Goal: Task Accomplishment & Management: Complete application form

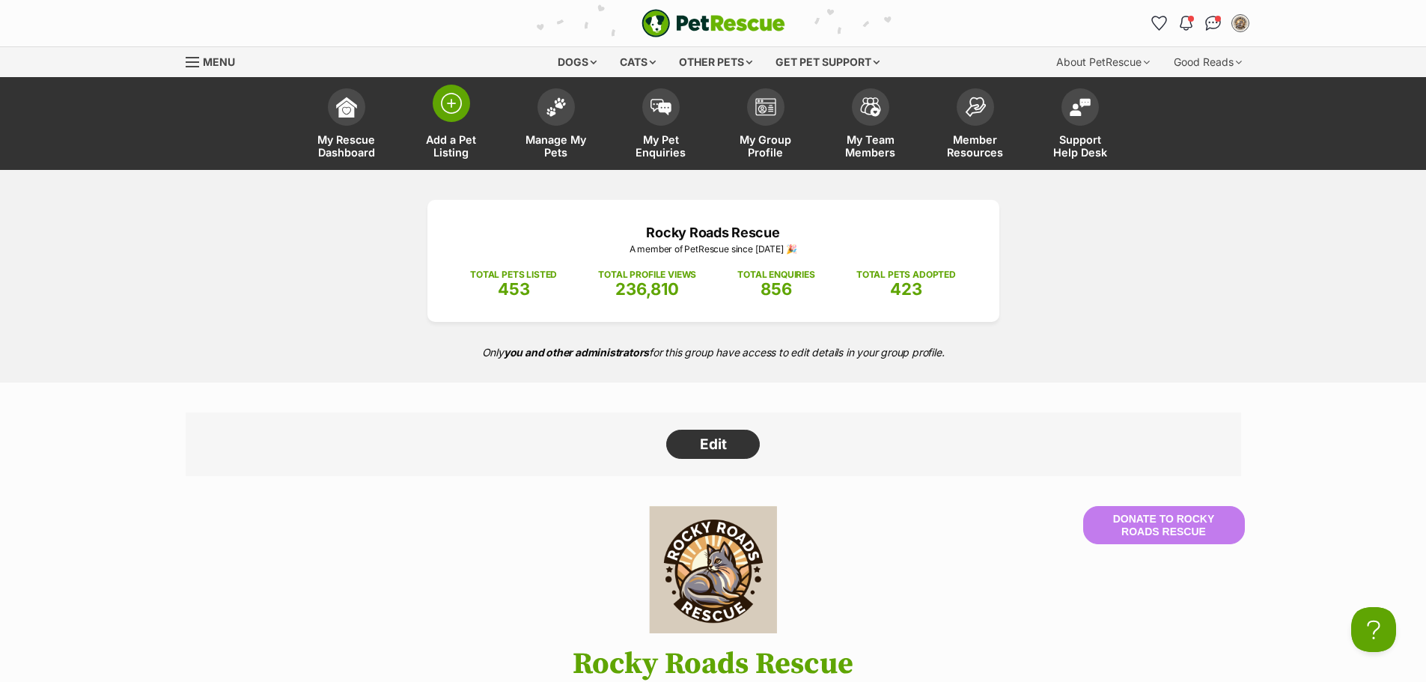
click at [460, 113] on img at bounding box center [451, 103] width 21 height 21
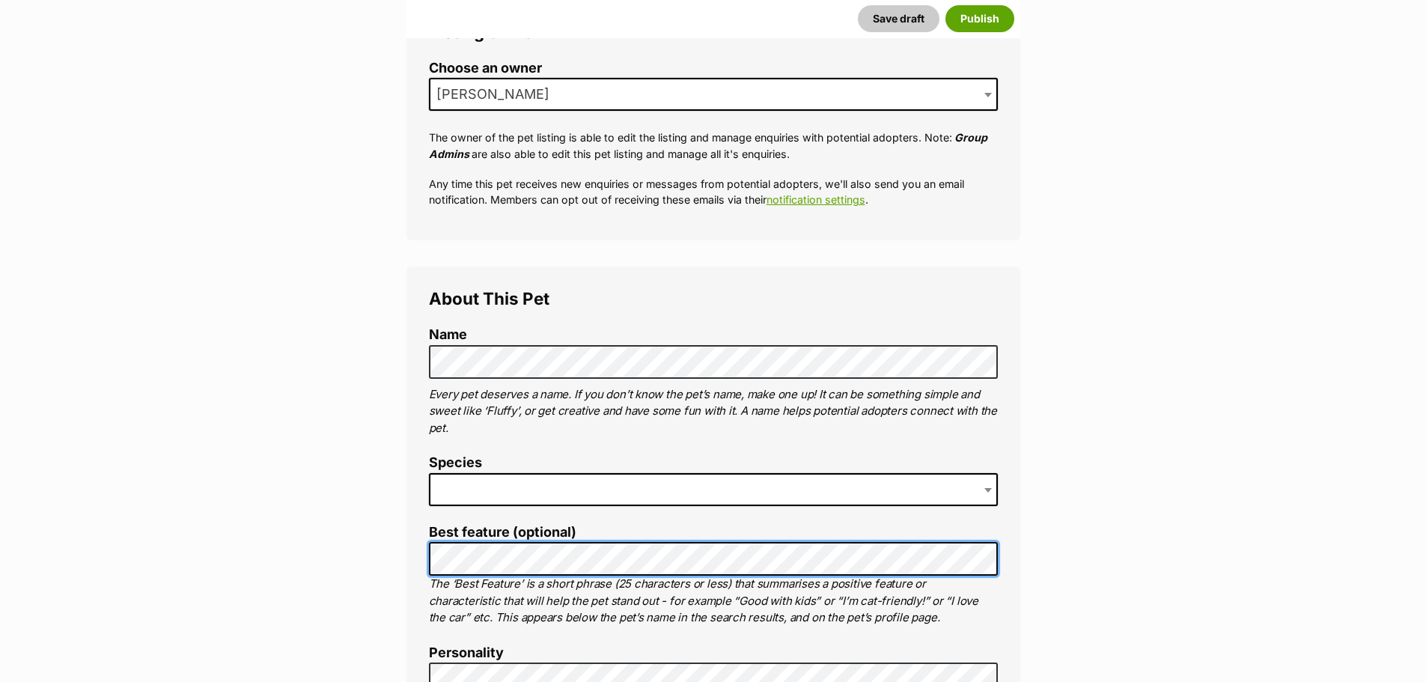
scroll to position [449, 0]
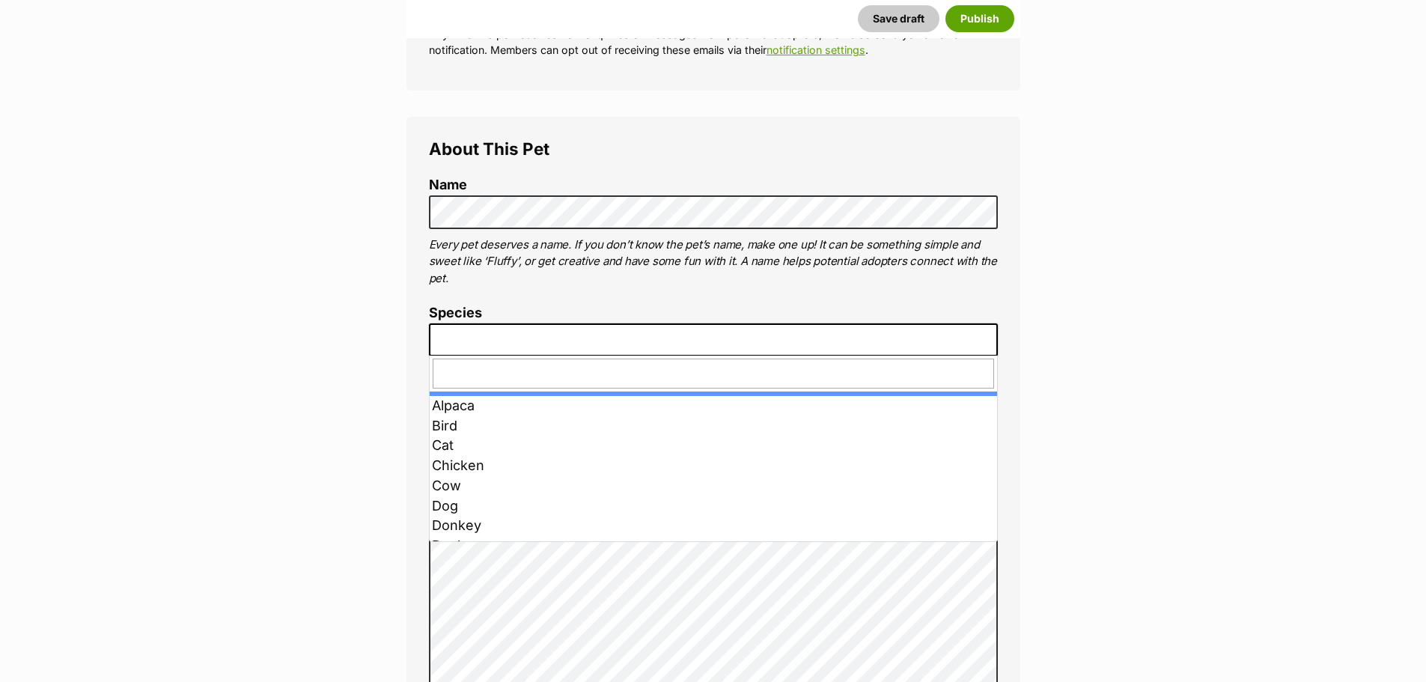
click at [515, 339] on span at bounding box center [713, 339] width 569 height 33
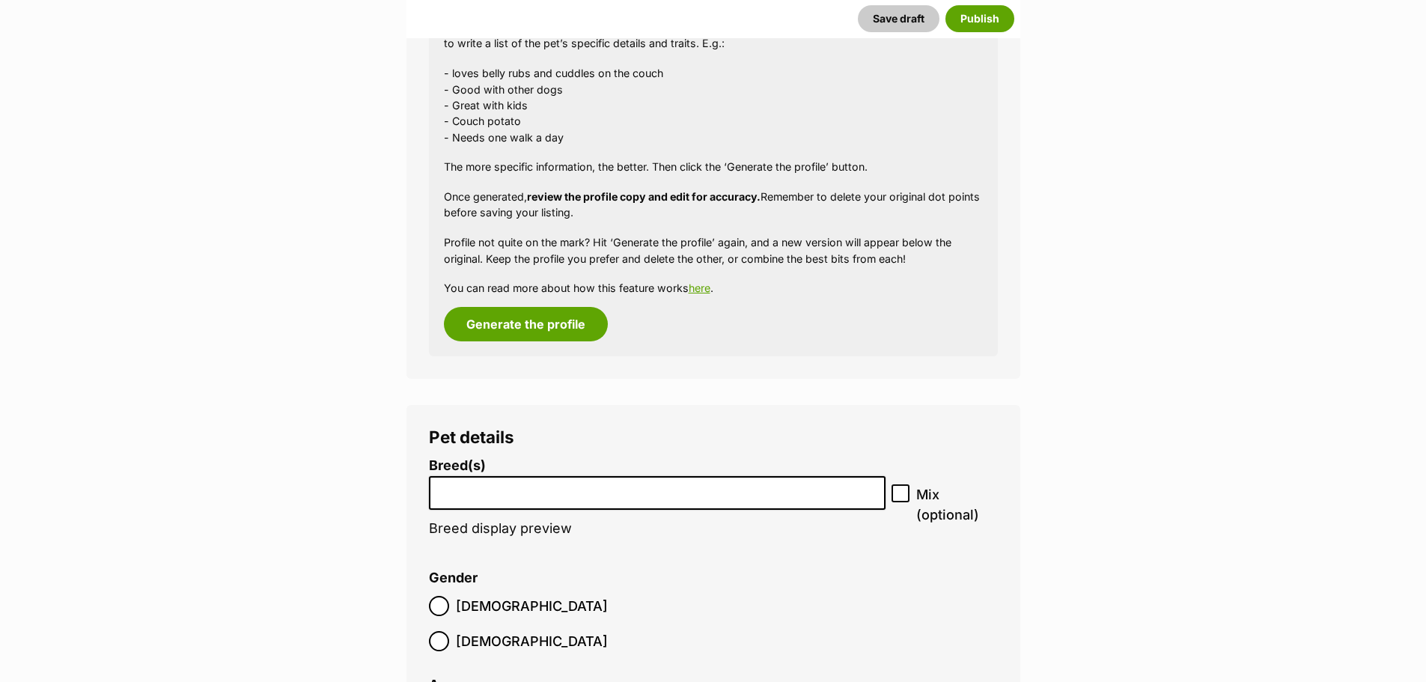
scroll to position [1497, 0]
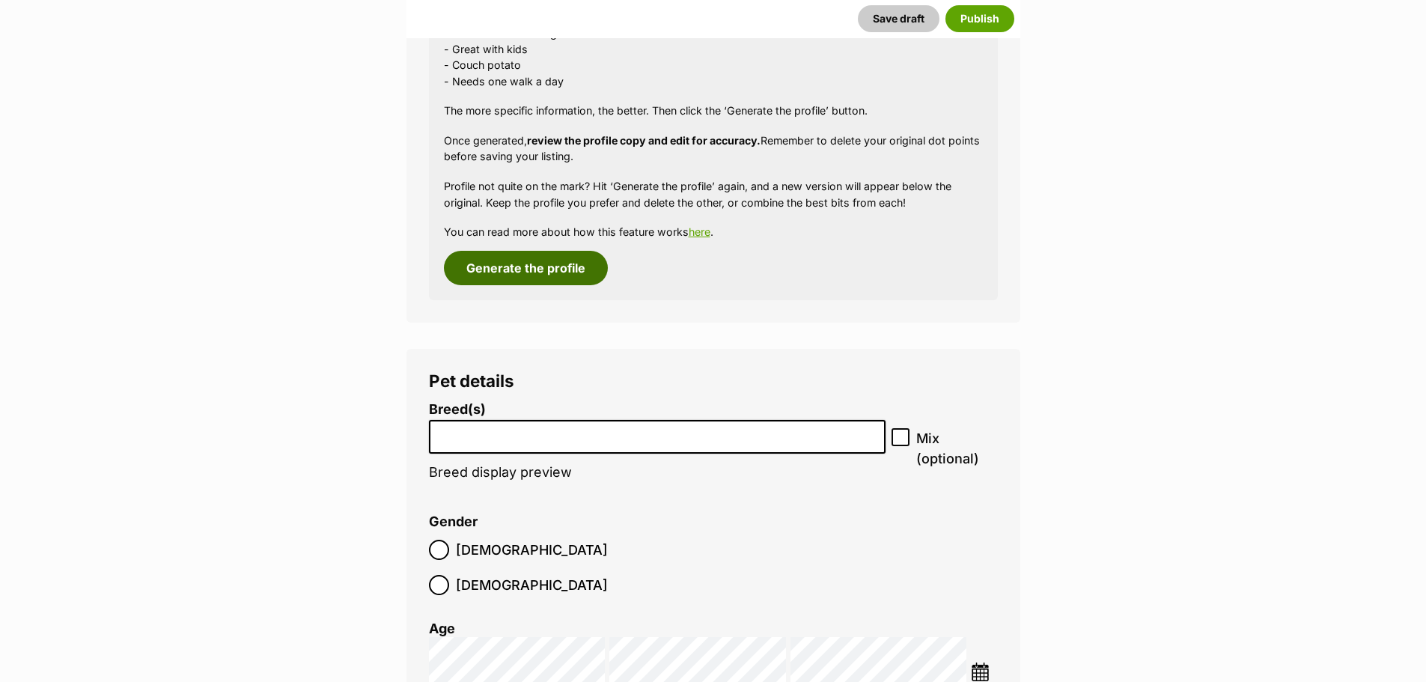
click at [506, 265] on button "Generate the profile" at bounding box center [526, 268] width 164 height 34
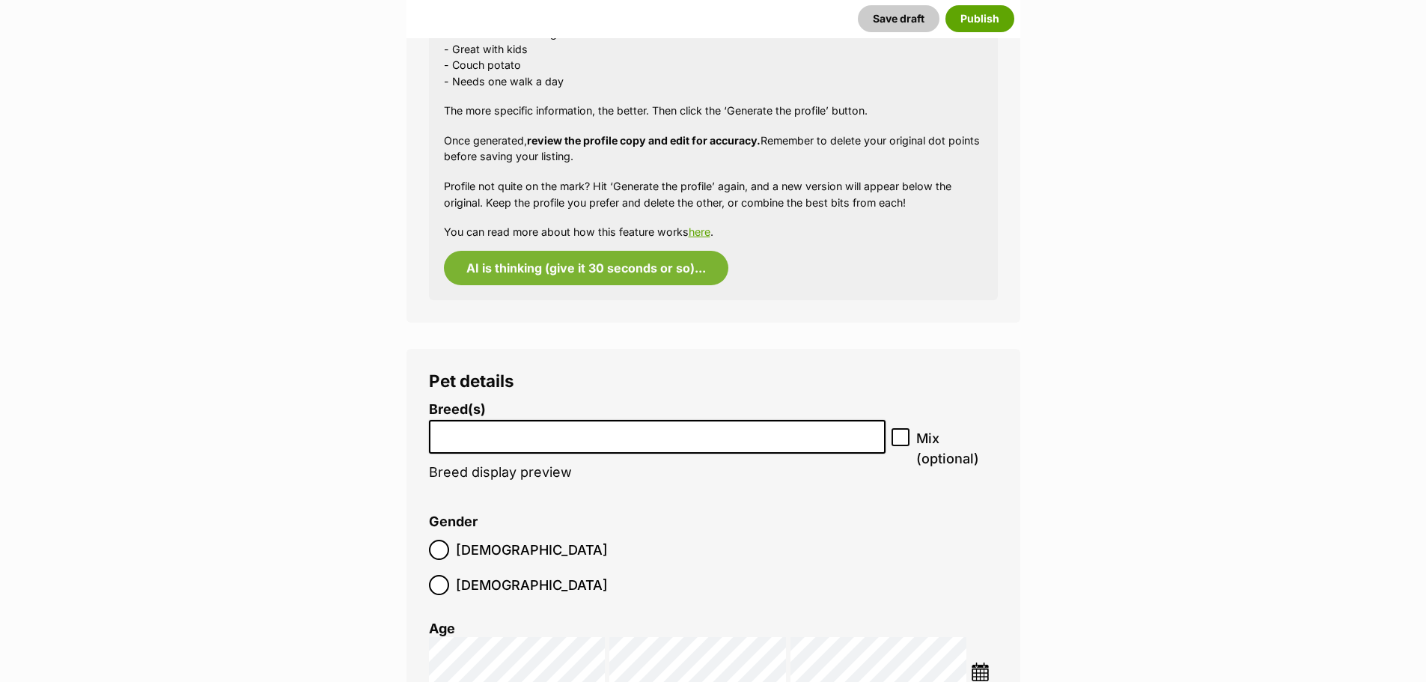
click at [507, 434] on input "search" at bounding box center [657, 433] width 447 height 16
type input "somexst"
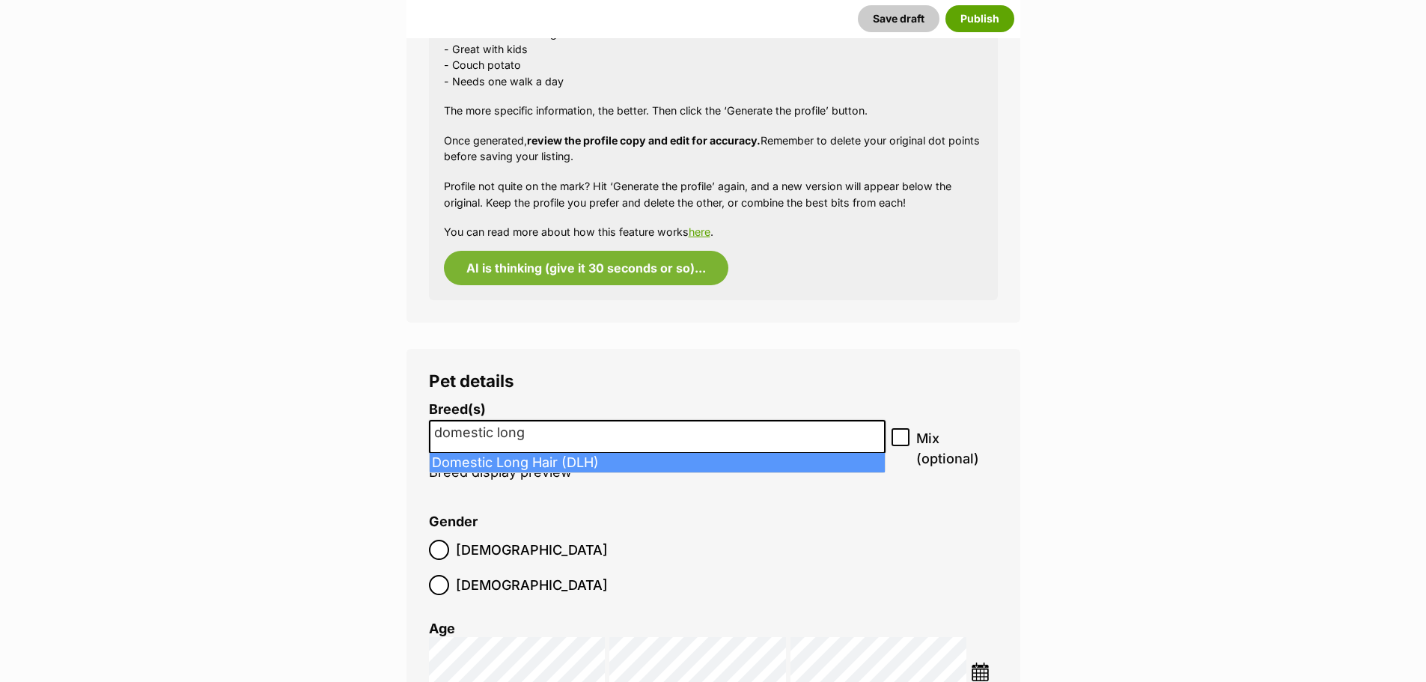
type input "domestic long"
select select "252100"
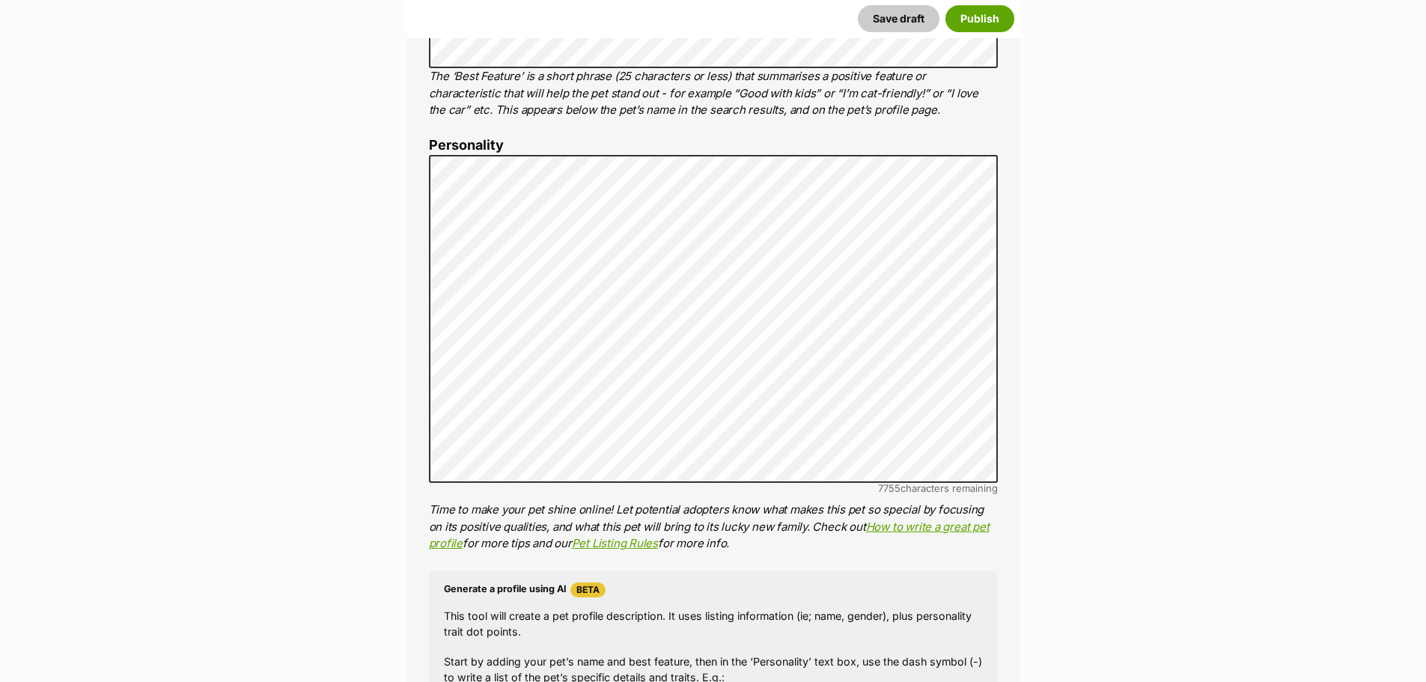
scroll to position [785, 0]
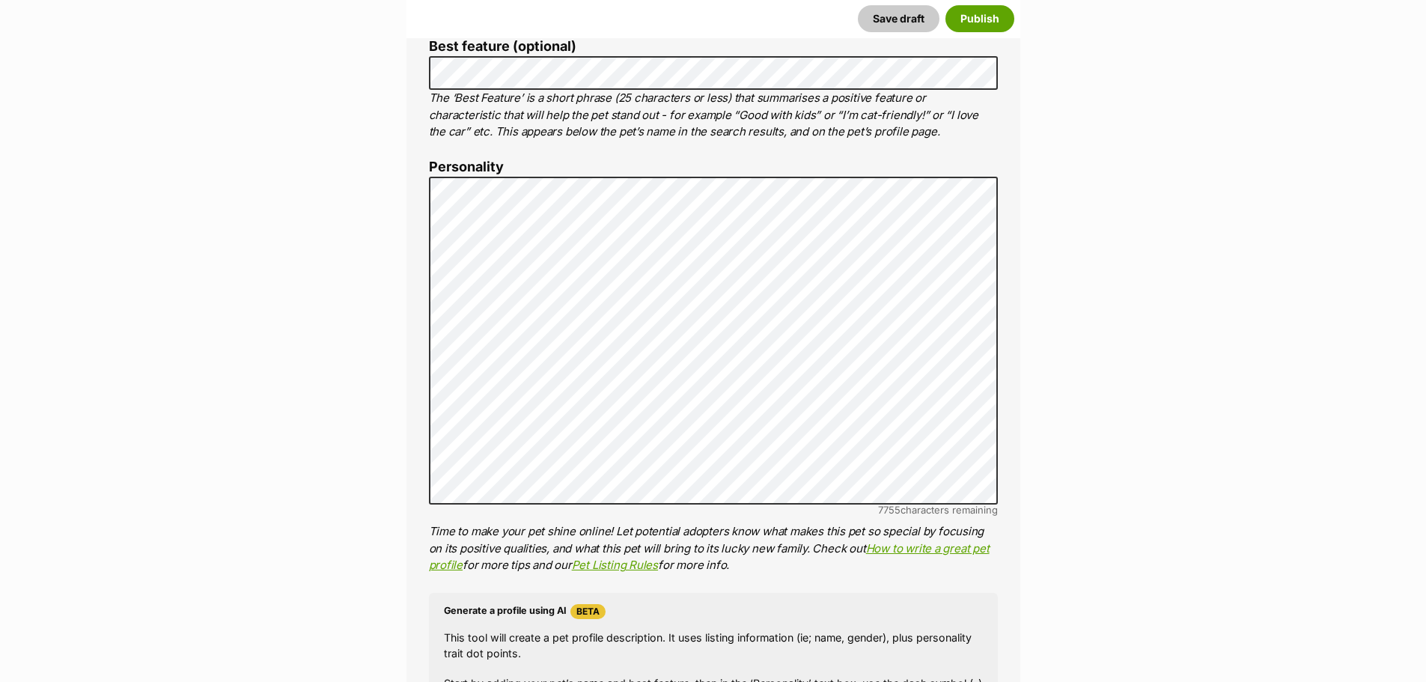
drag, startPoint x: 1193, startPoint y: 413, endPoint x: 1160, endPoint y: 420, distance: 33.8
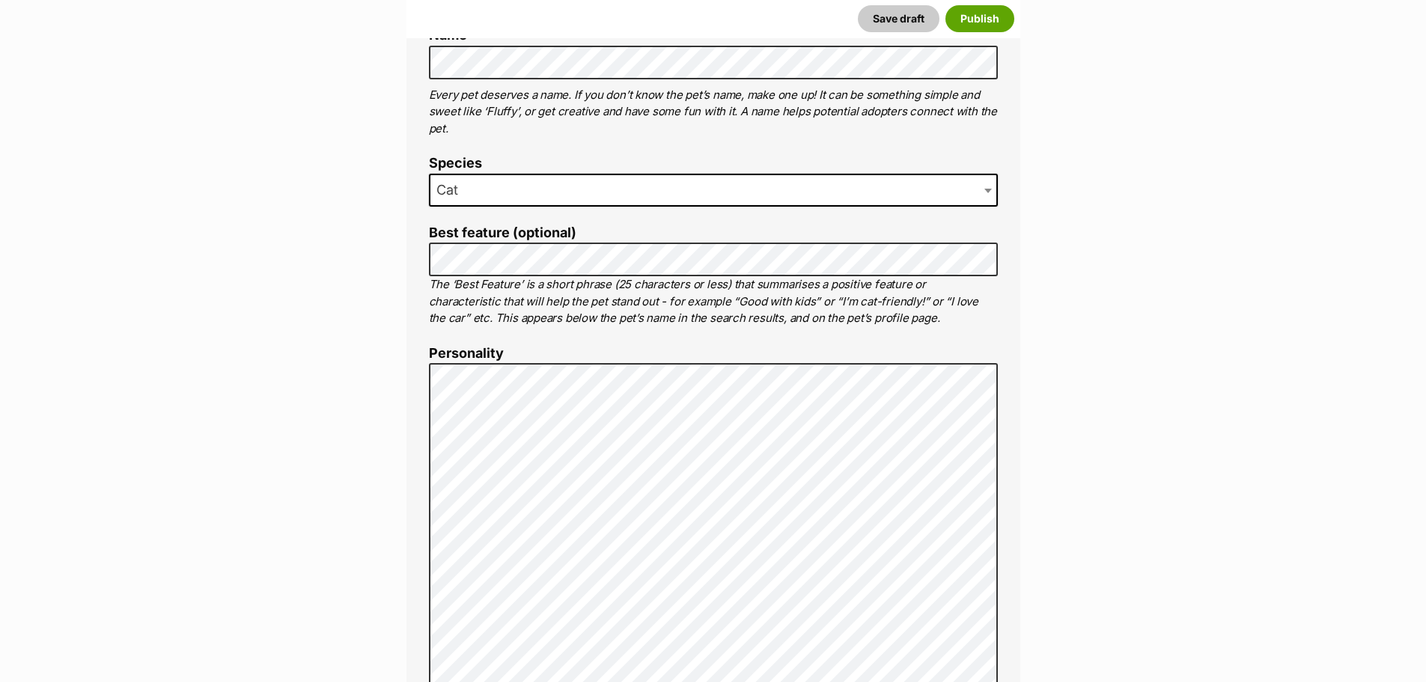
scroll to position [636, 0]
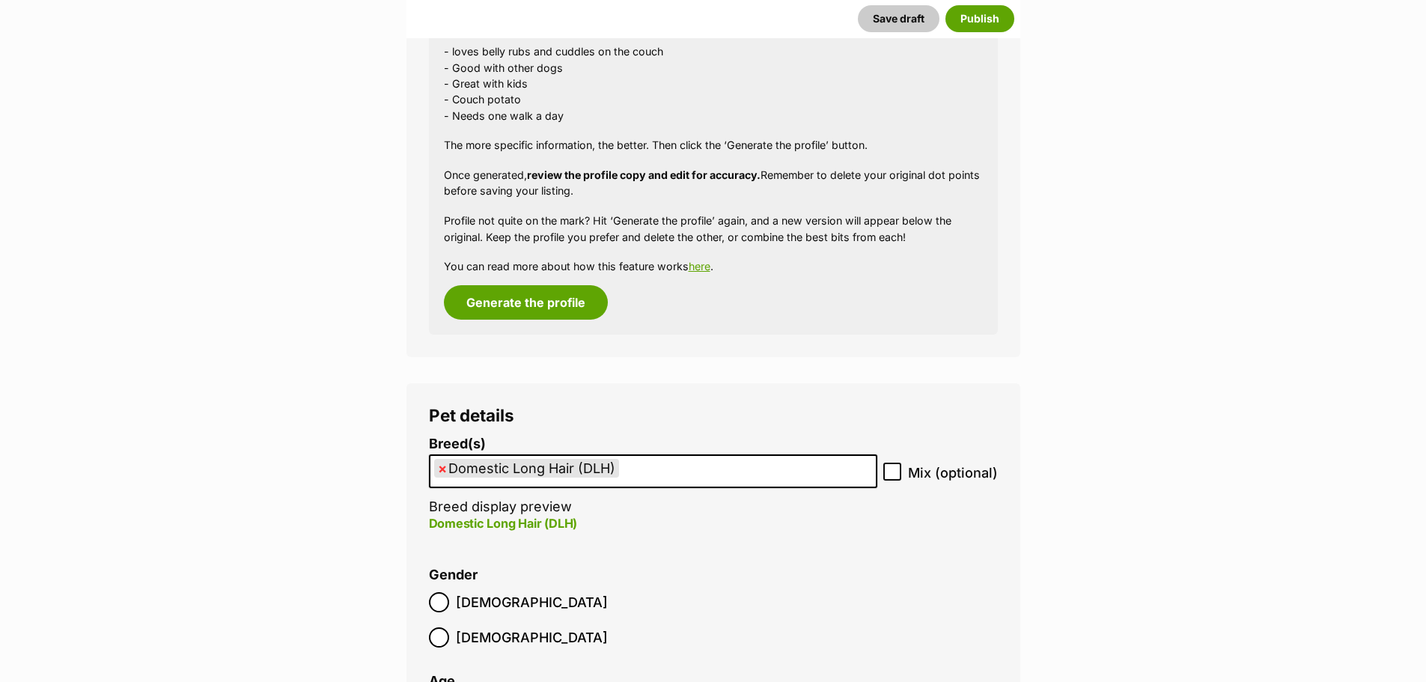
scroll to position [1684, 0]
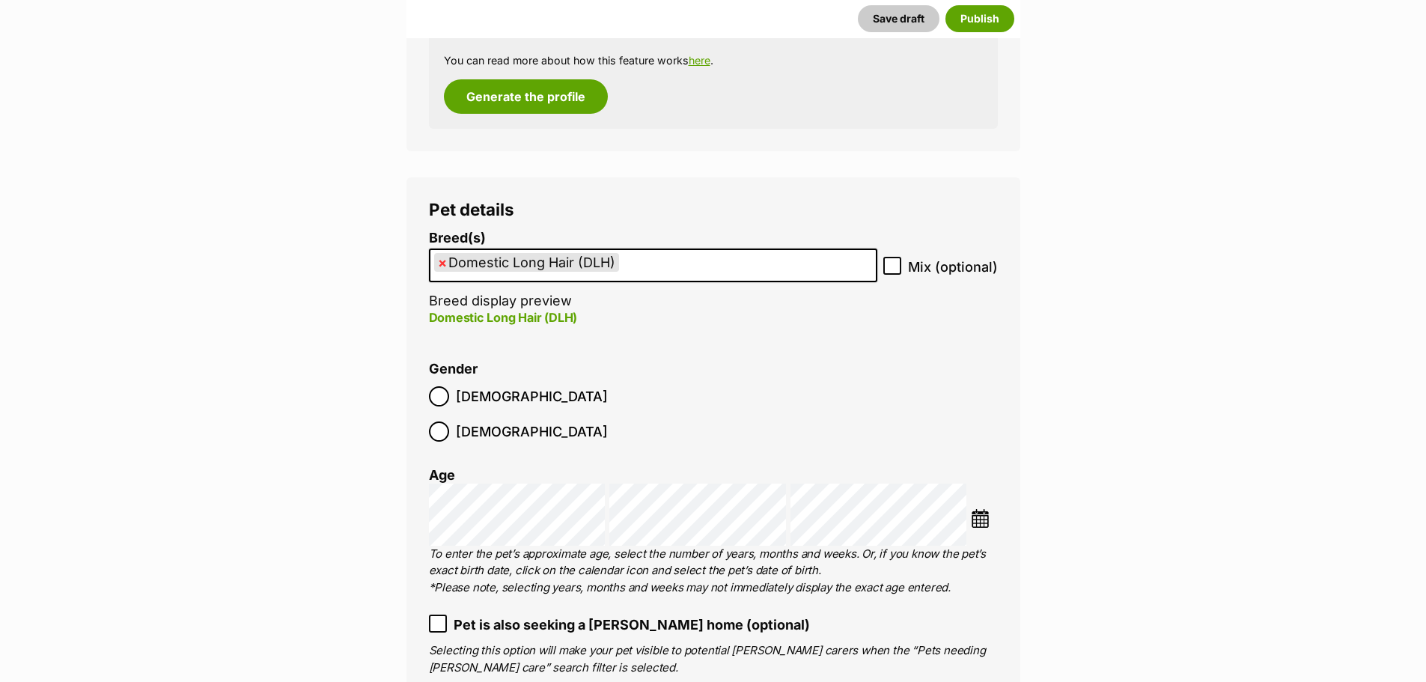
click at [977, 509] on img at bounding box center [980, 518] width 19 height 19
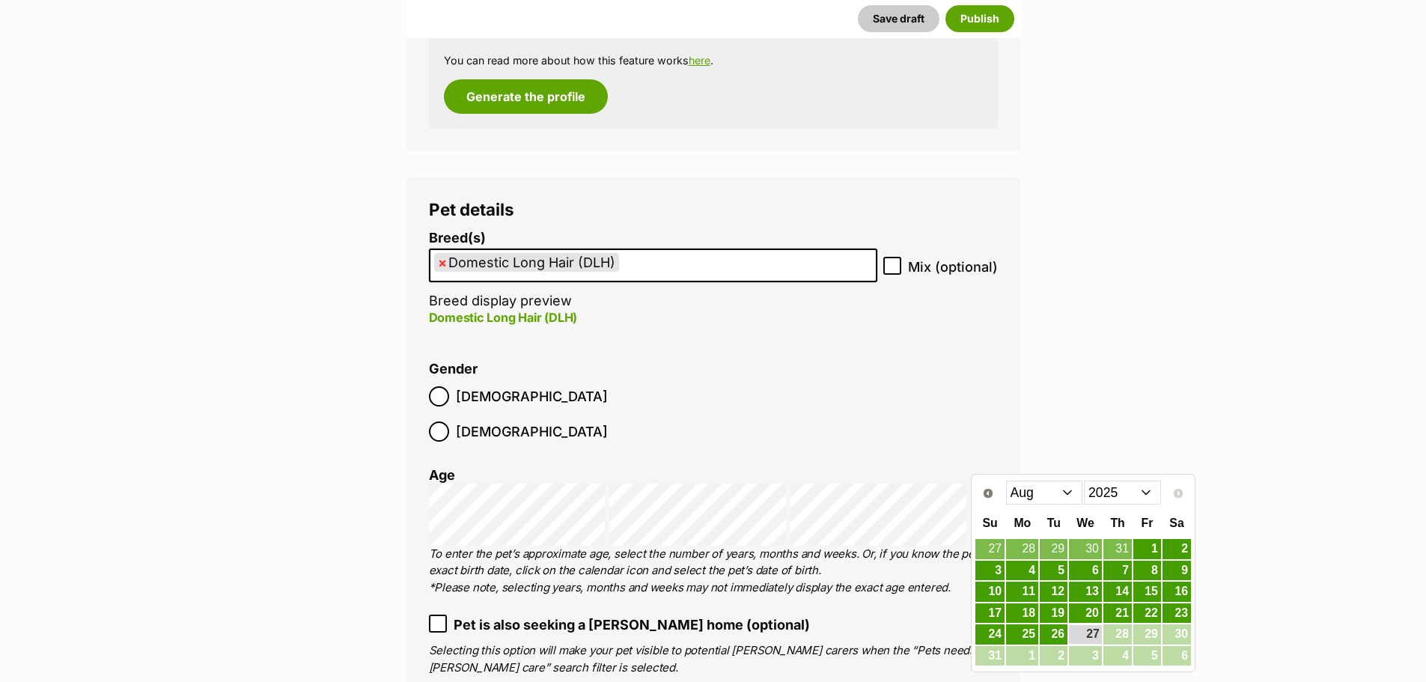
click at [1026, 501] on select "Jan Feb Mar Apr May Jun Jul Aug" at bounding box center [1044, 493] width 77 height 24
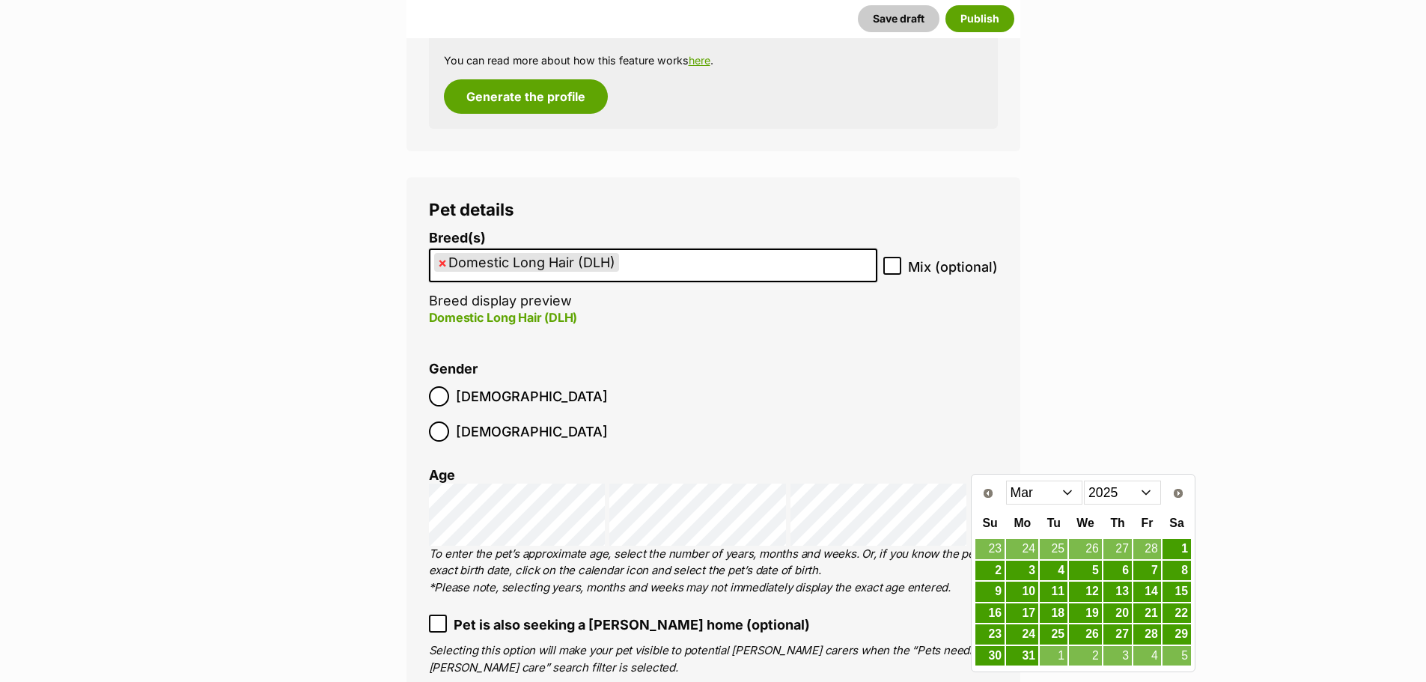
click at [1095, 487] on select "2015 2016 2017 2018 2019 2020 2021 2022 2023 2024 2025" at bounding box center [1122, 493] width 77 height 24
click at [1111, 616] on link "20" at bounding box center [1118, 613] width 28 height 19
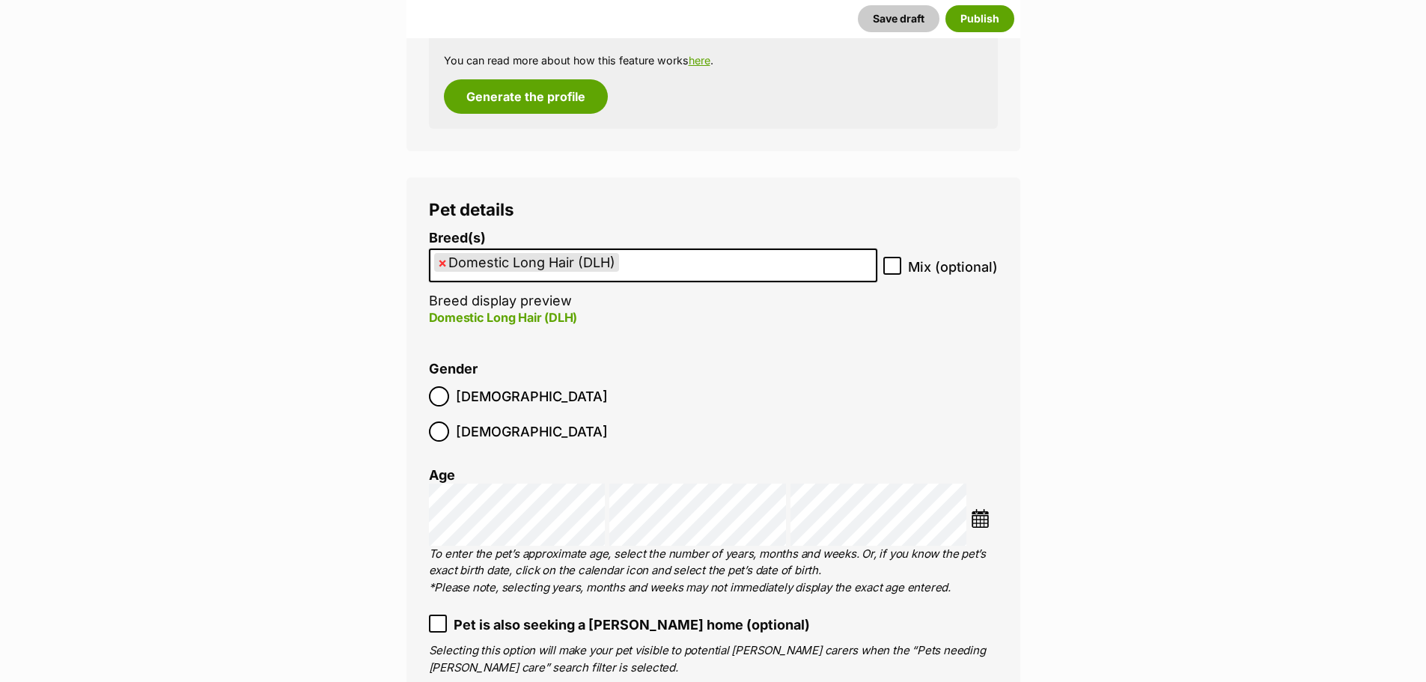
click at [766, 350] on ol "Breed(s) Domestic Long Hair (DLH) Abyssinian American Bobtail American Curl Ame…" at bounding box center [713, 601] width 569 height 740
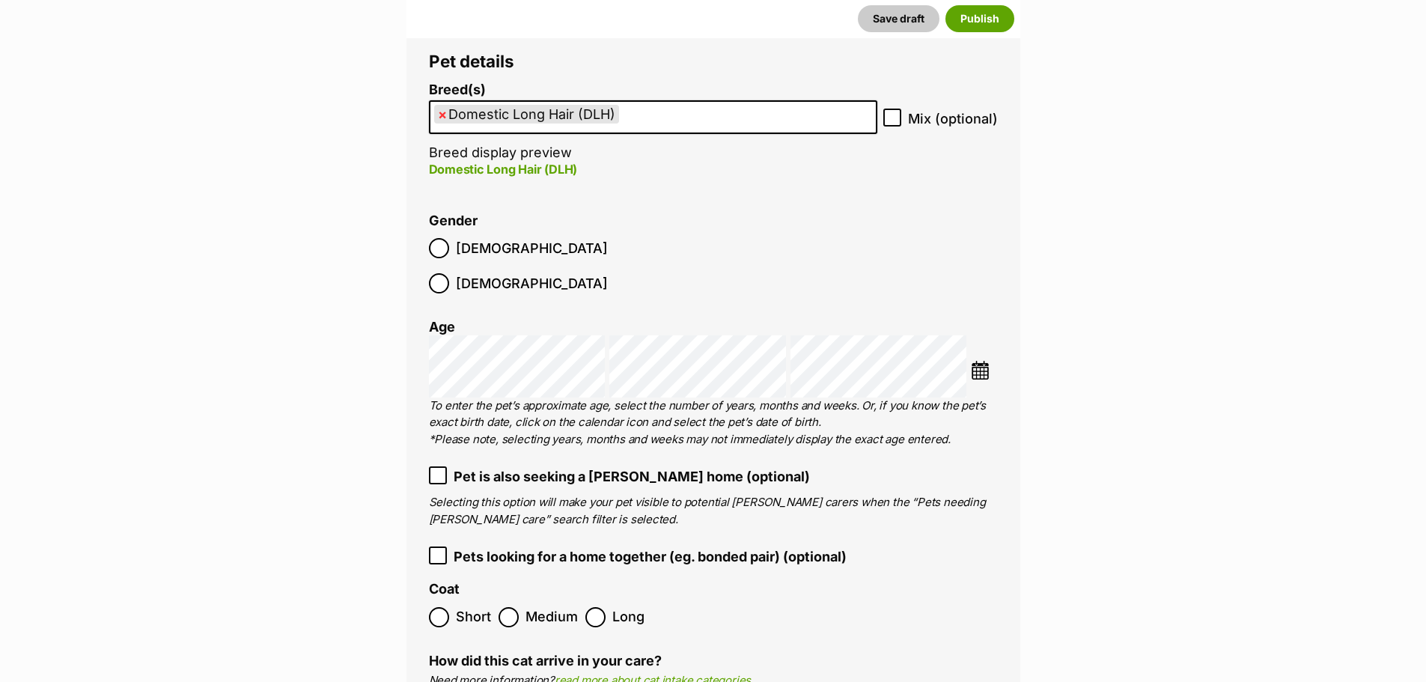
scroll to position [1983, 0]
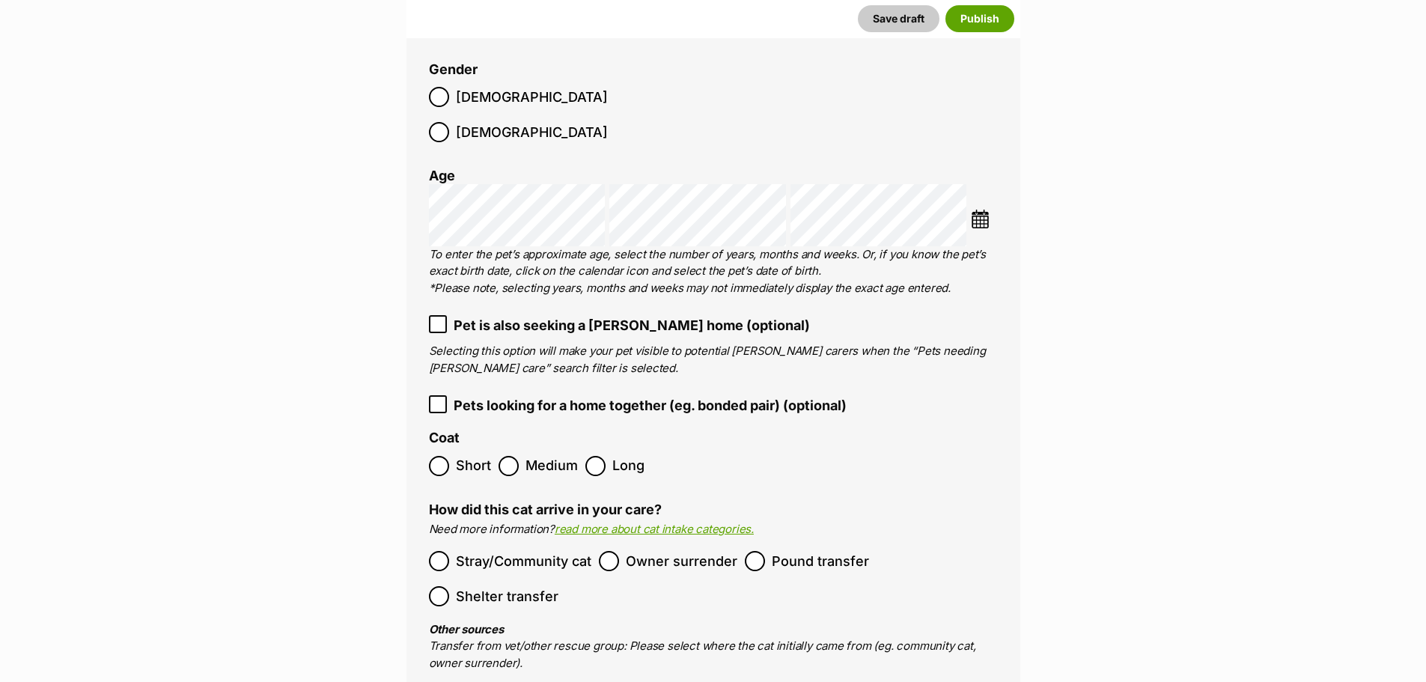
click at [982, 210] on img at bounding box center [980, 219] width 19 height 19
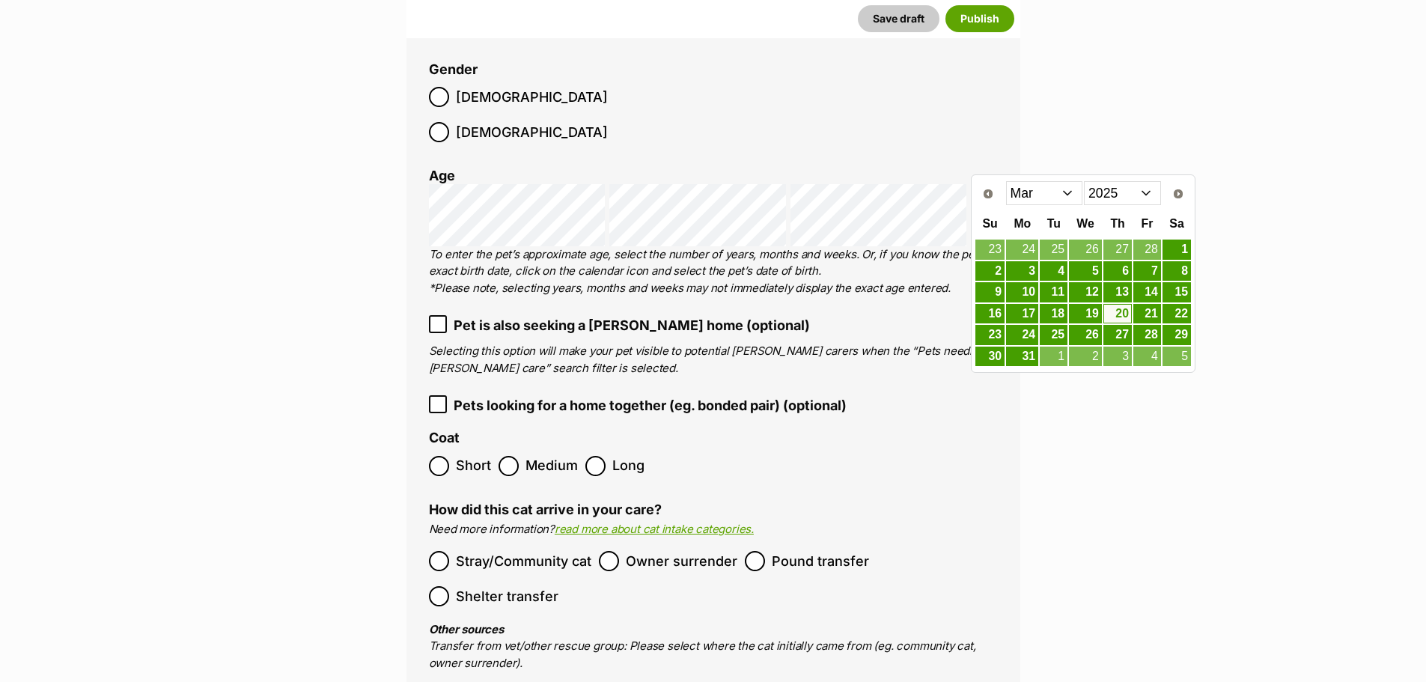
click at [1039, 189] on select "Jan Feb Mar Apr May Jun Jul Aug" at bounding box center [1044, 193] width 77 height 24
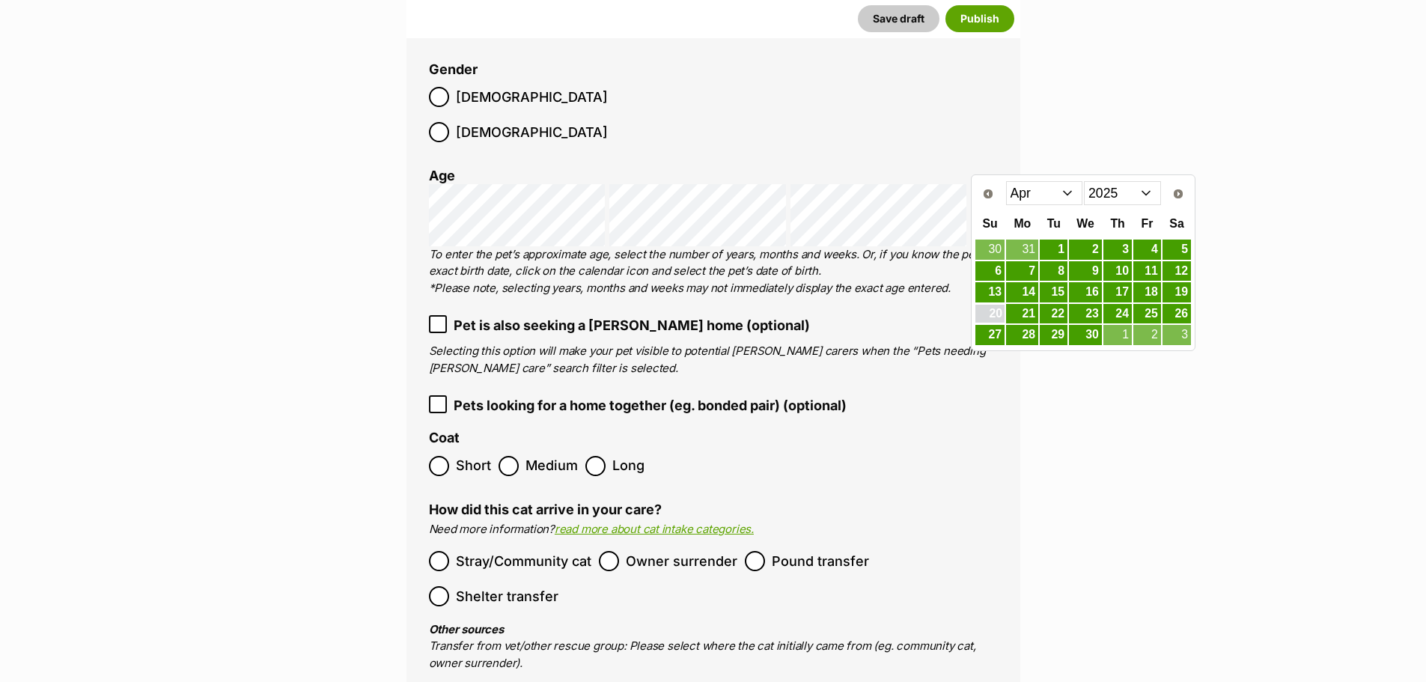
click at [1001, 314] on link "20" at bounding box center [989, 314] width 29 height 19
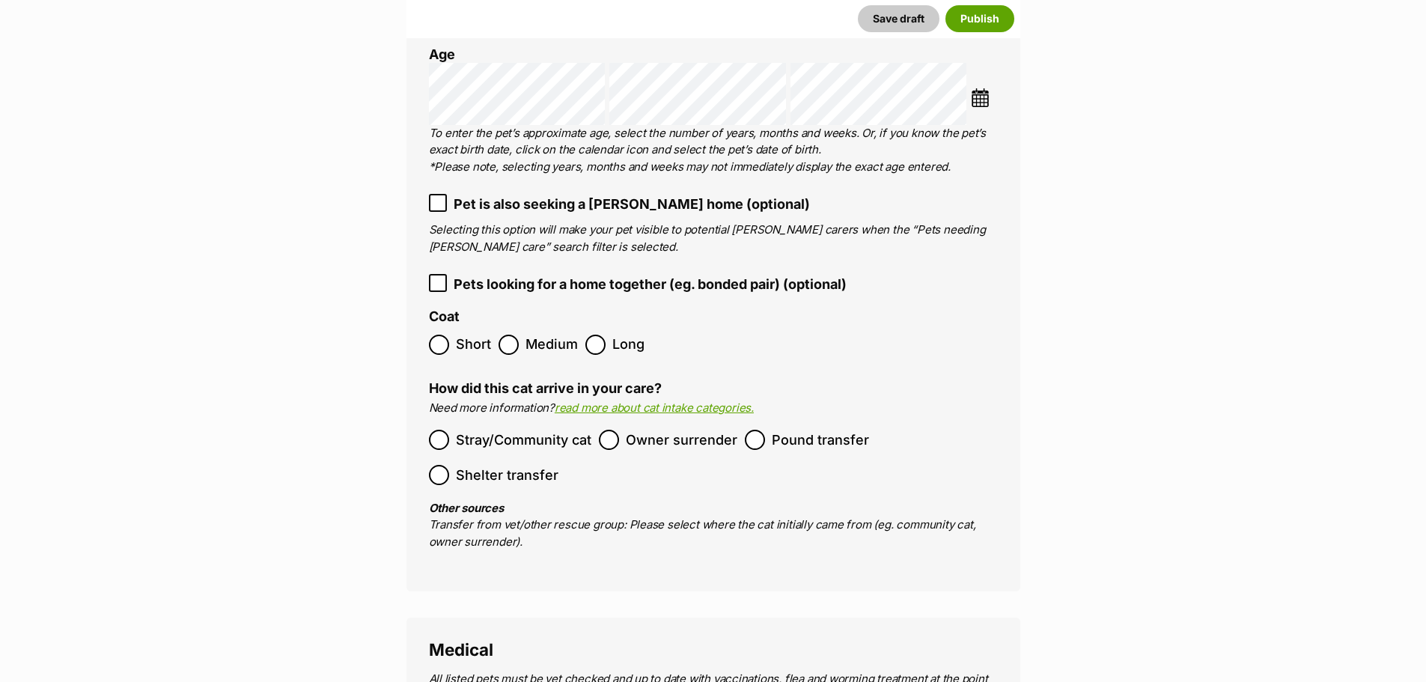
scroll to position [2133, 0]
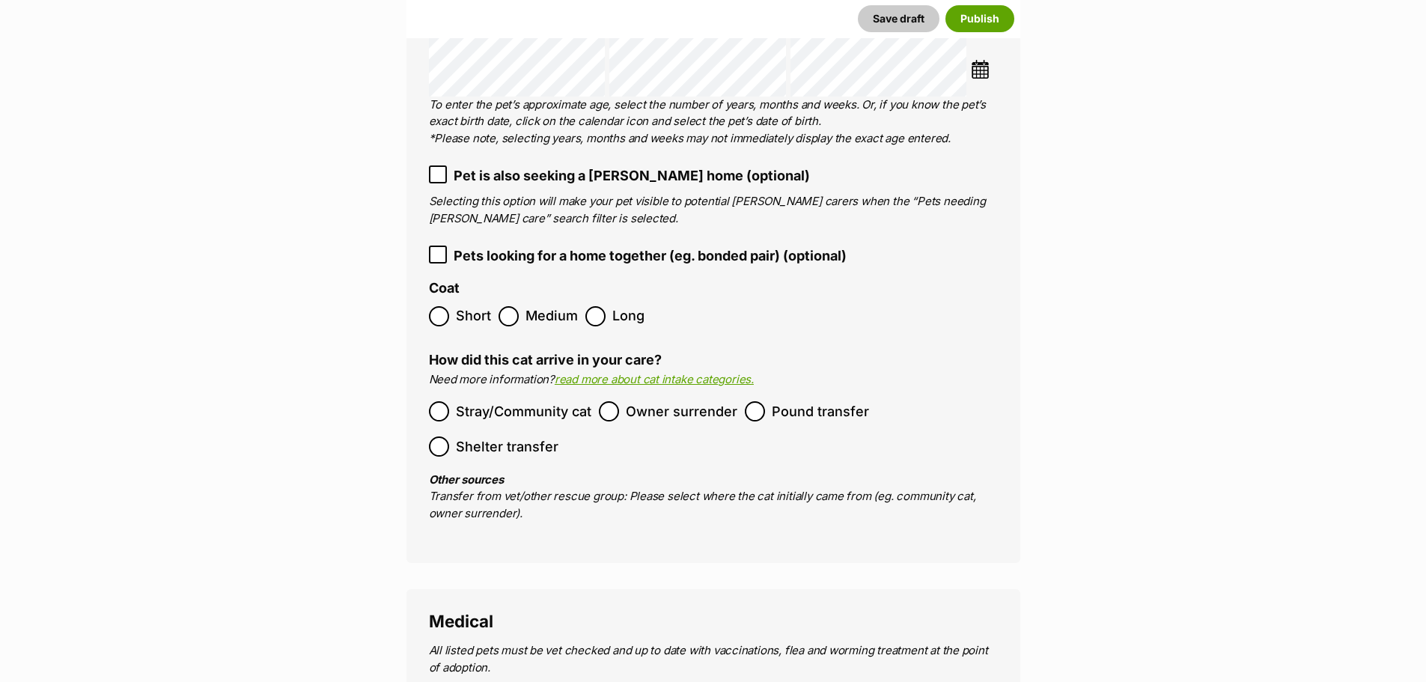
click at [764, 401] on label "Pound transfer" at bounding box center [807, 411] width 124 height 20
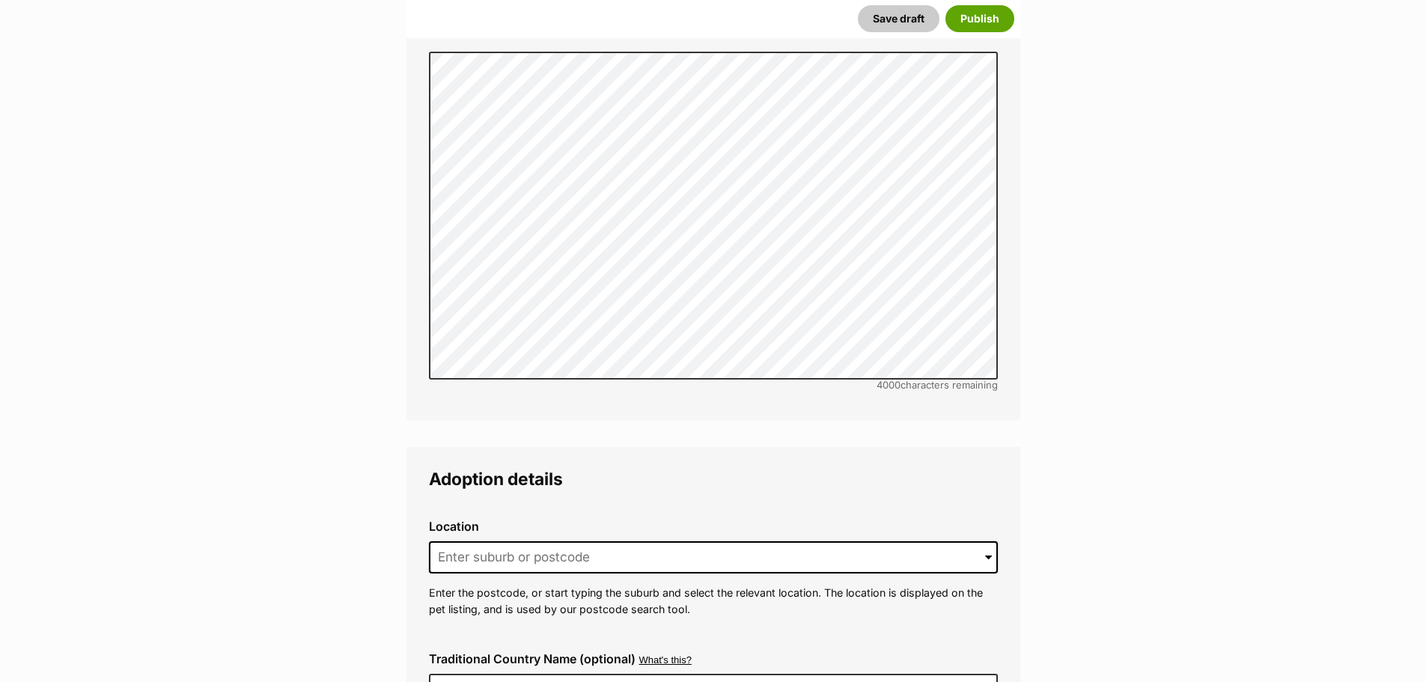
scroll to position [3630, 0]
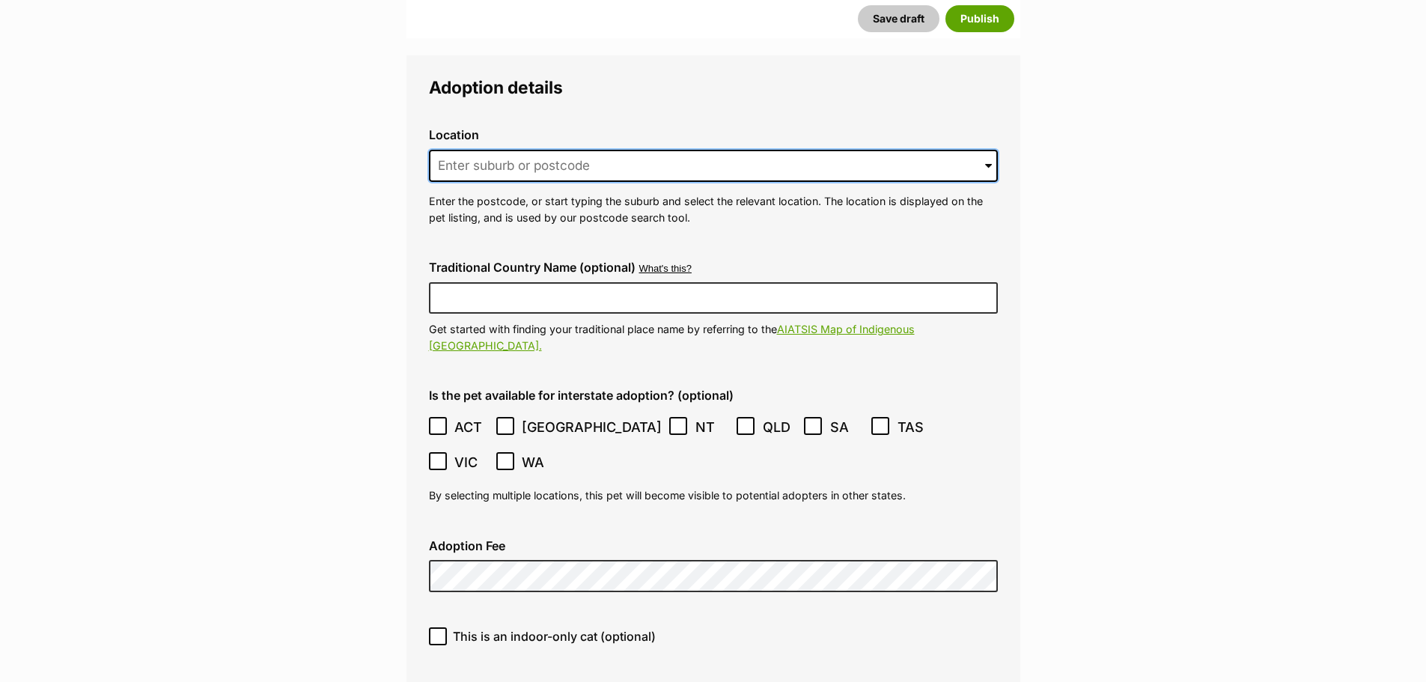
click at [488, 150] on input at bounding box center [713, 166] width 569 height 33
type input "o"
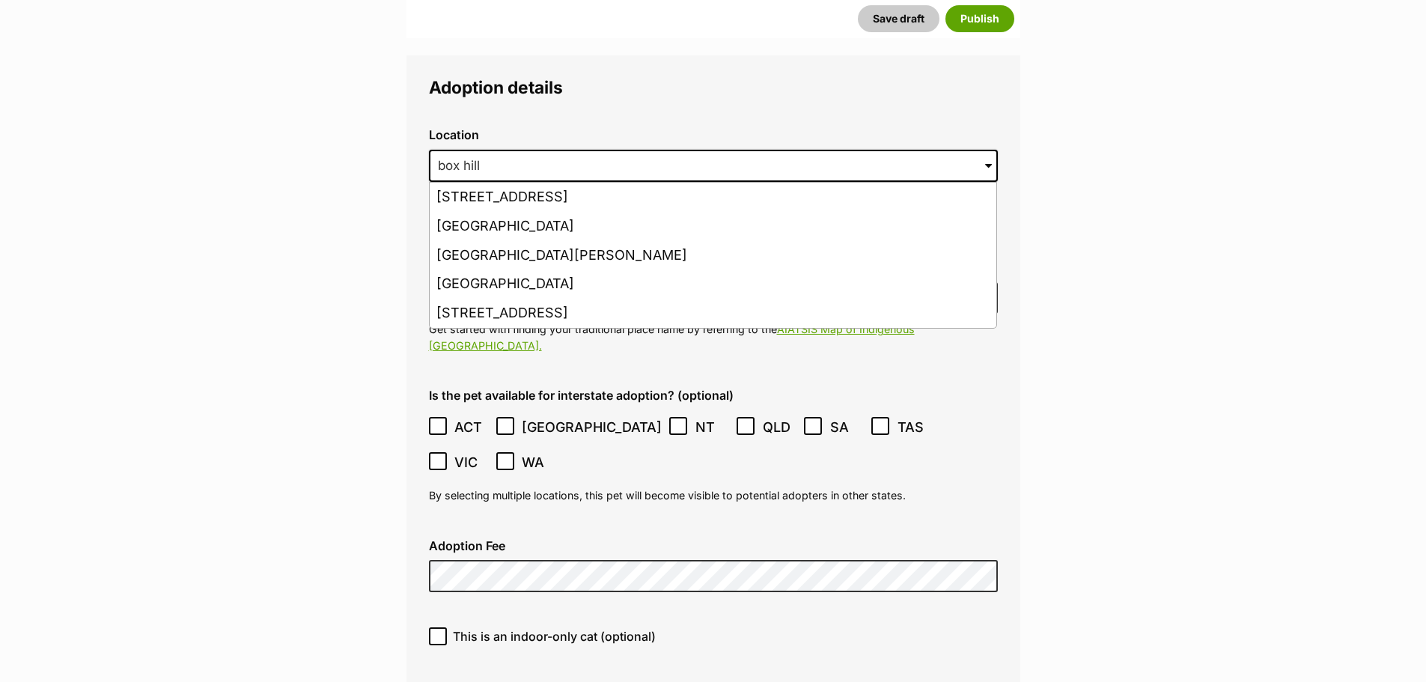
drag, startPoint x: 519, startPoint y: 210, endPoint x: 536, endPoint y: 257, distance: 49.5
click at [520, 241] on li "Box Hill, Victoria, 3128" at bounding box center [713, 255] width 567 height 29
type input "Box Hill, Victoria, 3128"
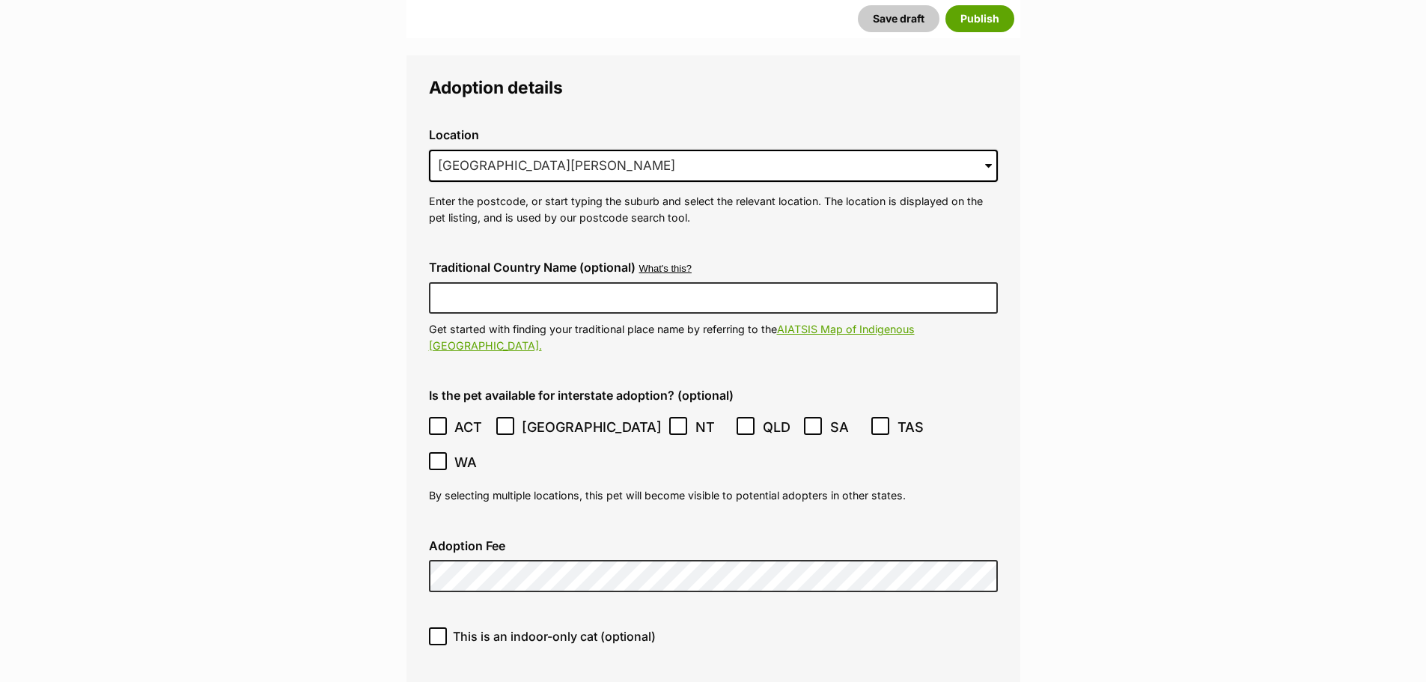
scroll to position [486, 0]
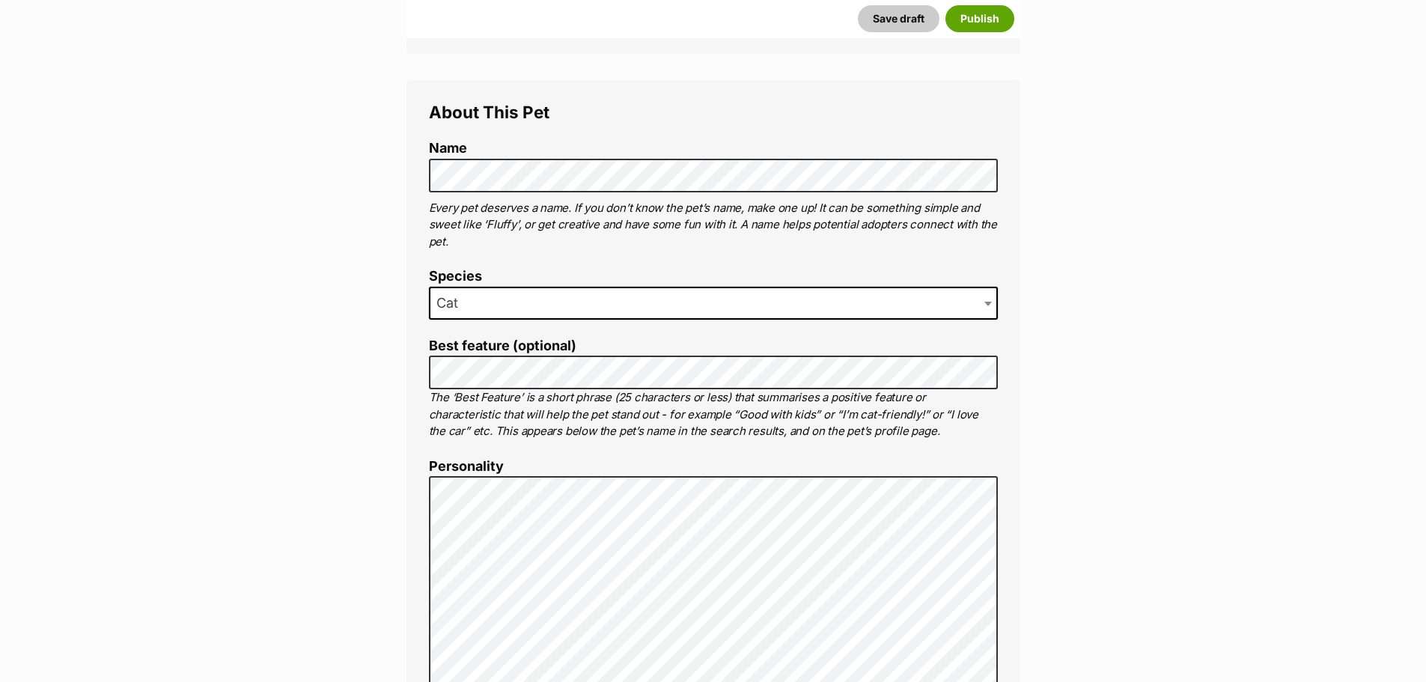
click at [630, 459] on label "Personality" at bounding box center [713, 467] width 569 height 16
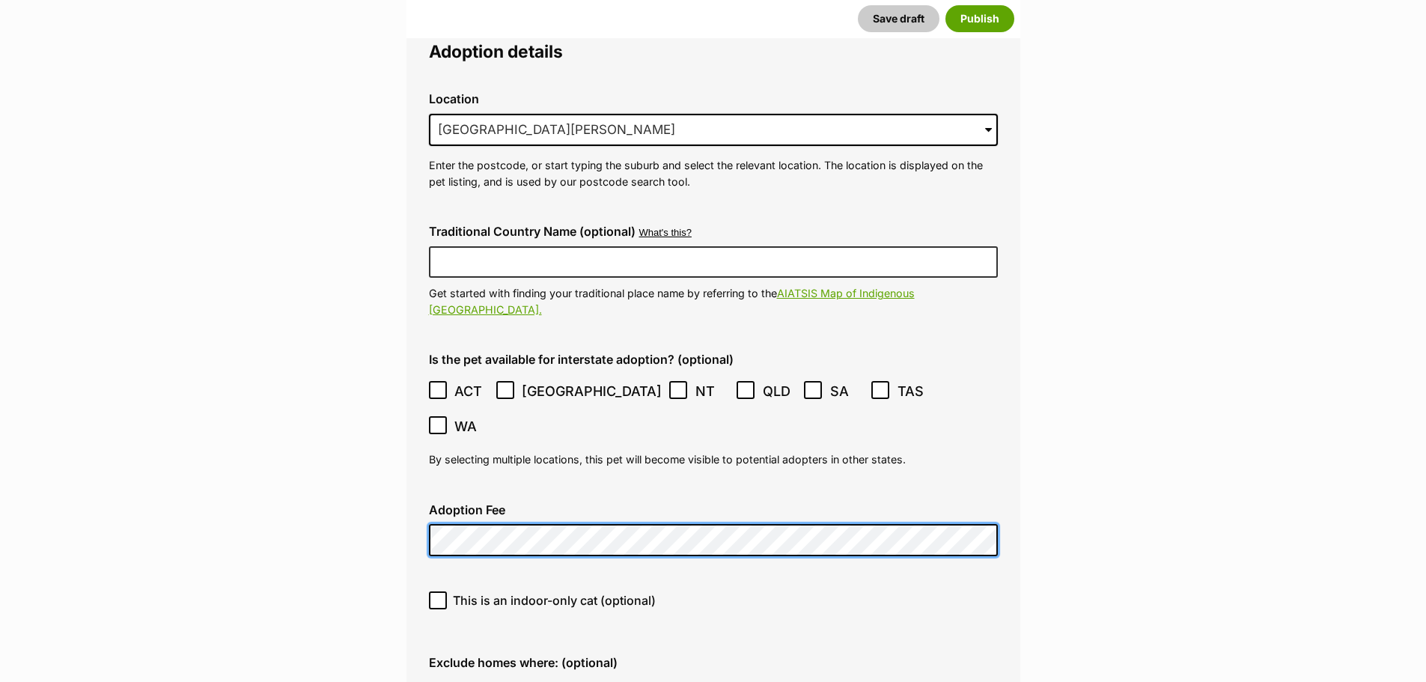
scroll to position [3630, 0]
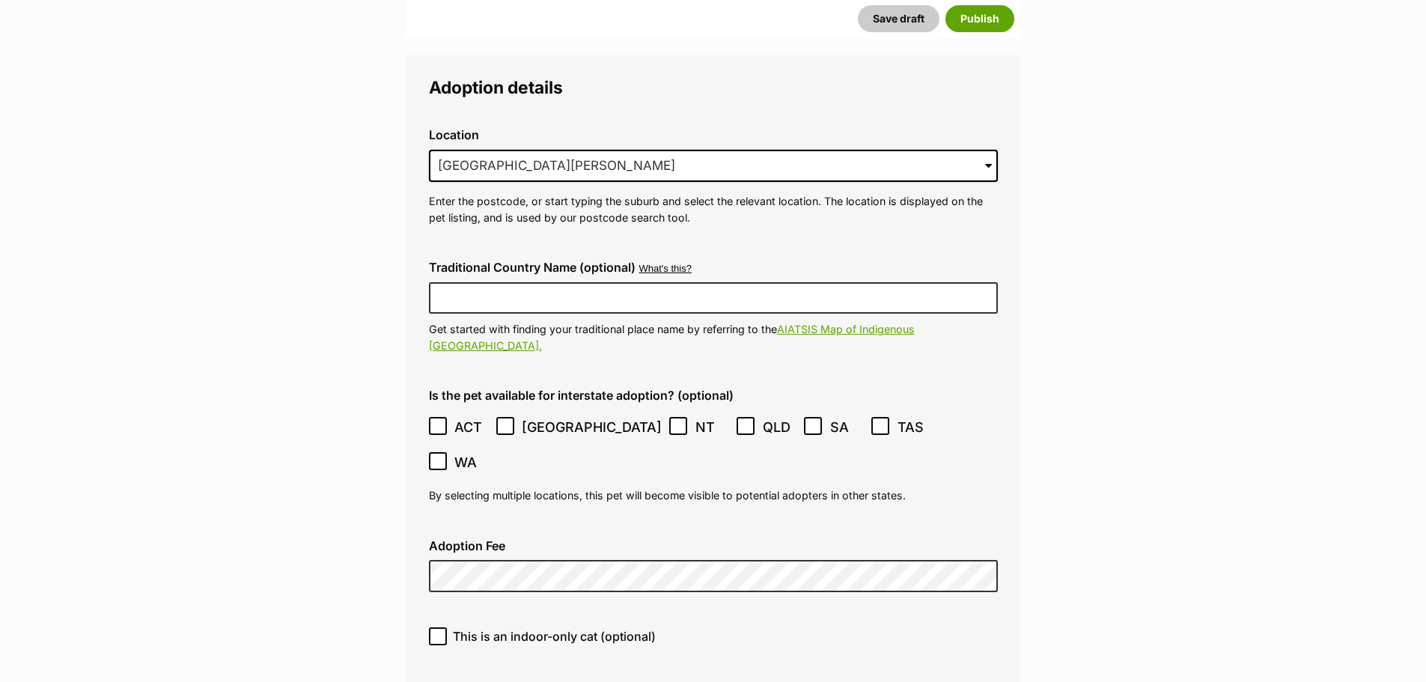
click at [529, 627] on span "This is an indoor-only cat (optional)" at bounding box center [554, 636] width 203 height 18
click at [447, 627] on input "This is an indoor-only cat (optional)" at bounding box center [438, 636] width 18 height 18
checkbox input "true"
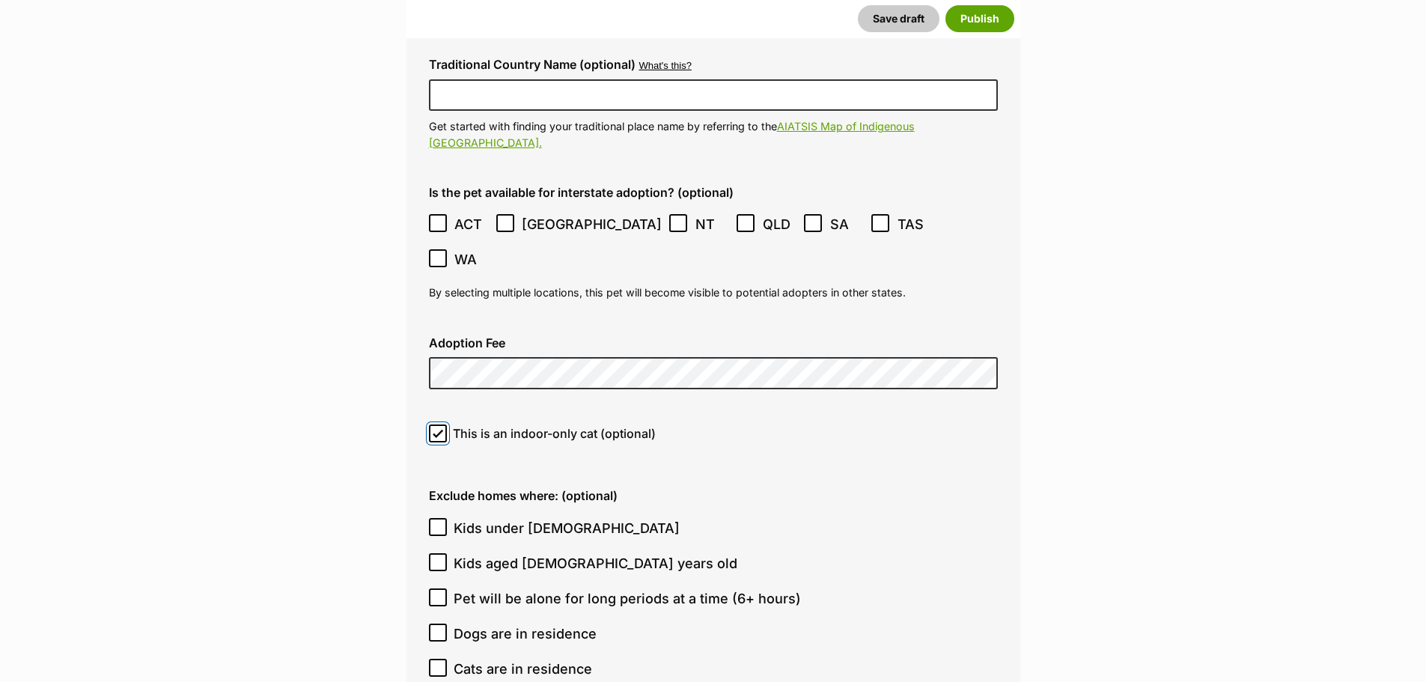
scroll to position [3930, 0]
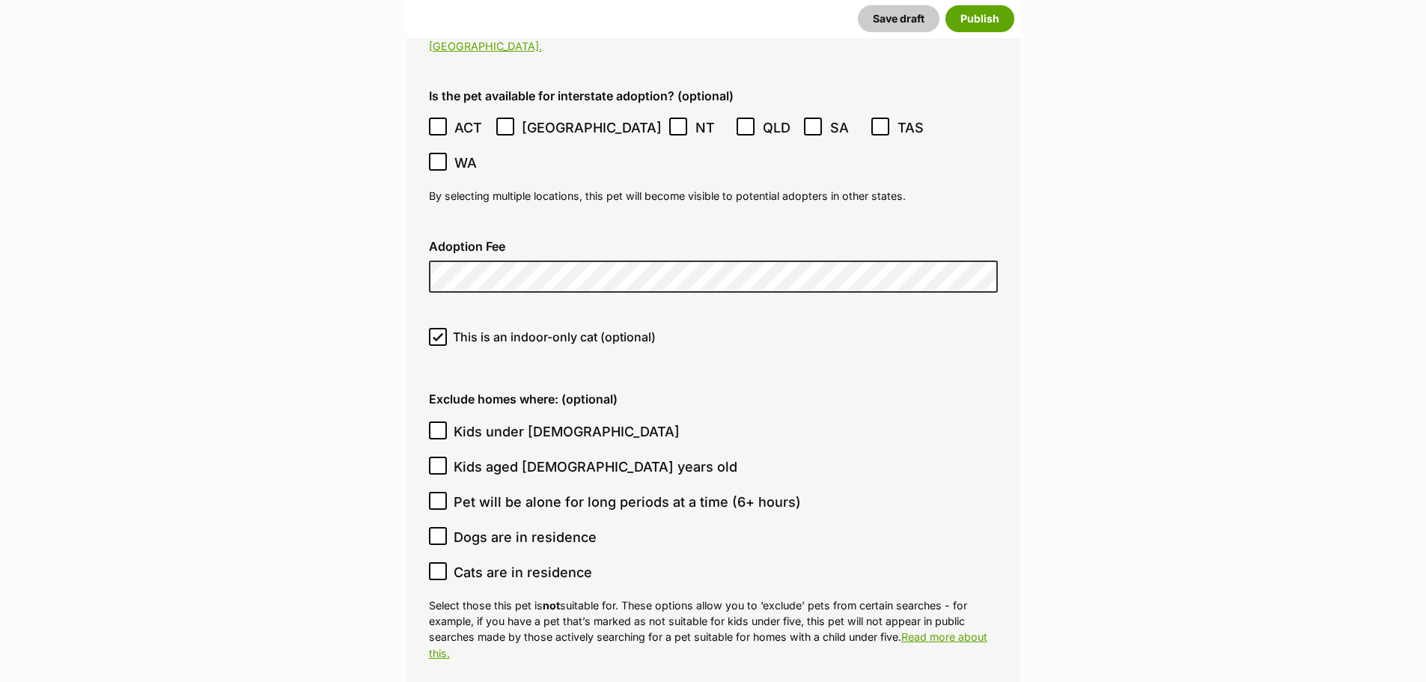
click at [519, 421] on span "Kids under 5 years old" at bounding box center [567, 431] width 226 height 20
click at [447, 421] on input "Kids under 5 years old" at bounding box center [438, 430] width 18 height 18
checkbox input "true"
click at [529, 527] on span "Dogs are in residence" at bounding box center [525, 537] width 143 height 20
click at [447, 527] on input "Dogs are in residence" at bounding box center [438, 536] width 18 height 18
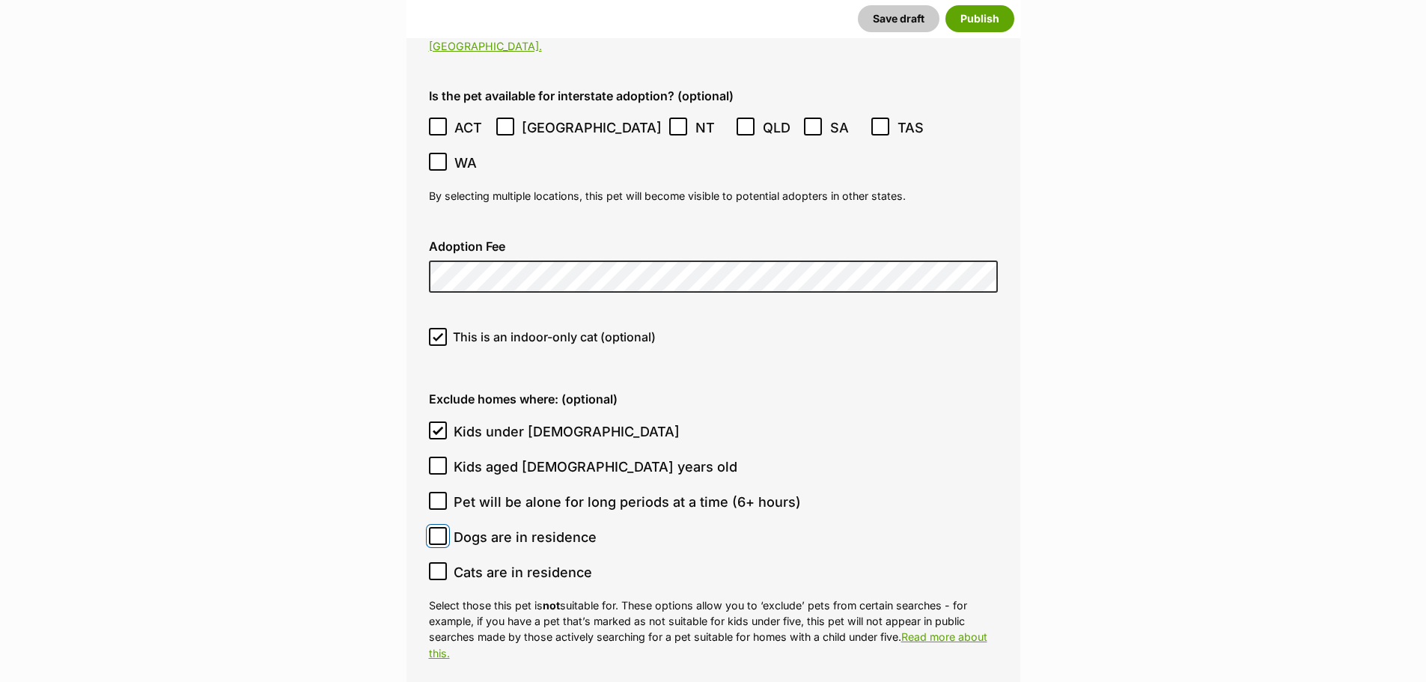
checkbox input "true"
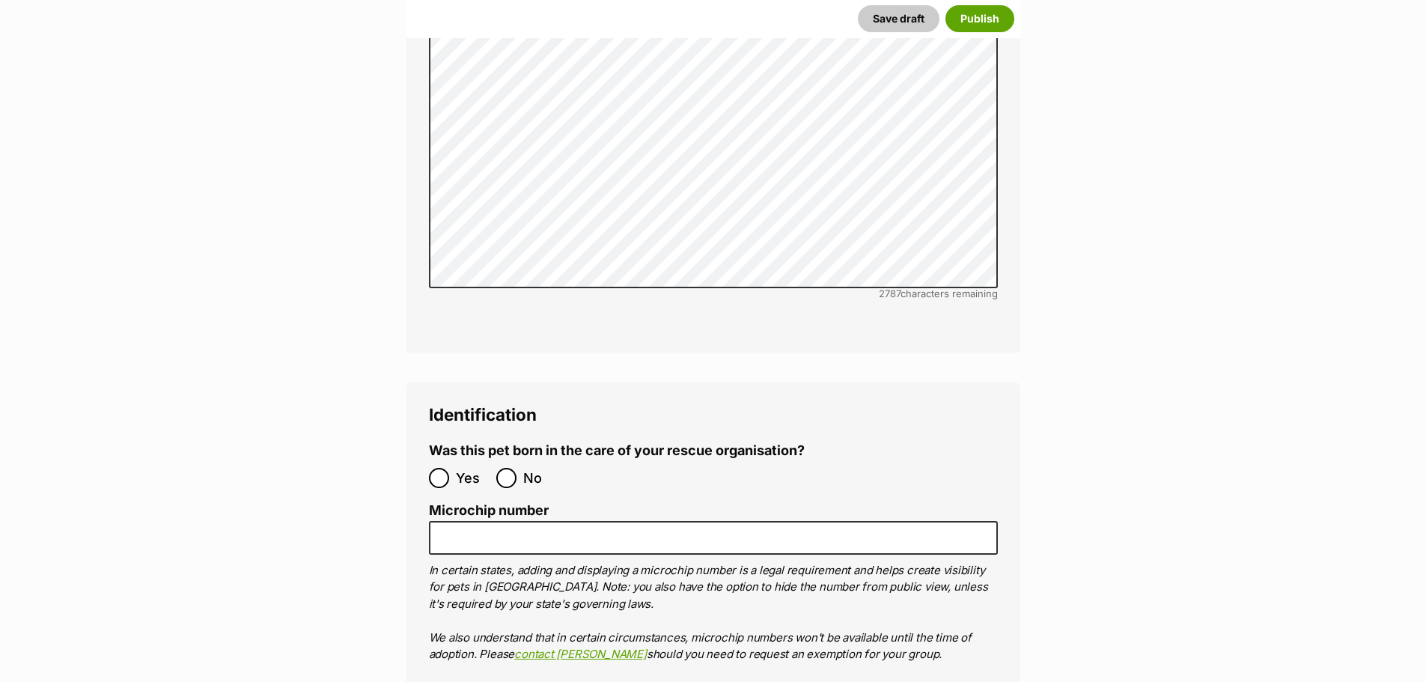
scroll to position [4978, 0]
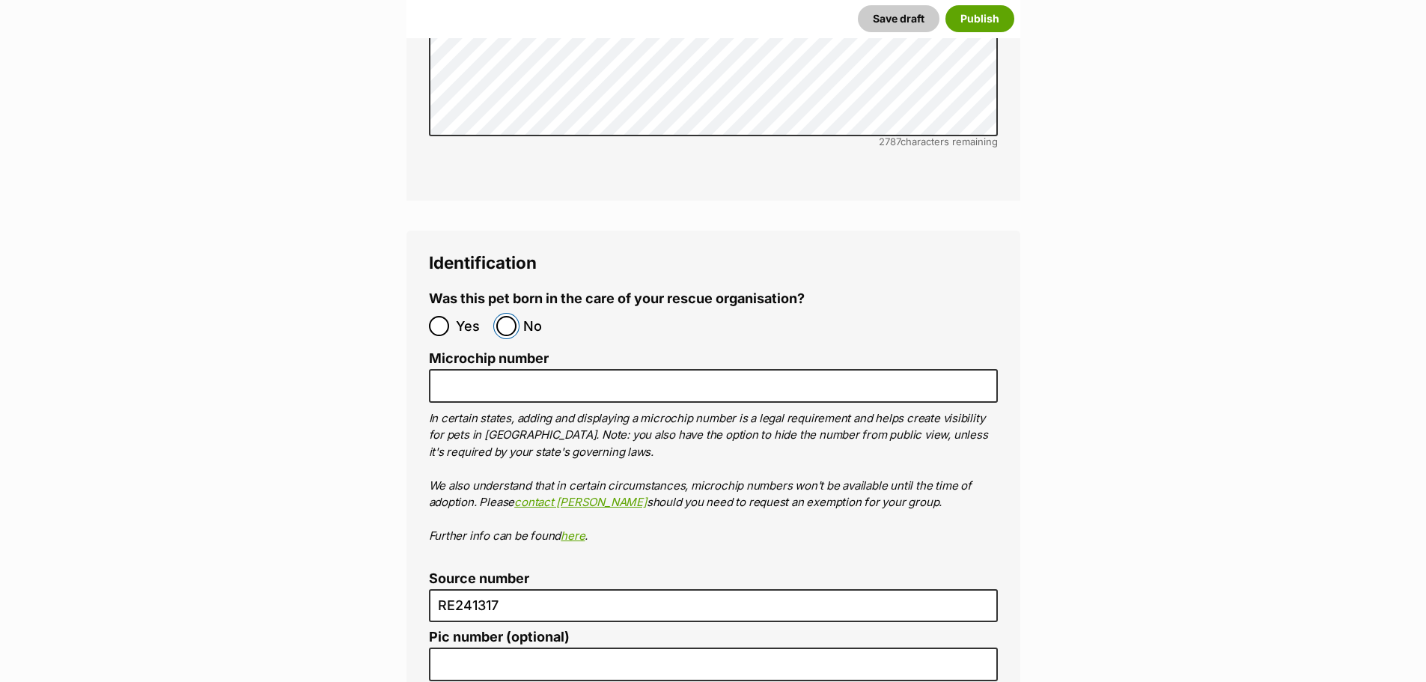
click at [497, 316] on input "No" at bounding box center [506, 326] width 20 height 20
radio input "true"
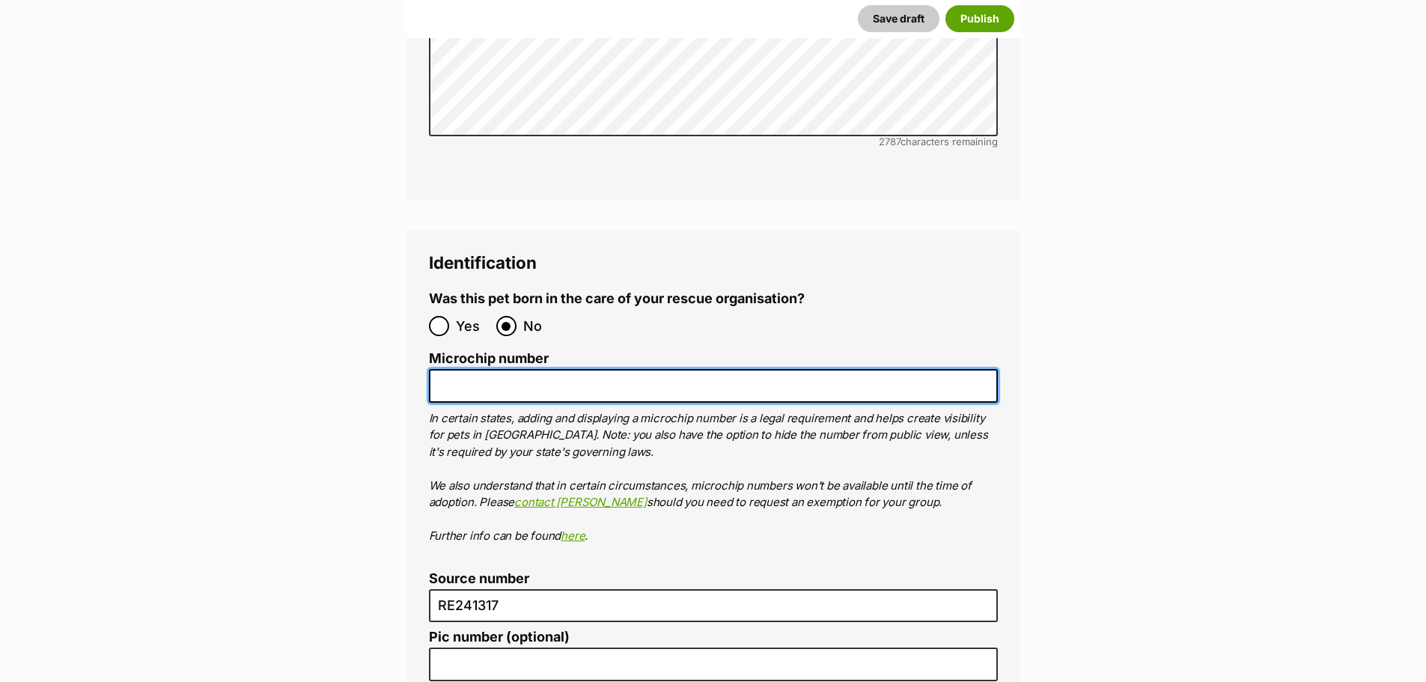
click at [497, 369] on input "Microchip number" at bounding box center [713, 386] width 569 height 34
type input "95600000000000"
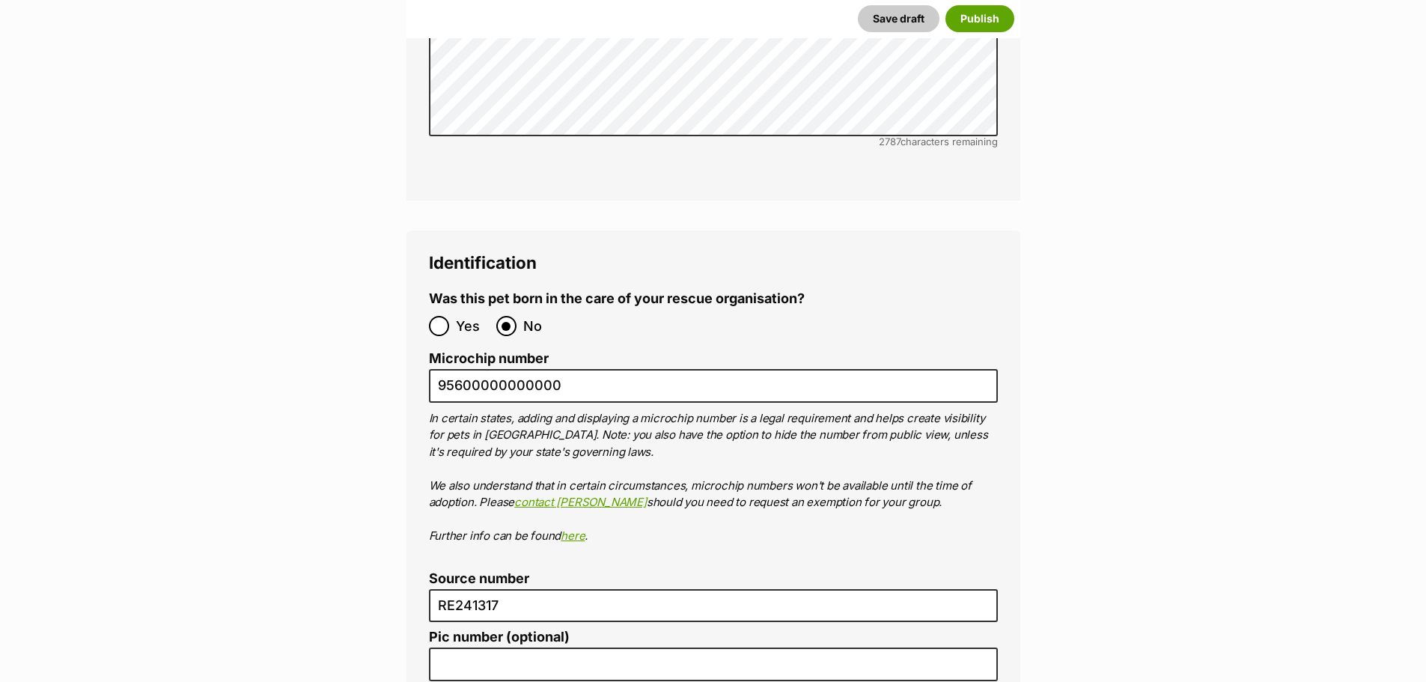
drag, startPoint x: 1037, startPoint y: 424, endPoint x: 1026, endPoint y: 418, distance: 11.7
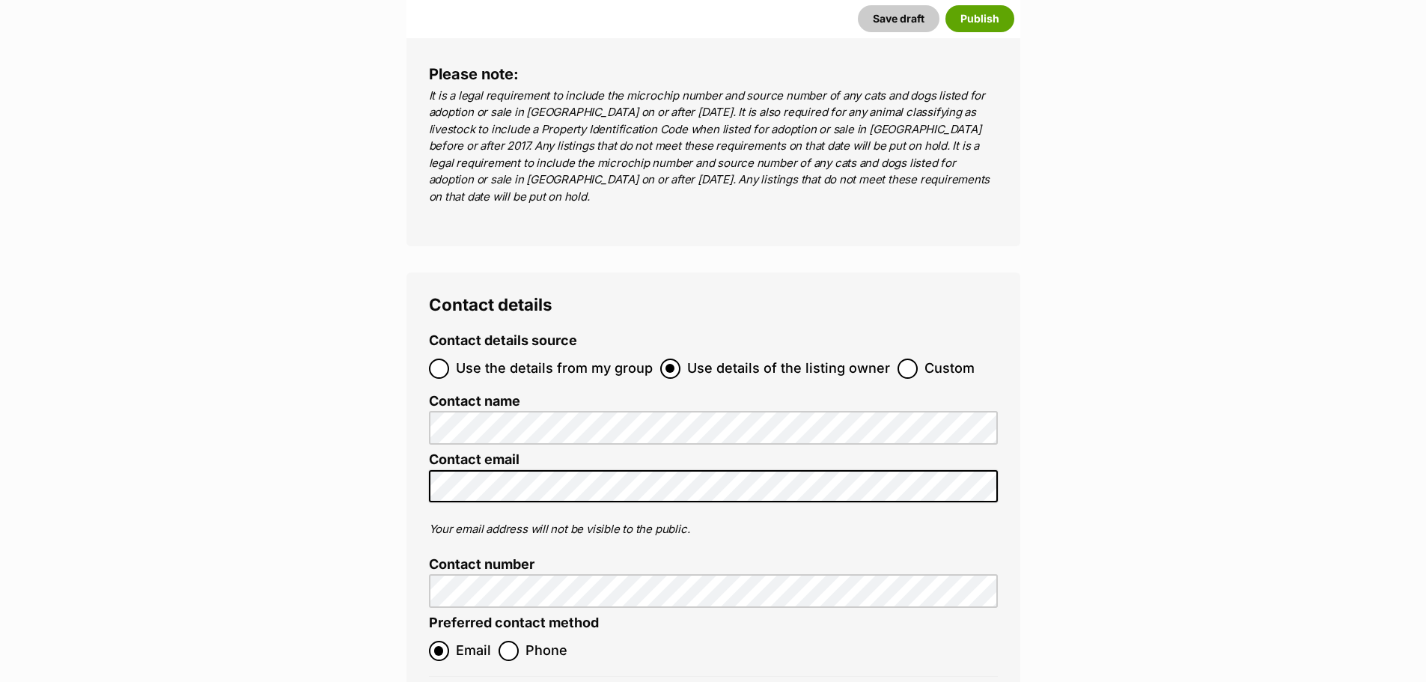
scroll to position [5726, 0]
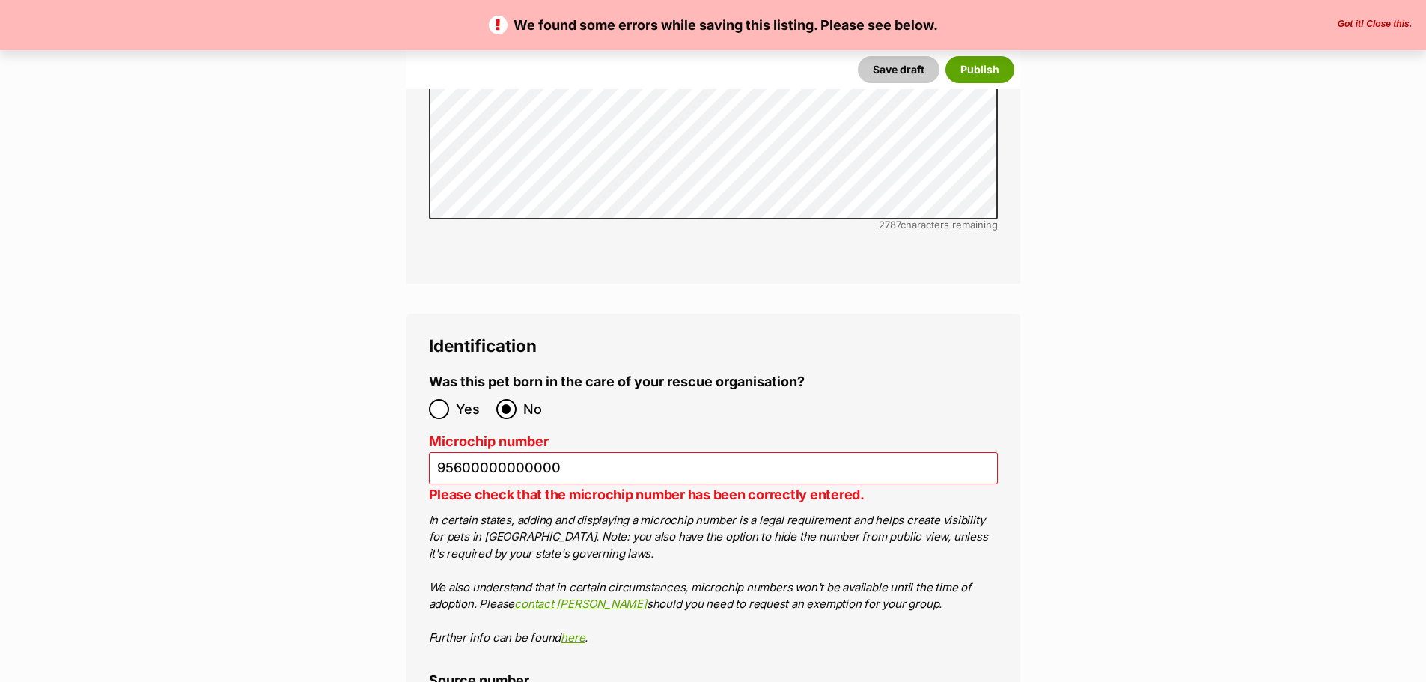
scroll to position [4940, 0]
drag, startPoint x: 565, startPoint y: 362, endPoint x: 520, endPoint y: 373, distance: 47.0
click at [520, 433] on ol "Microchip number 95600000000000 Please check that the microchip number has been…" at bounding box center [713, 539] width 569 height 212
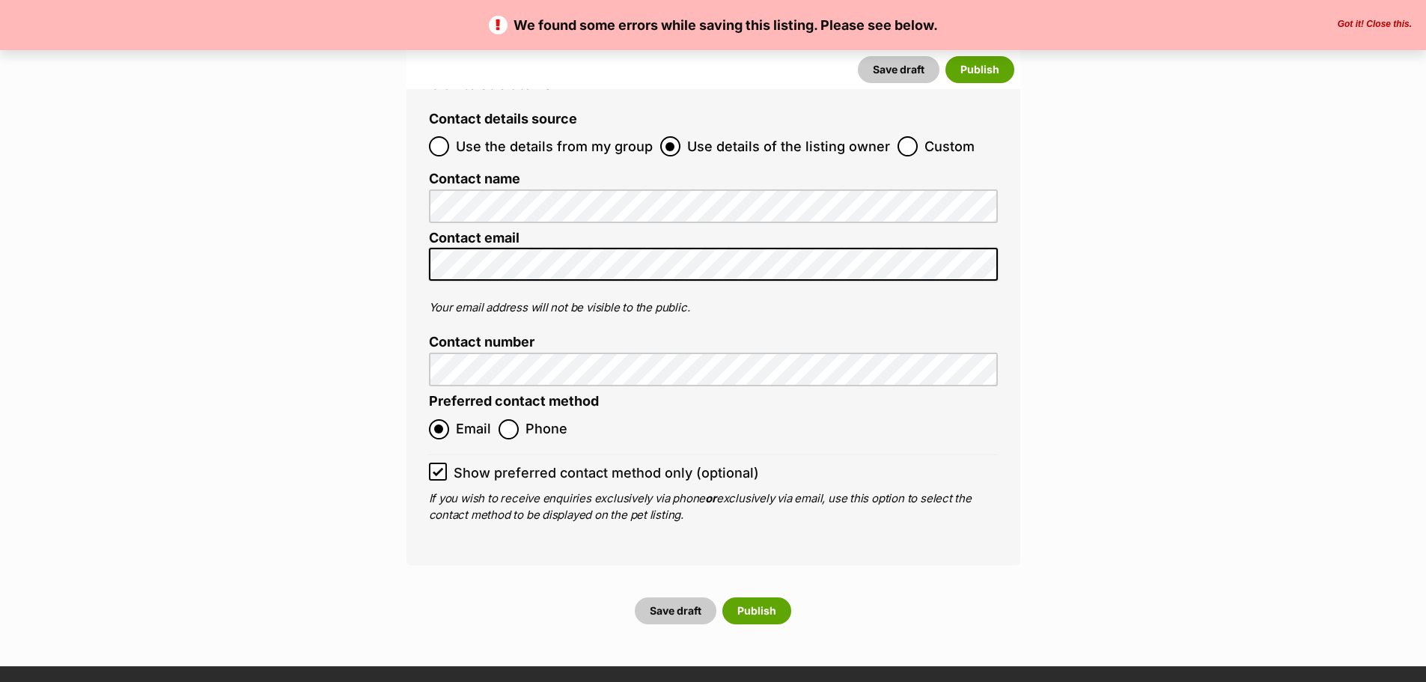
scroll to position [5988, 0]
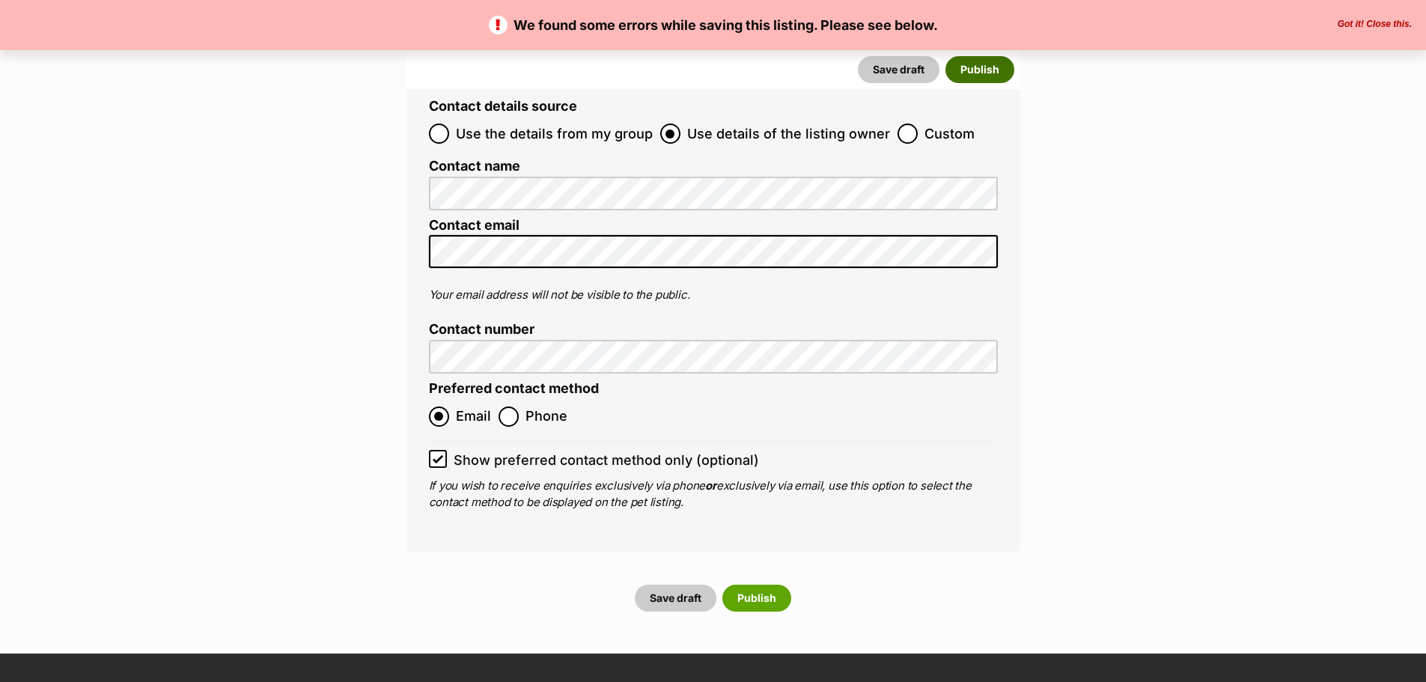
type input "956000000000000"
click at [984, 58] on button "Publish" at bounding box center [980, 69] width 69 height 27
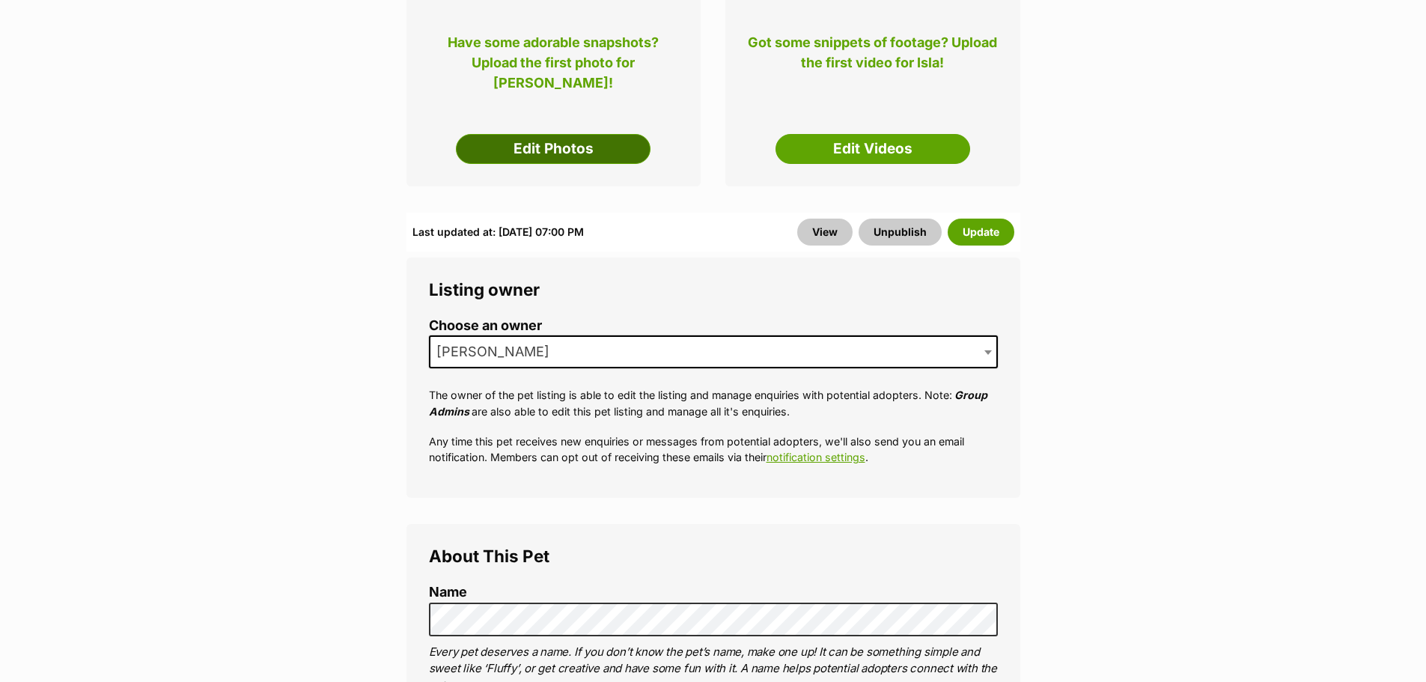
scroll to position [299, 0]
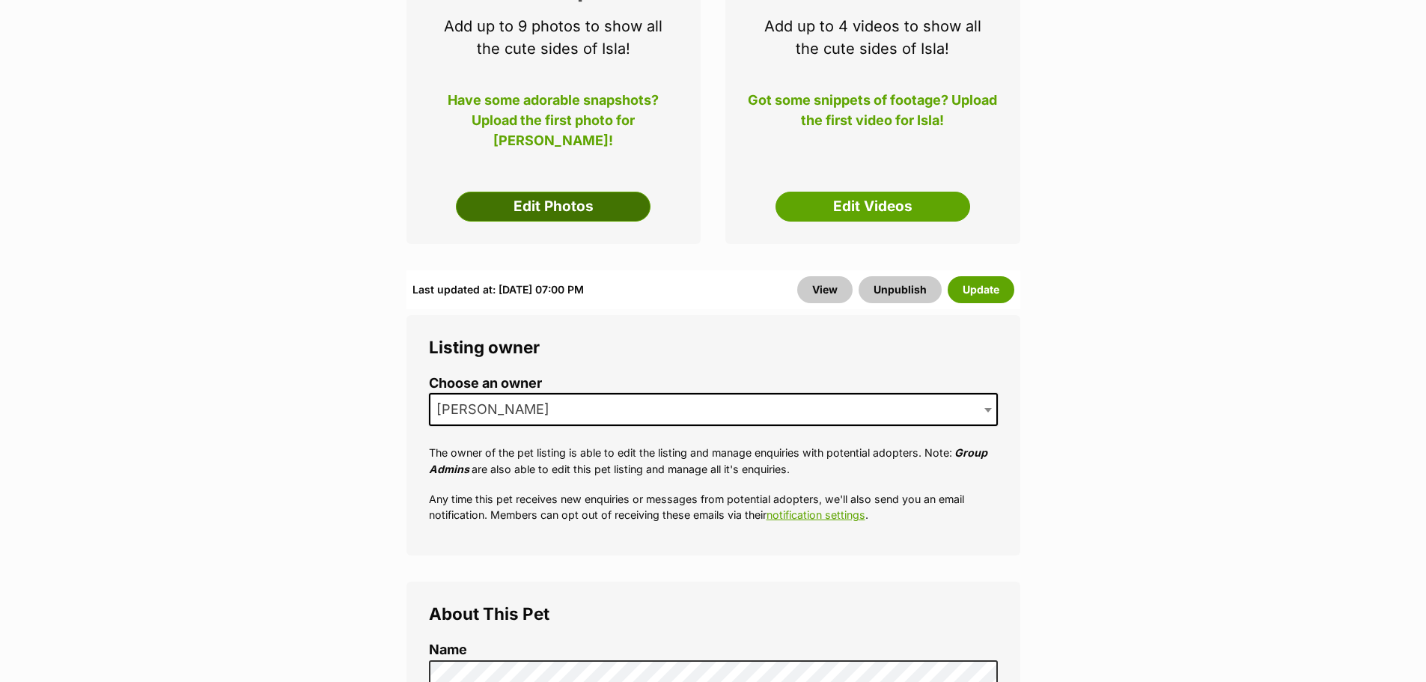
click at [545, 207] on link "Edit Photos" at bounding box center [553, 207] width 195 height 30
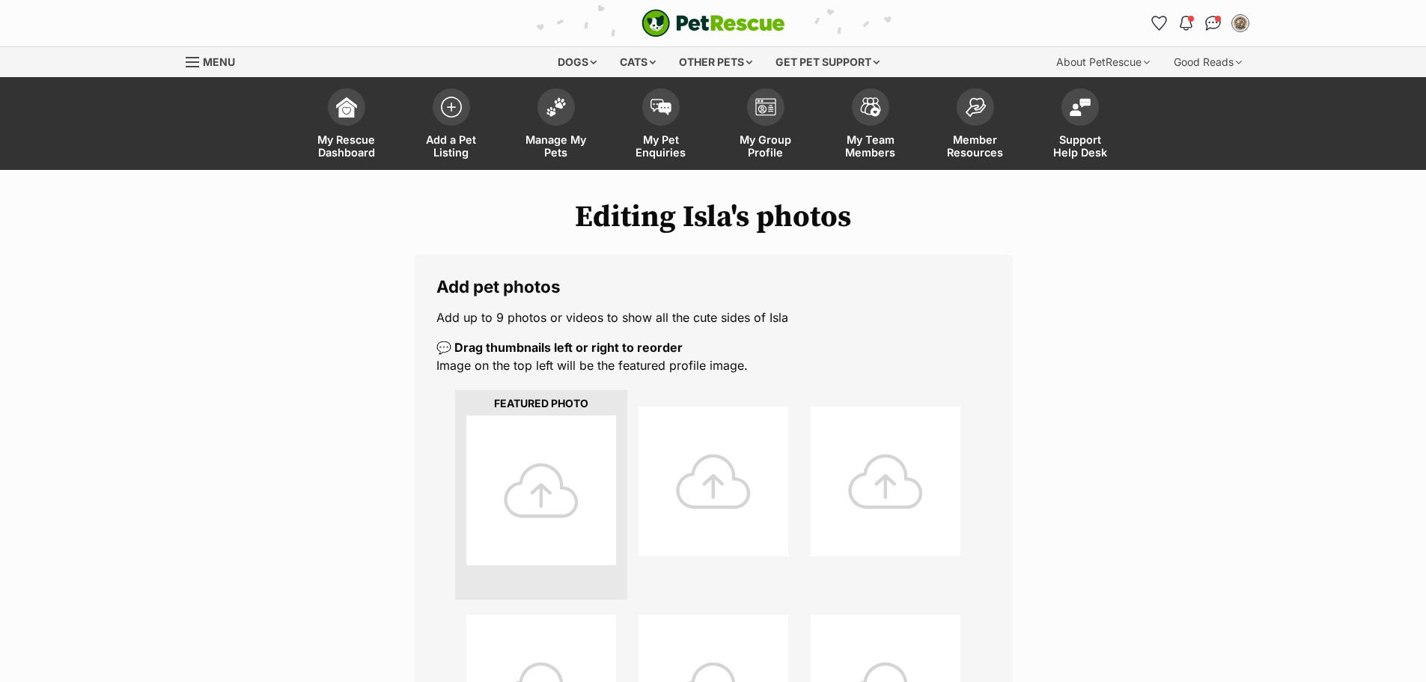
click at [540, 468] on div at bounding box center [541, 490] width 150 height 150
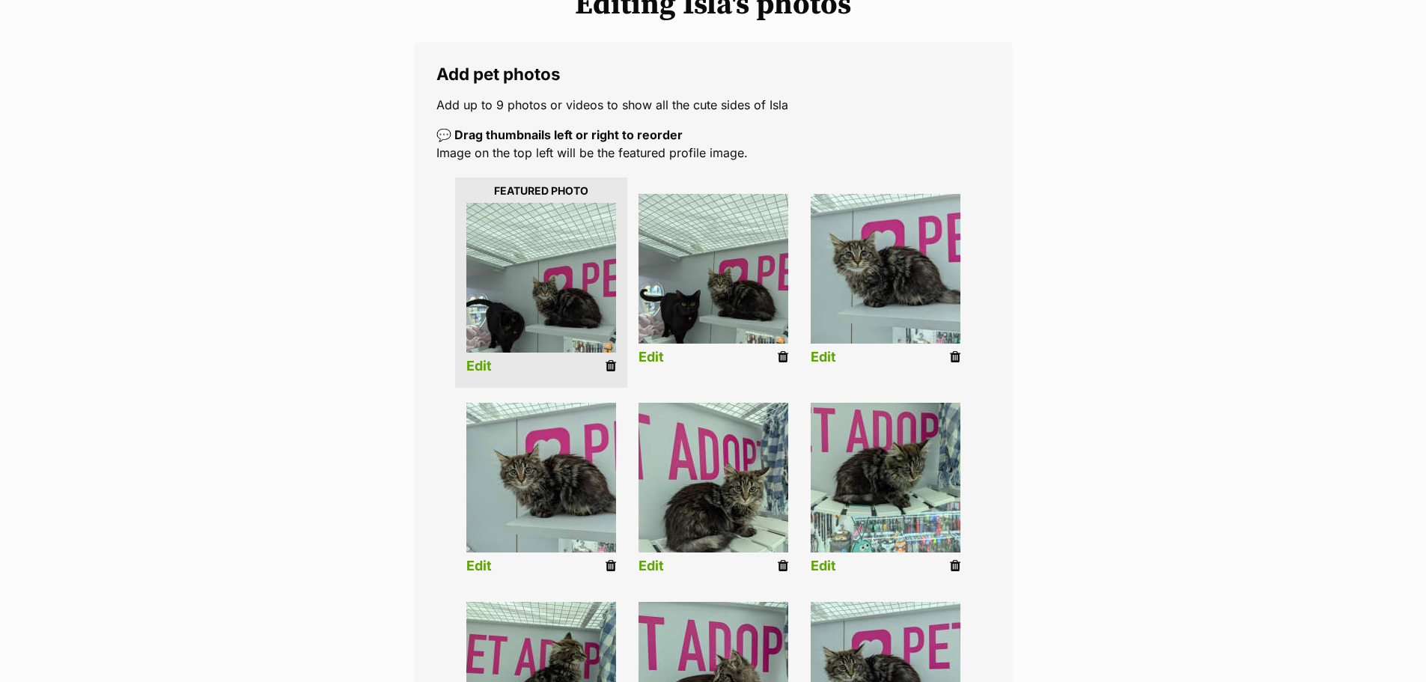
scroll to position [150, 0]
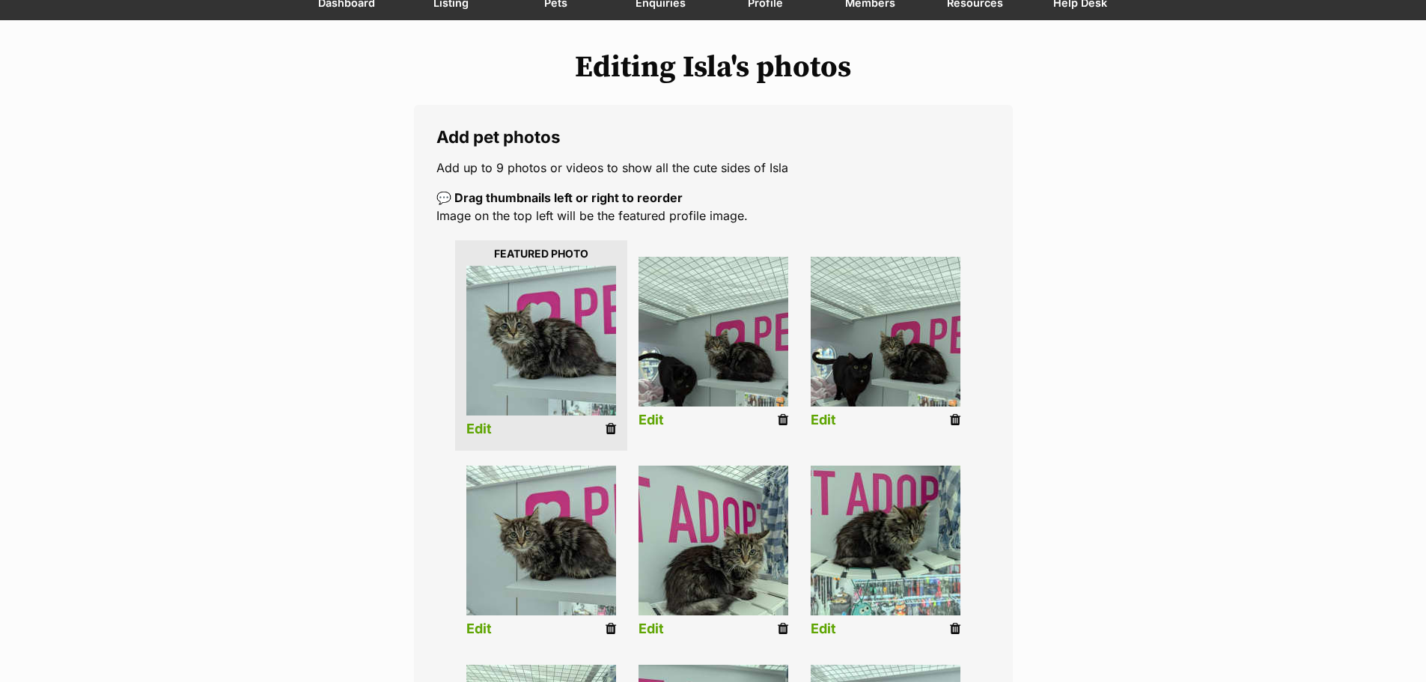
click at [478, 432] on link "Edit" at bounding box center [478, 429] width 25 height 16
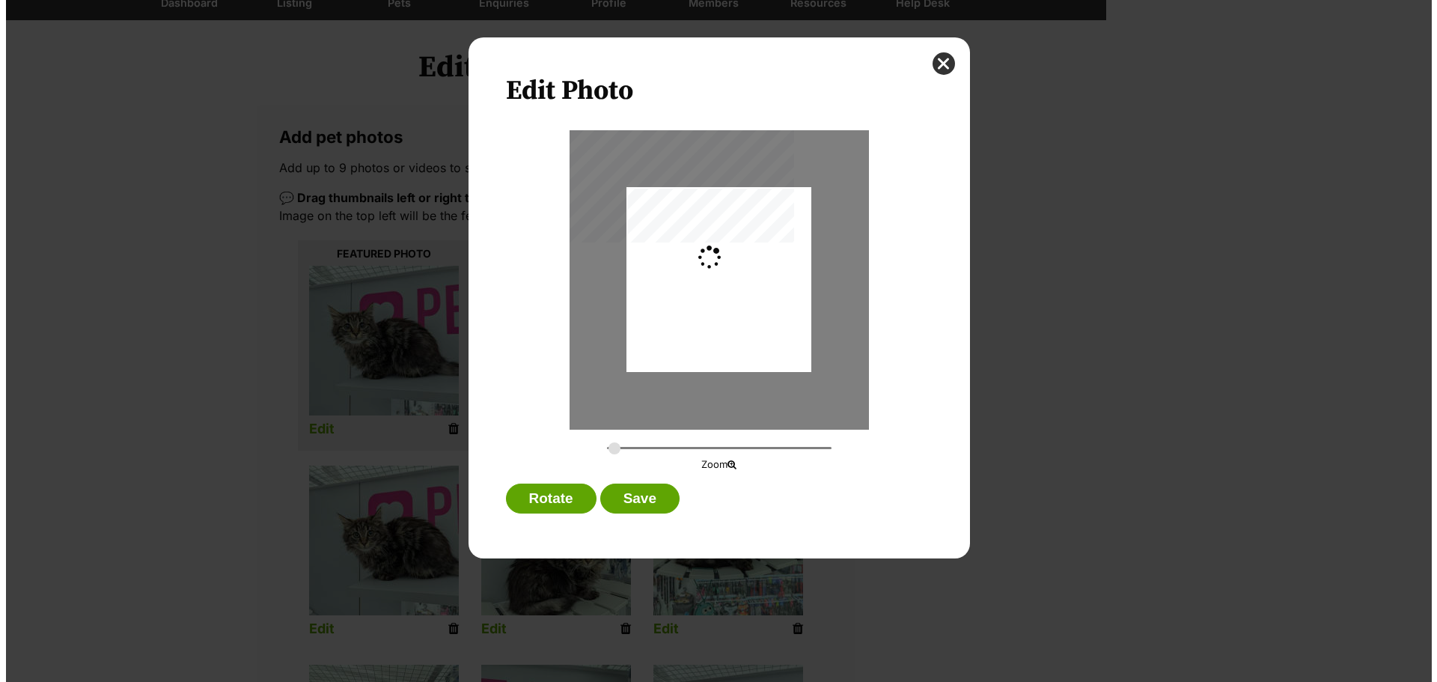
scroll to position [0, 0]
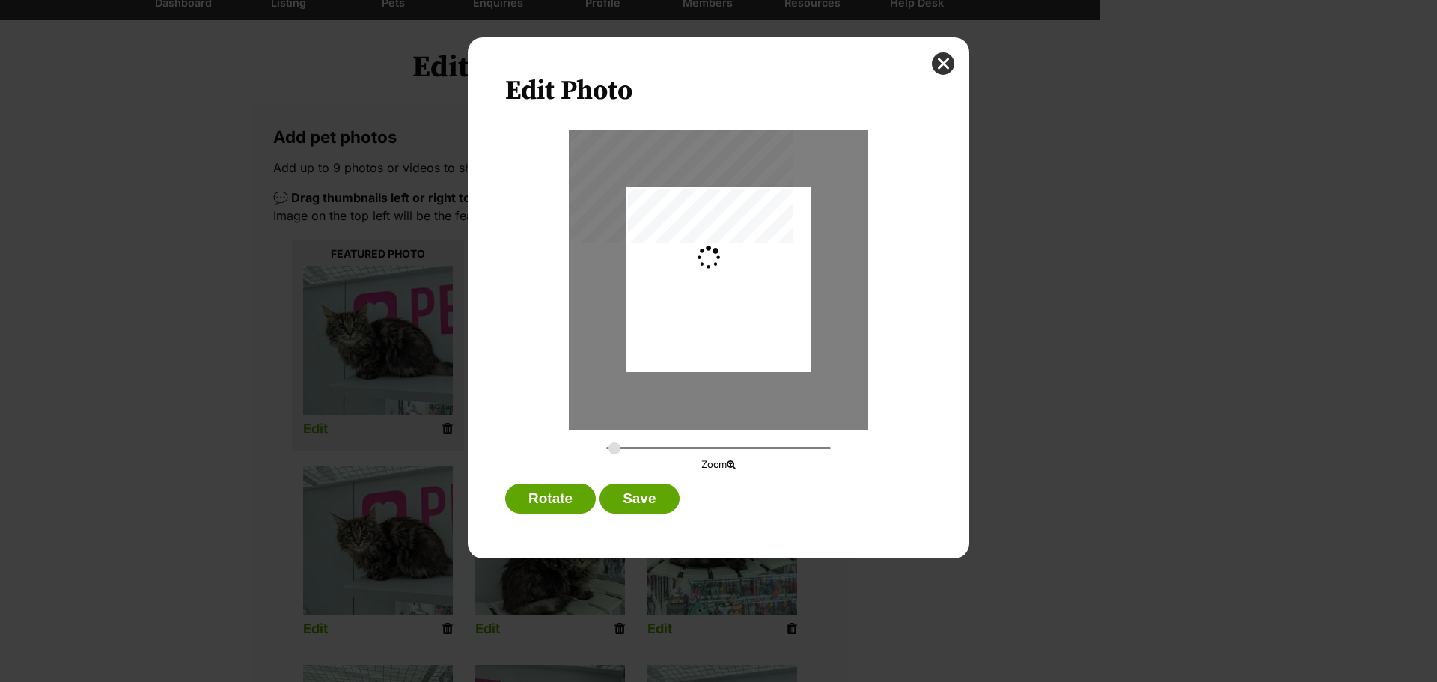
type input "0.3648"
drag, startPoint x: 676, startPoint y: 314, endPoint x: 651, endPoint y: 315, distance: 24.8
click at [651, 315] on div "Dialog Window - Close (Press escape to close)" at bounding box center [694, 279] width 246 height 185
click at [674, 332] on div "Dialog Window - Close (Press escape to close)" at bounding box center [704, 279] width 246 height 185
click at [651, 502] on button "Save" at bounding box center [639, 499] width 79 height 30
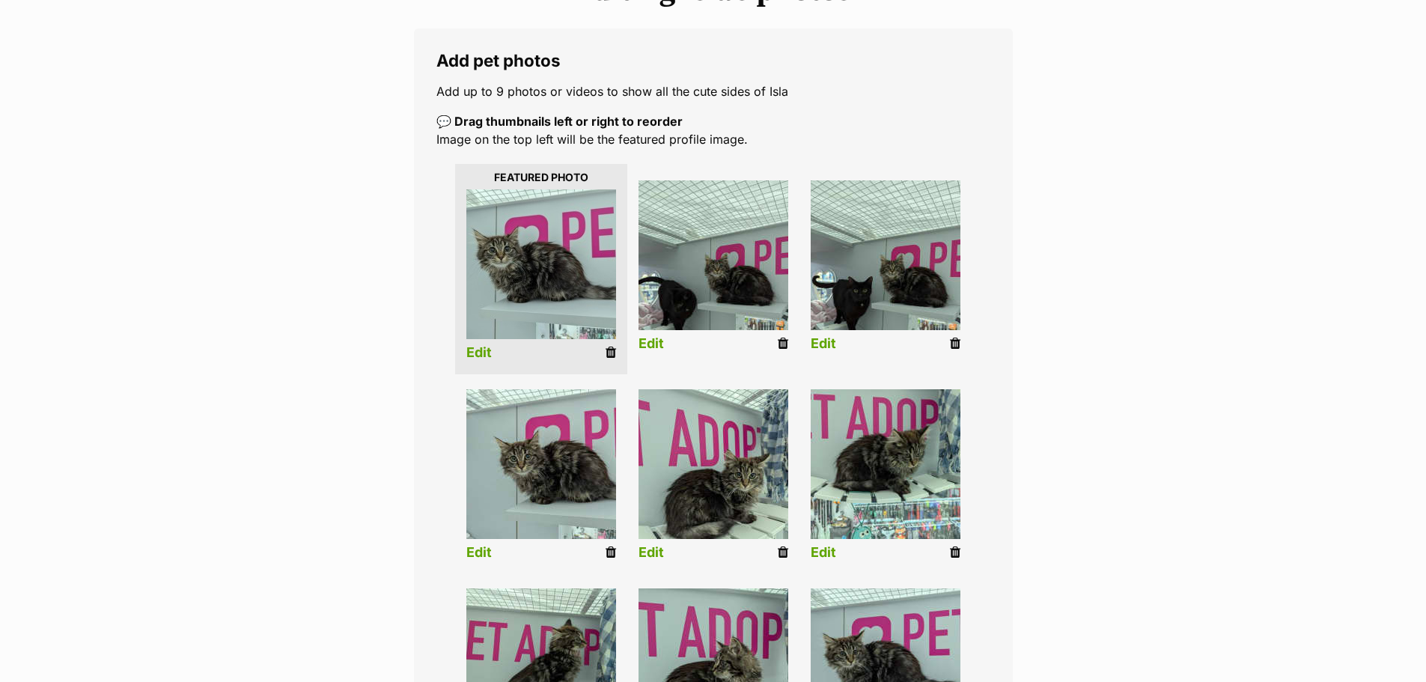
scroll to position [150, 0]
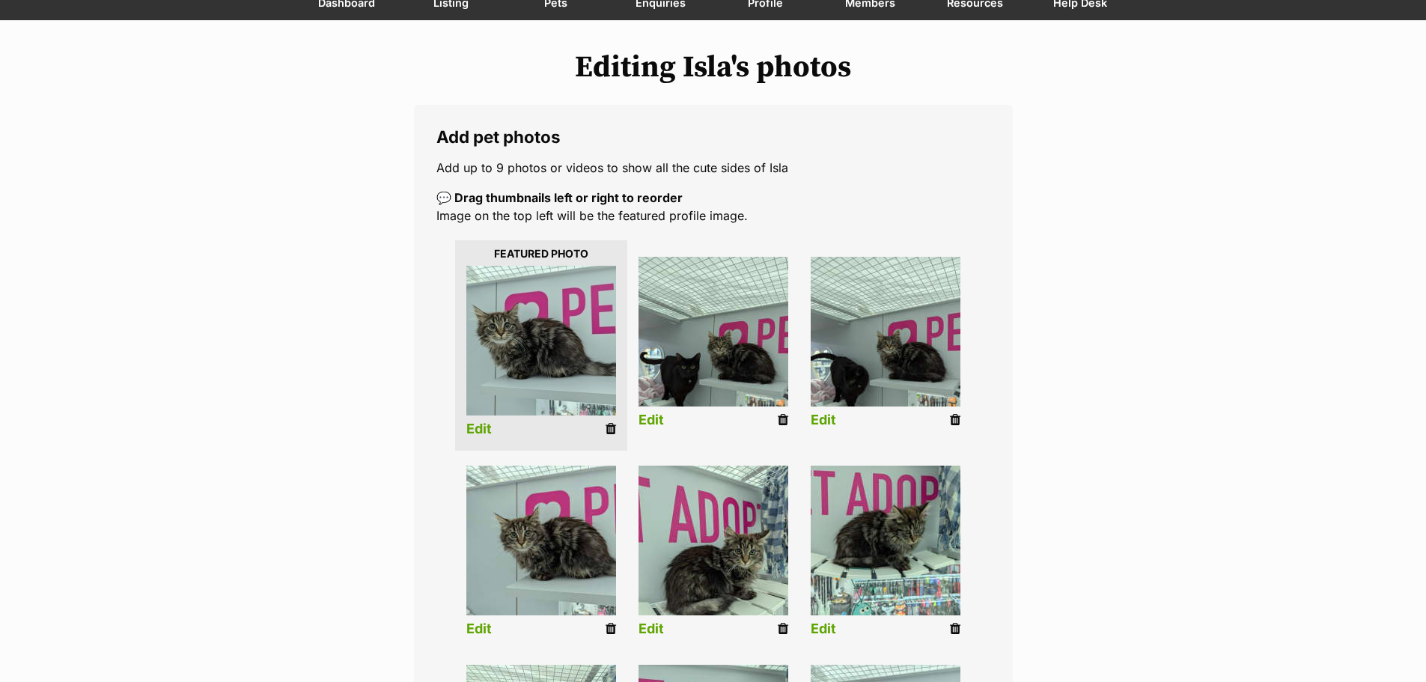
click at [666, 417] on li "Edit" at bounding box center [713, 345] width 172 height 192
click at [653, 420] on link "Edit" at bounding box center [651, 421] width 25 height 16
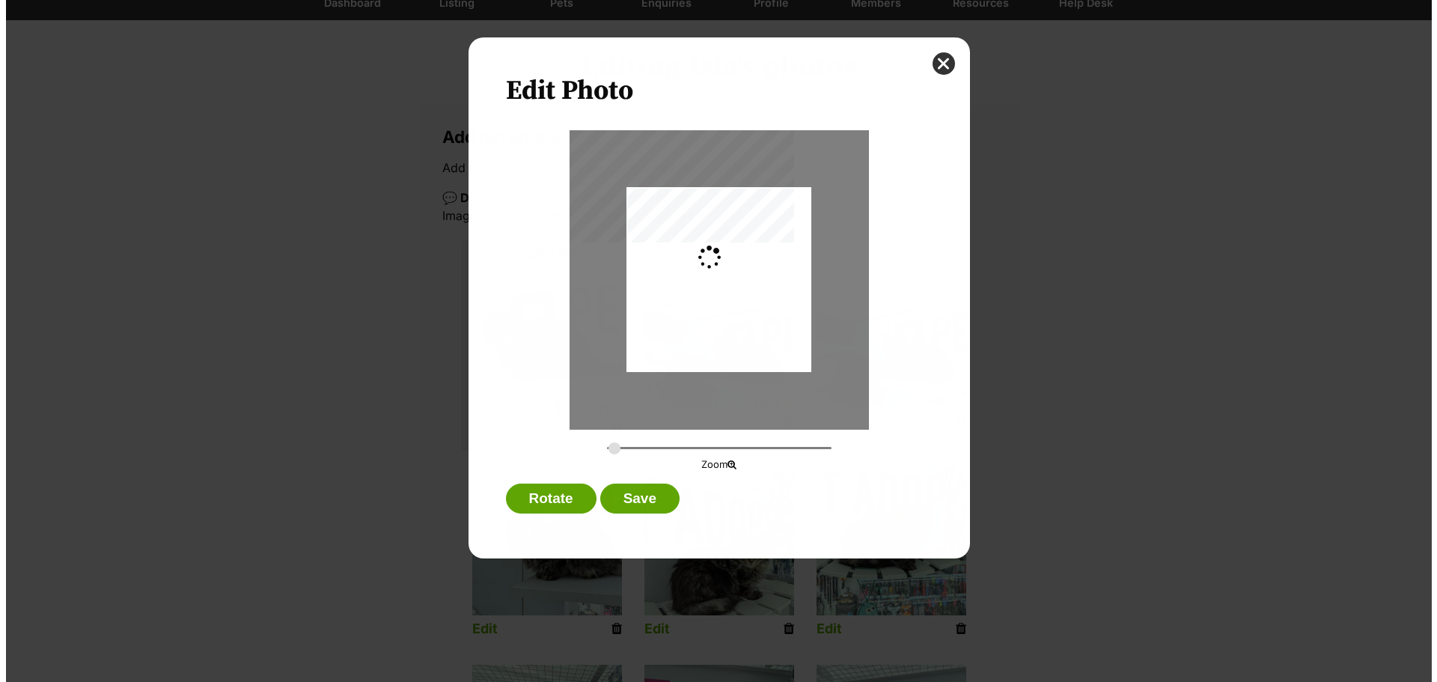
scroll to position [0, 0]
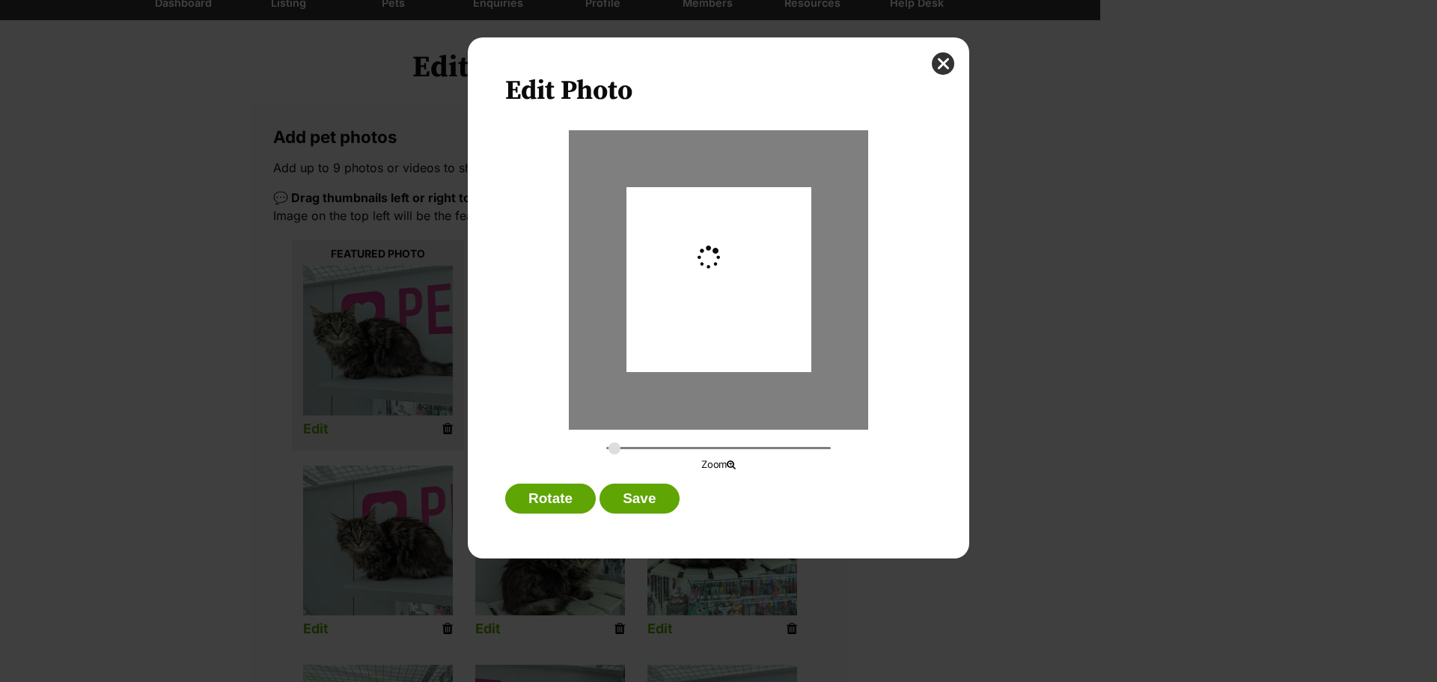
type input "0.2744"
drag, startPoint x: 707, startPoint y: 332, endPoint x: 709, endPoint y: 322, distance: 10.6
click at [709, 322] on div "Dialog Window - Close (Press escape to close)" at bounding box center [719, 270] width 185 height 246
click at [659, 499] on button "Save" at bounding box center [639, 499] width 79 height 30
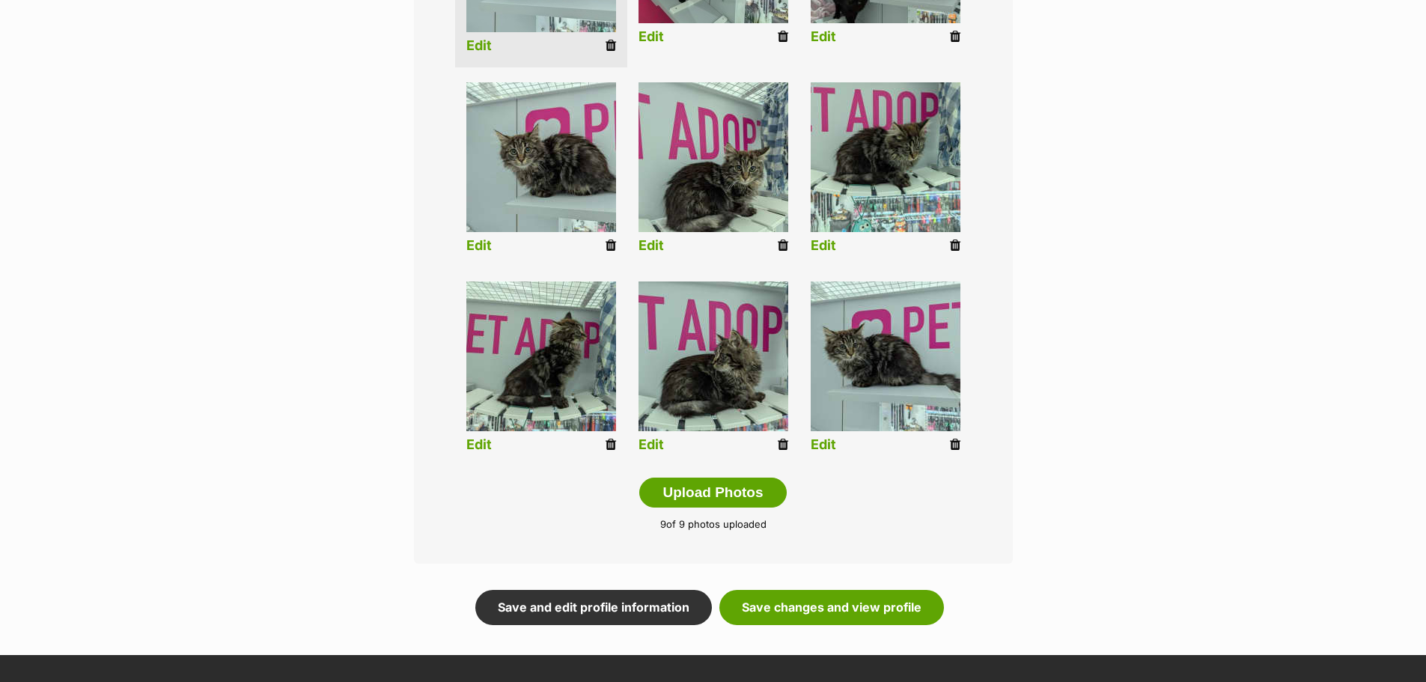
scroll to position [599, 0]
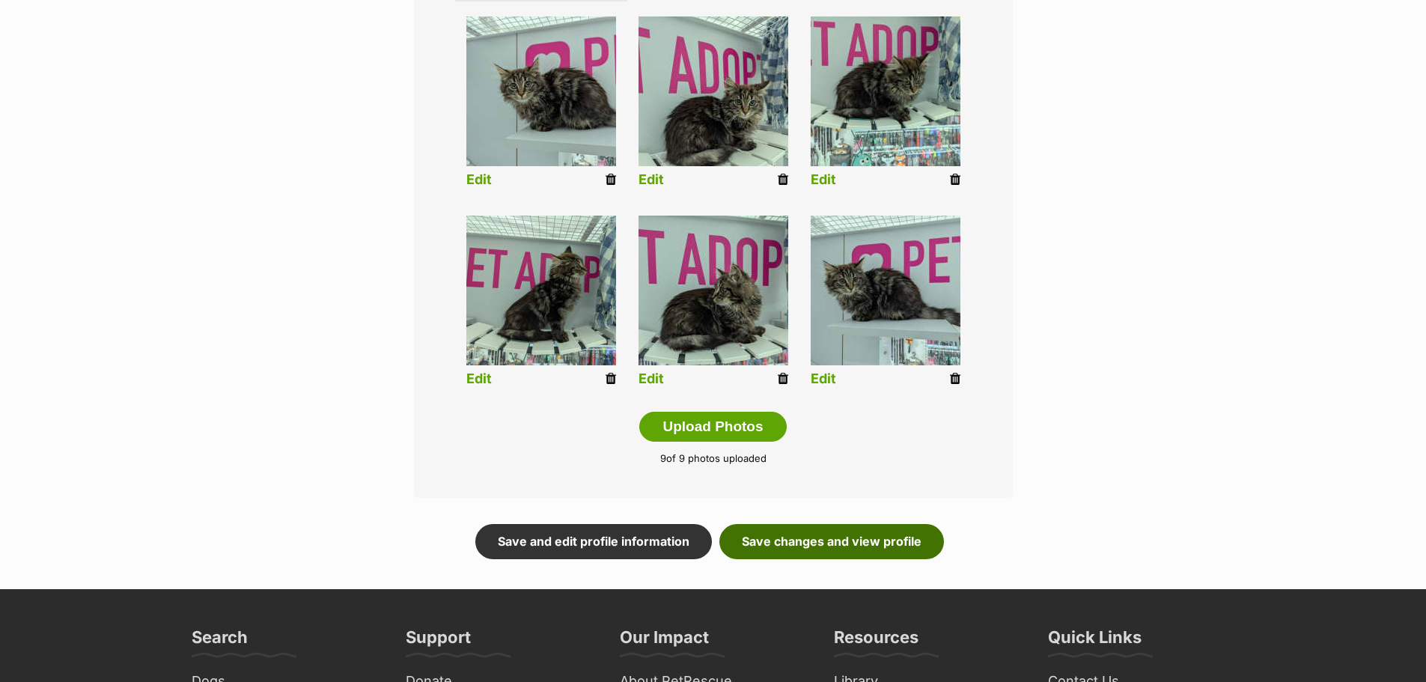
click at [780, 542] on link "Save changes and view profile" at bounding box center [831, 541] width 225 height 34
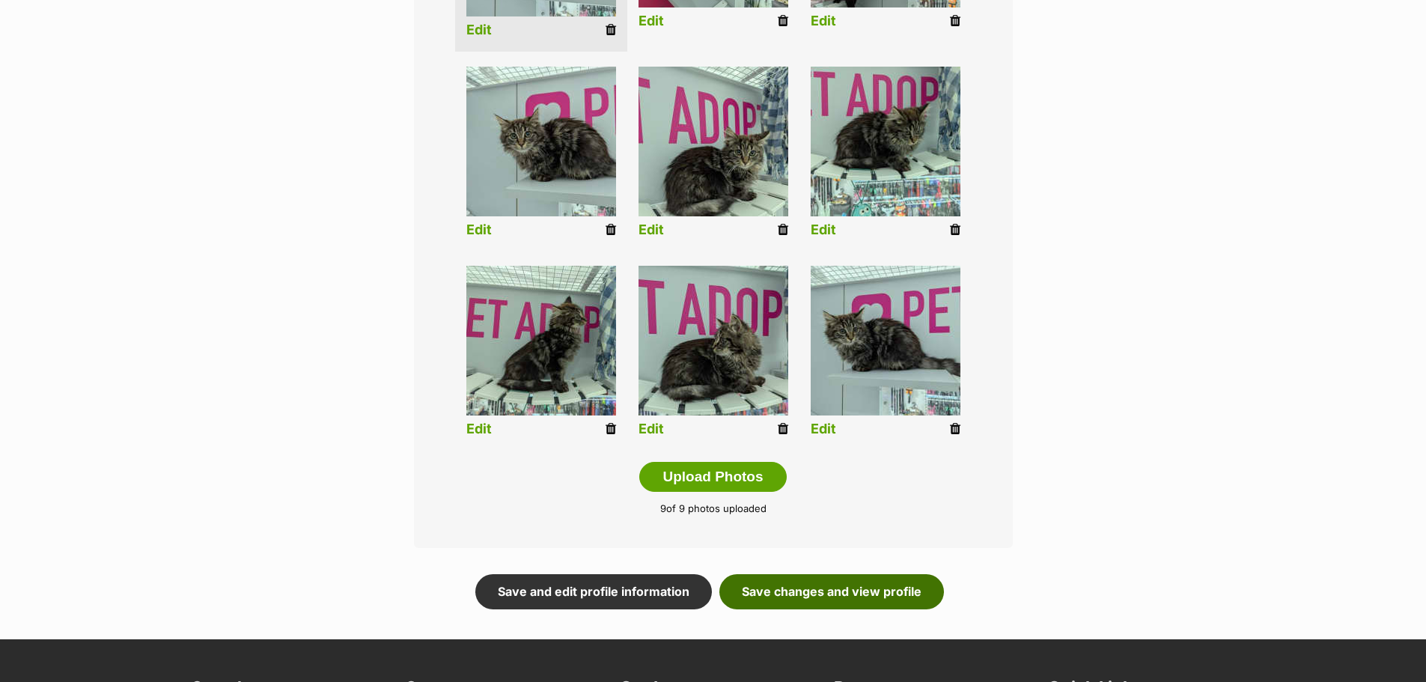
scroll to position [449, 0]
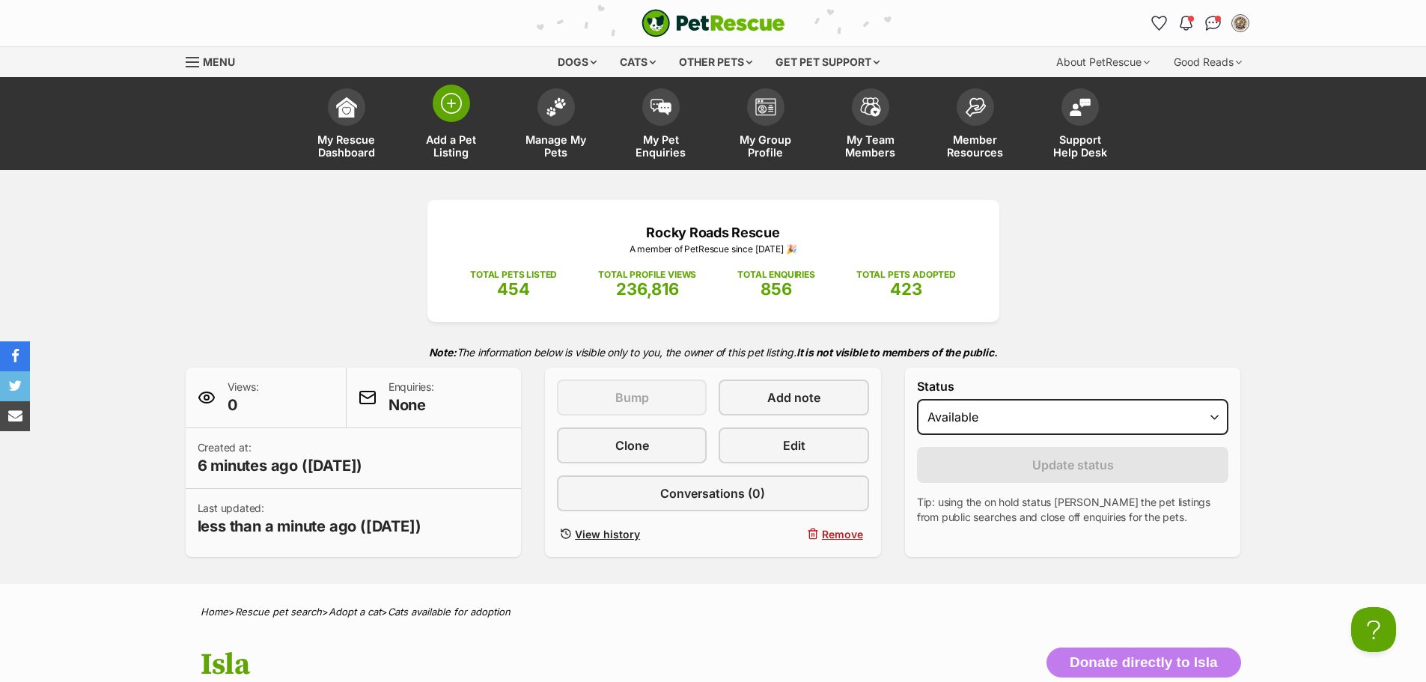
click at [453, 110] on img at bounding box center [451, 103] width 21 height 21
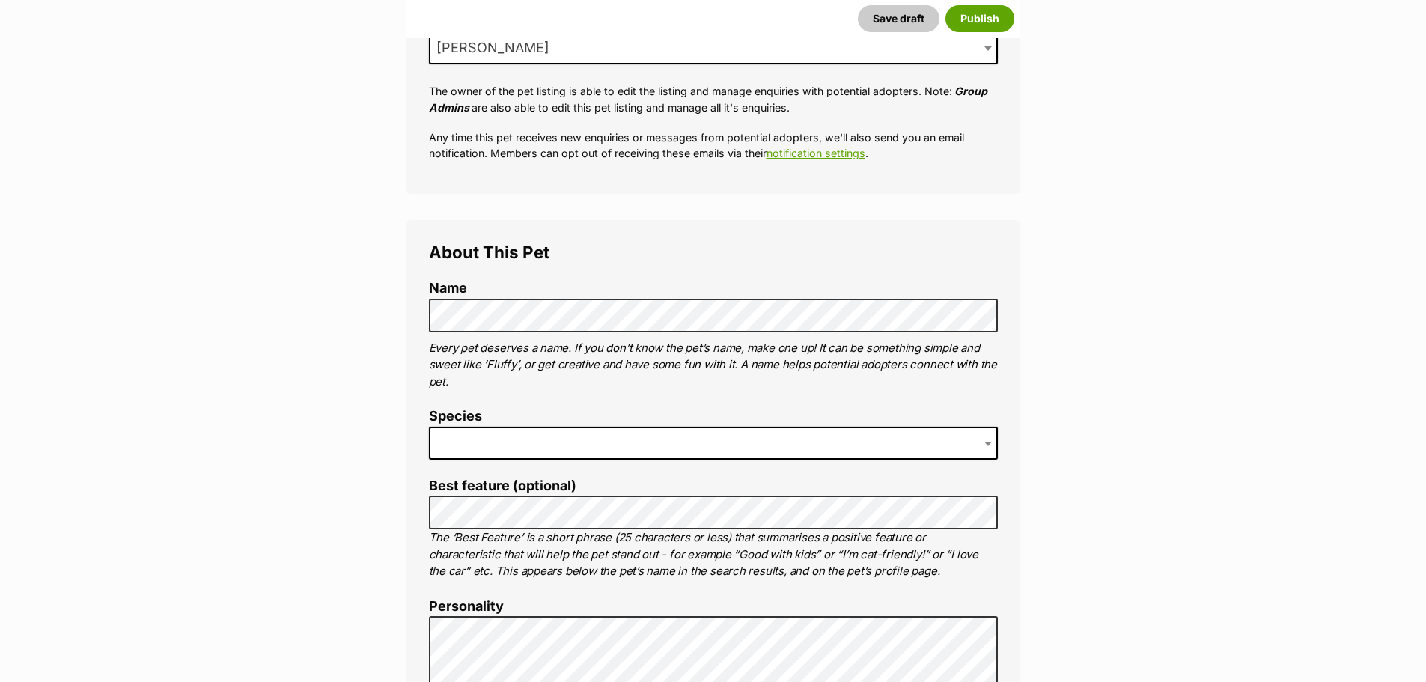
scroll to position [449, 0]
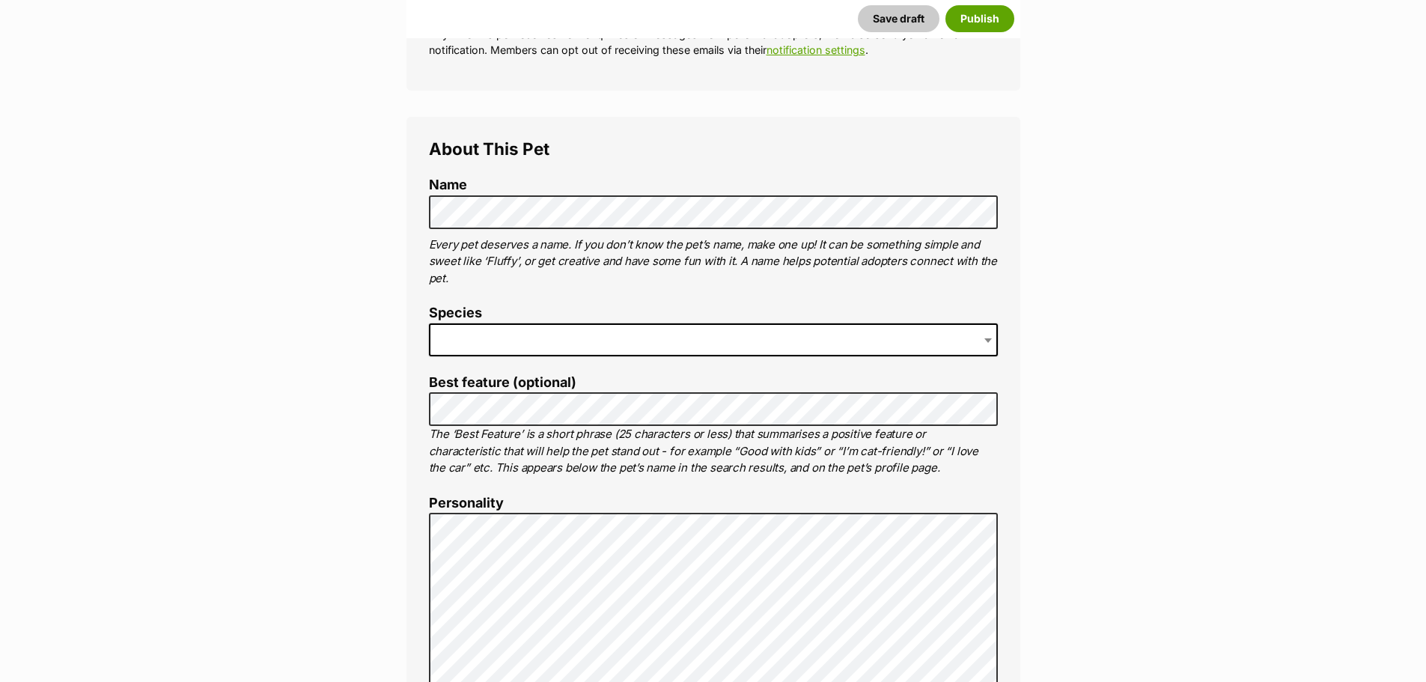
click at [498, 335] on span at bounding box center [713, 339] width 569 height 33
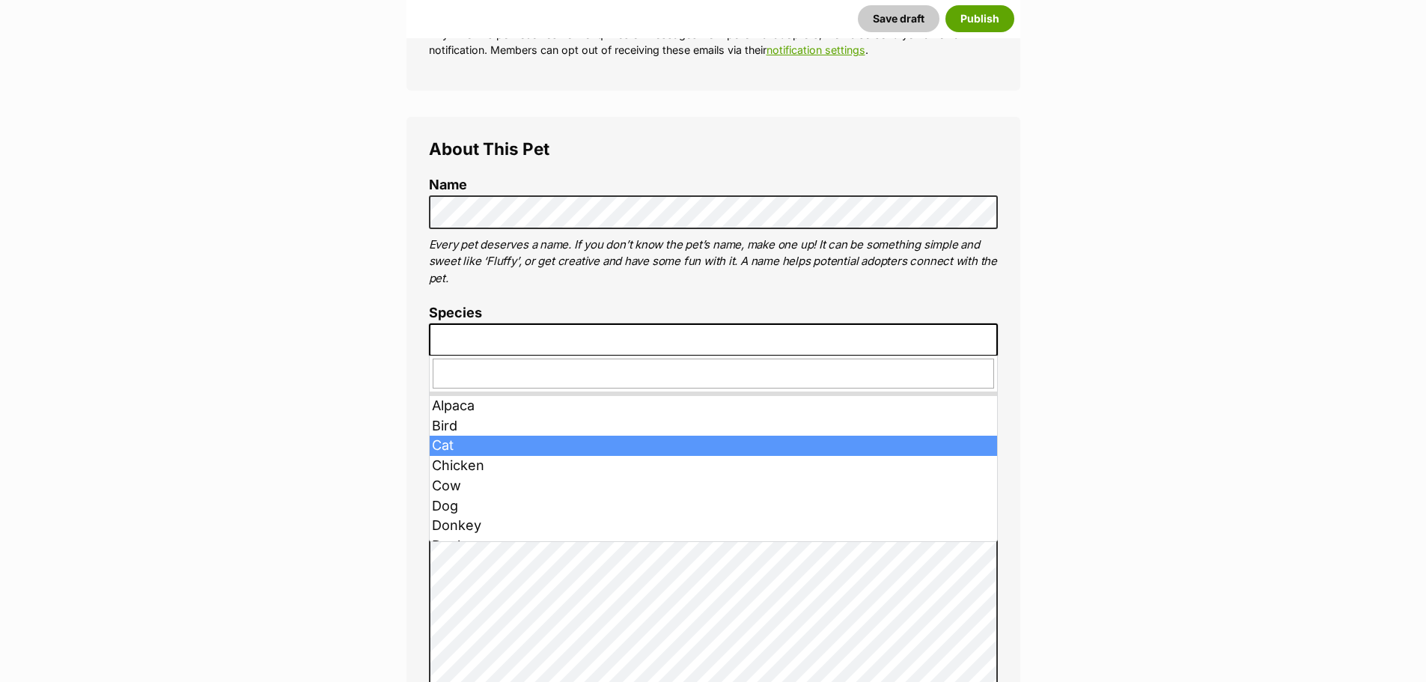
drag, startPoint x: 505, startPoint y: 448, endPoint x: 508, endPoint y: 468, distance: 19.8
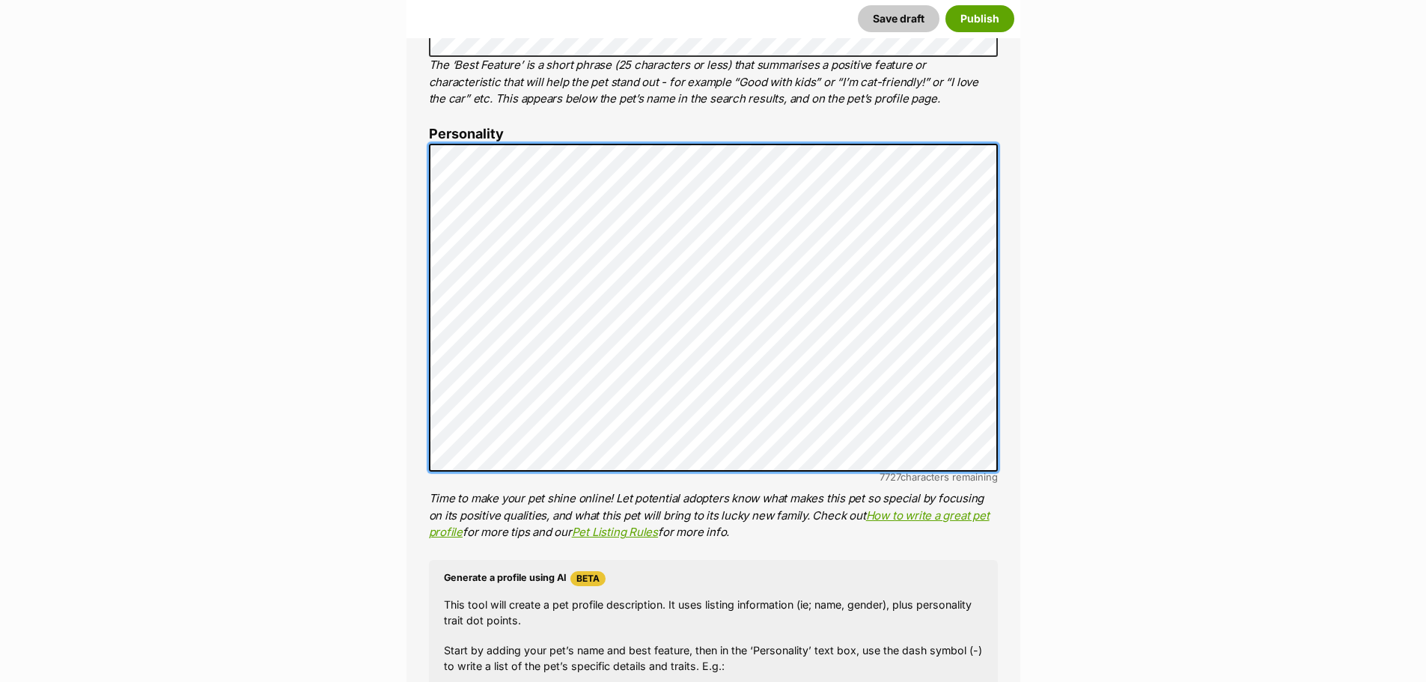
scroll to position [1198, 0]
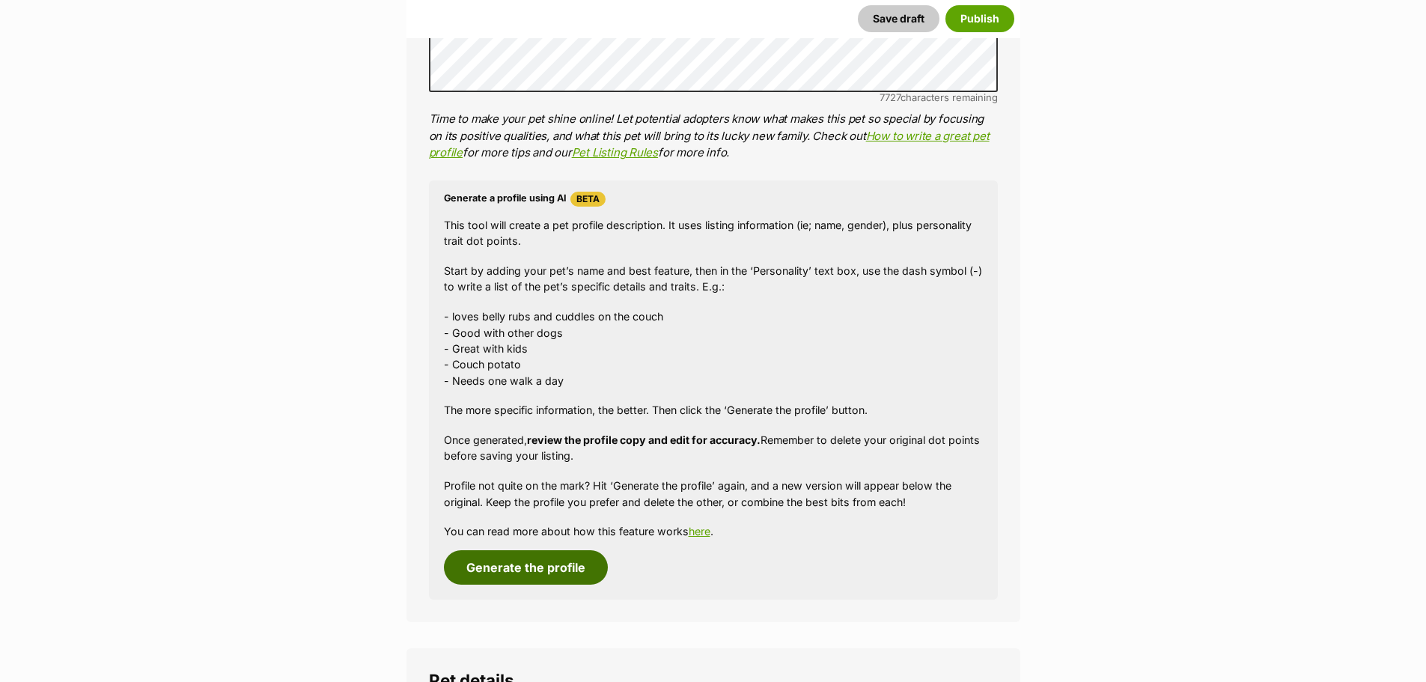
click at [565, 564] on button "Generate the profile" at bounding box center [526, 567] width 164 height 34
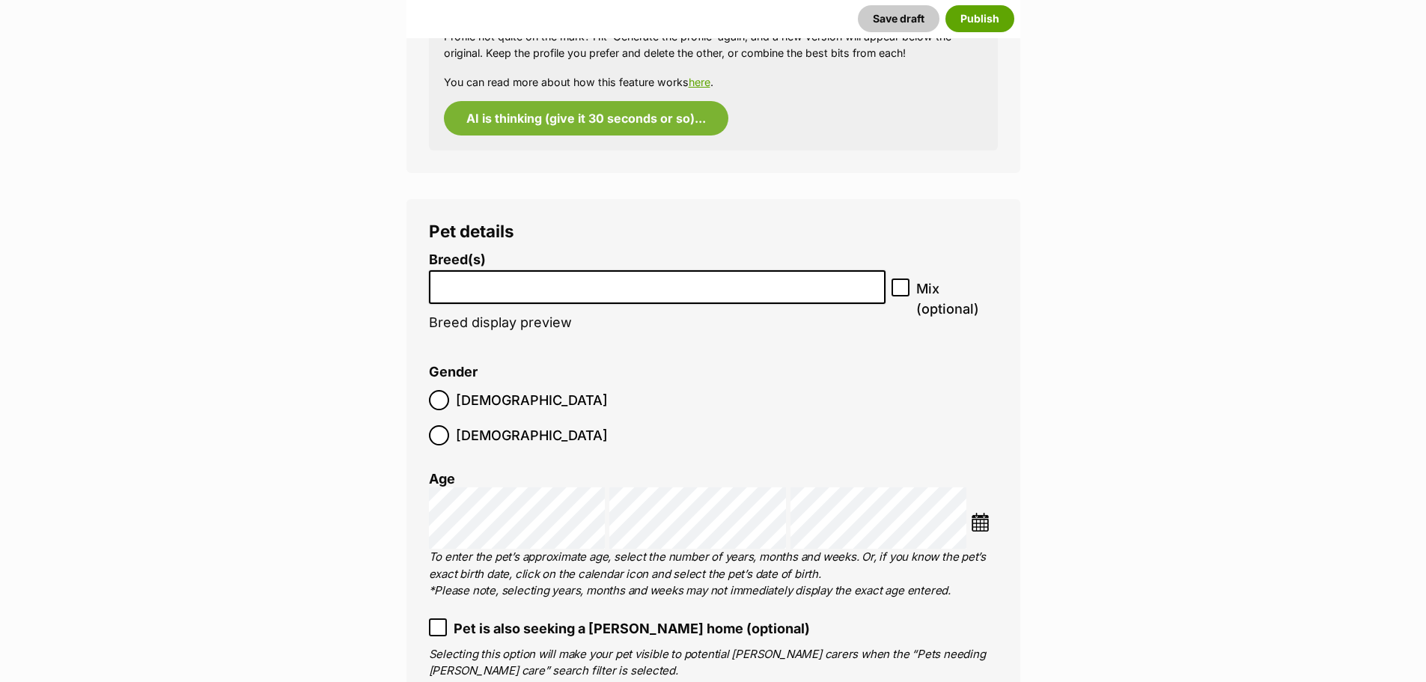
click at [555, 276] on input "search" at bounding box center [657, 284] width 447 height 16
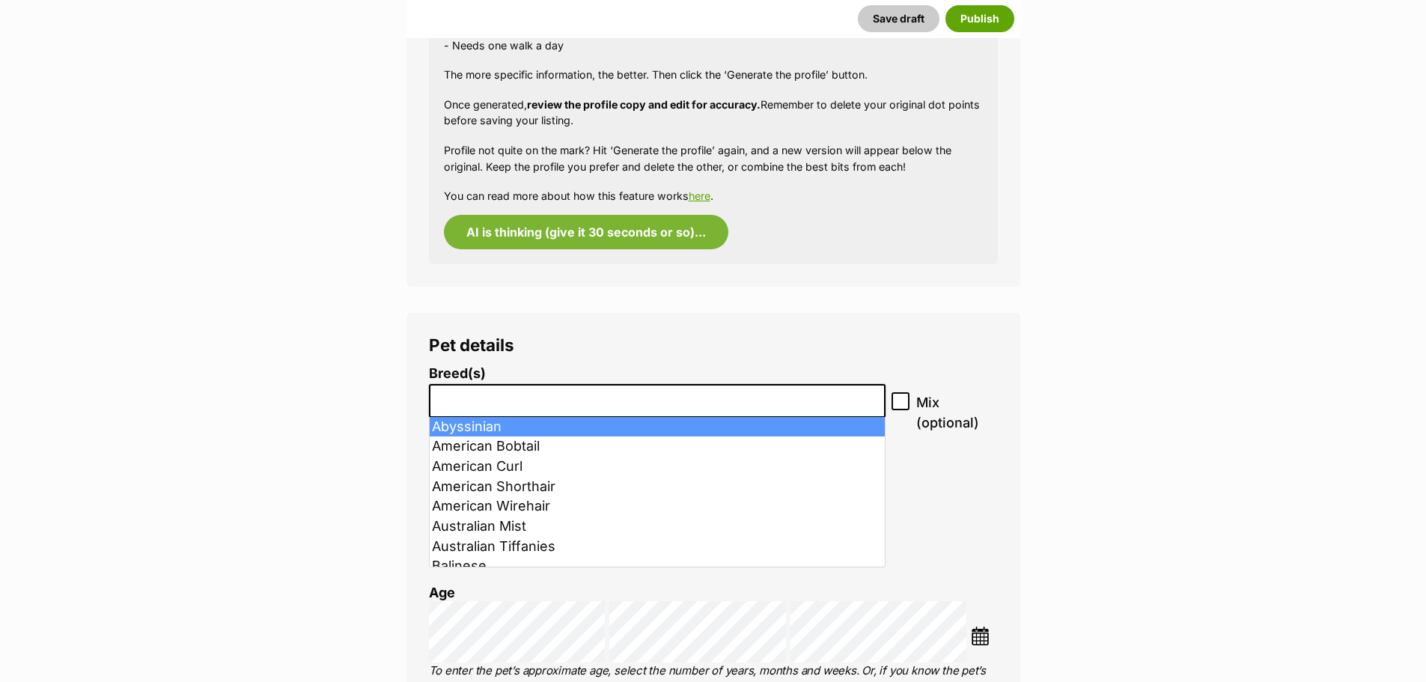
scroll to position [1497, 0]
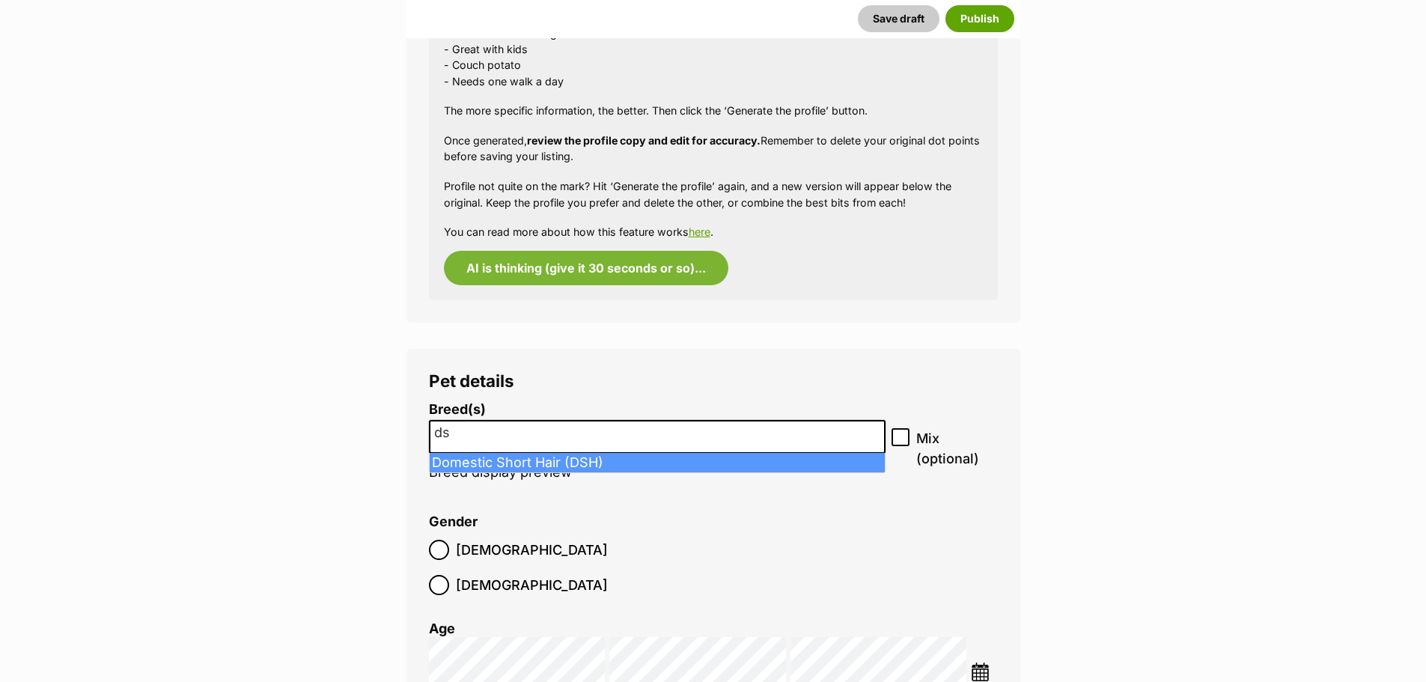
type input "d"
type input "domestic short"
select select "252102"
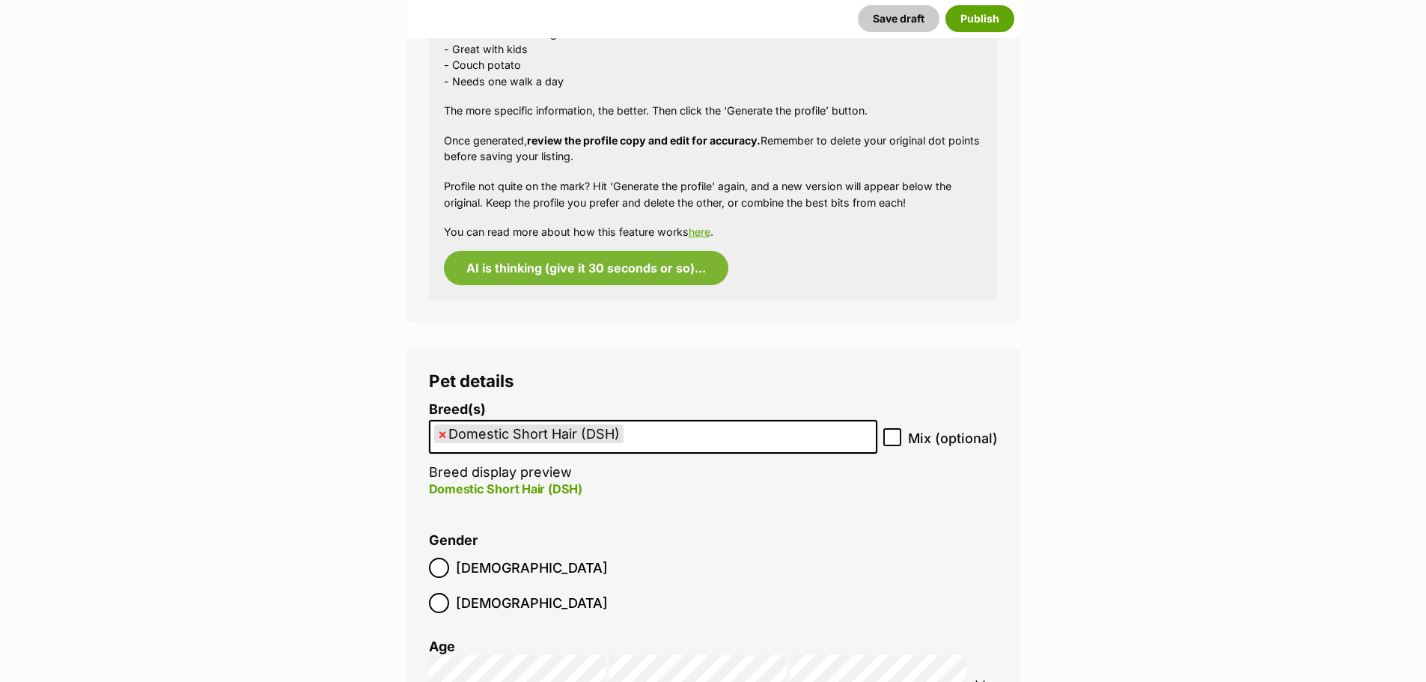
click at [987, 681] on img at bounding box center [980, 690] width 19 height 19
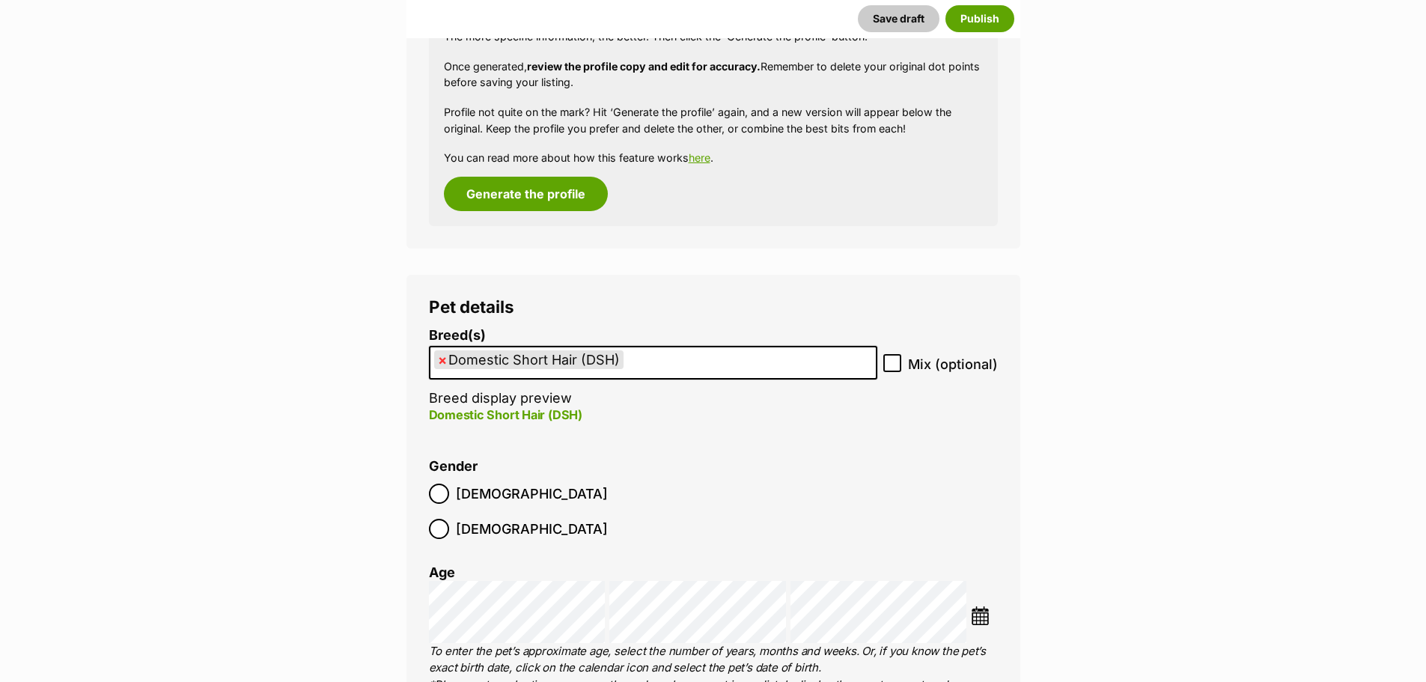
scroll to position [1784, 0]
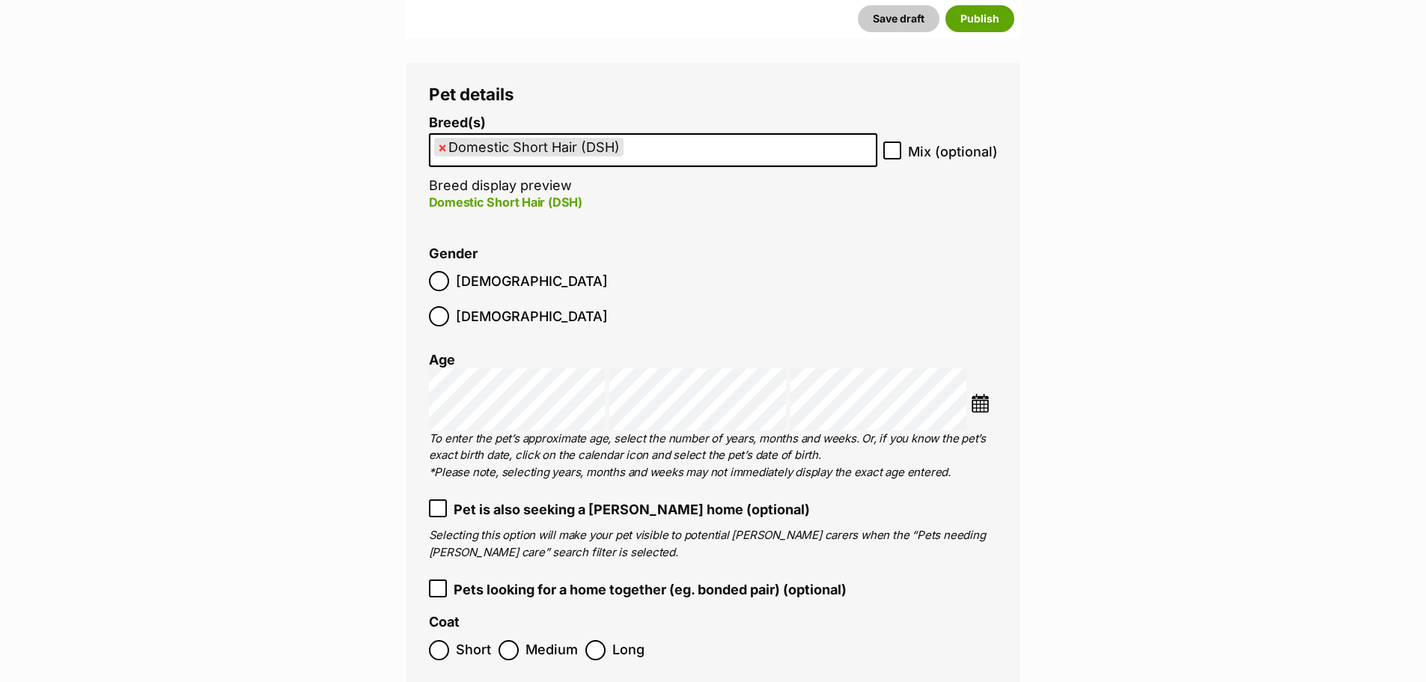
click at [987, 394] on img at bounding box center [980, 403] width 19 height 19
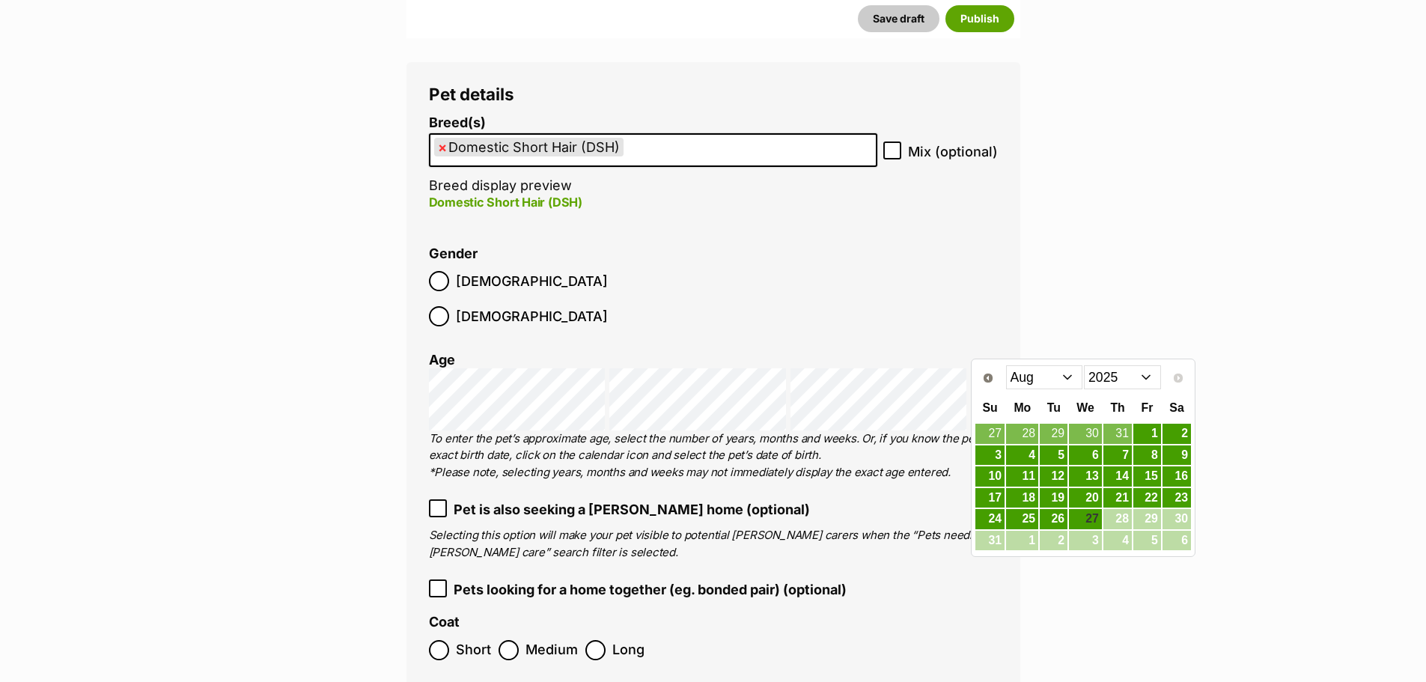
click at [1112, 377] on select "2015 2016 2017 2018 2019 2020 2021 2022 2023 2024 2025" at bounding box center [1122, 377] width 77 height 24
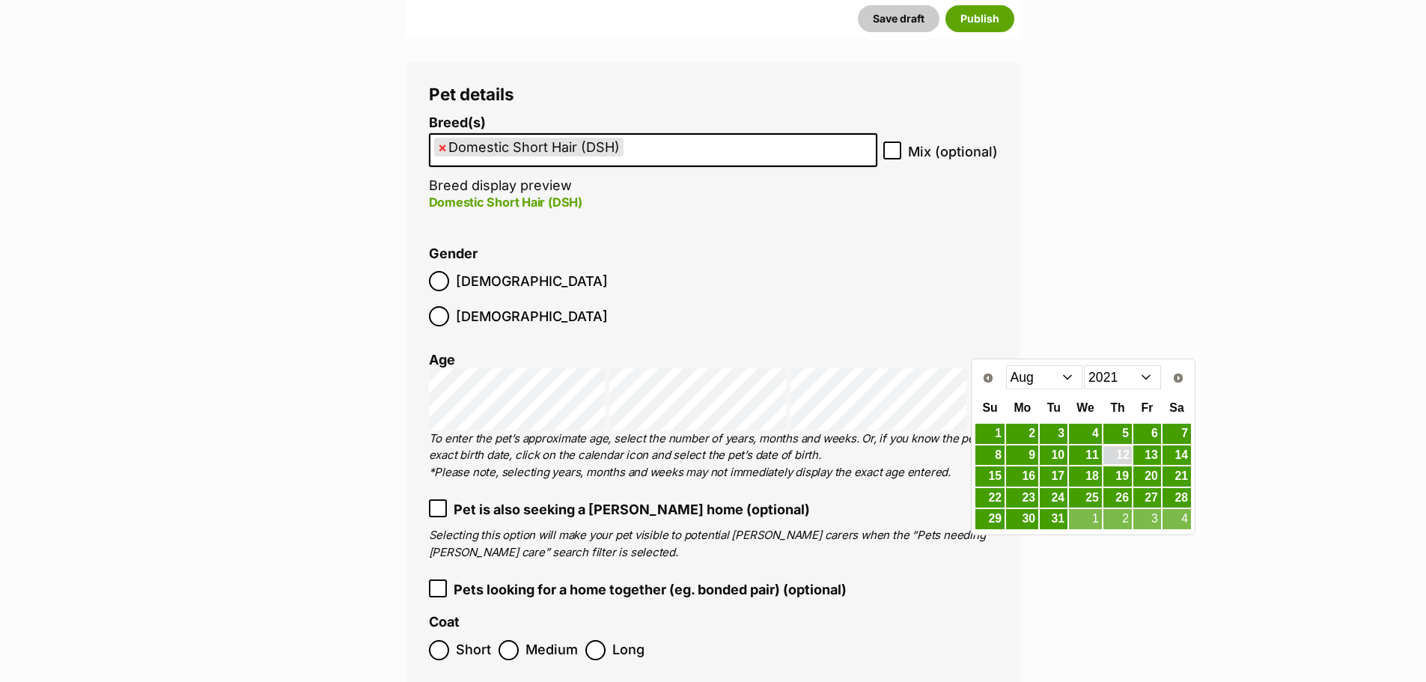
click at [1122, 458] on link "12" at bounding box center [1118, 455] width 28 height 19
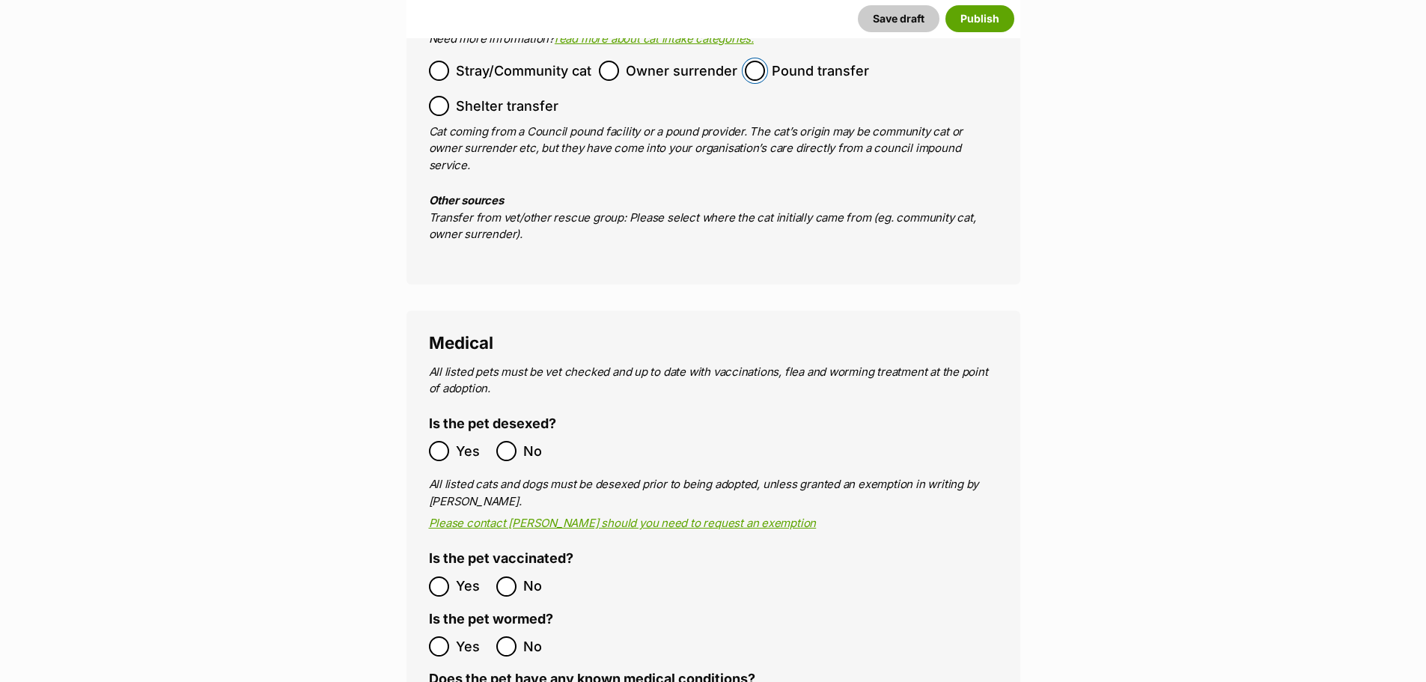
scroll to position [2682, 0]
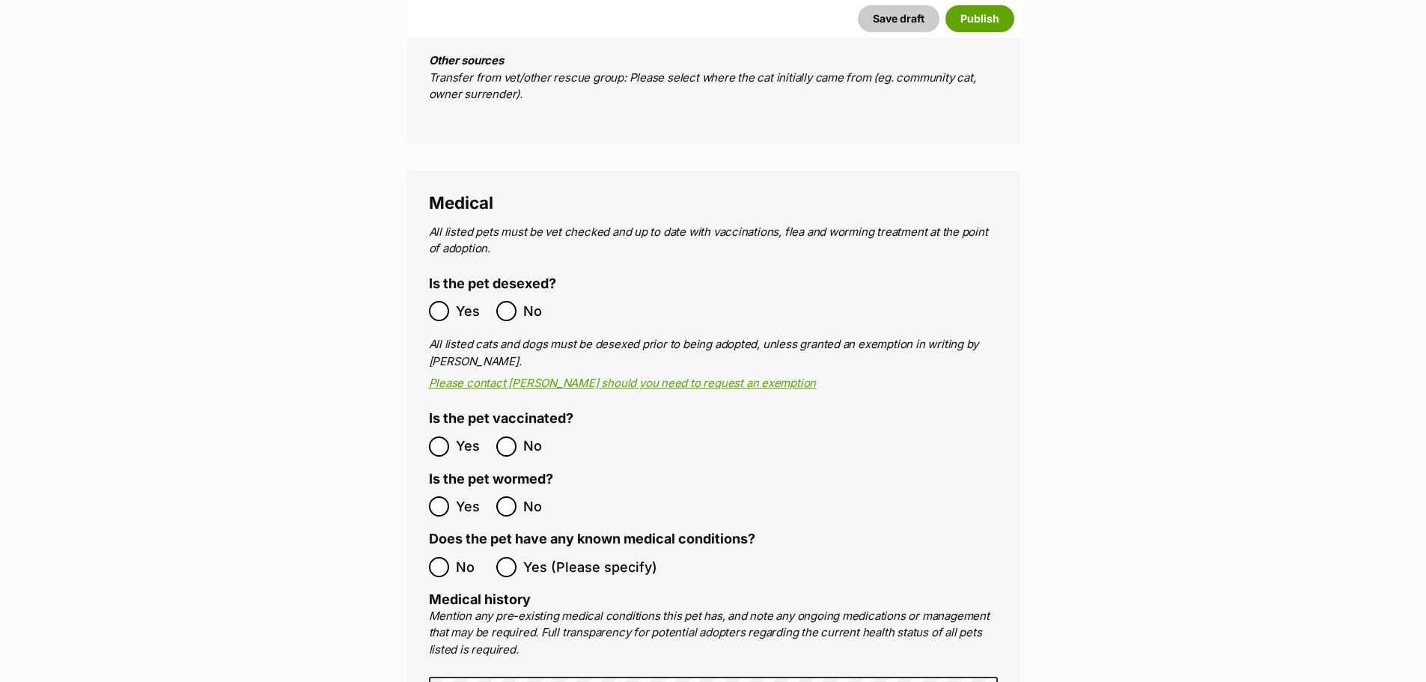
click at [451, 436] on label "Yes" at bounding box center [459, 446] width 60 height 20
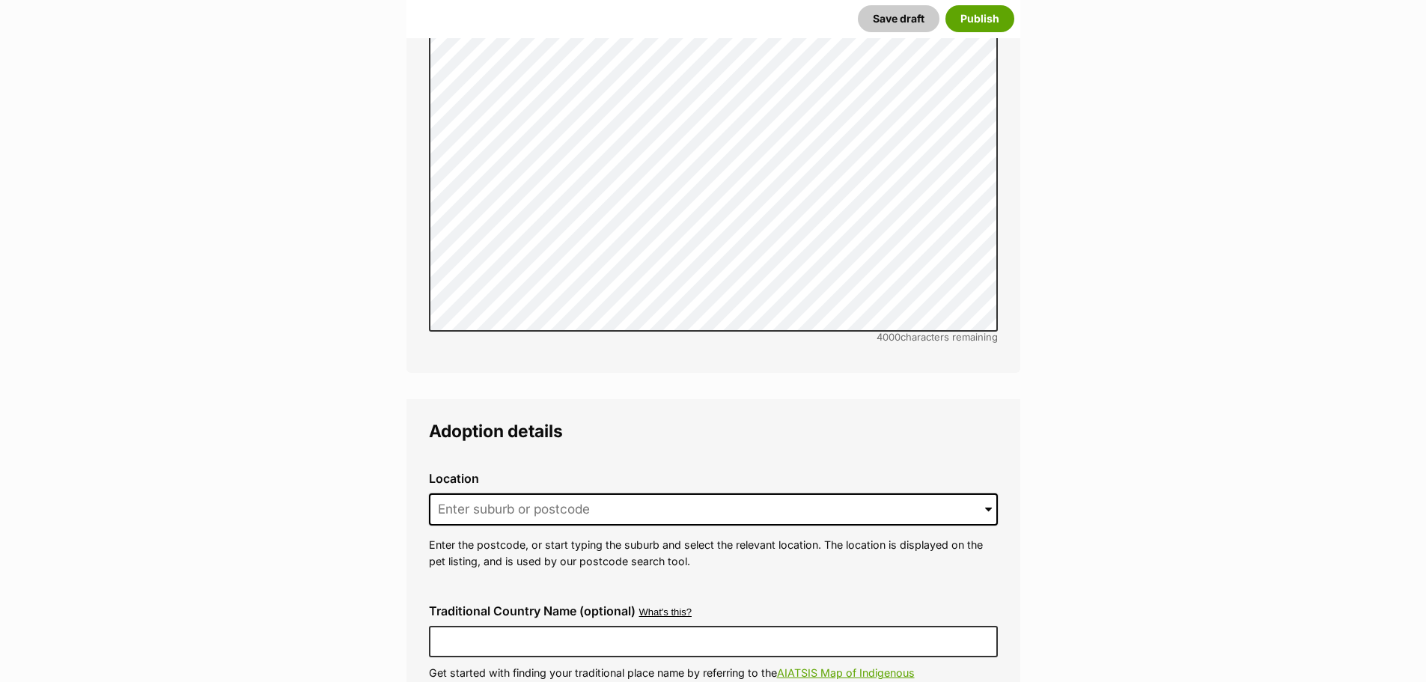
scroll to position [3431, 0]
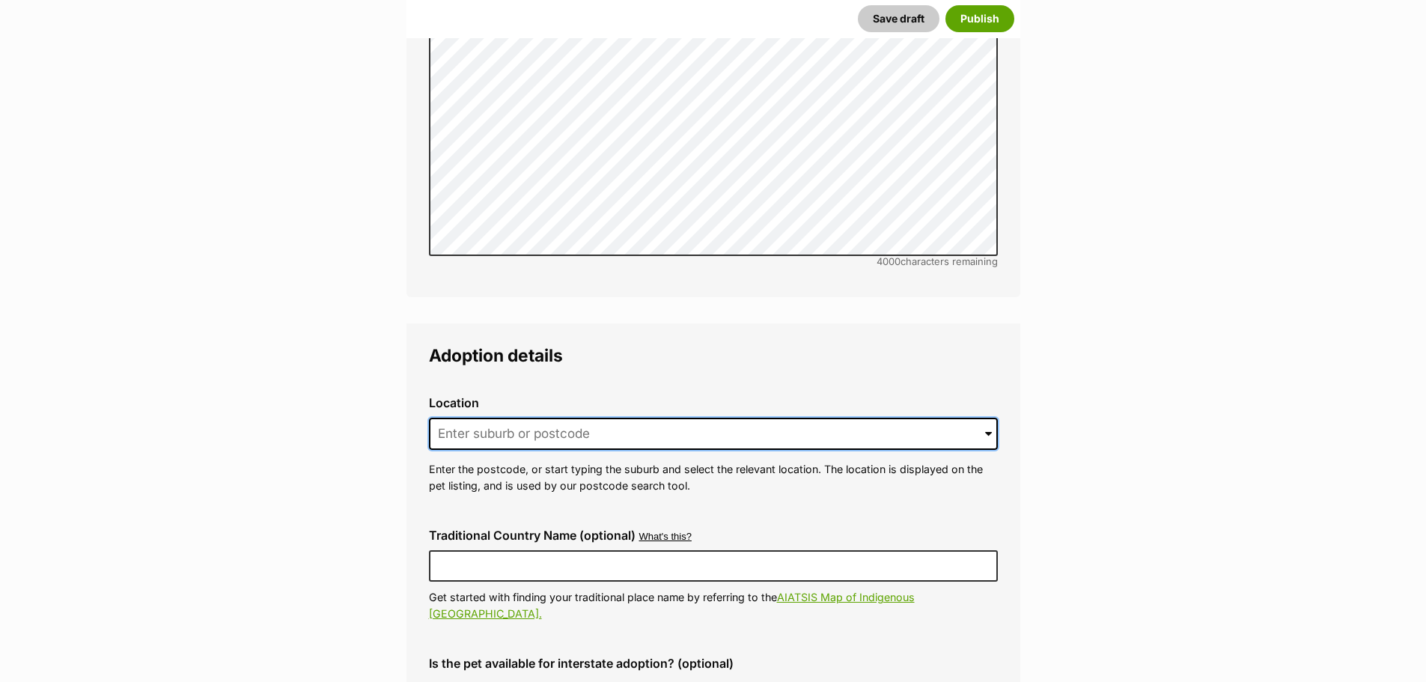
click at [546, 418] on input at bounding box center [713, 434] width 569 height 33
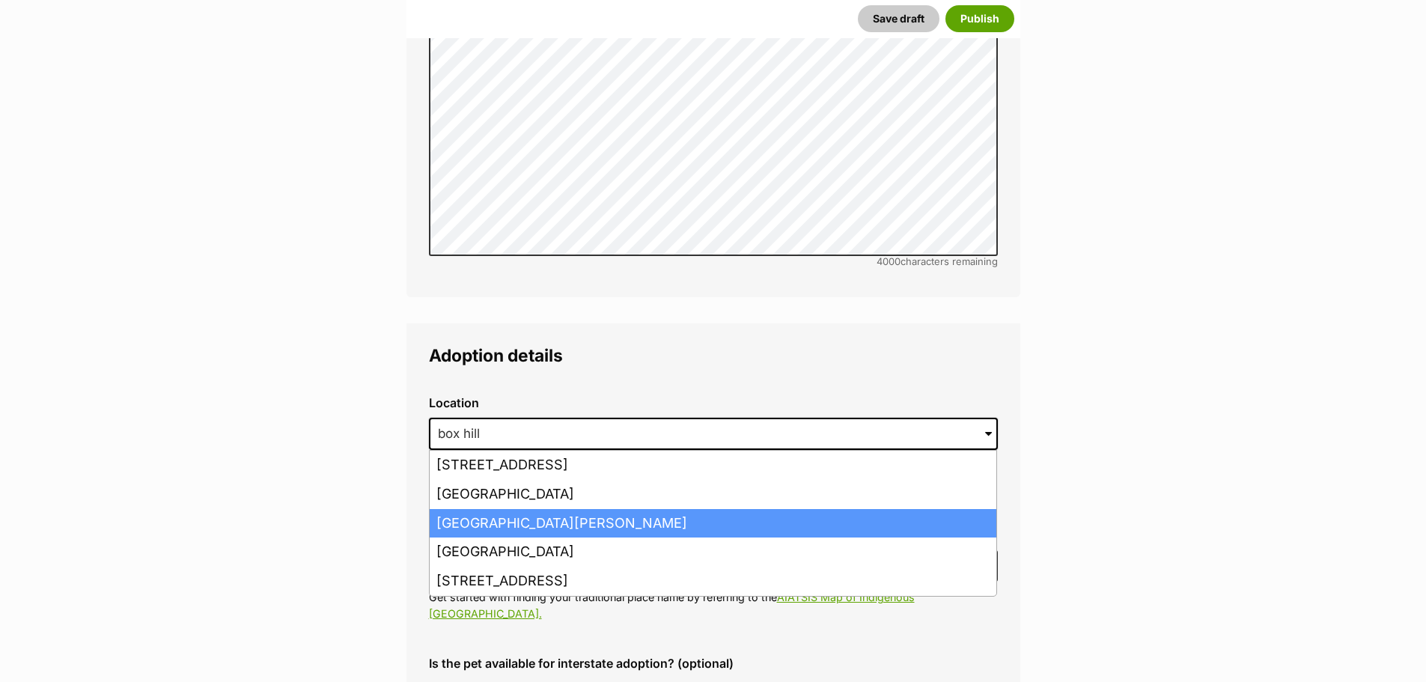
click at [508, 509] on li "Box Hill, Victoria, 3128" at bounding box center [713, 523] width 567 height 29
type input "Box Hill, Victoria, 3128"
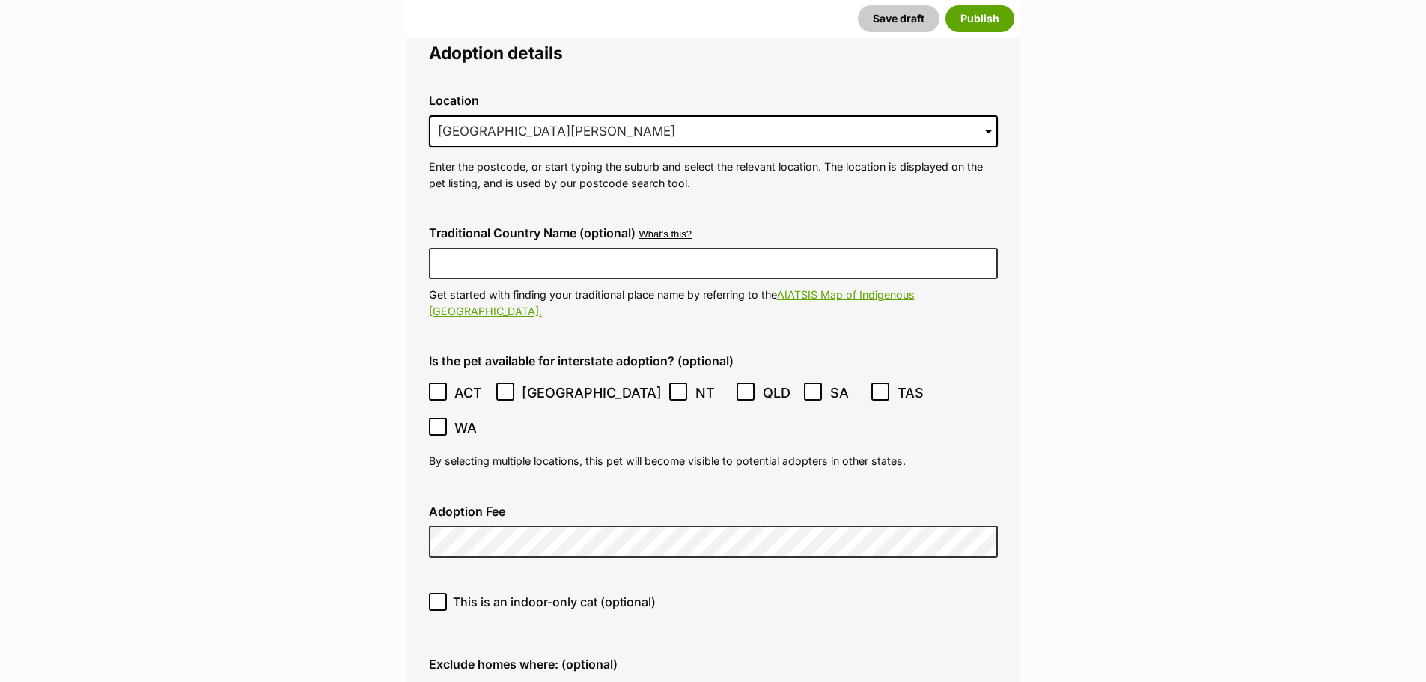
scroll to position [3880, 0]
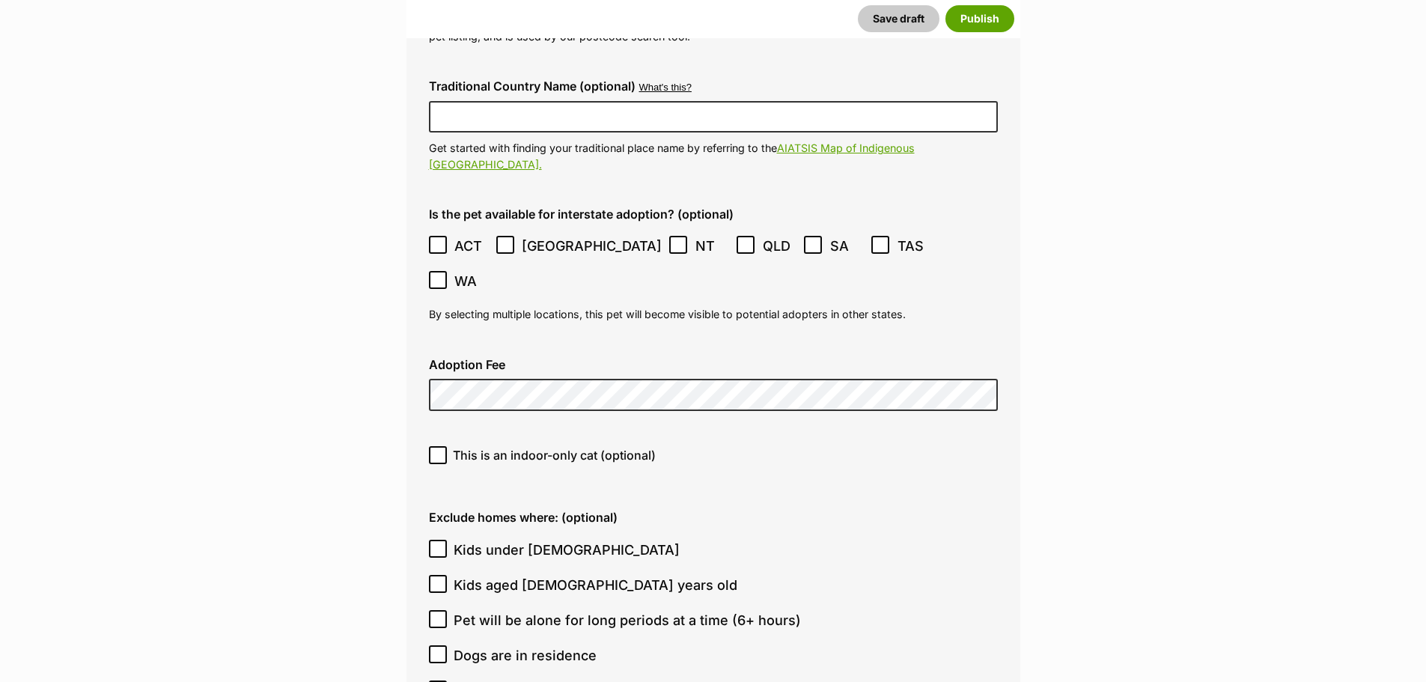
drag, startPoint x: 442, startPoint y: 352, endPoint x: 428, endPoint y: 406, distance: 55.6
click at [442, 450] on icon at bounding box center [438, 455] width 10 height 10
click at [442, 446] on input "This is an indoor-only cat (optional)" at bounding box center [438, 455] width 18 height 18
checkbox input "true"
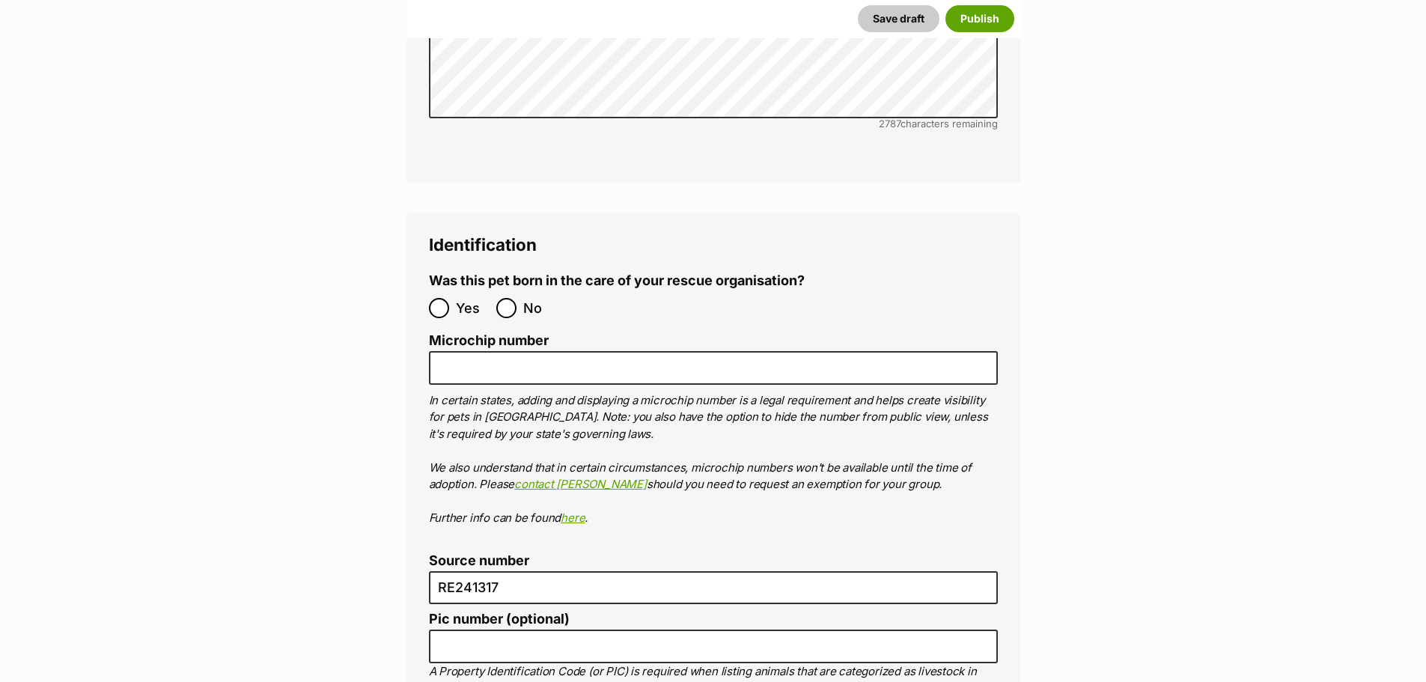
scroll to position [5078, 0]
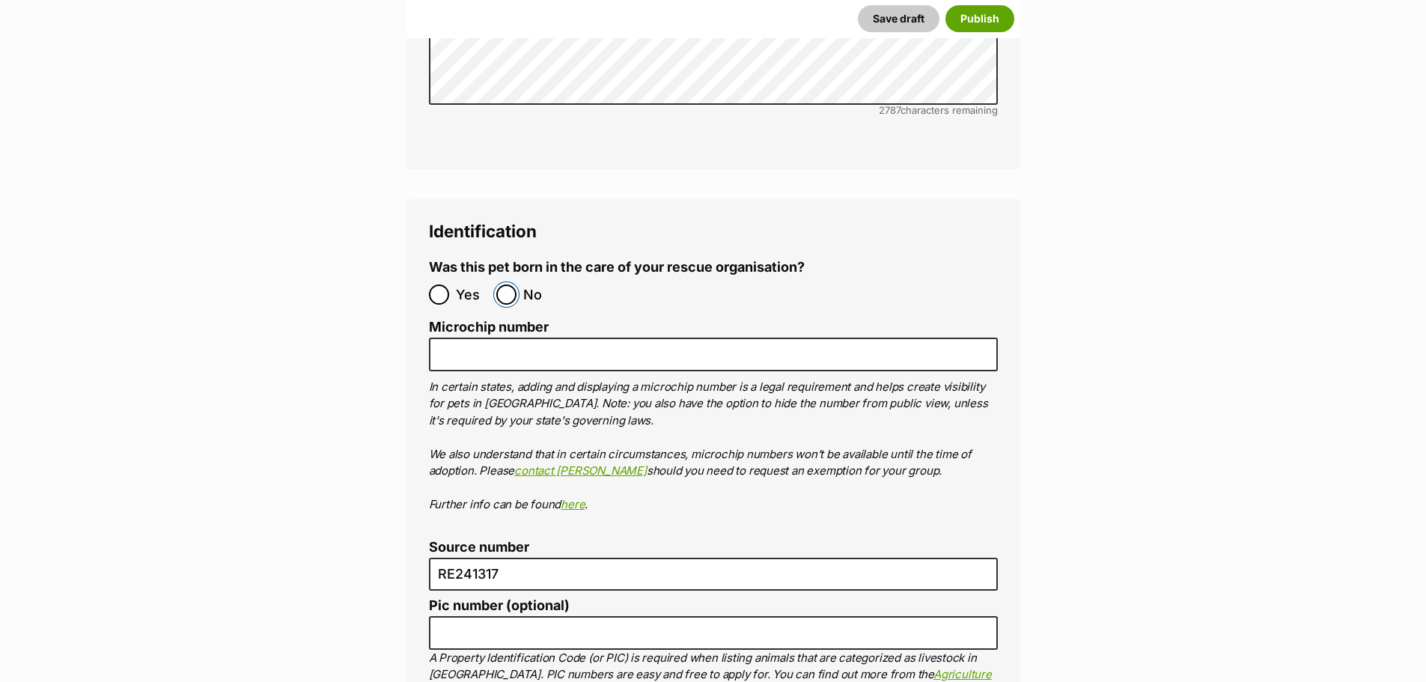
click at [505, 284] on input "No" at bounding box center [506, 294] width 20 height 20
radio input "true"
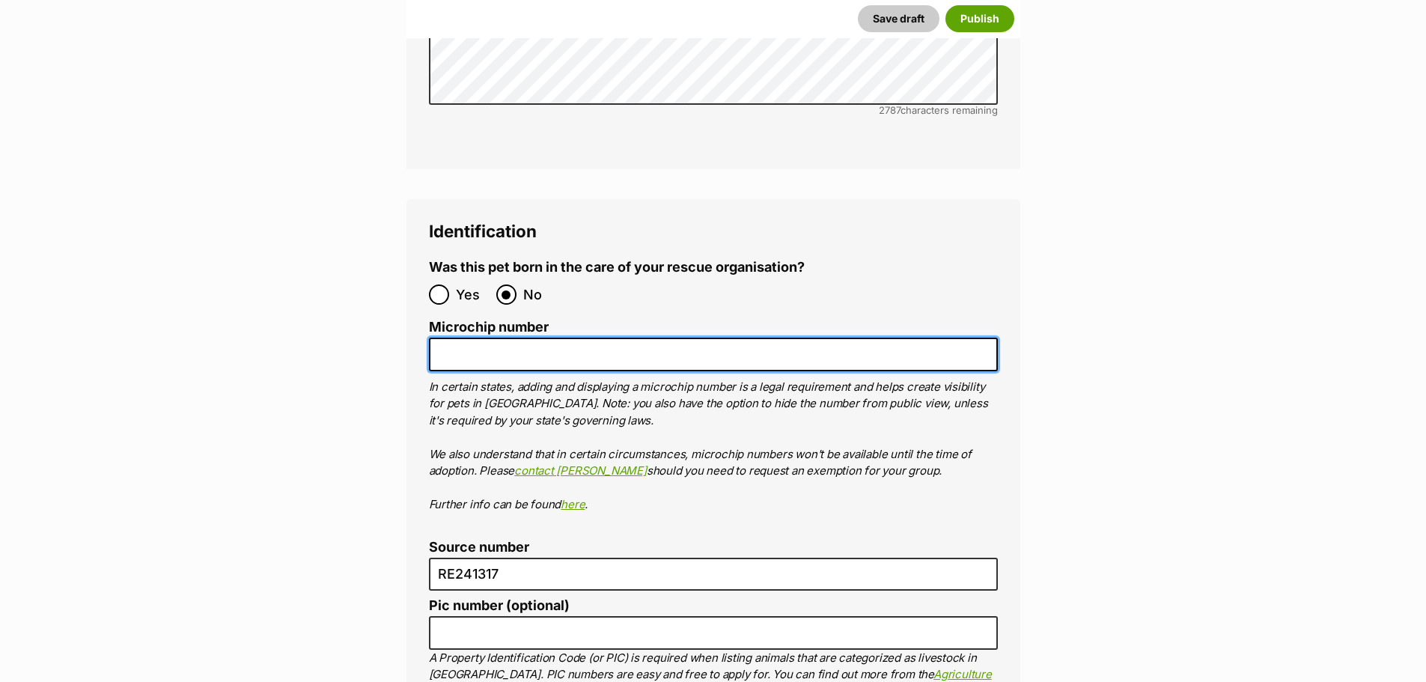
click at [587, 338] on input "Microchip number" at bounding box center [713, 355] width 569 height 34
paste input "956000018444787"
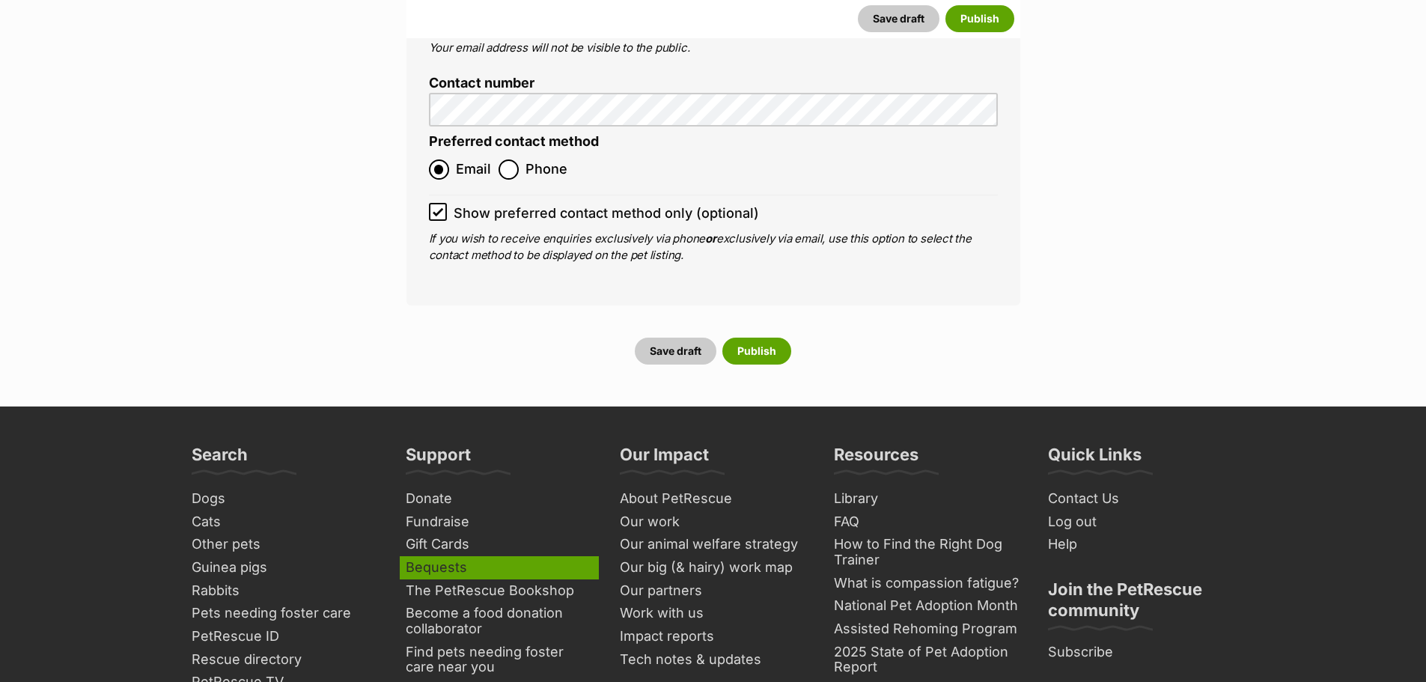
scroll to position [6276, 0]
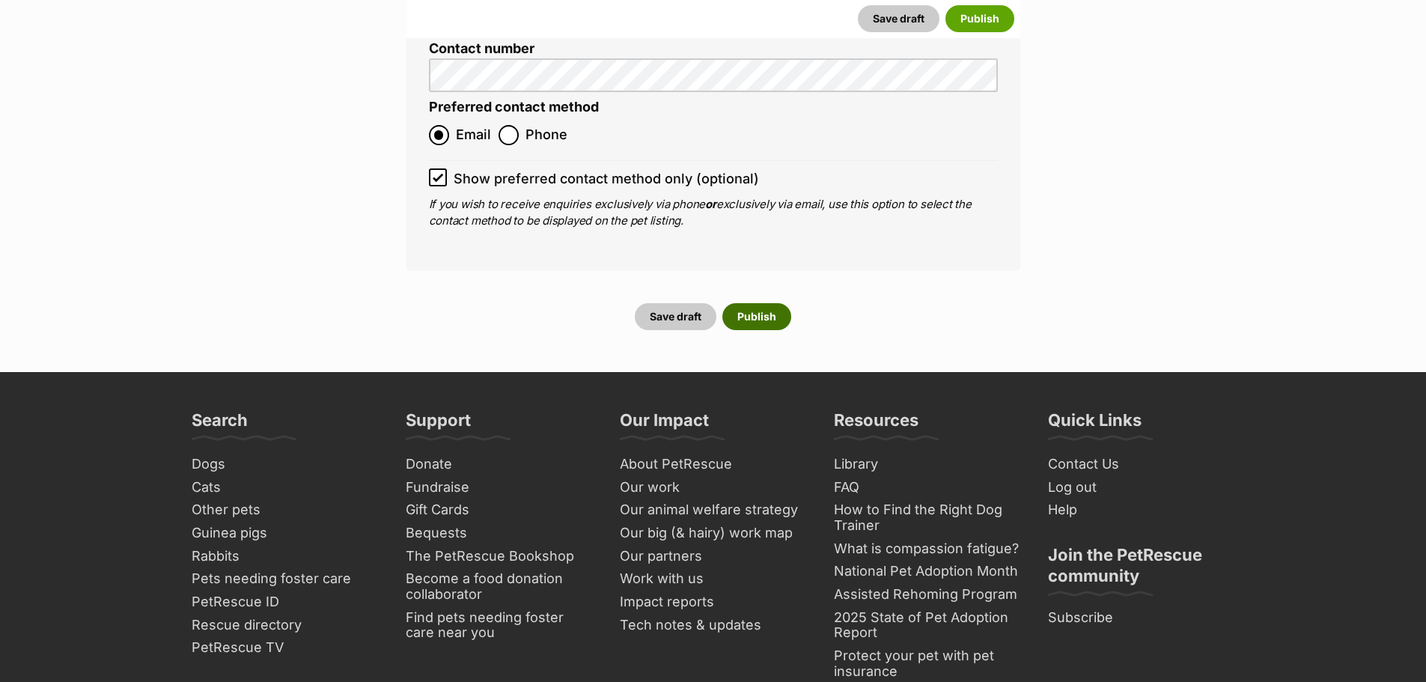
type input "956000018444787"
click at [756, 303] on button "Publish" at bounding box center [756, 316] width 69 height 27
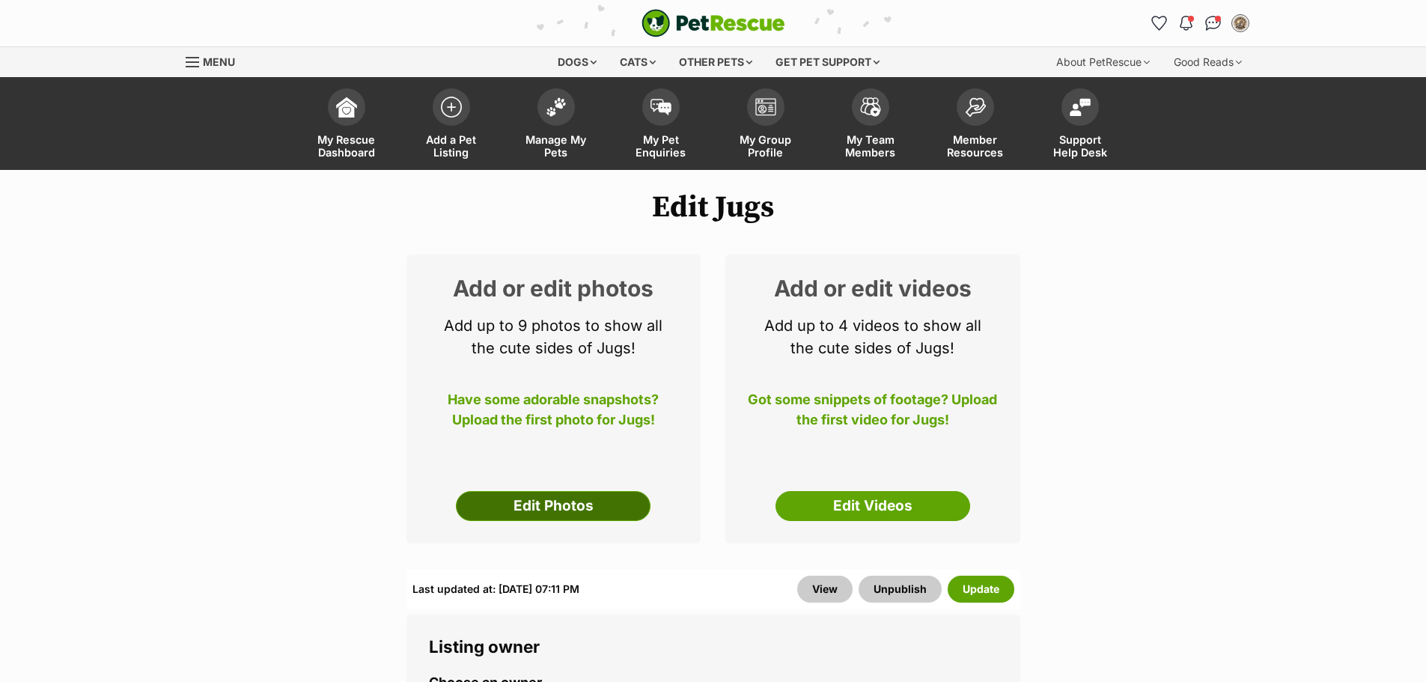
click at [580, 500] on link "Edit Photos" at bounding box center [553, 506] width 195 height 30
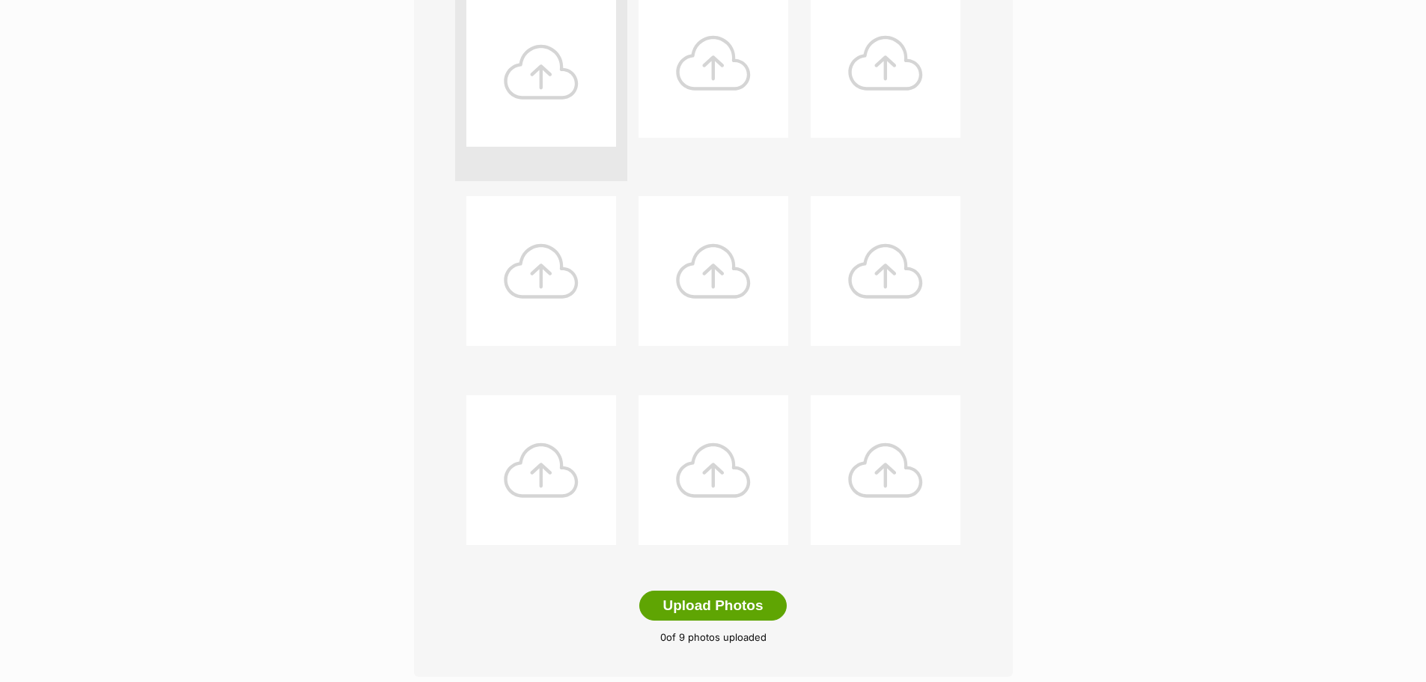
scroll to position [449, 0]
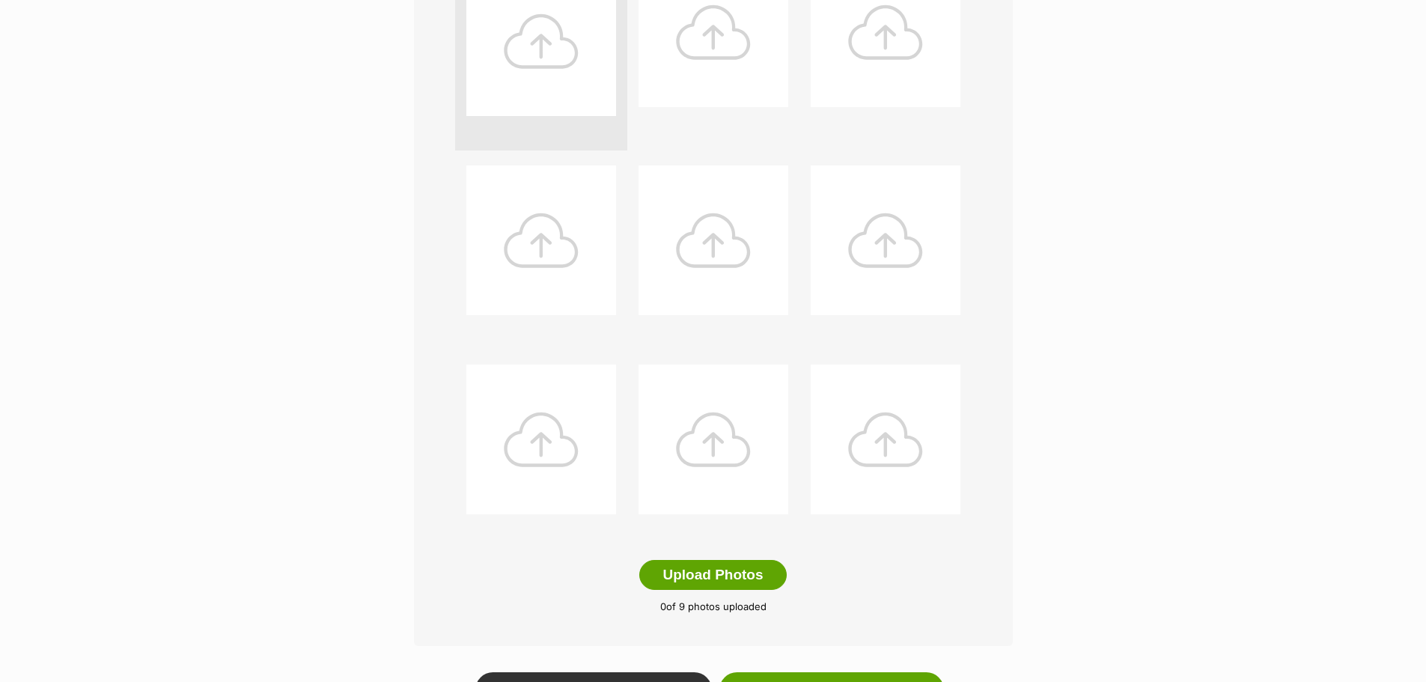
click at [535, 52] on div at bounding box center [541, 41] width 150 height 150
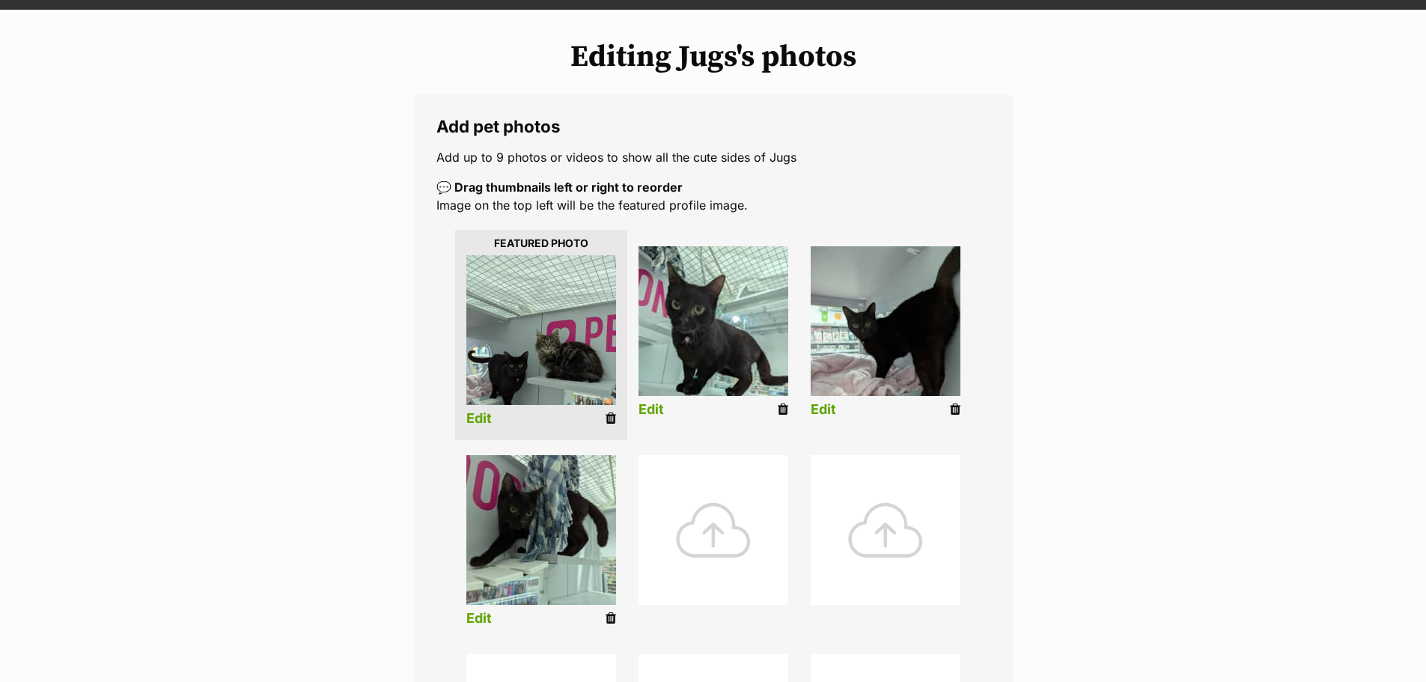
scroll to position [299, 0]
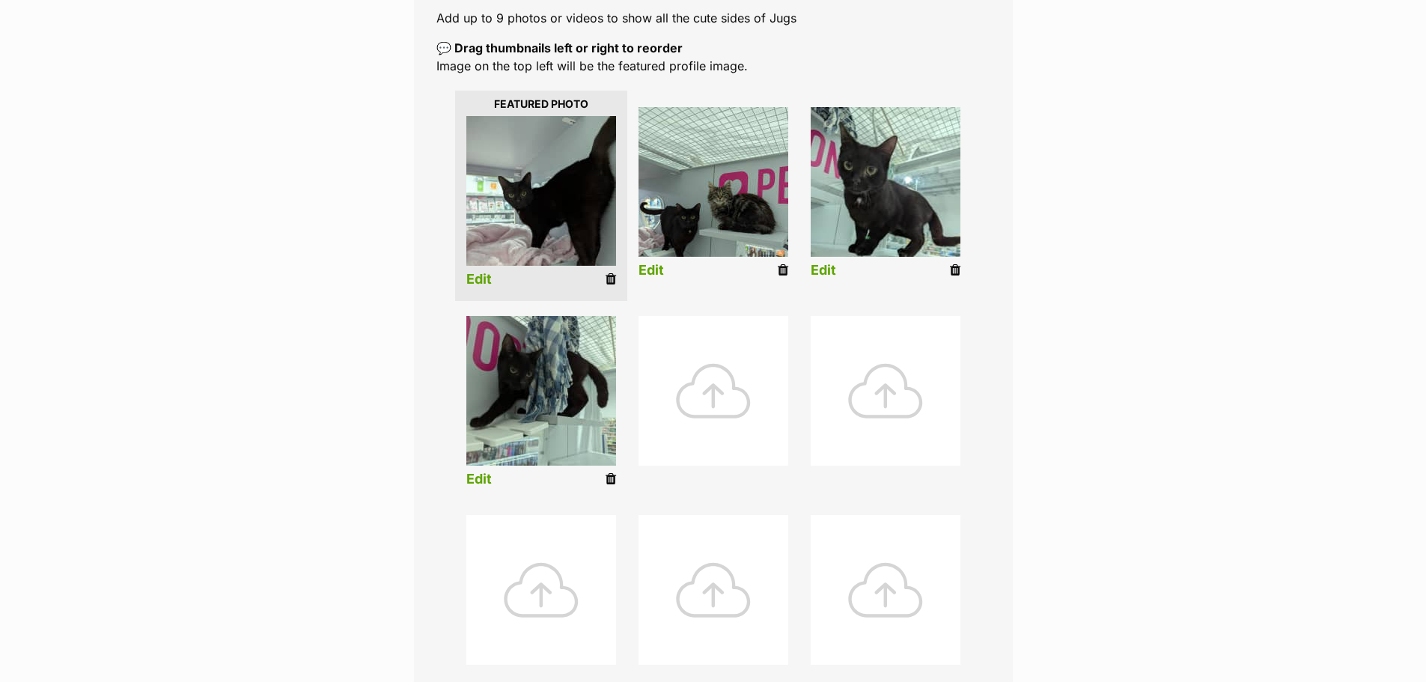
click at [831, 268] on link "Edit" at bounding box center [823, 271] width 25 height 16
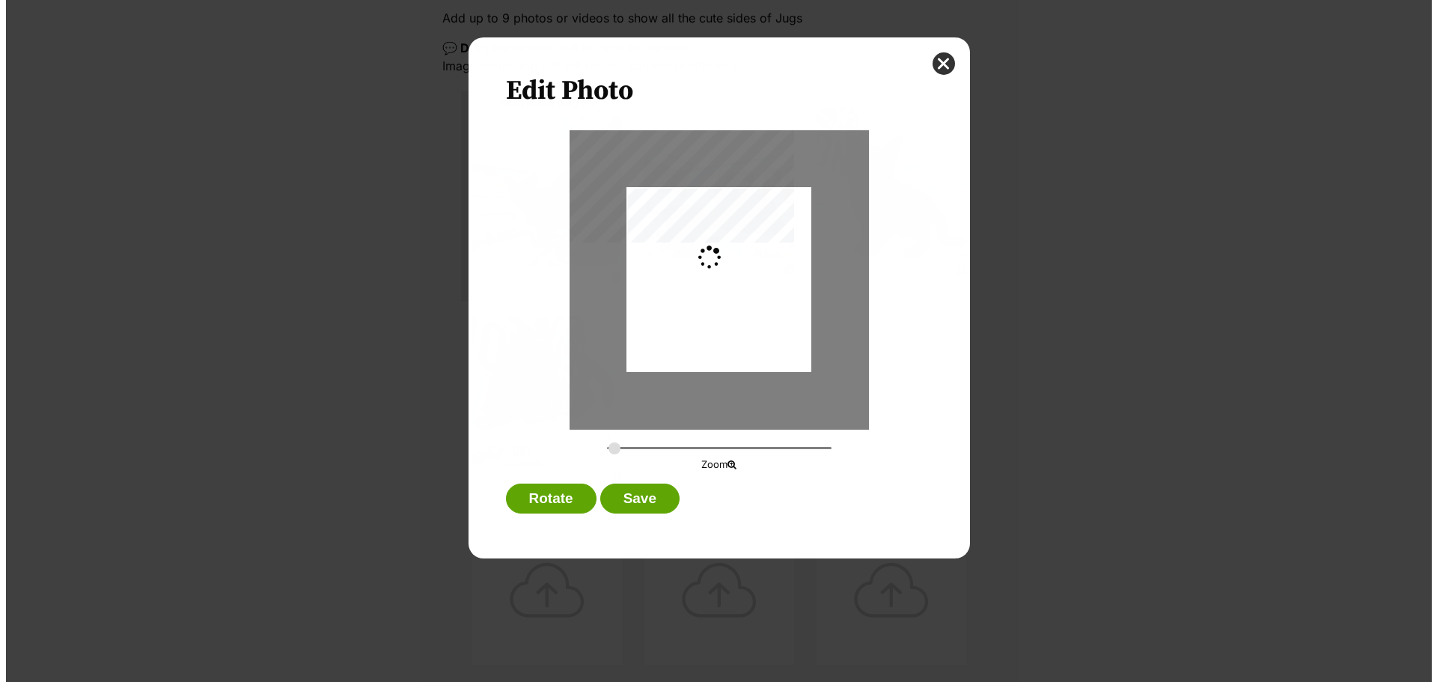
scroll to position [0, 0]
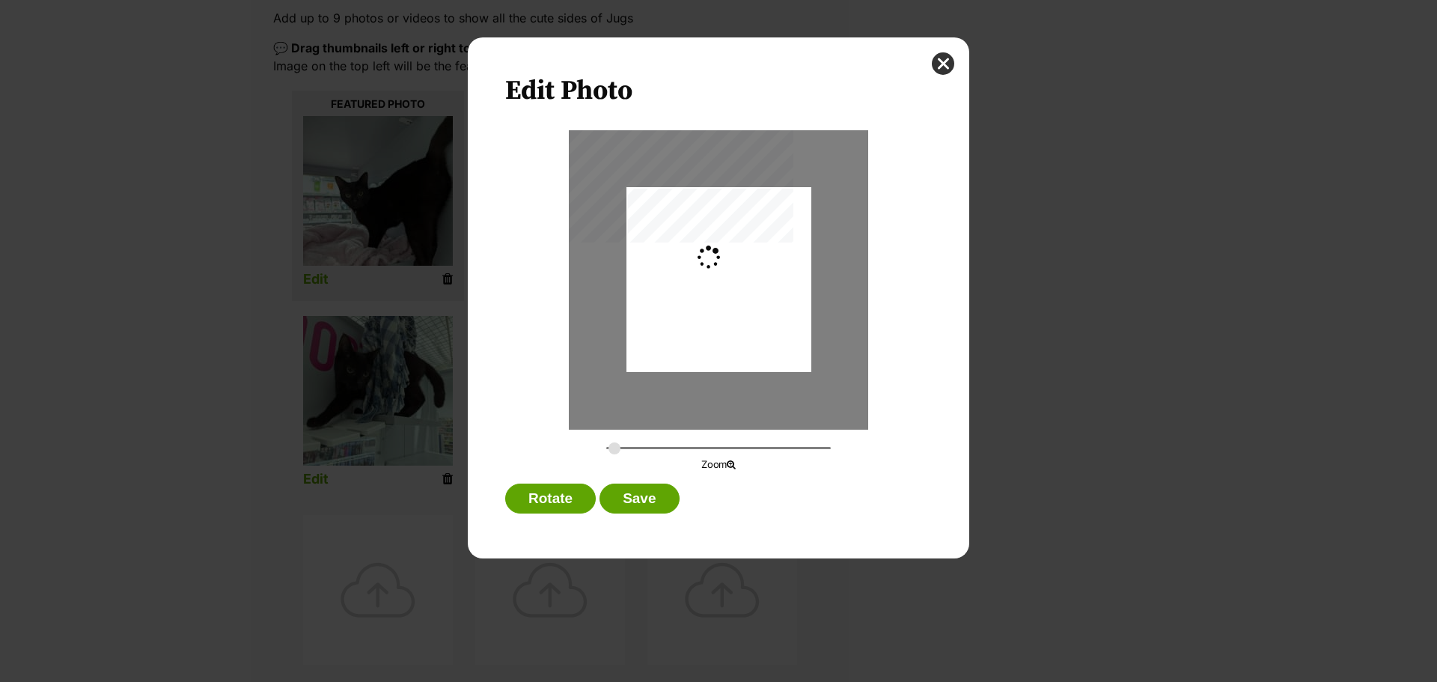
type input "0.2744"
drag, startPoint x: 746, startPoint y: 355, endPoint x: 756, endPoint y: 371, distance: 18.9
click at [756, 371] on div "Dialog Window - Close (Press escape to close)" at bounding box center [719, 296] width 185 height 246
click at [658, 507] on button "Save" at bounding box center [639, 499] width 79 height 30
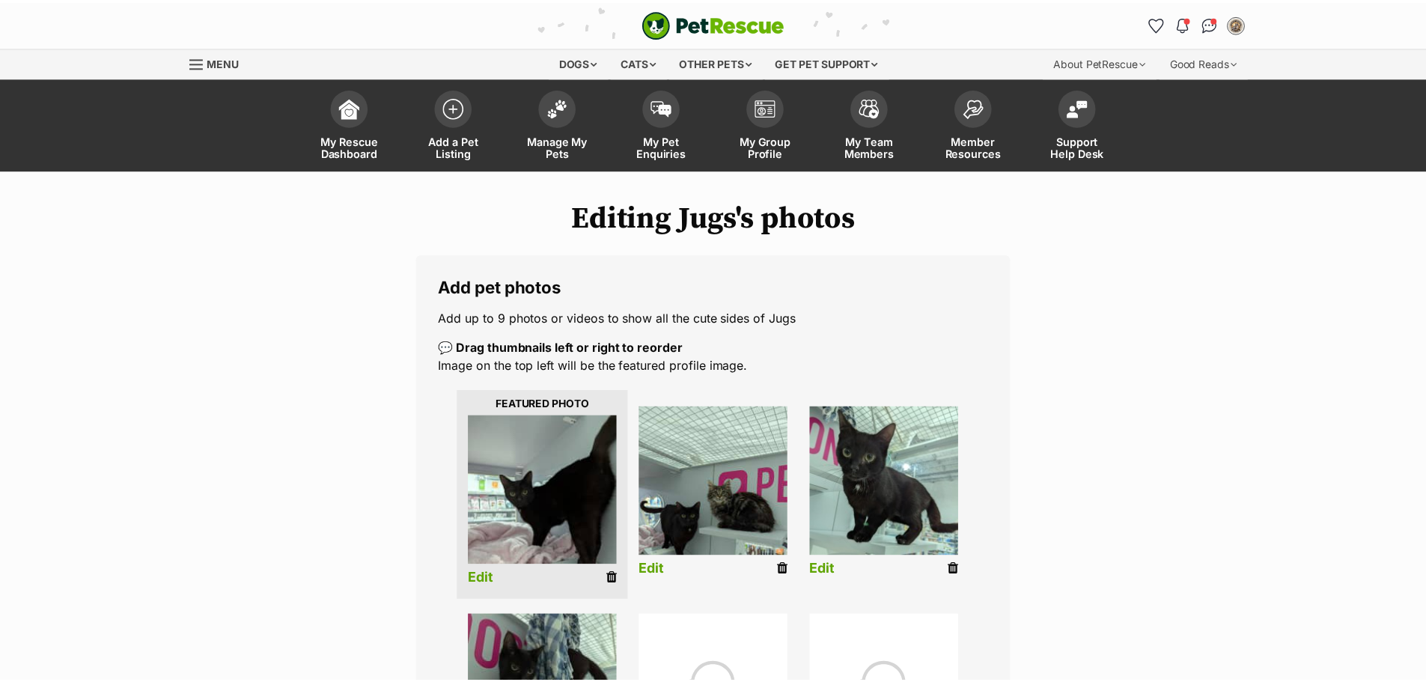
scroll to position [299, 0]
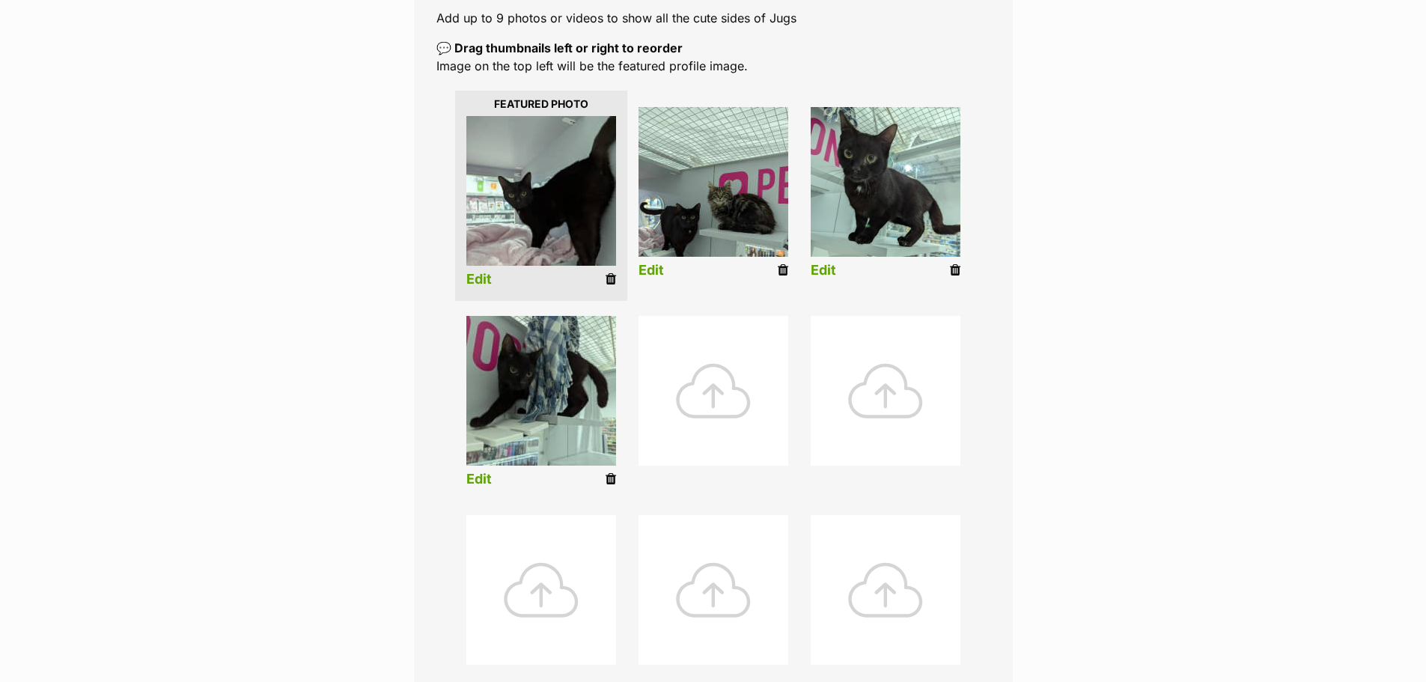
click at [638, 266] on li "Edit" at bounding box center [713, 196] width 172 height 192
click at [659, 273] on link "Edit" at bounding box center [651, 271] width 25 height 16
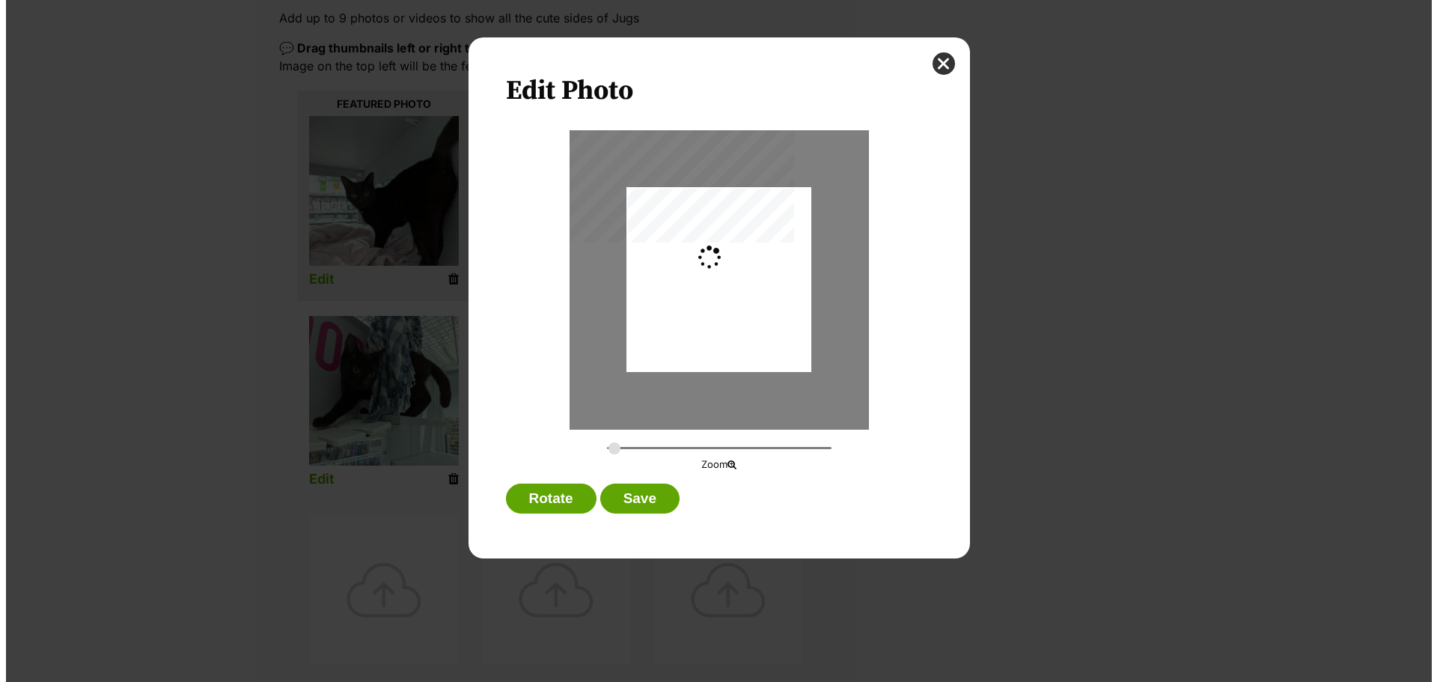
scroll to position [0, 0]
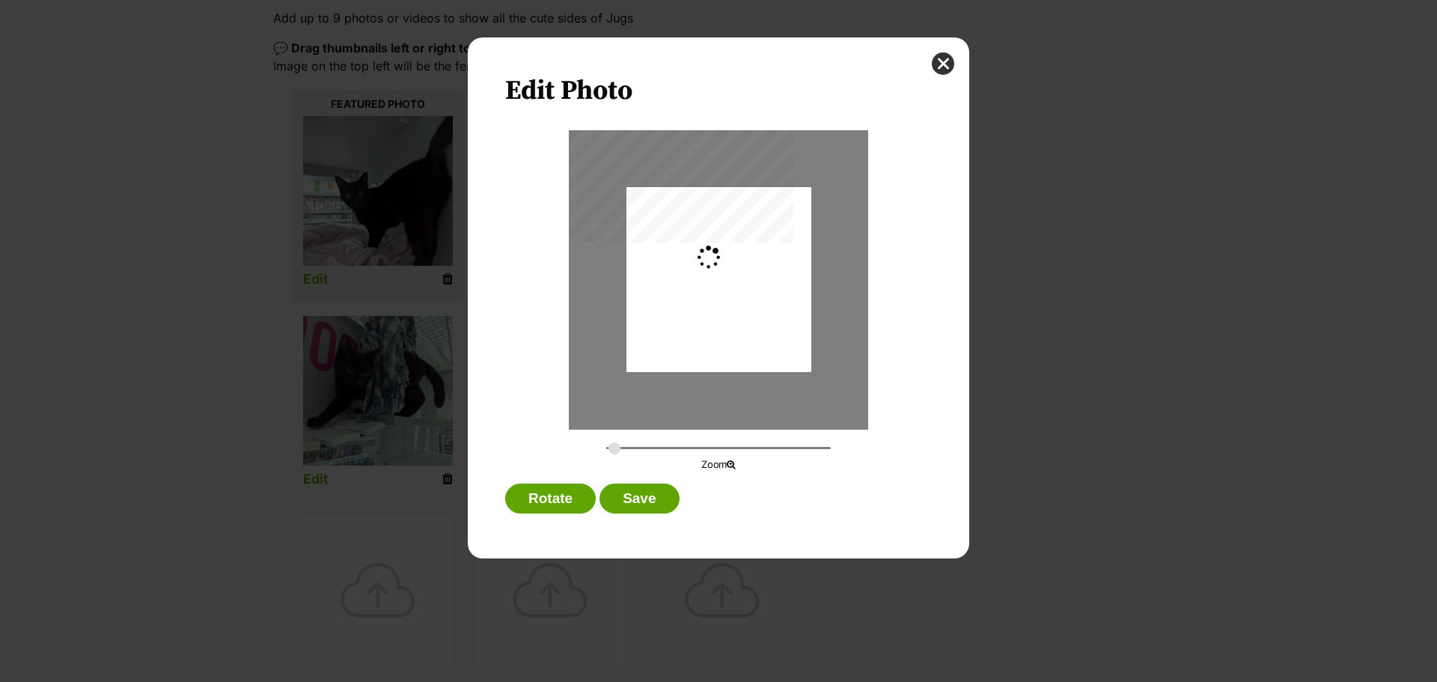
type input "0.2744"
drag, startPoint x: 669, startPoint y: 349, endPoint x: 671, endPoint y: 335, distance: 14.3
click at [671, 335] on div "Dialog Window - Close (Press escape to close)" at bounding box center [719, 264] width 185 height 246
click at [641, 490] on button "Save" at bounding box center [639, 499] width 79 height 30
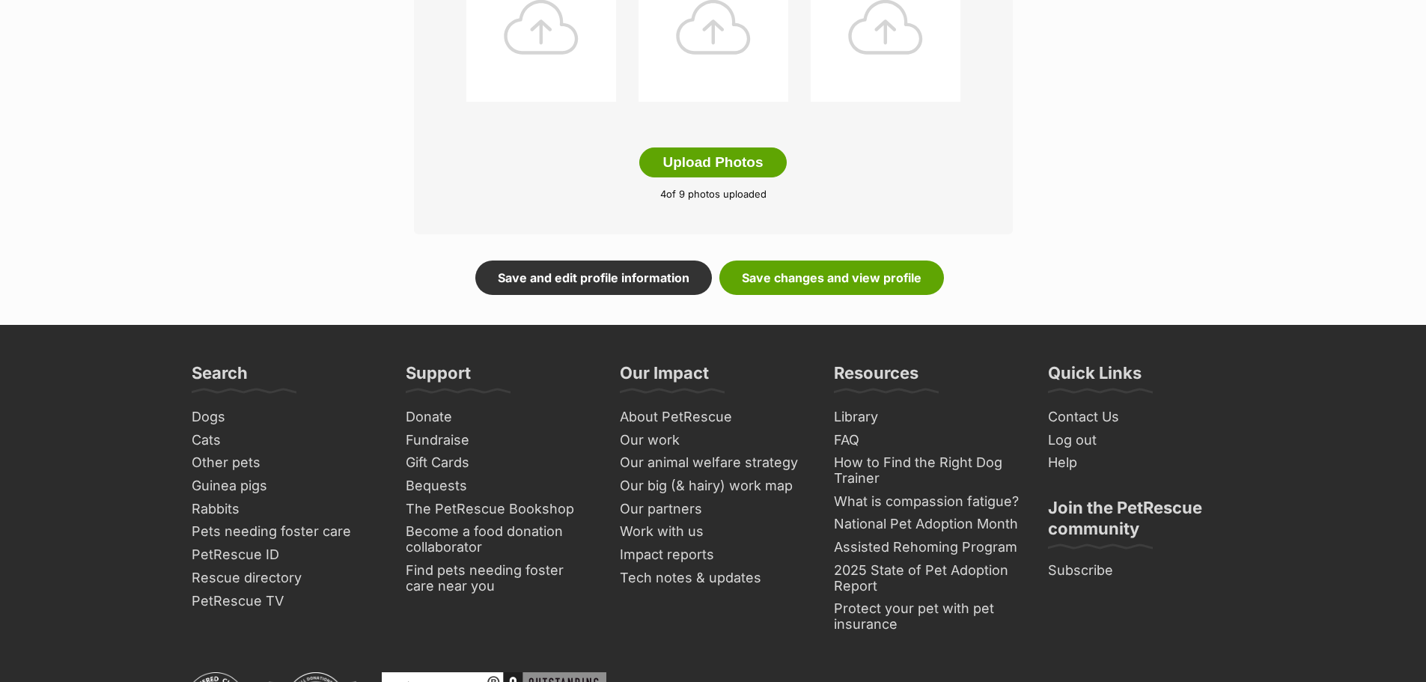
scroll to position [898, 0]
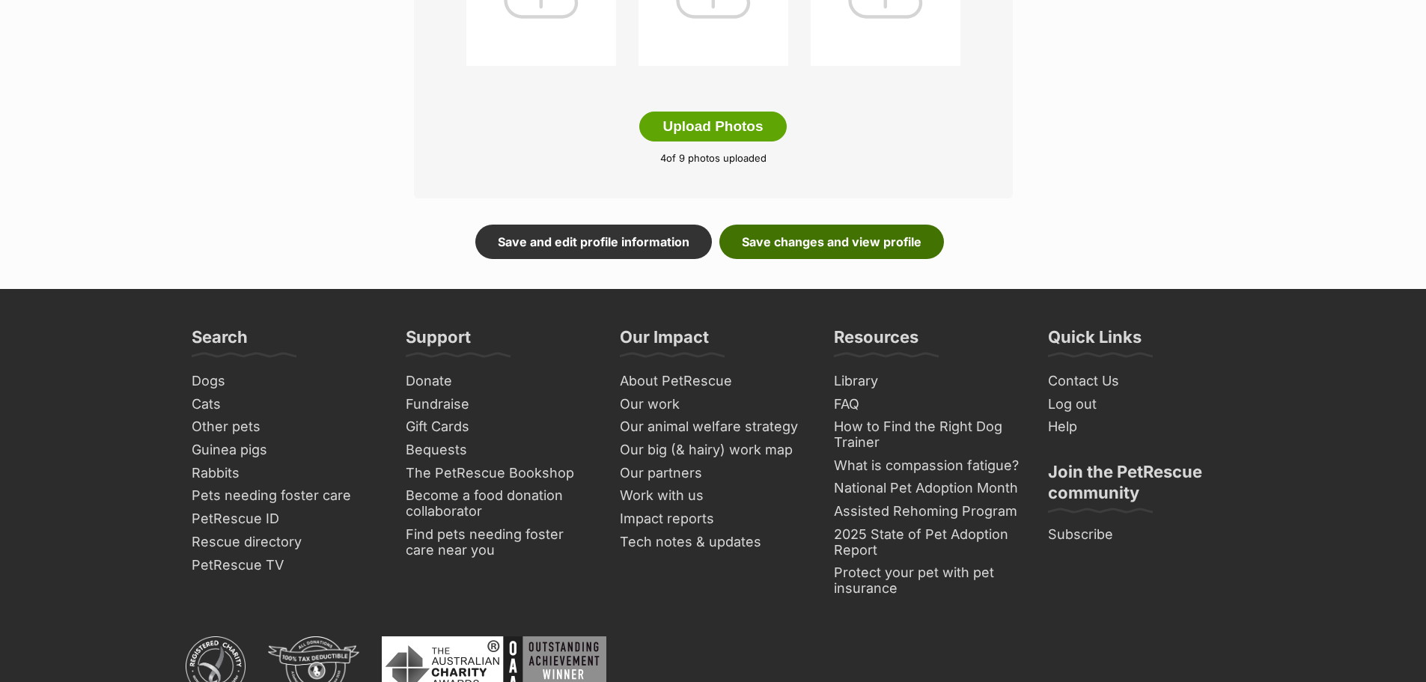
click at [801, 241] on link "Save changes and view profile" at bounding box center [831, 242] width 225 height 34
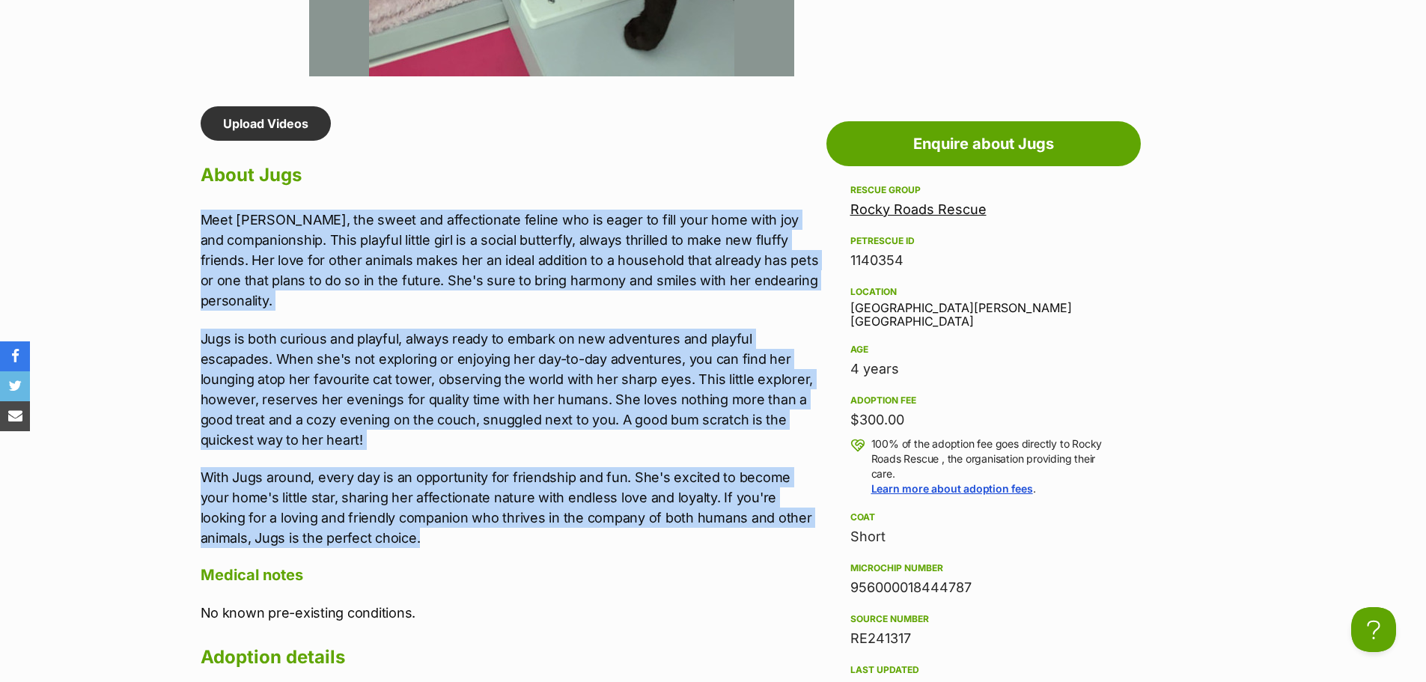
drag, startPoint x: 200, startPoint y: 213, endPoint x: 424, endPoint y: 539, distance: 395.6
click at [424, 539] on div "Meet [PERSON_NAME], the sweet and affectionate feline who is eager to fill your…" at bounding box center [510, 379] width 618 height 338
copy div "Meet [PERSON_NAME], the sweet and affectionate feline who is eager to fill your…"
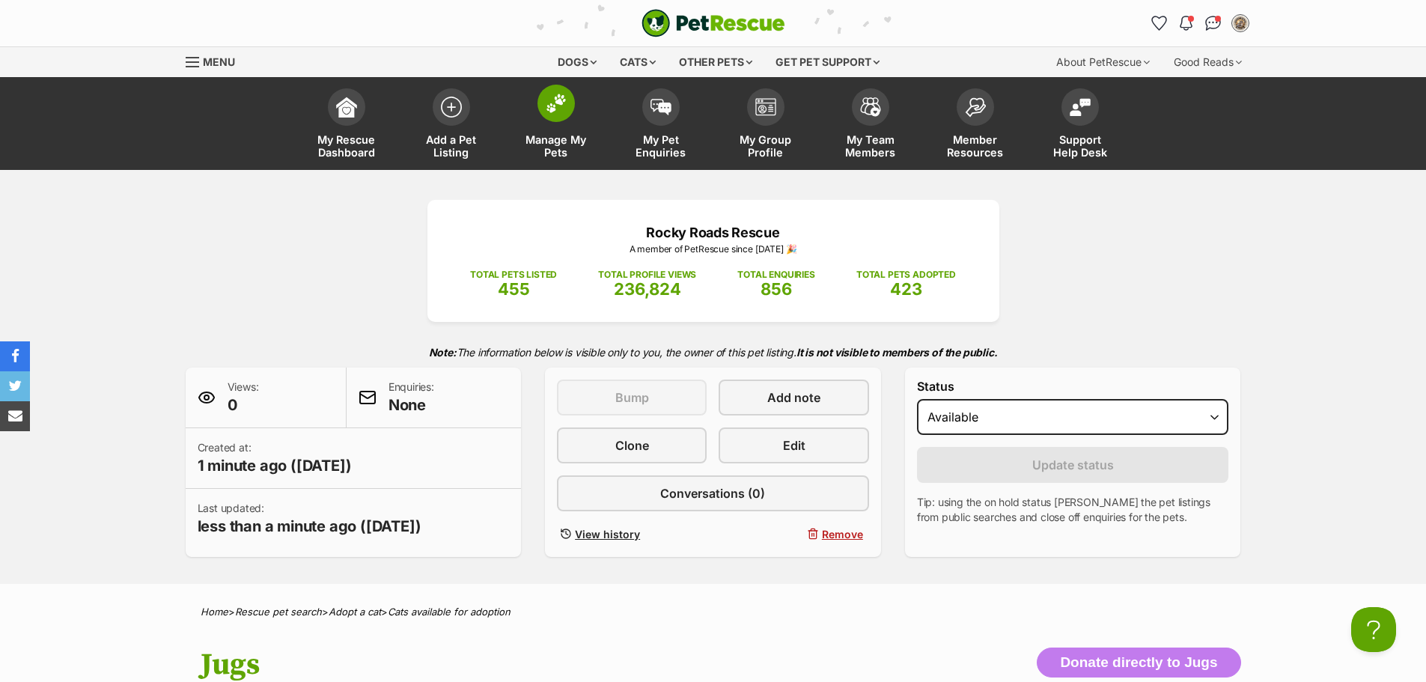
click at [549, 103] on img at bounding box center [556, 103] width 21 height 19
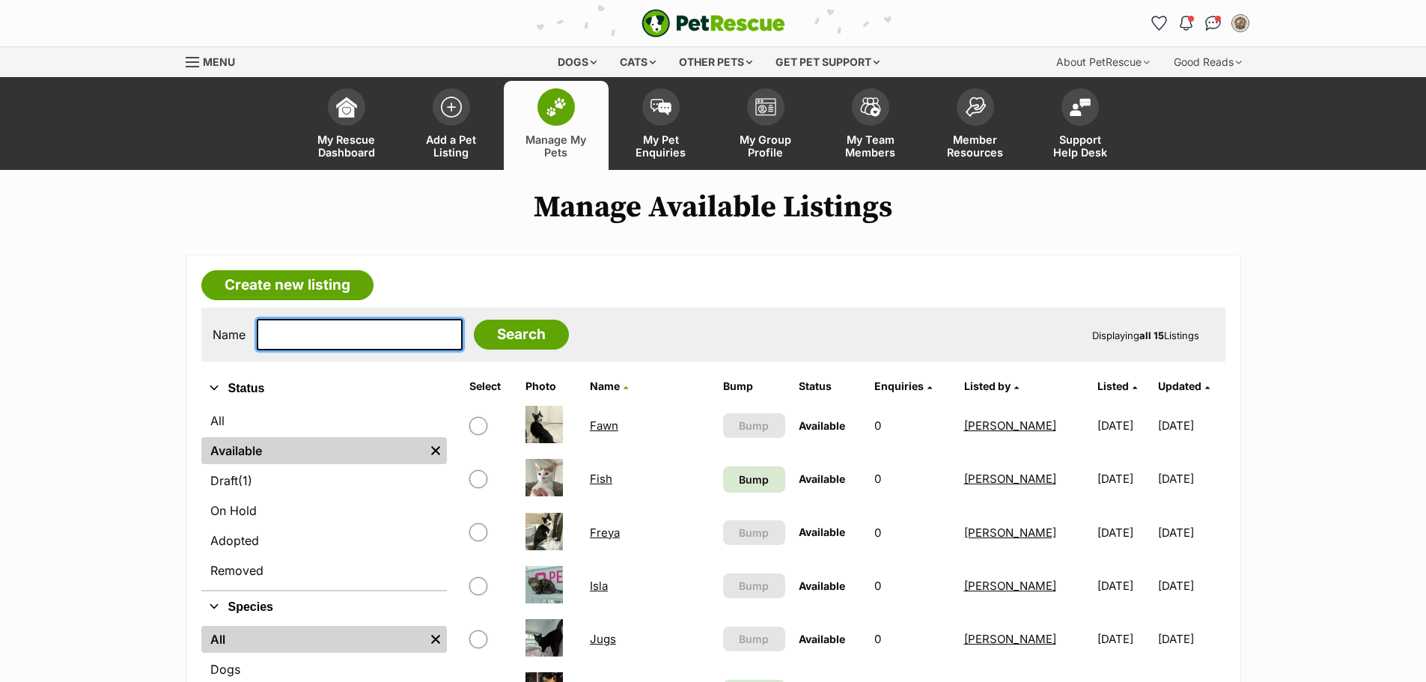
click at [316, 347] on input "text" at bounding box center [360, 334] width 206 height 31
type input "isla"
click at [474, 320] on input "Search" at bounding box center [521, 335] width 95 height 30
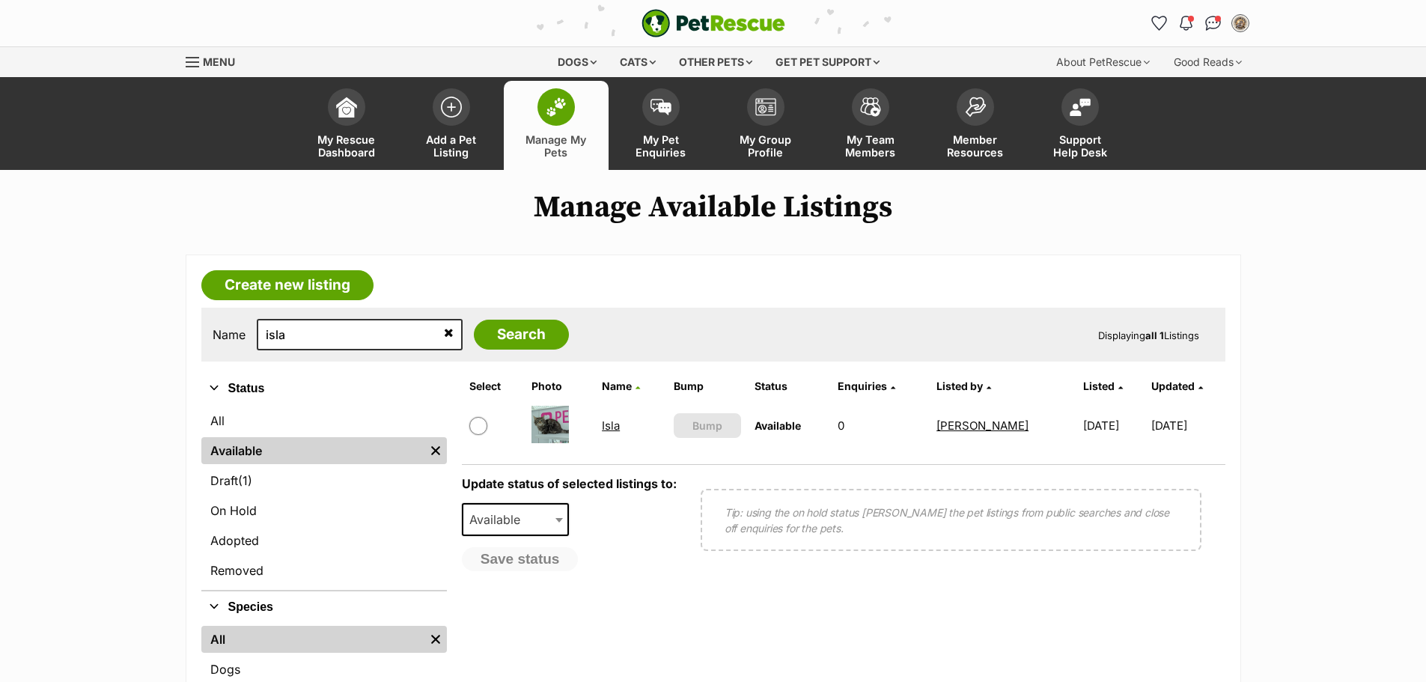
click at [606, 427] on link "Isla" at bounding box center [611, 425] width 18 height 14
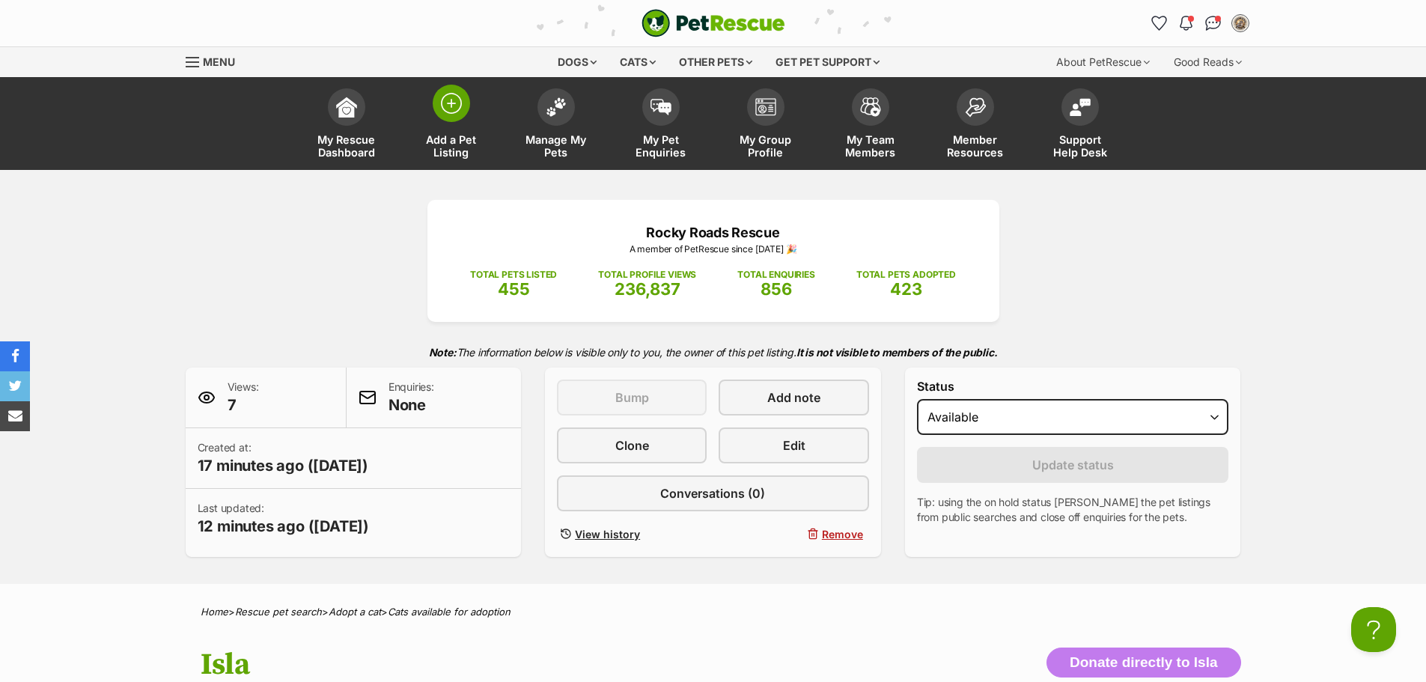
click at [451, 109] on img at bounding box center [451, 103] width 21 height 21
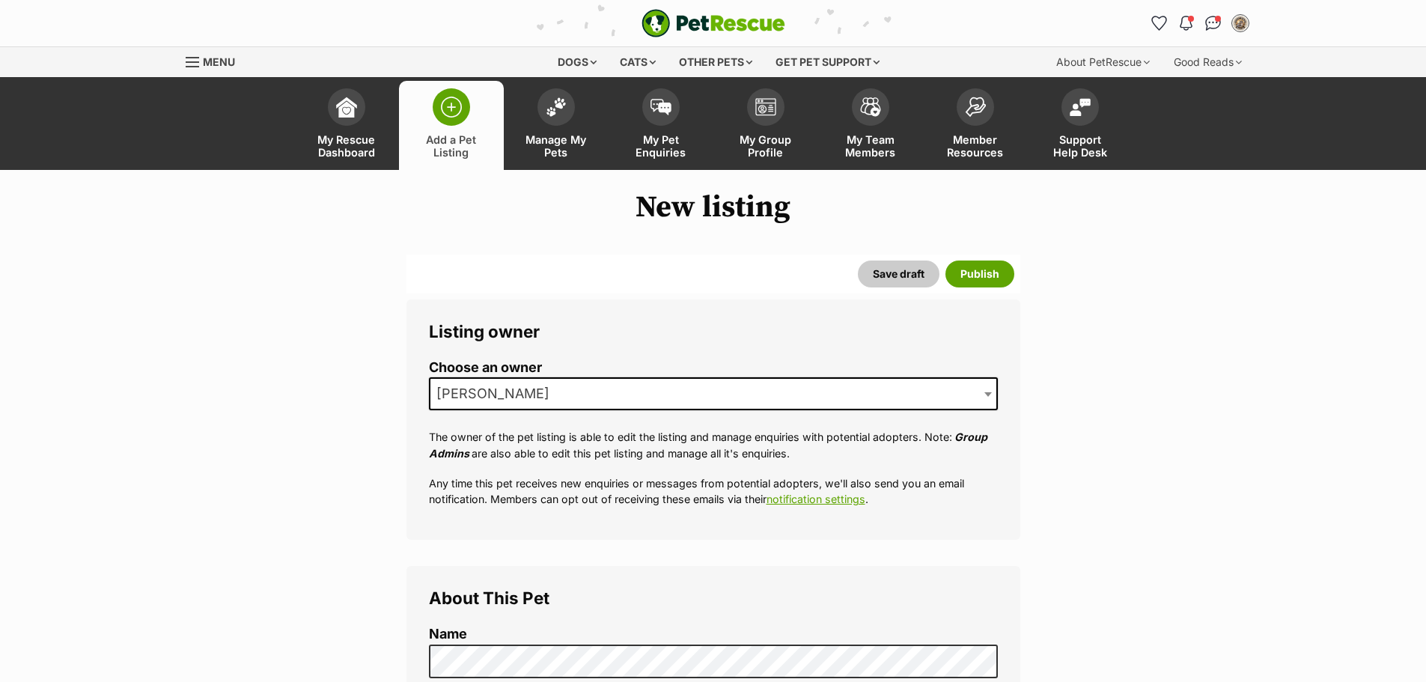
scroll to position [299, 0]
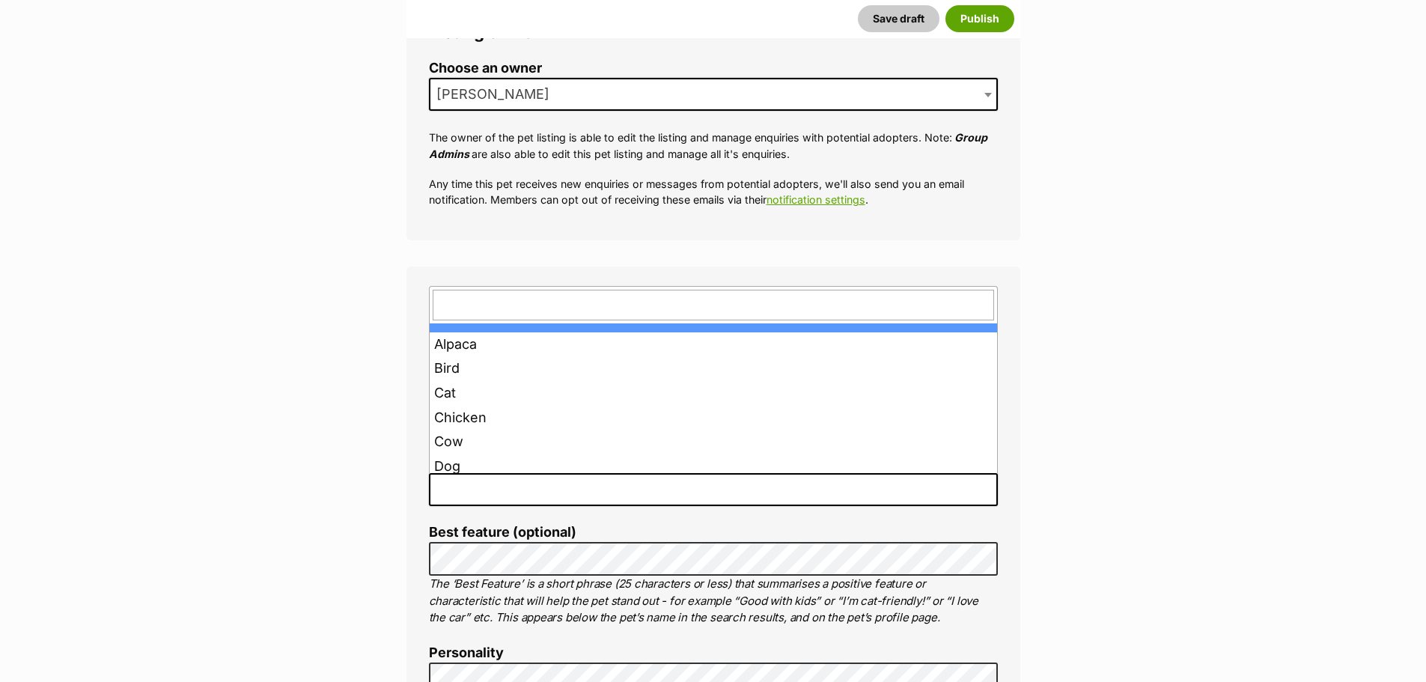
click at [537, 478] on span at bounding box center [713, 489] width 569 height 33
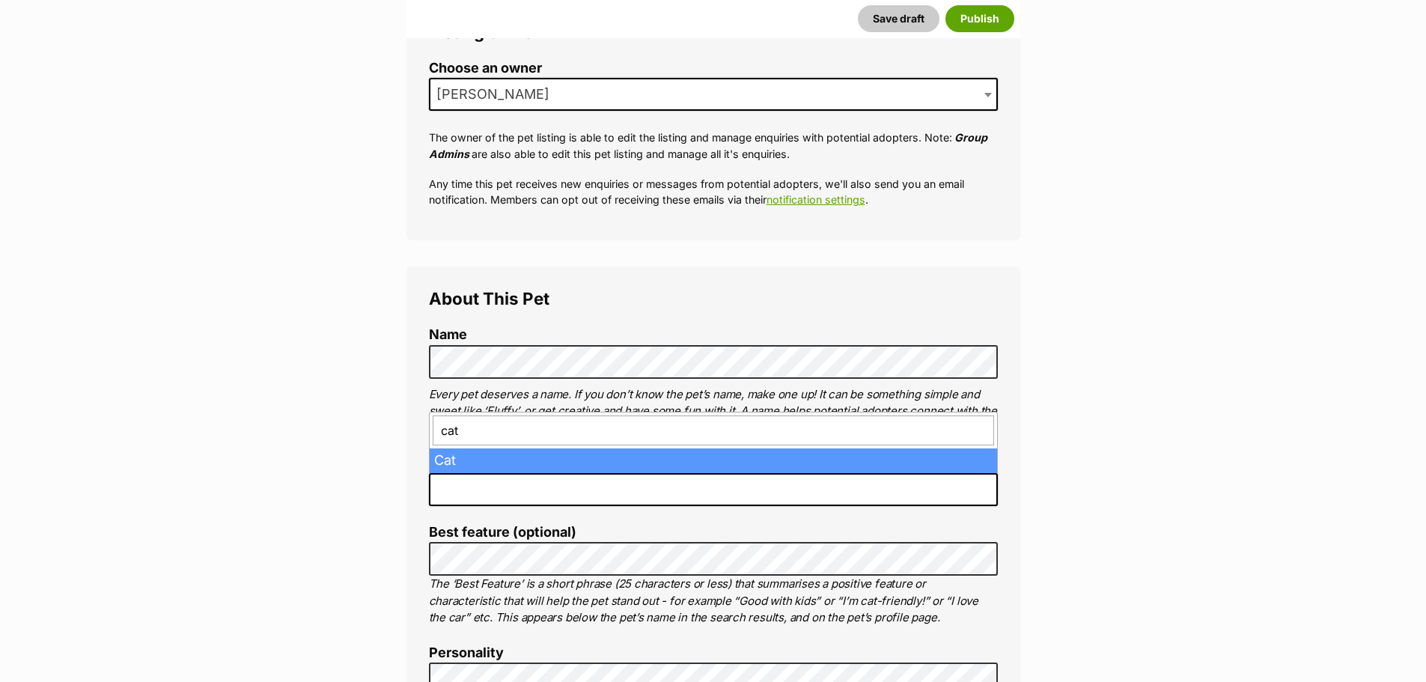
type input "cat"
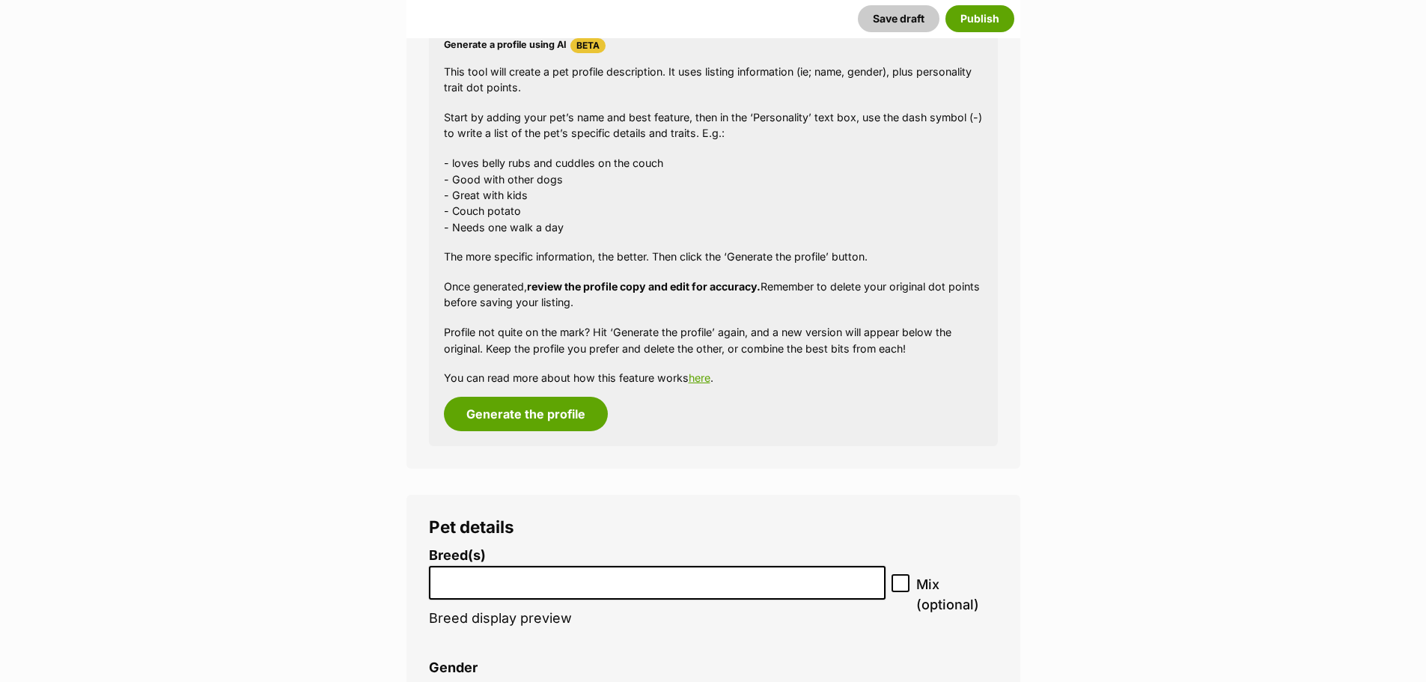
scroll to position [1461, 0]
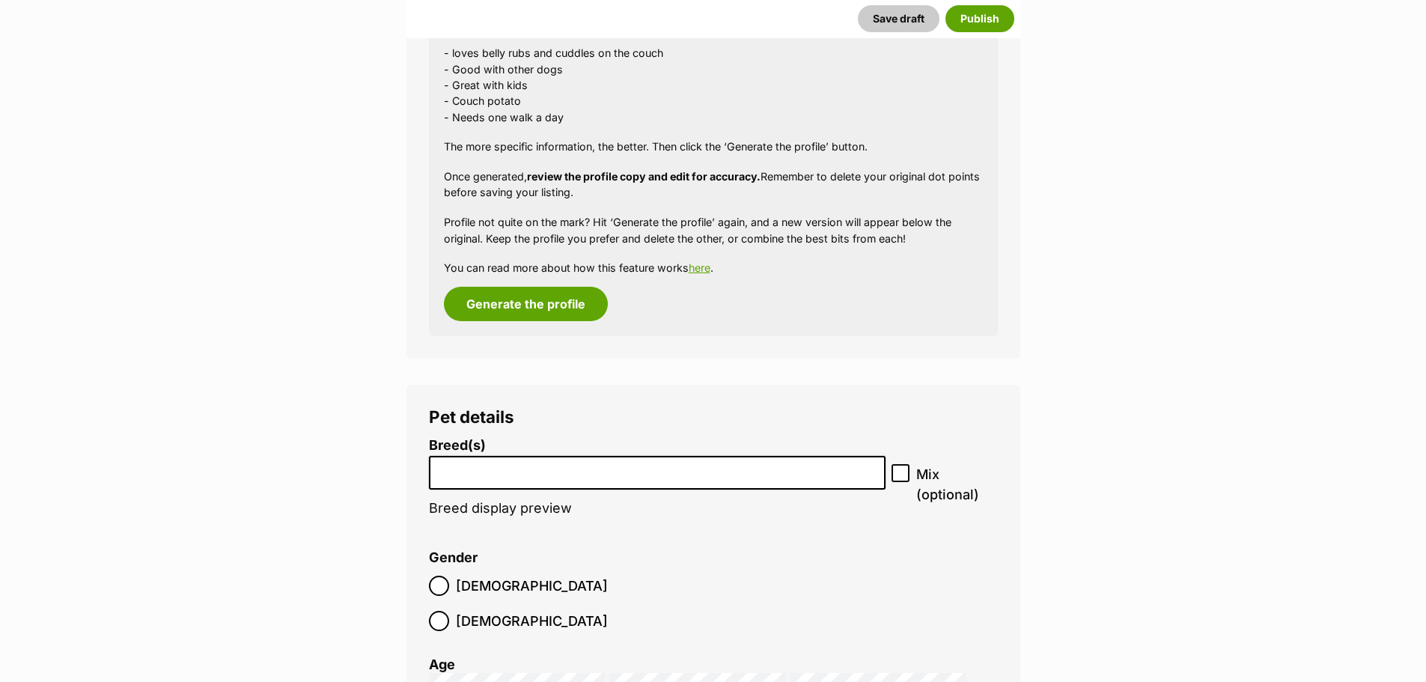
click at [523, 305] on button "Generate the profile" at bounding box center [526, 304] width 164 height 34
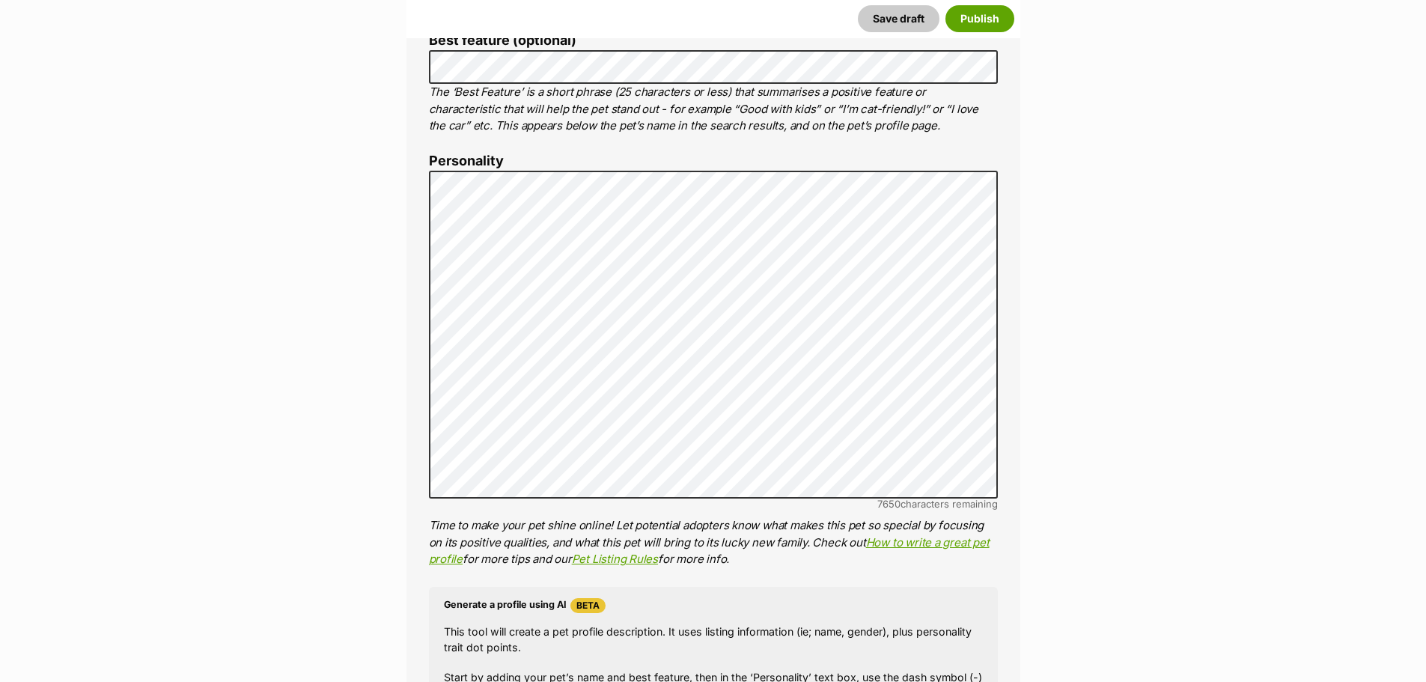
scroll to position [785, 0]
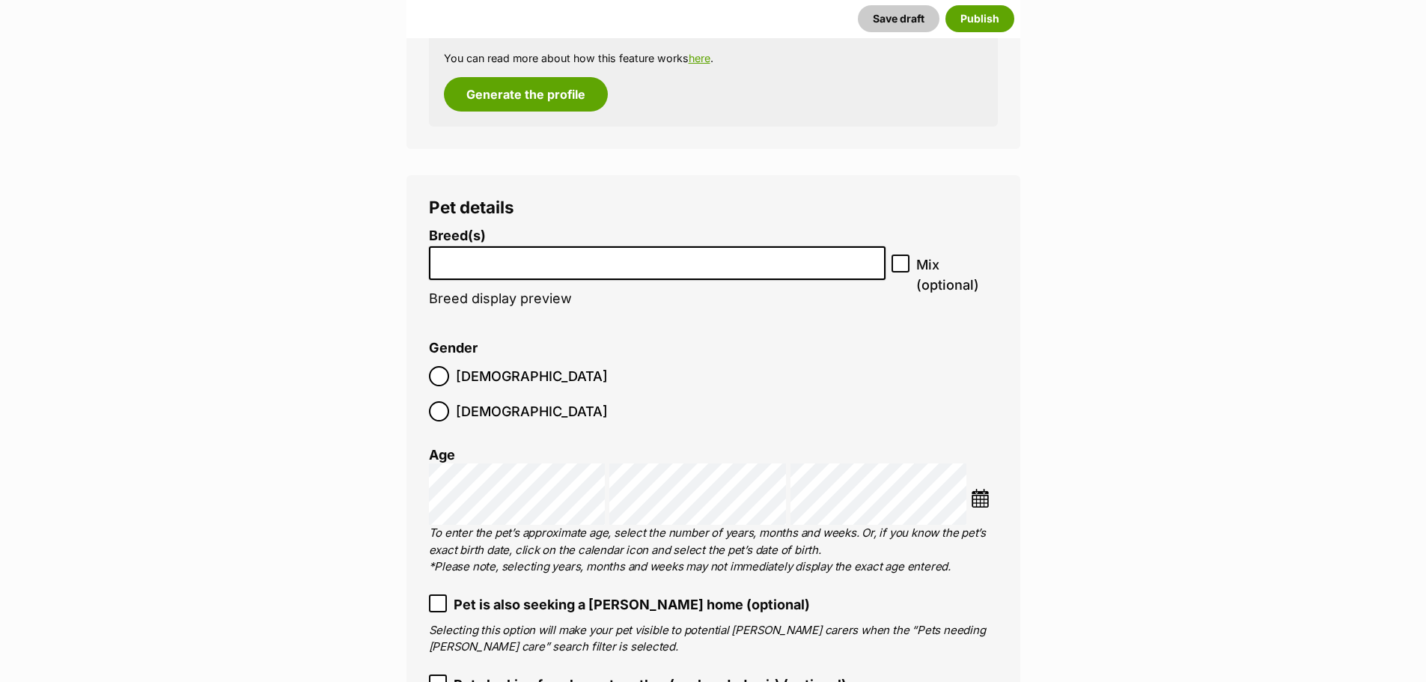
scroll to position [1684, 0]
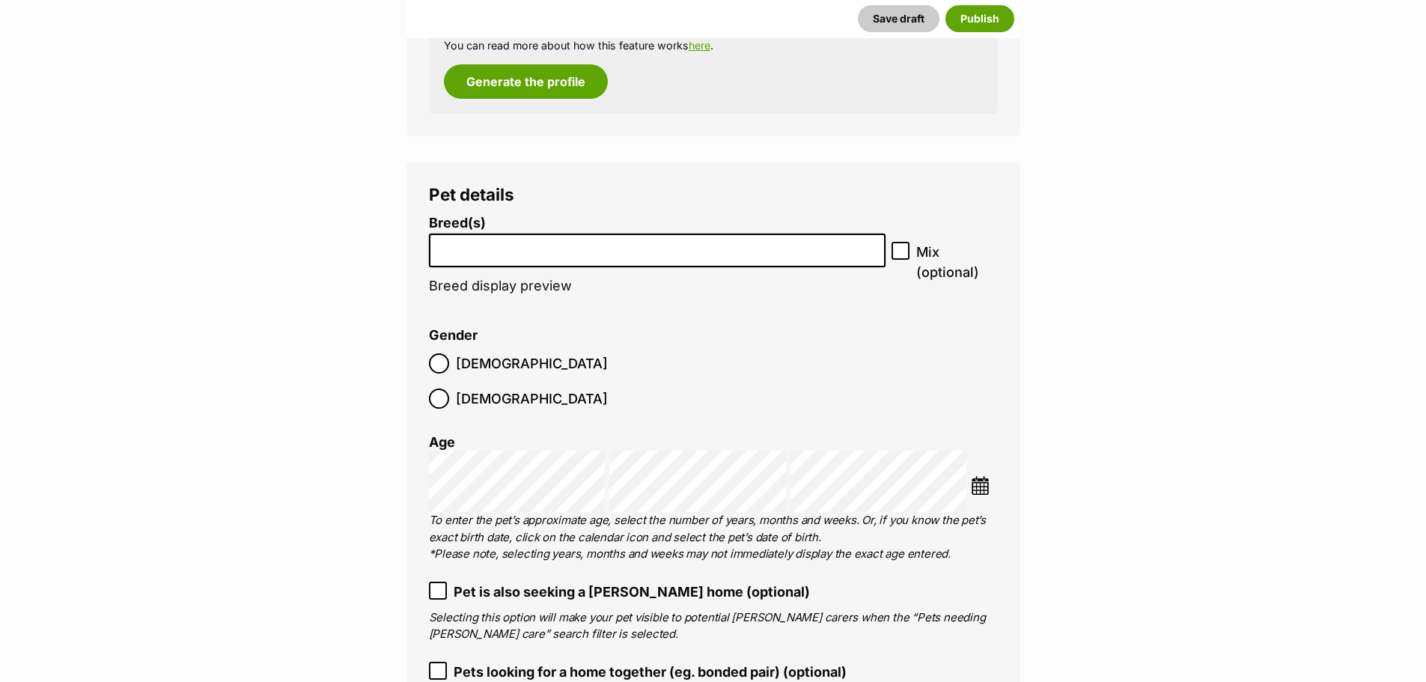
click at [475, 240] on input "search" at bounding box center [657, 247] width 447 height 16
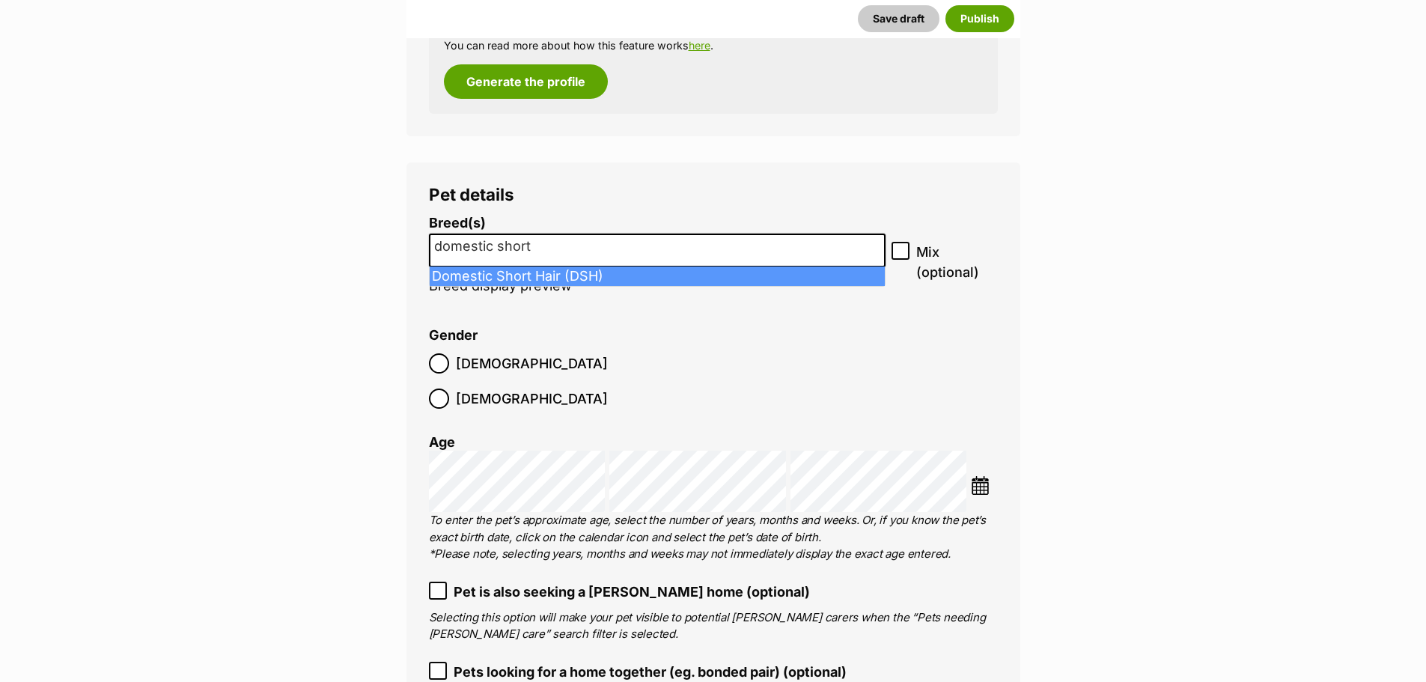
type input "domestic short"
select select "252102"
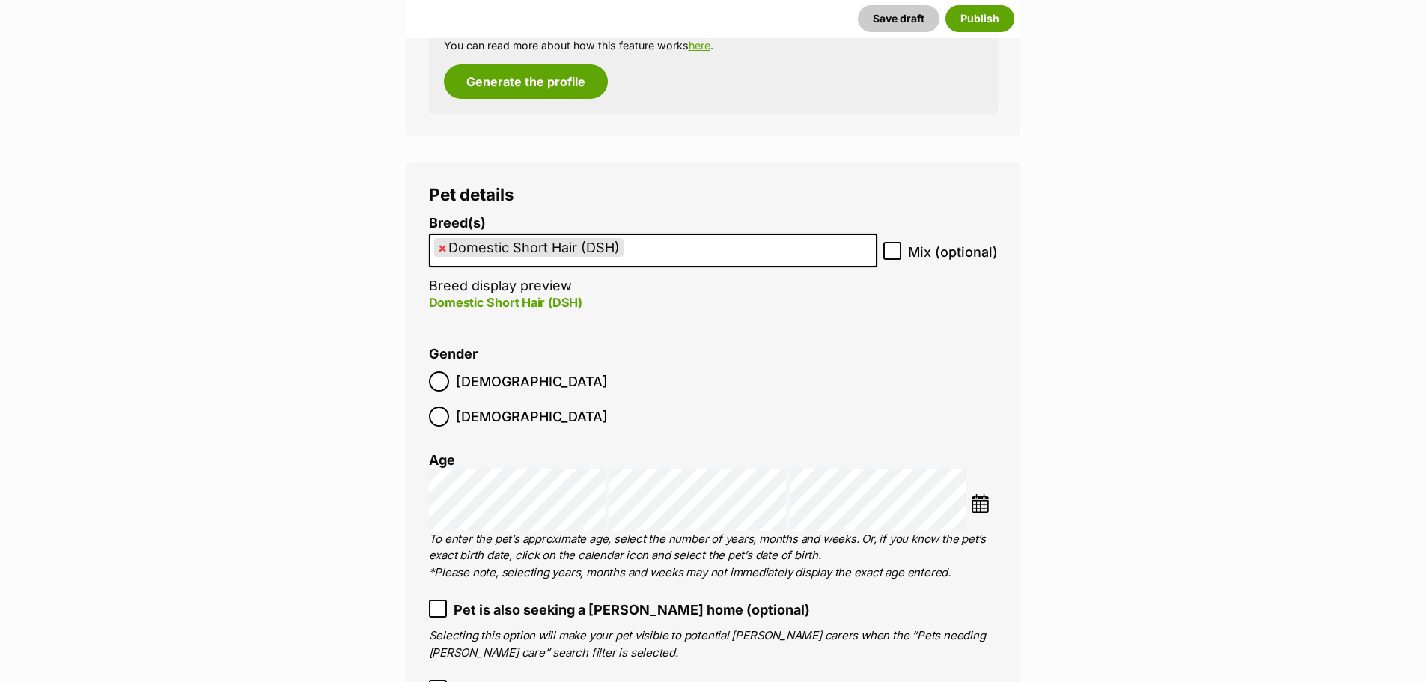
click at [984, 494] on img at bounding box center [980, 503] width 19 height 19
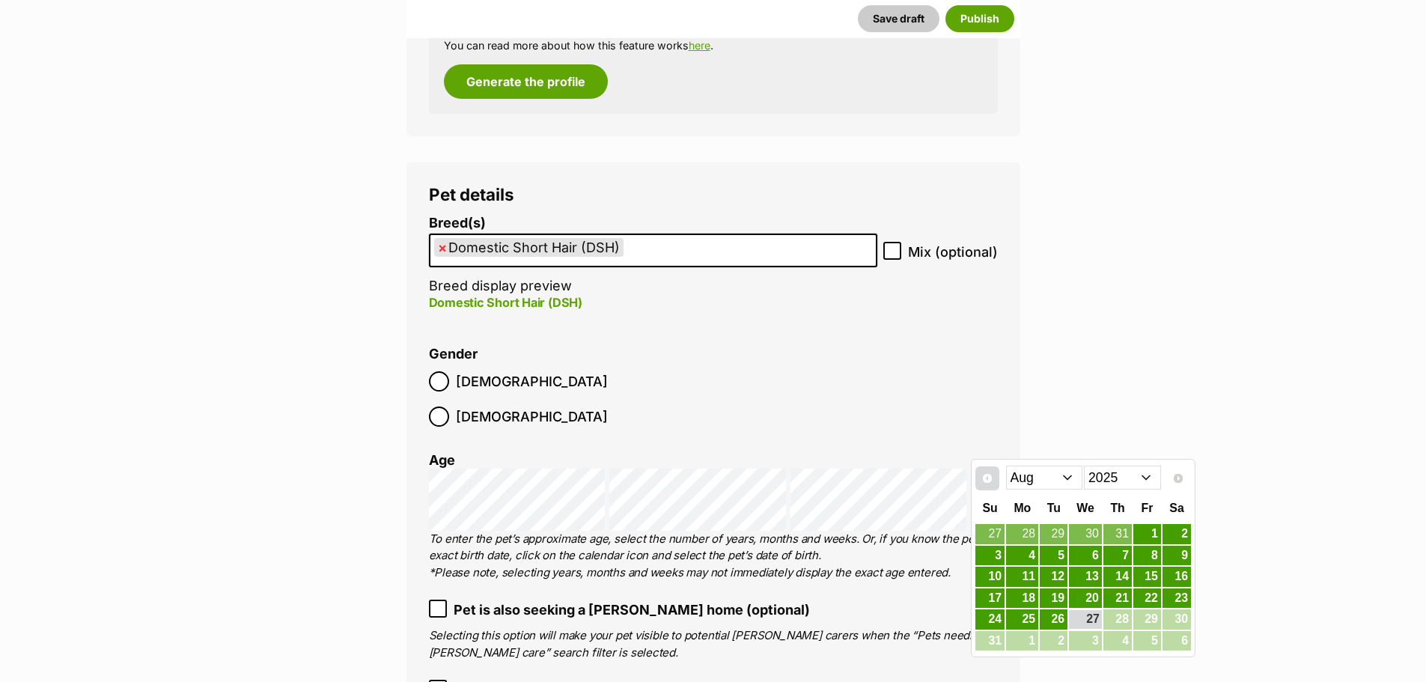
click at [991, 475] on span "Prev" at bounding box center [987, 478] width 12 height 12
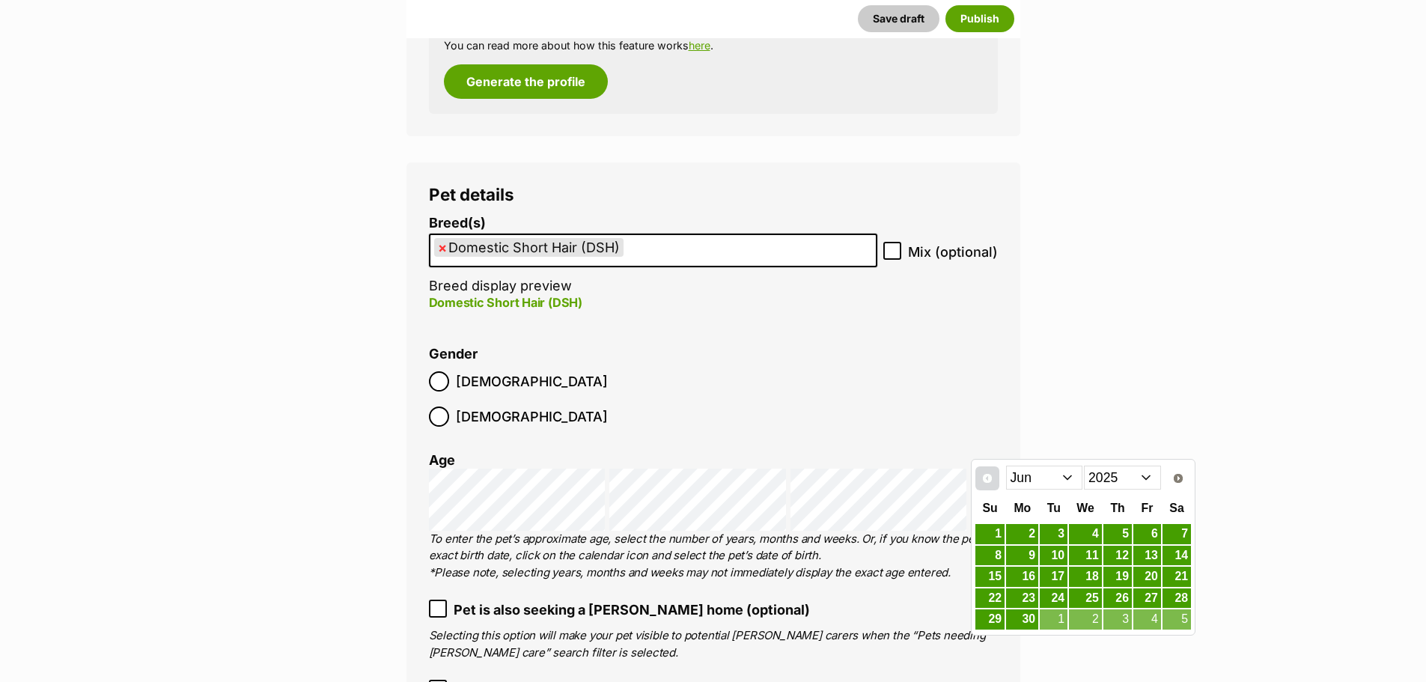
click at [991, 476] on span "Prev" at bounding box center [987, 478] width 12 height 12
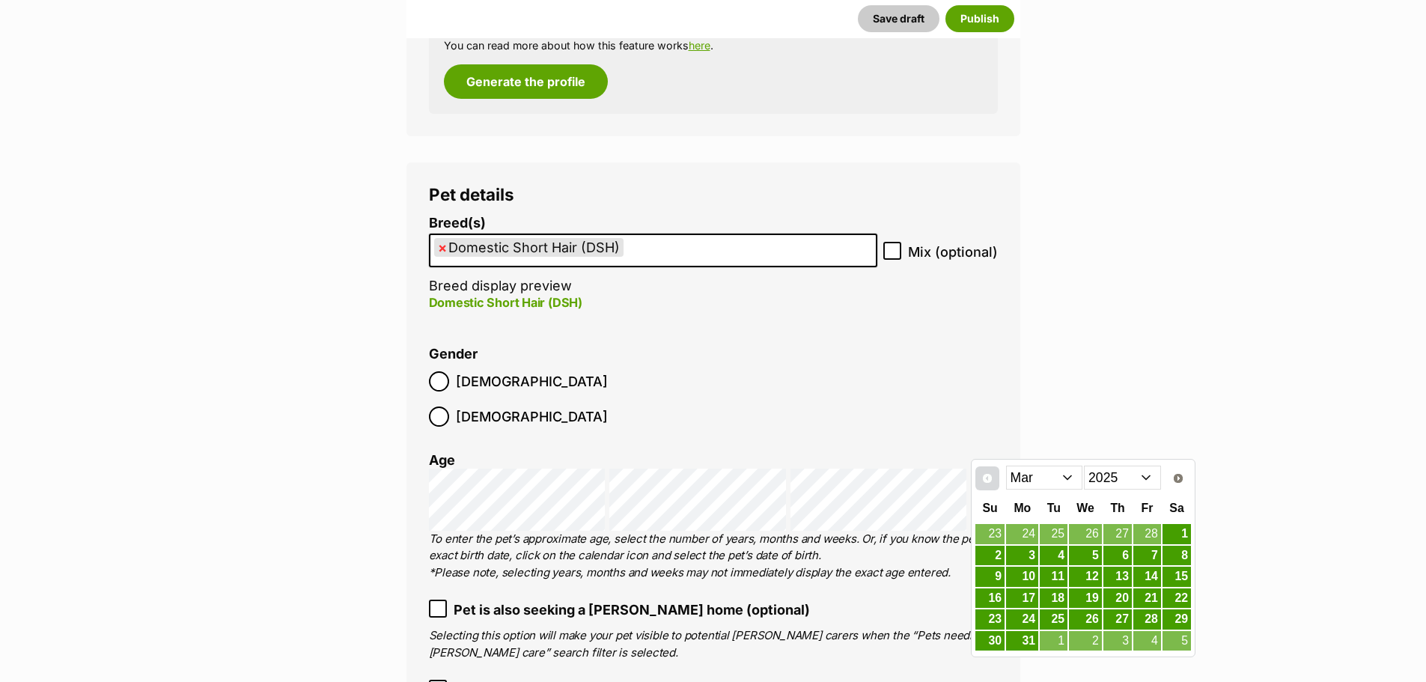
click at [991, 476] on span "Prev" at bounding box center [987, 478] width 12 height 12
click at [1176, 478] on span "Next" at bounding box center [1179, 478] width 12 height 12
drag, startPoint x: 1060, startPoint y: 579, endPoint x: 952, endPoint y: 620, distance: 115.8
click at [1059, 579] on link "11" at bounding box center [1054, 576] width 28 height 19
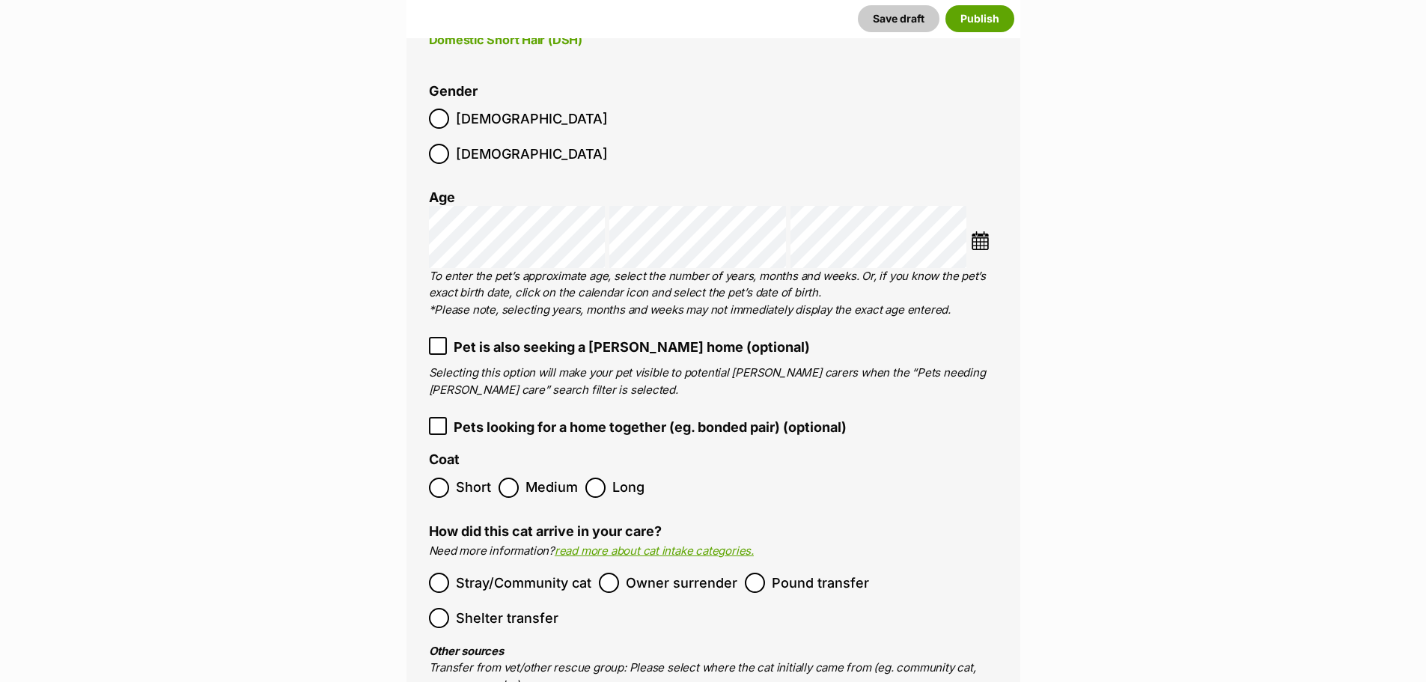
scroll to position [1983, 0]
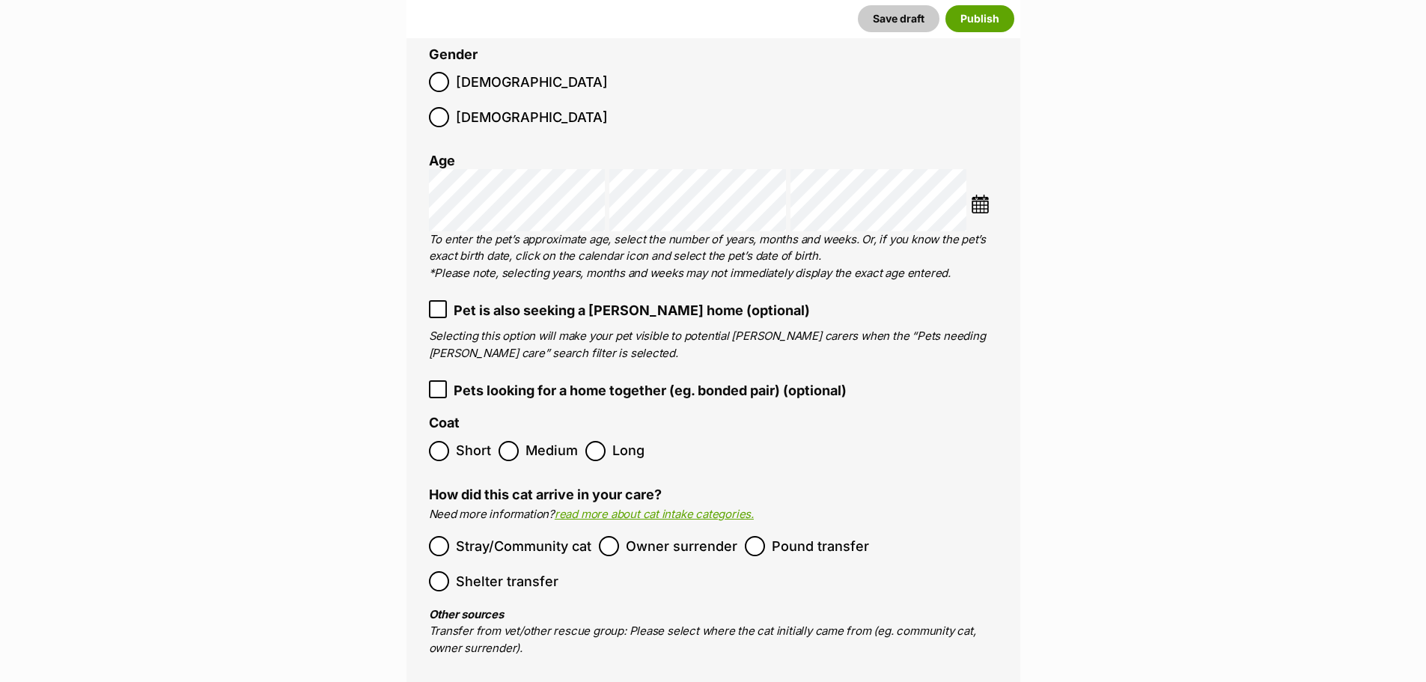
click at [450, 441] on label "Short" at bounding box center [460, 451] width 62 height 20
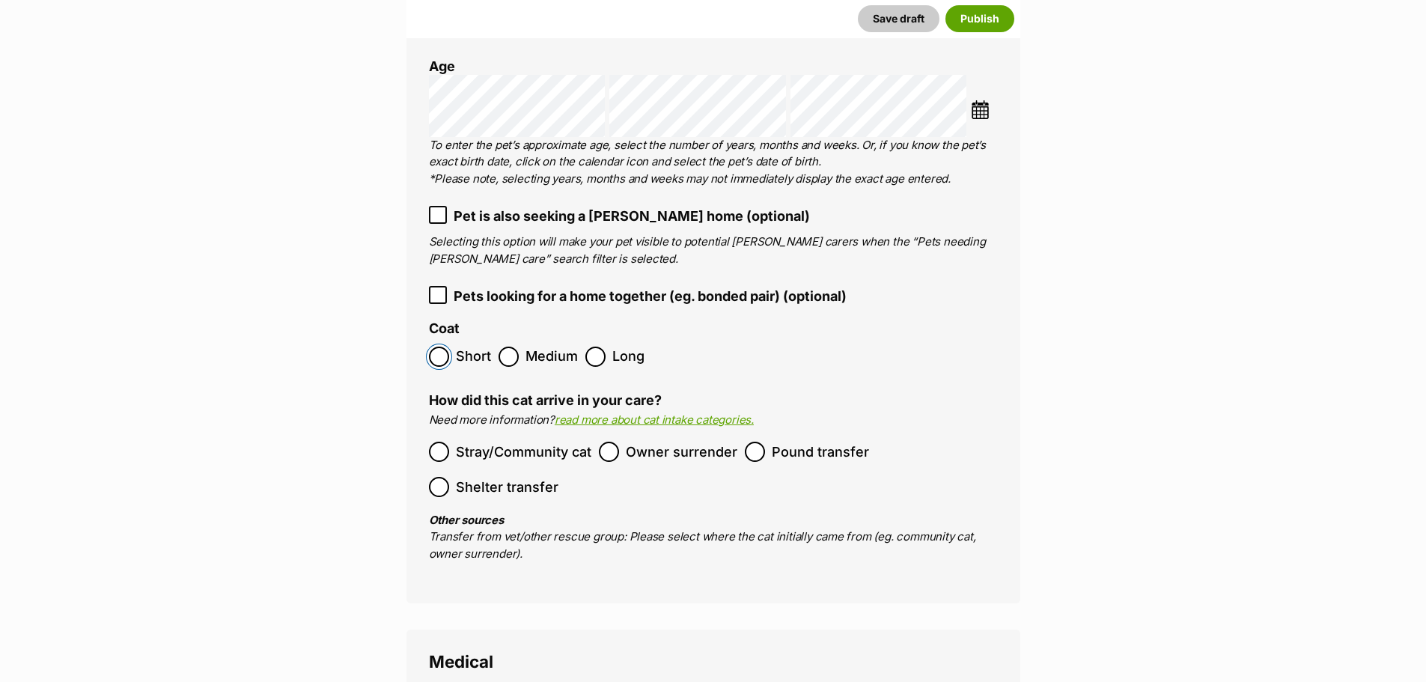
scroll to position [2133, 0]
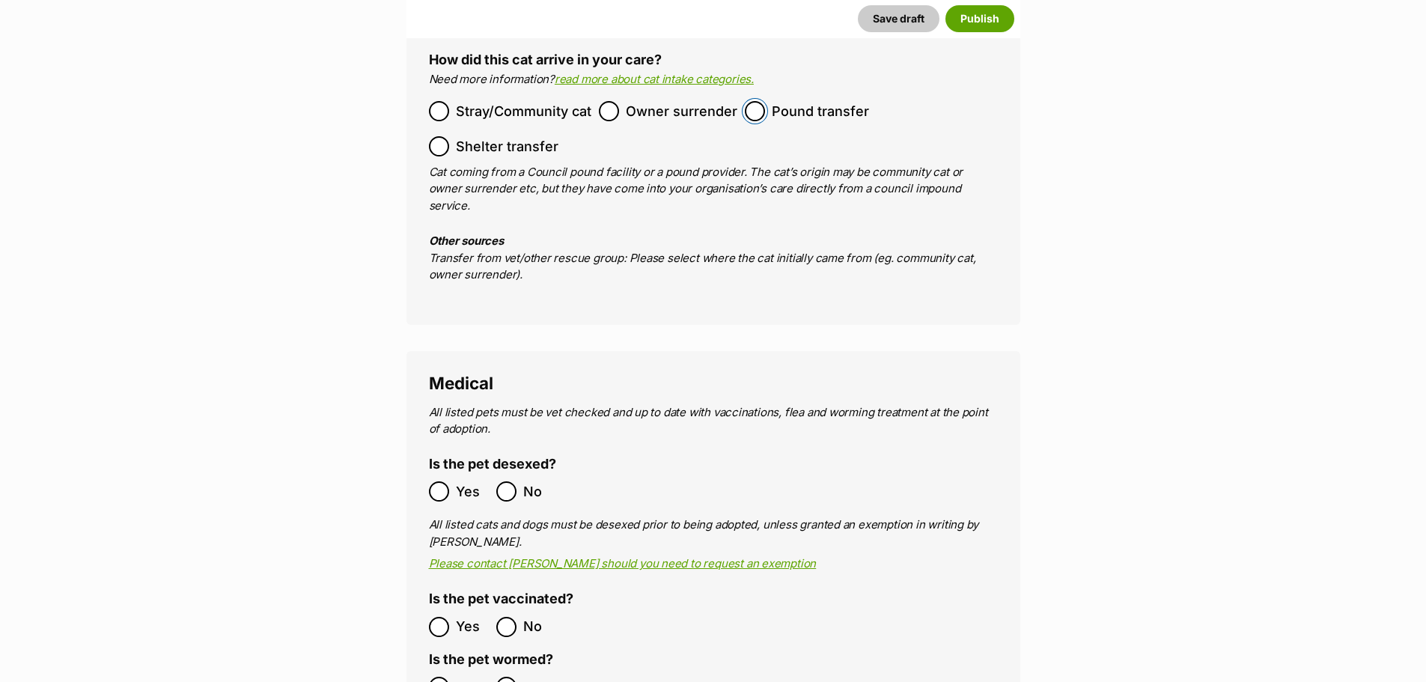
scroll to position [2432, 0]
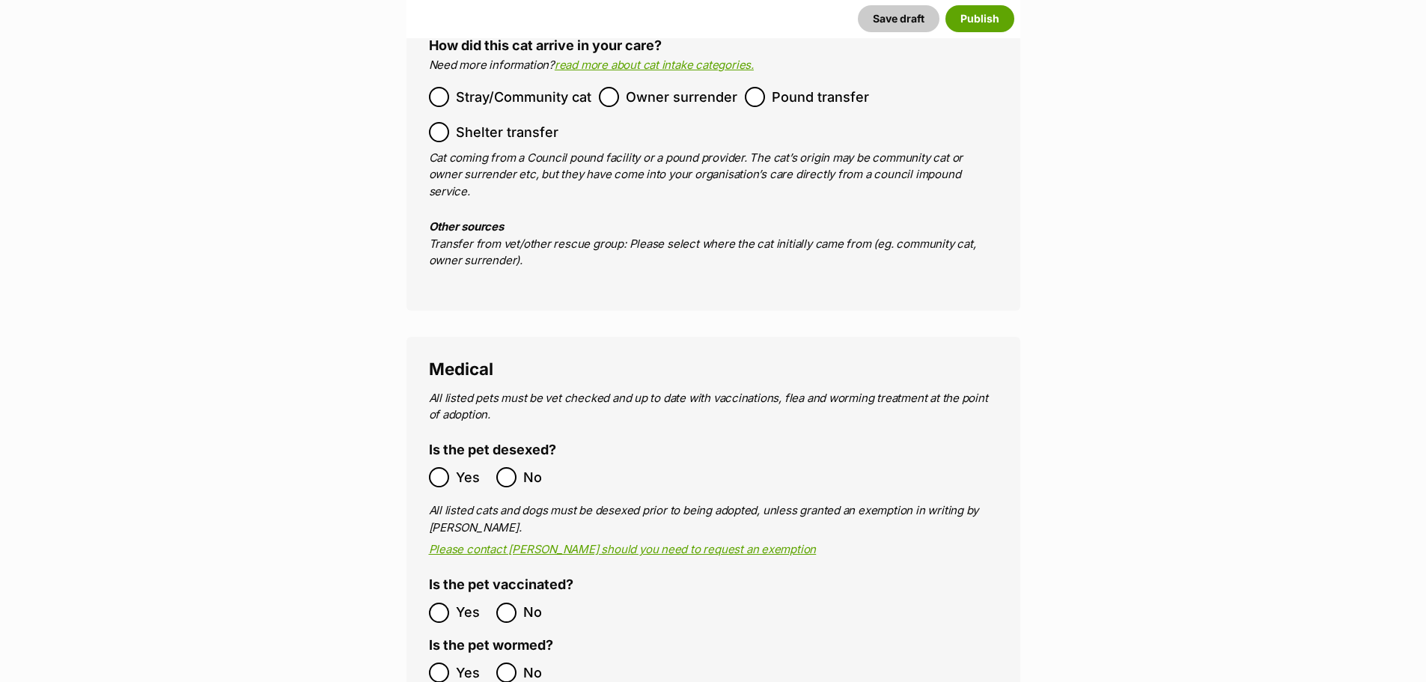
click at [449, 467] on label "Yes" at bounding box center [459, 477] width 60 height 20
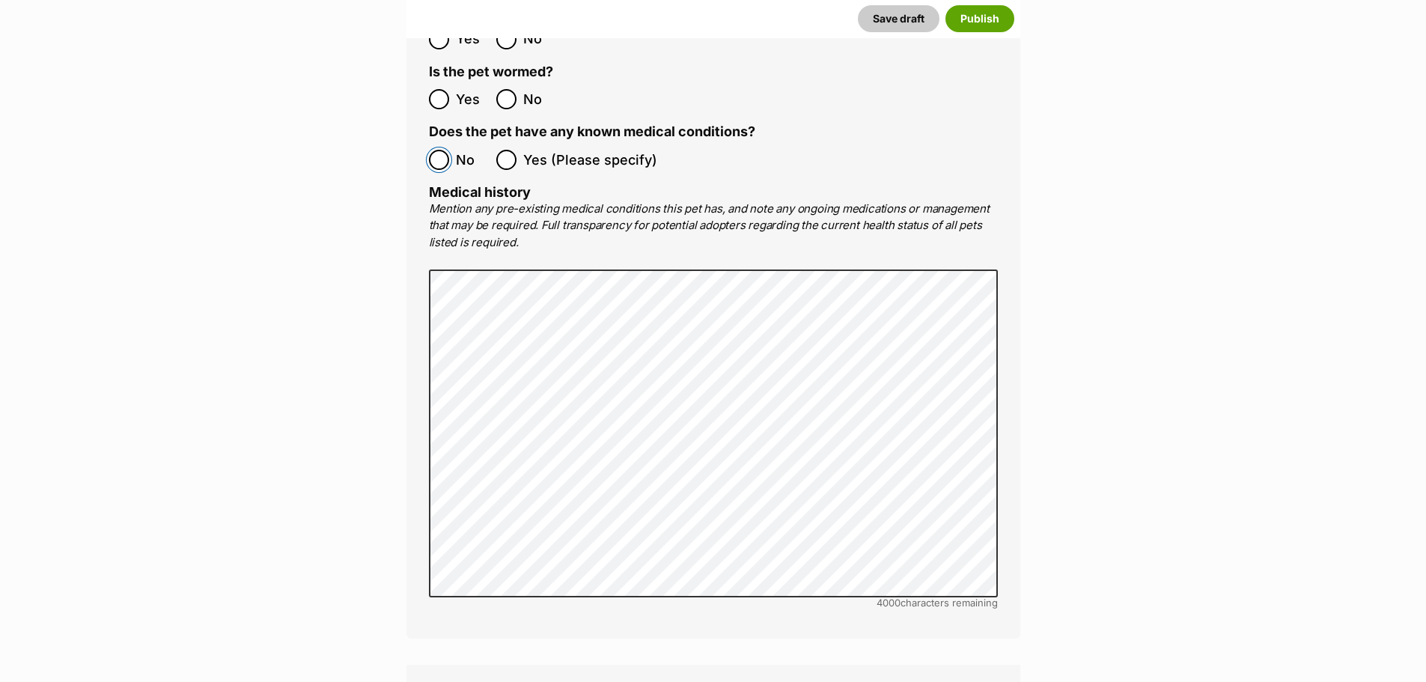
scroll to position [3181, 0]
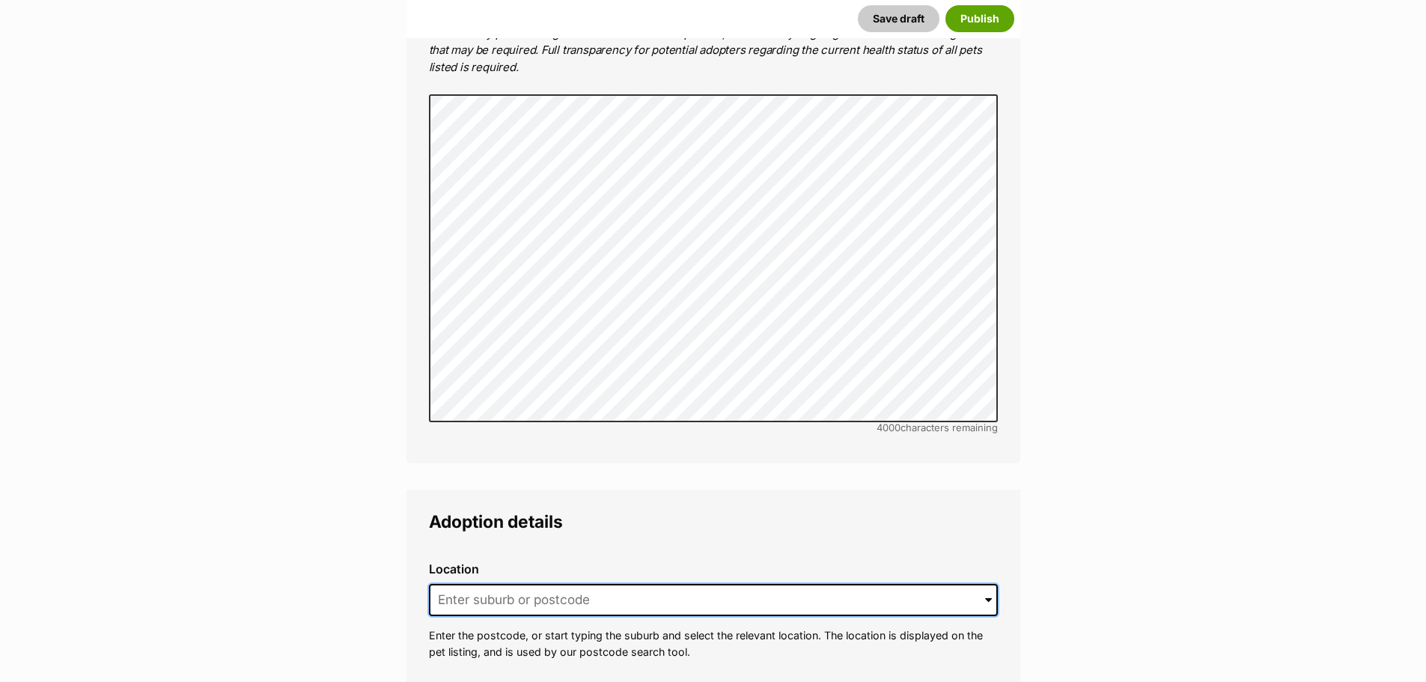
click at [532, 584] on input at bounding box center [713, 600] width 569 height 33
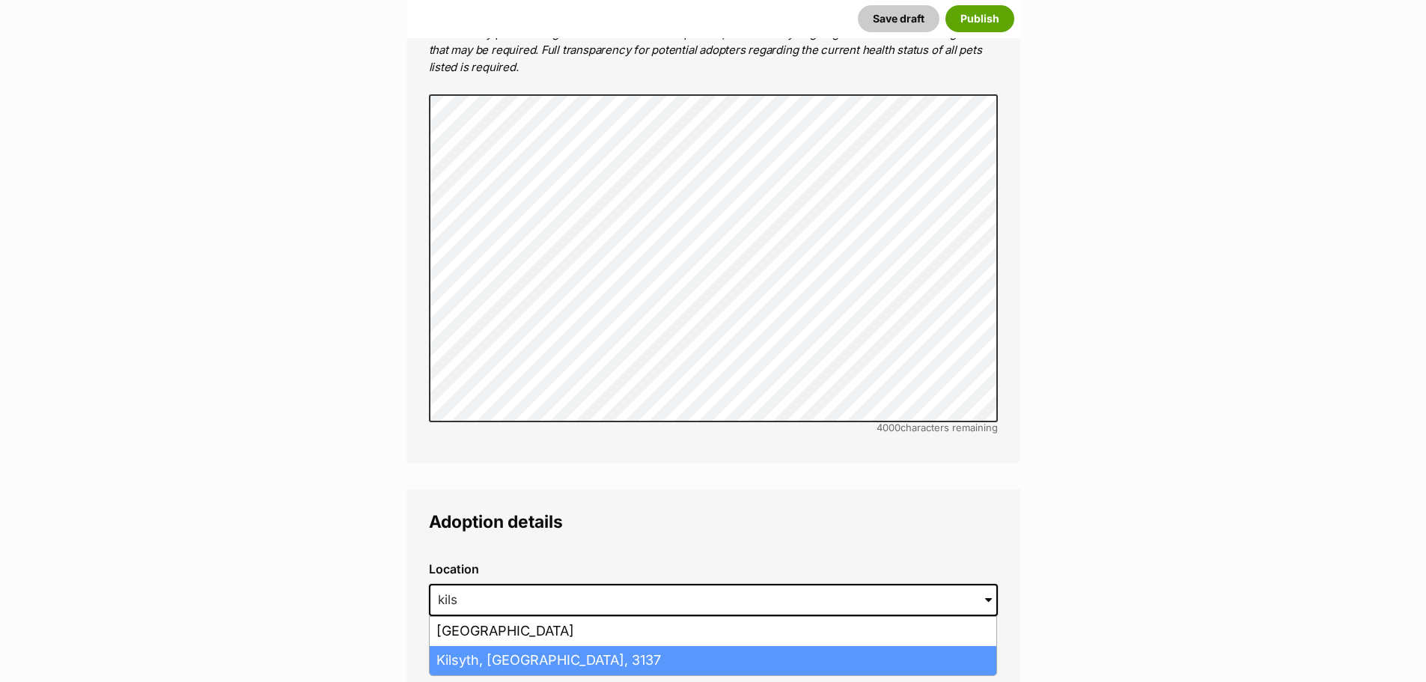
click at [508, 646] on li "Kilsyth, [GEOGRAPHIC_DATA], 3137" at bounding box center [713, 660] width 567 height 29
type input "Kilsyth, [GEOGRAPHIC_DATA], 3137"
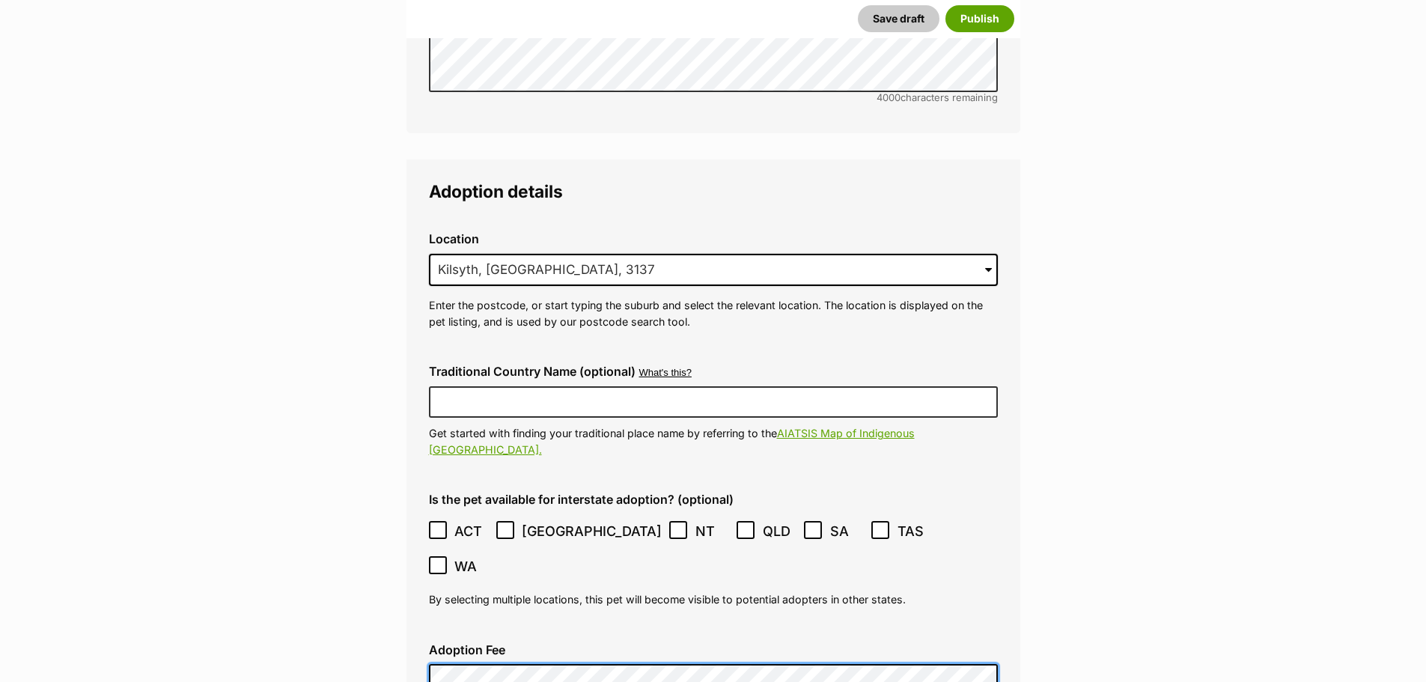
scroll to position [3480, 0]
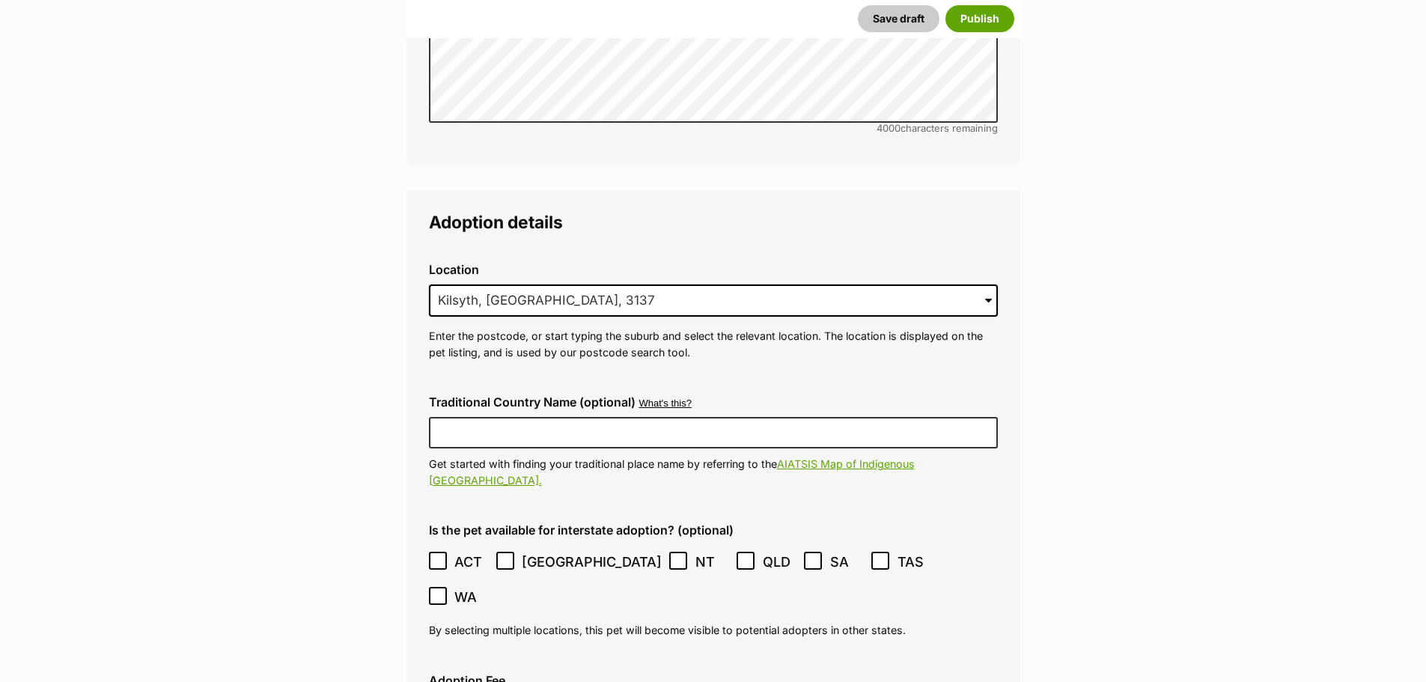
checkbox input "true"
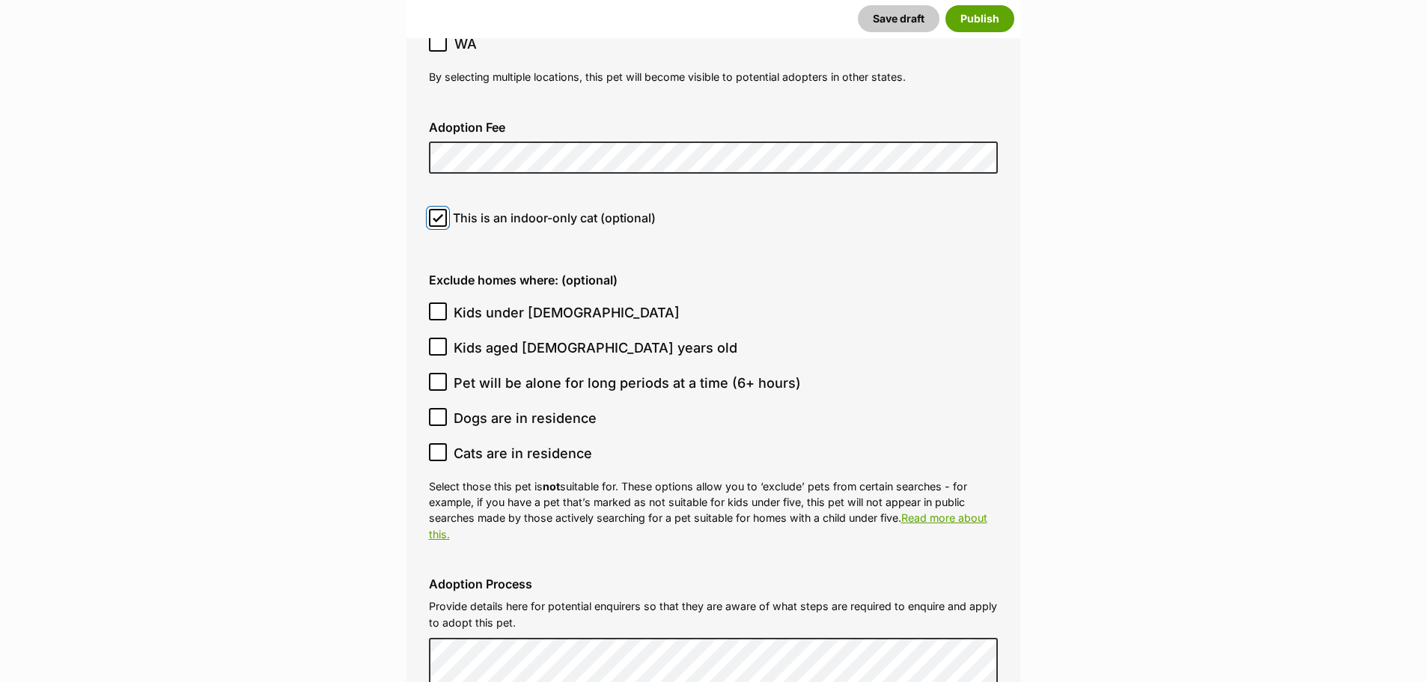
scroll to position [3930, 0]
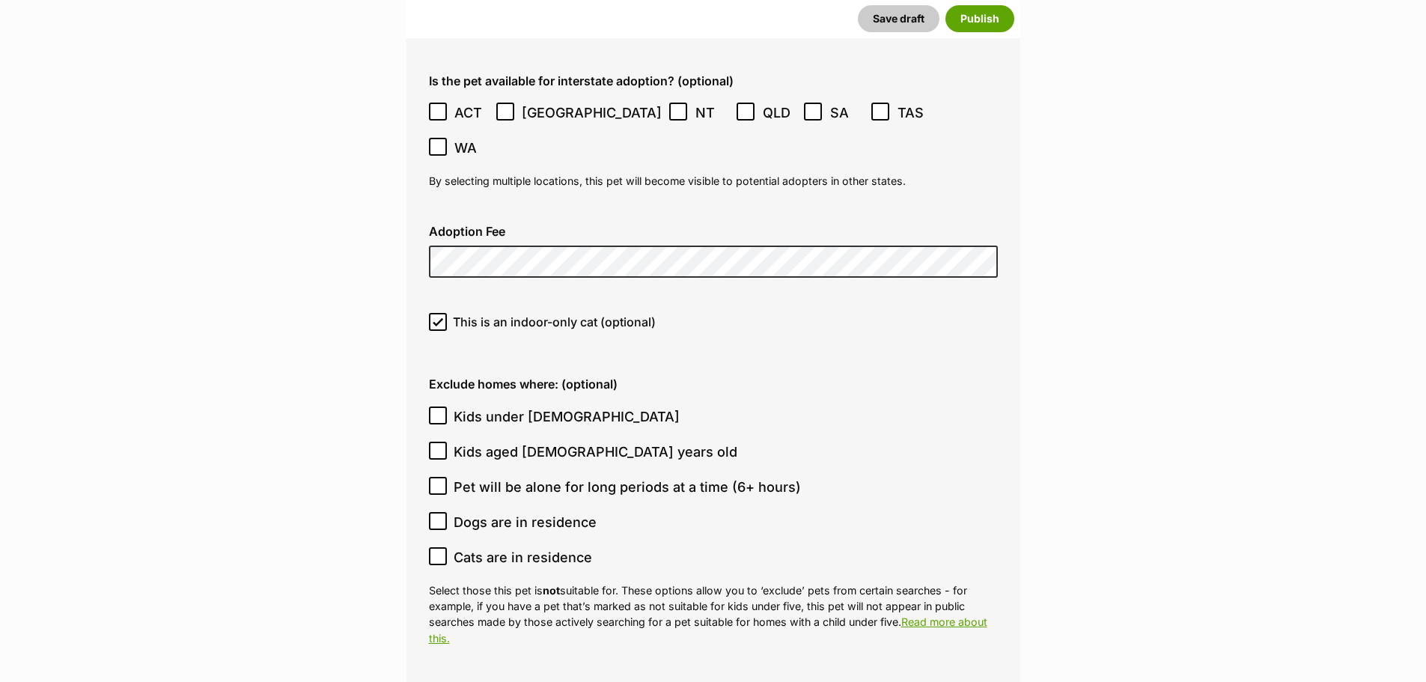
click at [505, 512] on span "Dogs are in residence" at bounding box center [525, 522] width 143 height 20
click at [447, 512] on input "Dogs are in residence" at bounding box center [438, 521] width 18 height 18
checkbox input "true"
click at [475, 477] on span "Pet will be alone for long periods at a time (6+ hours)" at bounding box center [627, 487] width 347 height 20
click at [447, 477] on input "Pet will be alone for long periods at a time (6+ hours)" at bounding box center [438, 486] width 18 height 18
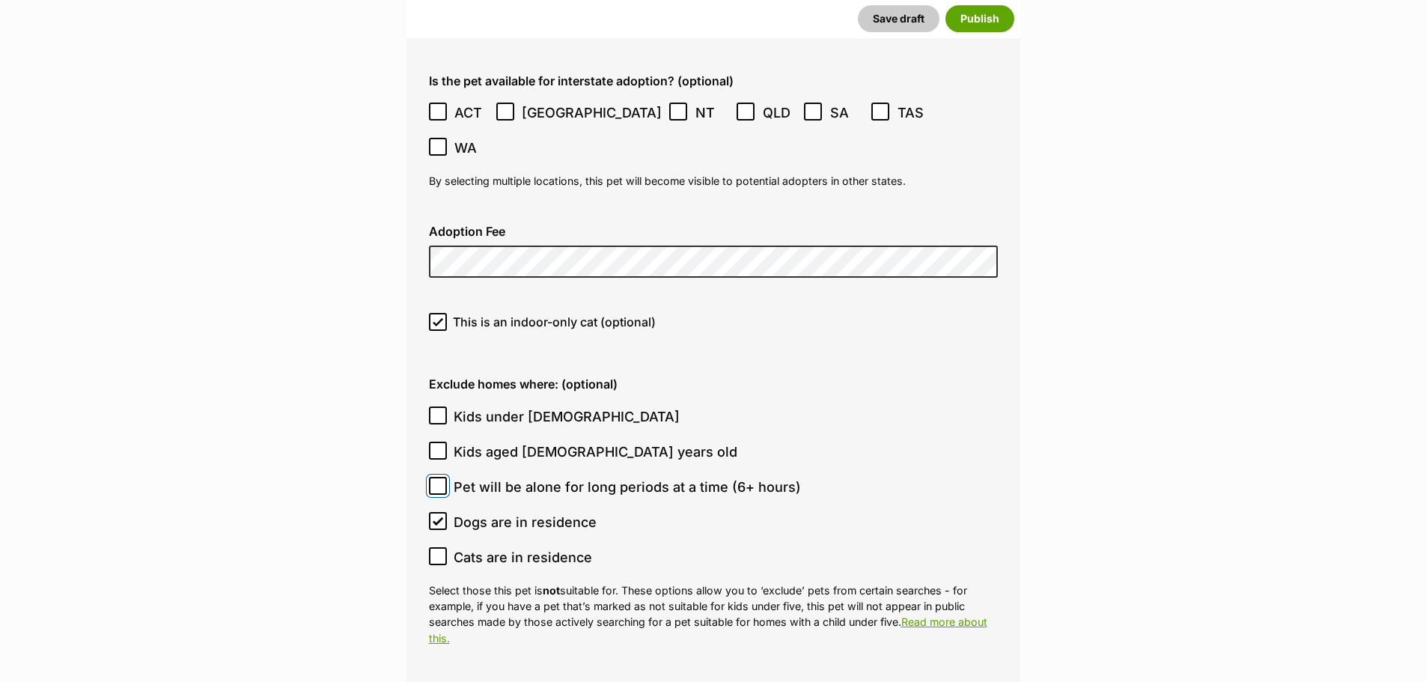
checkbox input "true"
click at [538, 407] on span "Kids under [DEMOGRAPHIC_DATA]" at bounding box center [567, 417] width 226 height 20
click at [447, 407] on input "Kids under [DEMOGRAPHIC_DATA]" at bounding box center [438, 416] width 18 height 18
checkbox input "true"
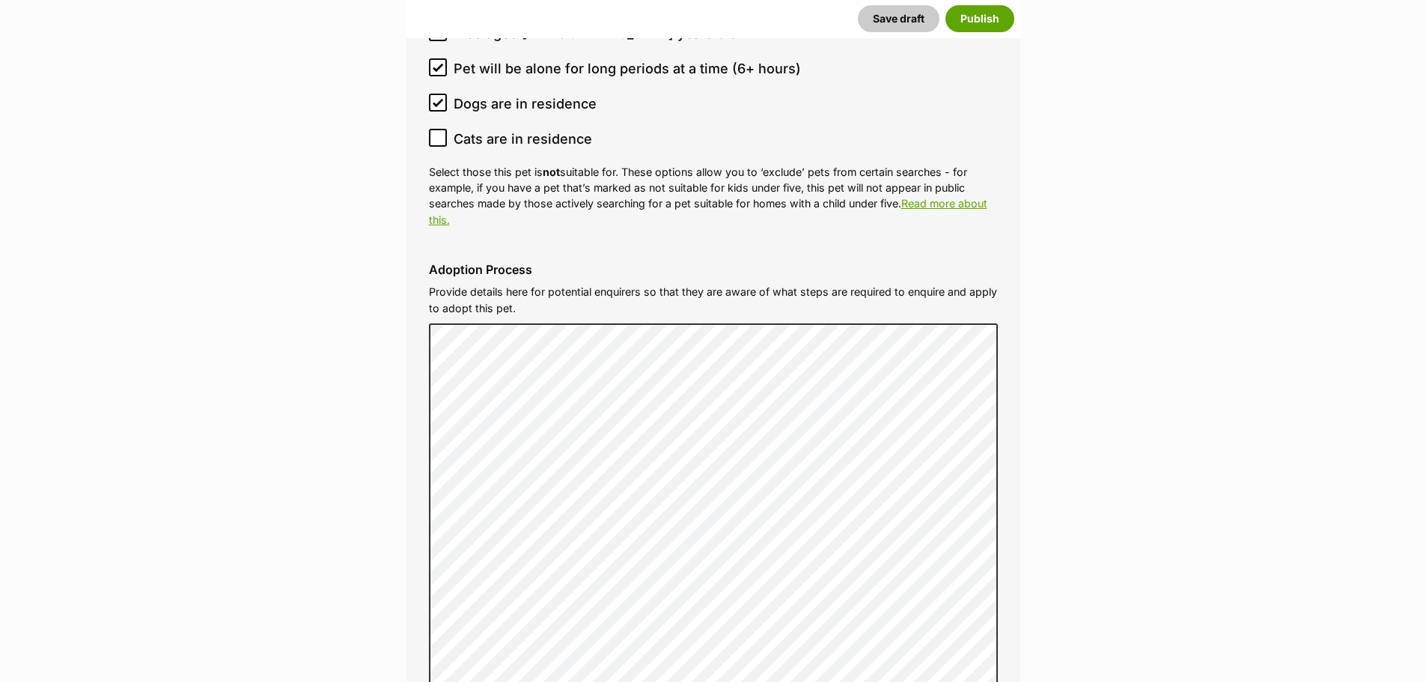
scroll to position [4678, 0]
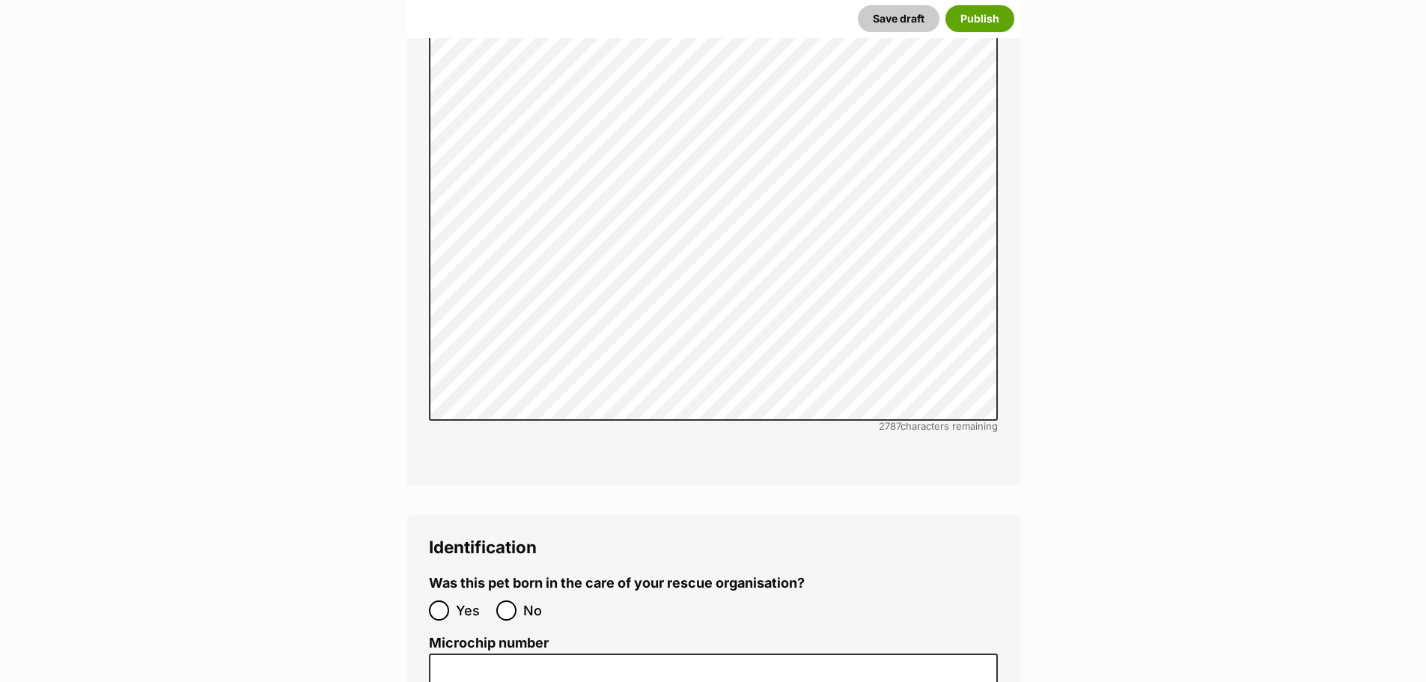
click at [511, 593] on ol "Yes No" at bounding box center [571, 610] width 284 height 35
click at [511, 600] on input "No" at bounding box center [506, 610] width 20 height 20
radio input "true"
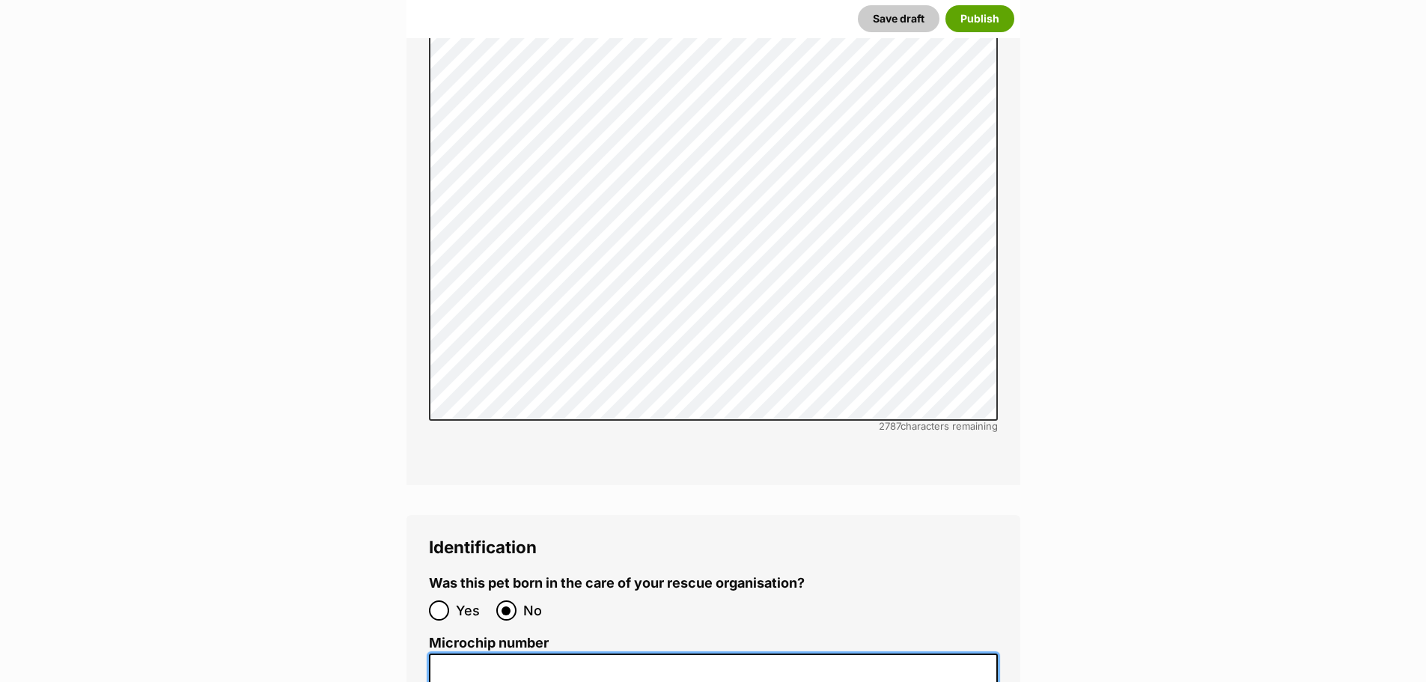
click at [639, 654] on input "Microchip number" at bounding box center [713, 671] width 569 height 34
paste input "956000018445082"
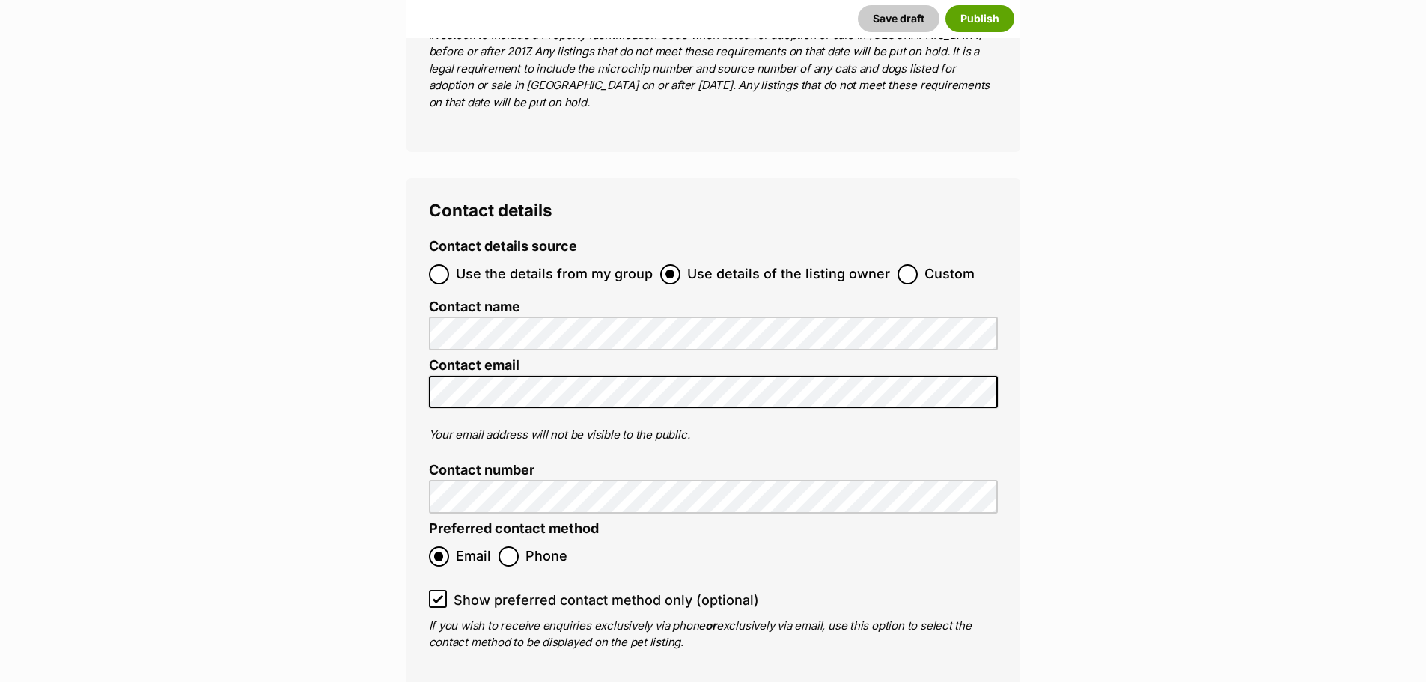
scroll to position [5876, 0]
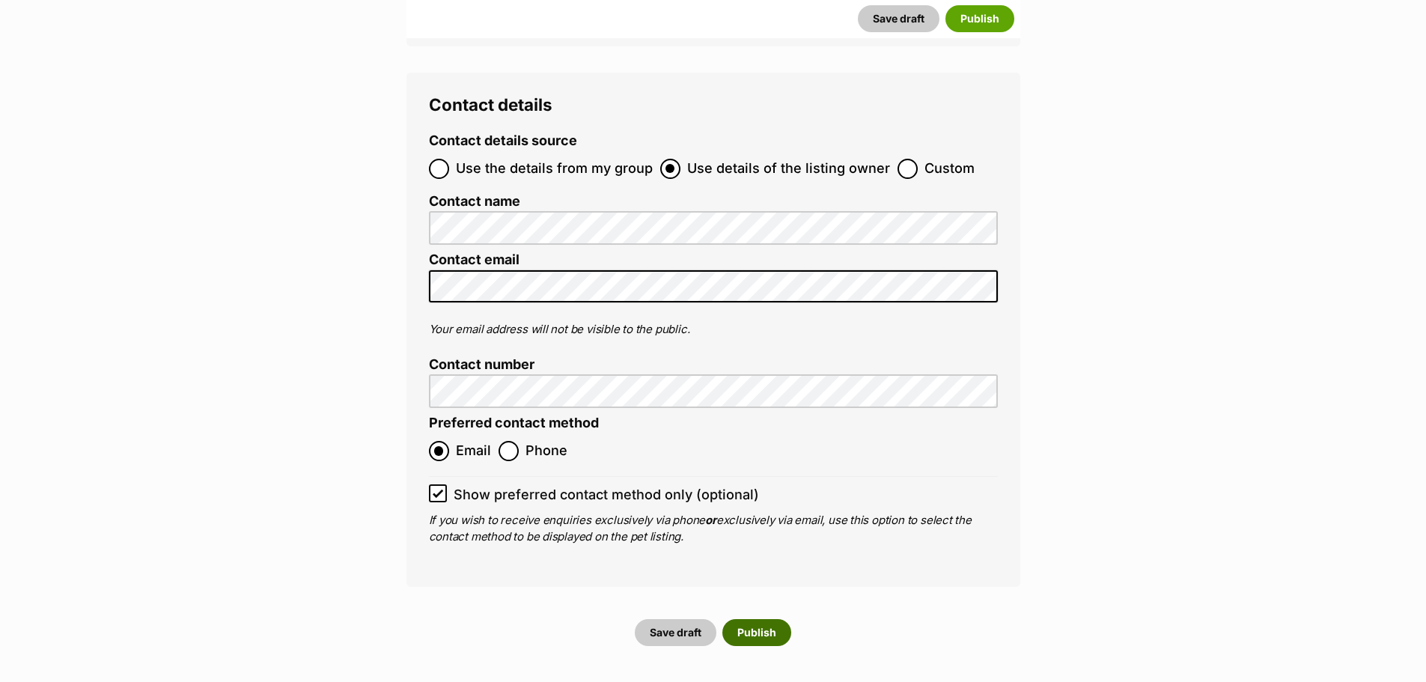
type input "956000018445082"
click at [738, 619] on button "Publish" at bounding box center [756, 632] width 69 height 27
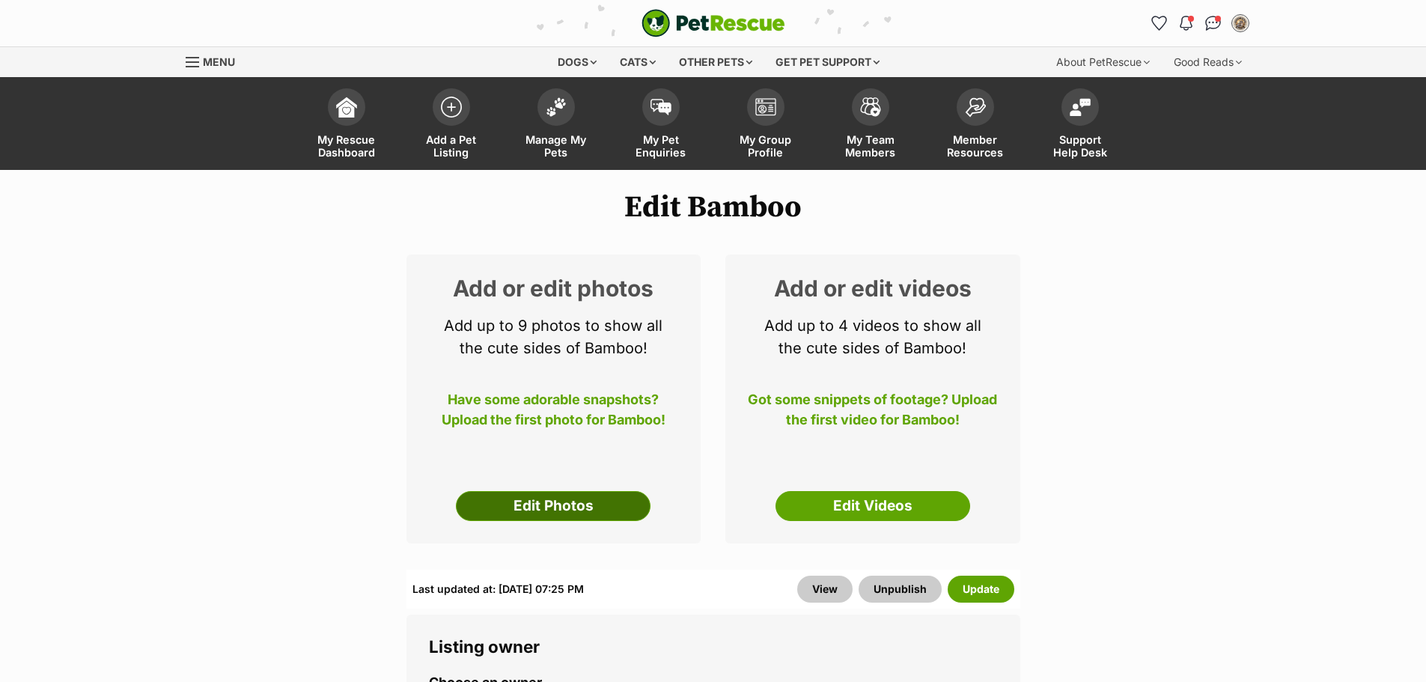
click at [594, 500] on link "Edit Photos" at bounding box center [553, 506] width 195 height 30
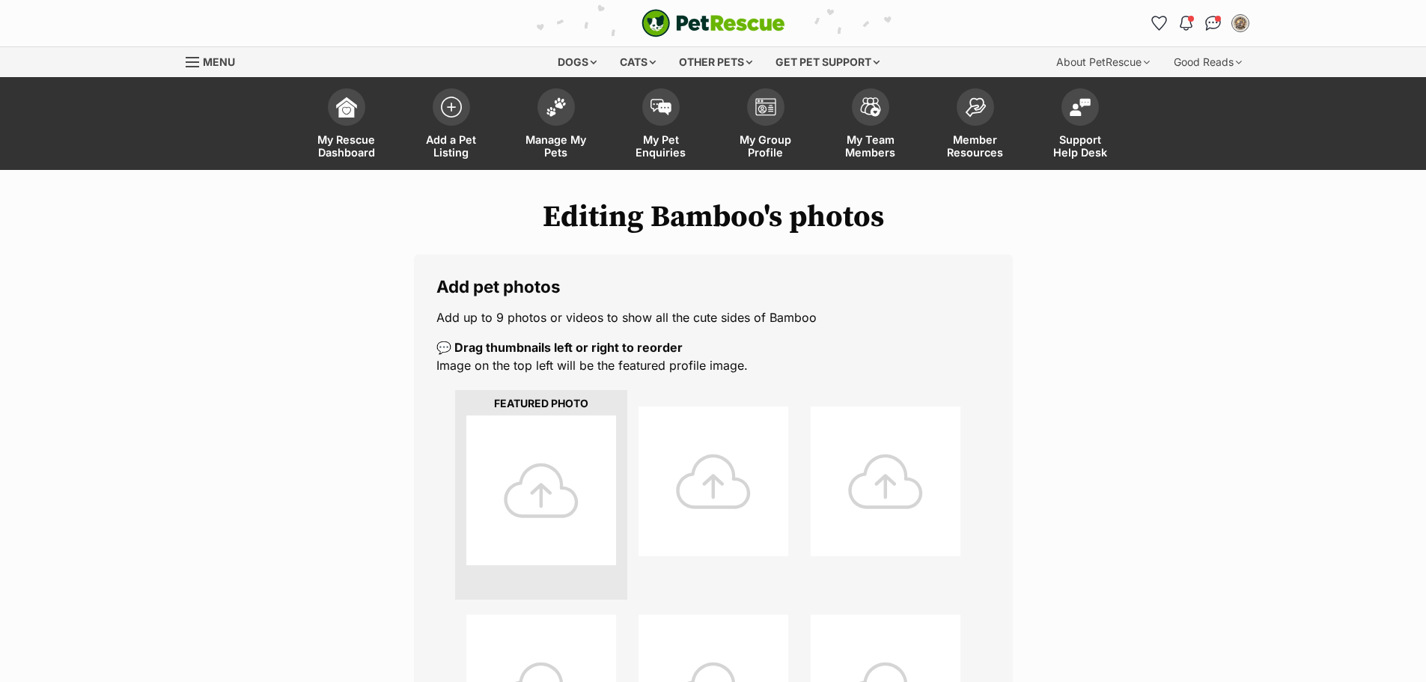
click at [566, 460] on div at bounding box center [541, 490] width 150 height 150
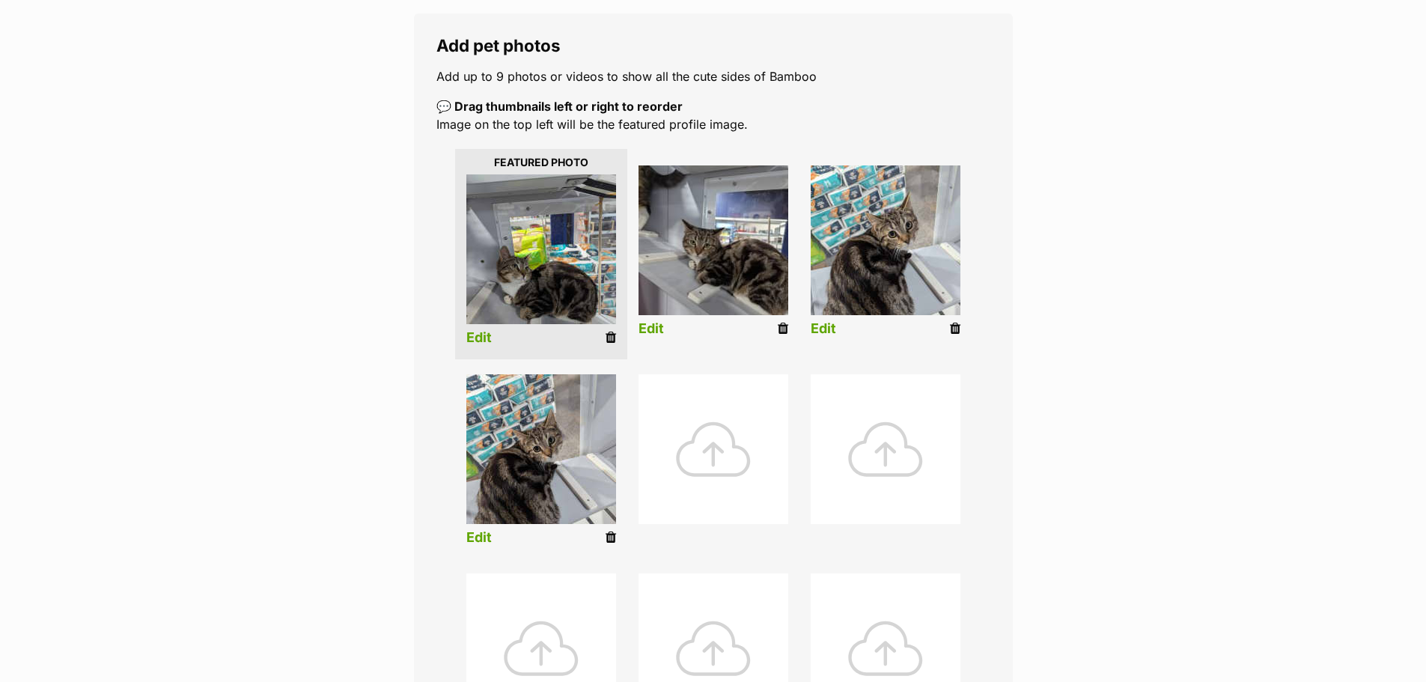
scroll to position [299, 0]
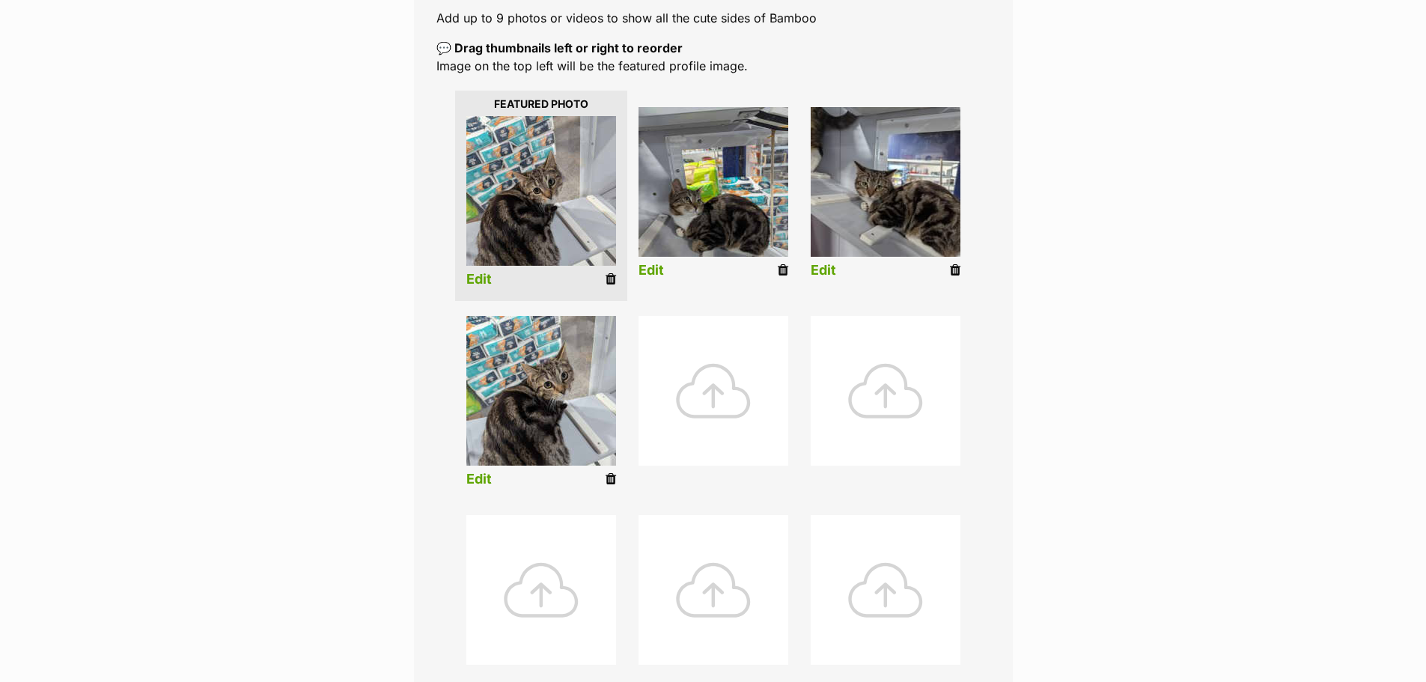
click at [475, 281] on link "Edit" at bounding box center [478, 280] width 25 height 16
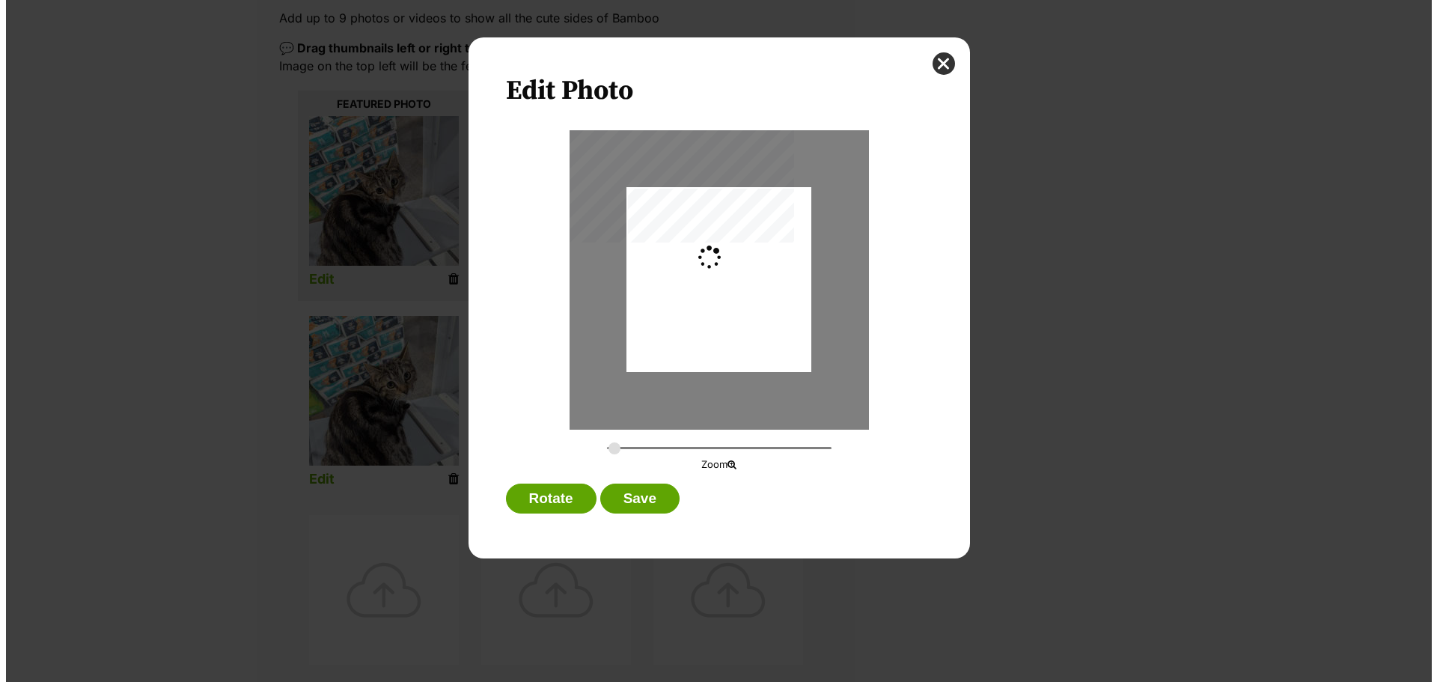
scroll to position [0, 0]
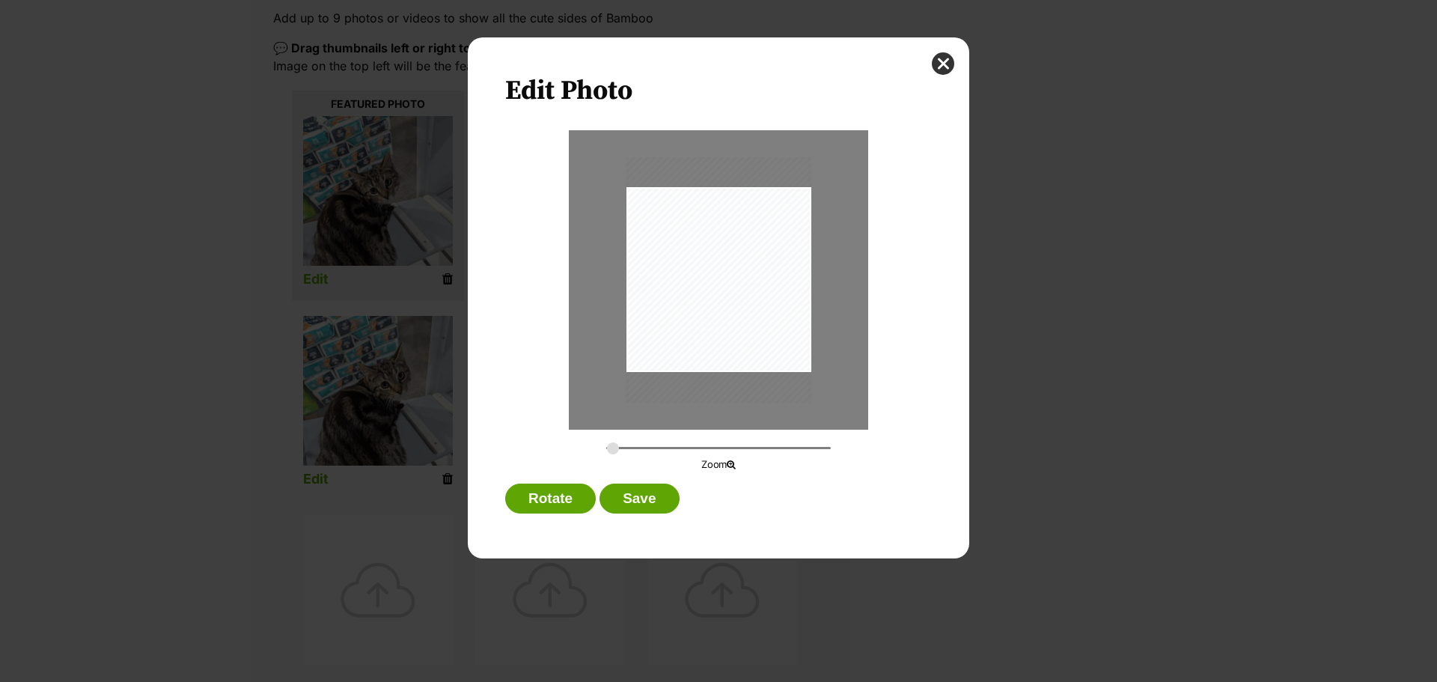
type input "0.2744"
drag, startPoint x: 615, startPoint y: 452, endPoint x: 632, endPoint y: 419, distance: 37.2
click at [611, 451] on input "Dialog Window - Close (Press escape to close)" at bounding box center [718, 448] width 225 height 14
drag, startPoint x: 721, startPoint y: 342, endPoint x: 732, endPoint y: 346, distance: 11.8
click at [732, 346] on div "Dialog Window - Close (Press escape to close)" at bounding box center [719, 275] width 185 height 246
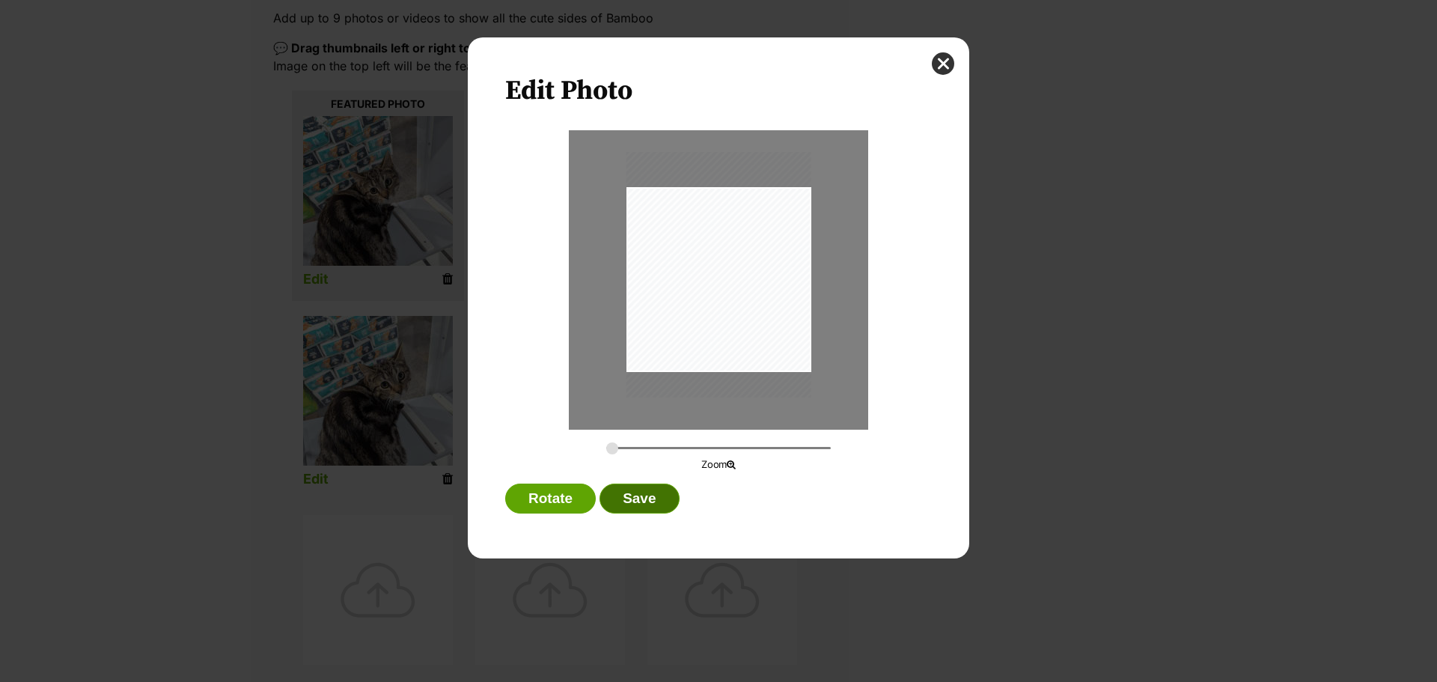
click at [647, 493] on button "Save" at bounding box center [639, 499] width 79 height 30
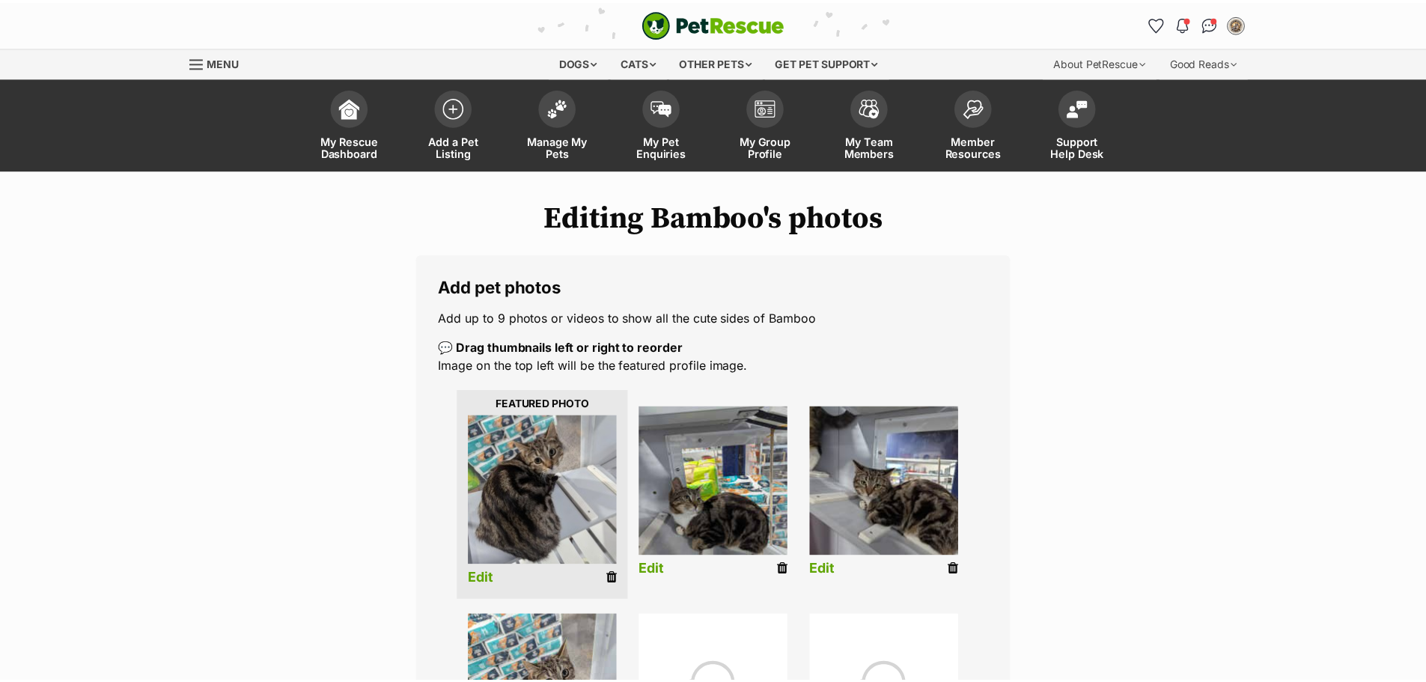
scroll to position [299, 0]
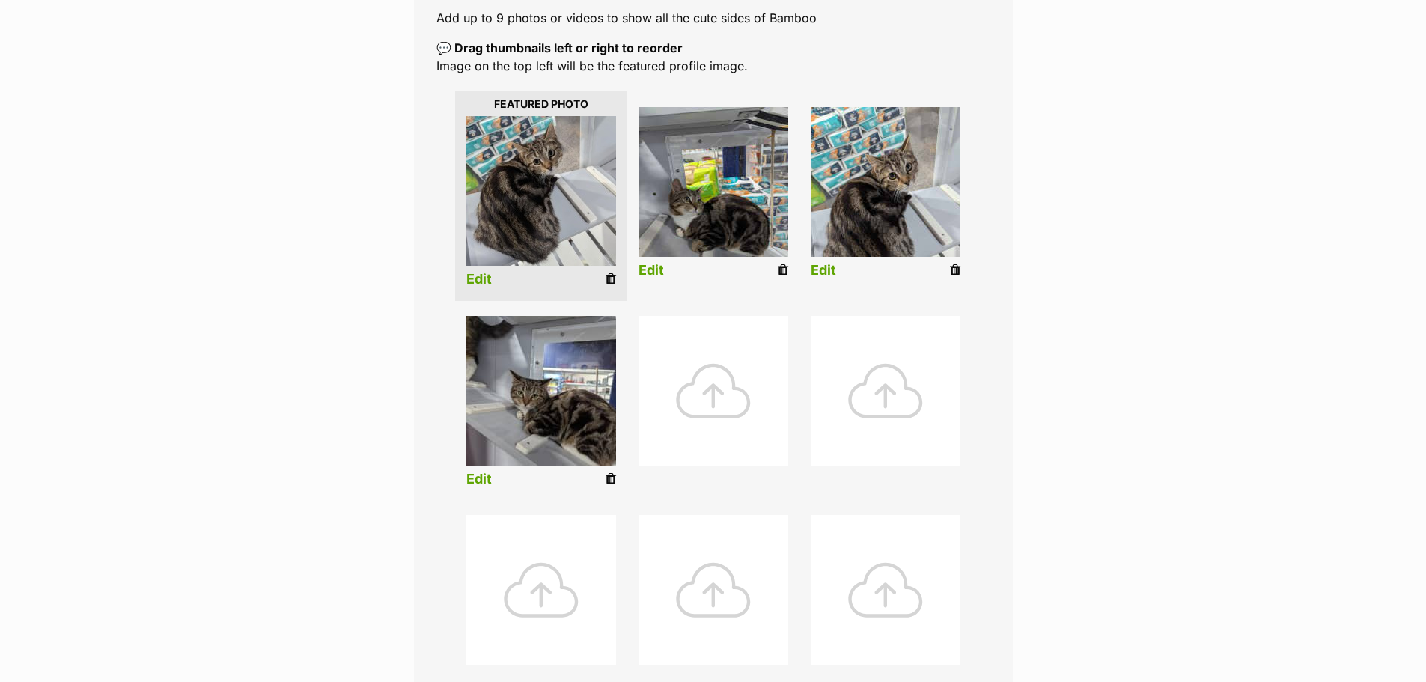
click at [646, 270] on link "Edit" at bounding box center [651, 271] width 25 height 16
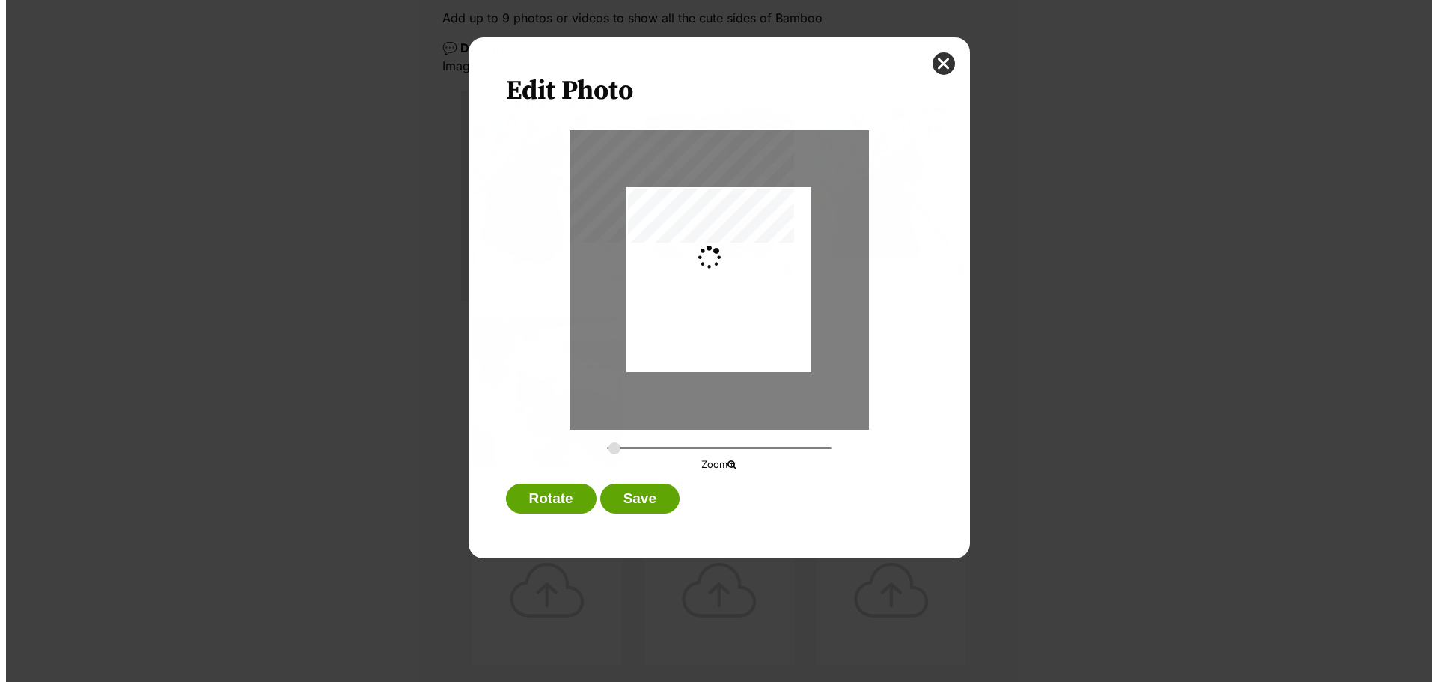
scroll to position [0, 0]
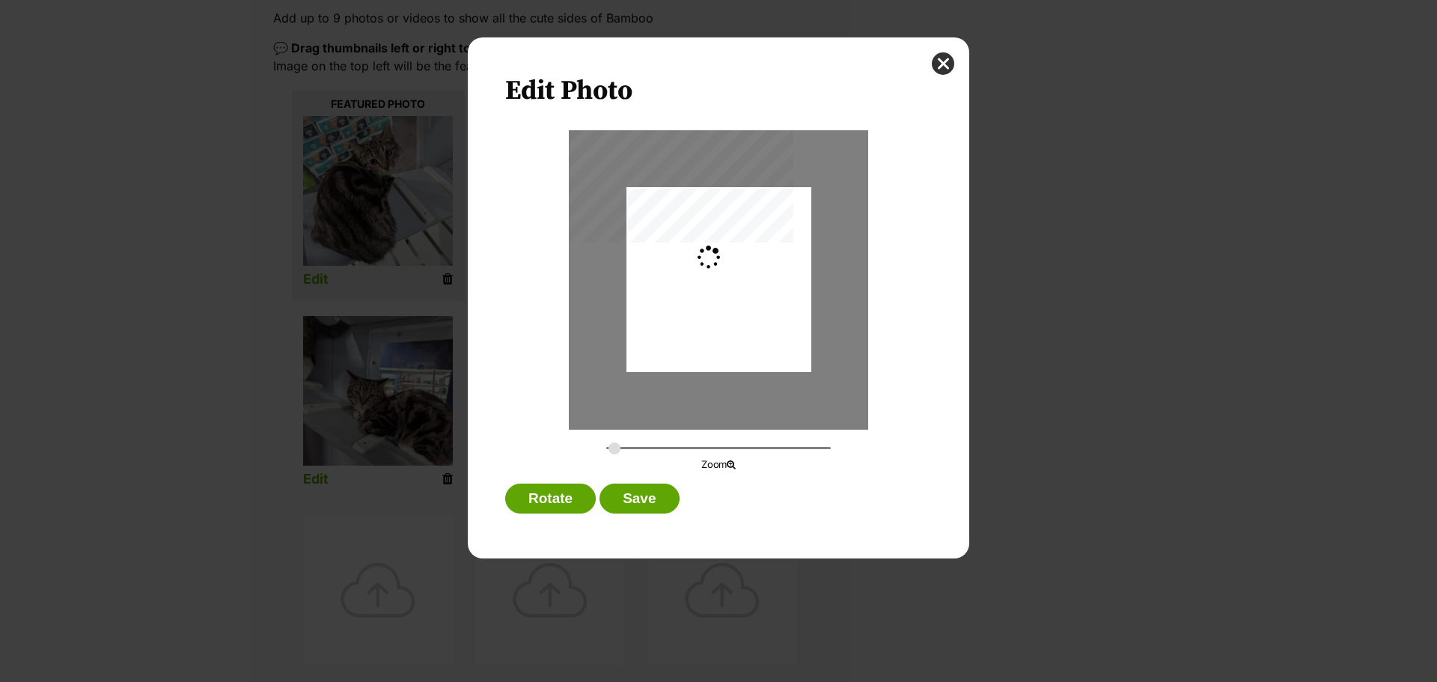
type input "0.2744"
drag, startPoint x: 669, startPoint y: 349, endPoint x: 669, endPoint y: 329, distance: 20.2
click at [669, 329] on div "Dialog Window - Close (Press escape to close)" at bounding box center [719, 265] width 185 height 246
click at [648, 481] on div "Edit Photo Zoom Rotate Save" at bounding box center [719, 297] width 502 height 521
click at [653, 517] on div "Rotate Save" at bounding box center [718, 502] width 427 height 37
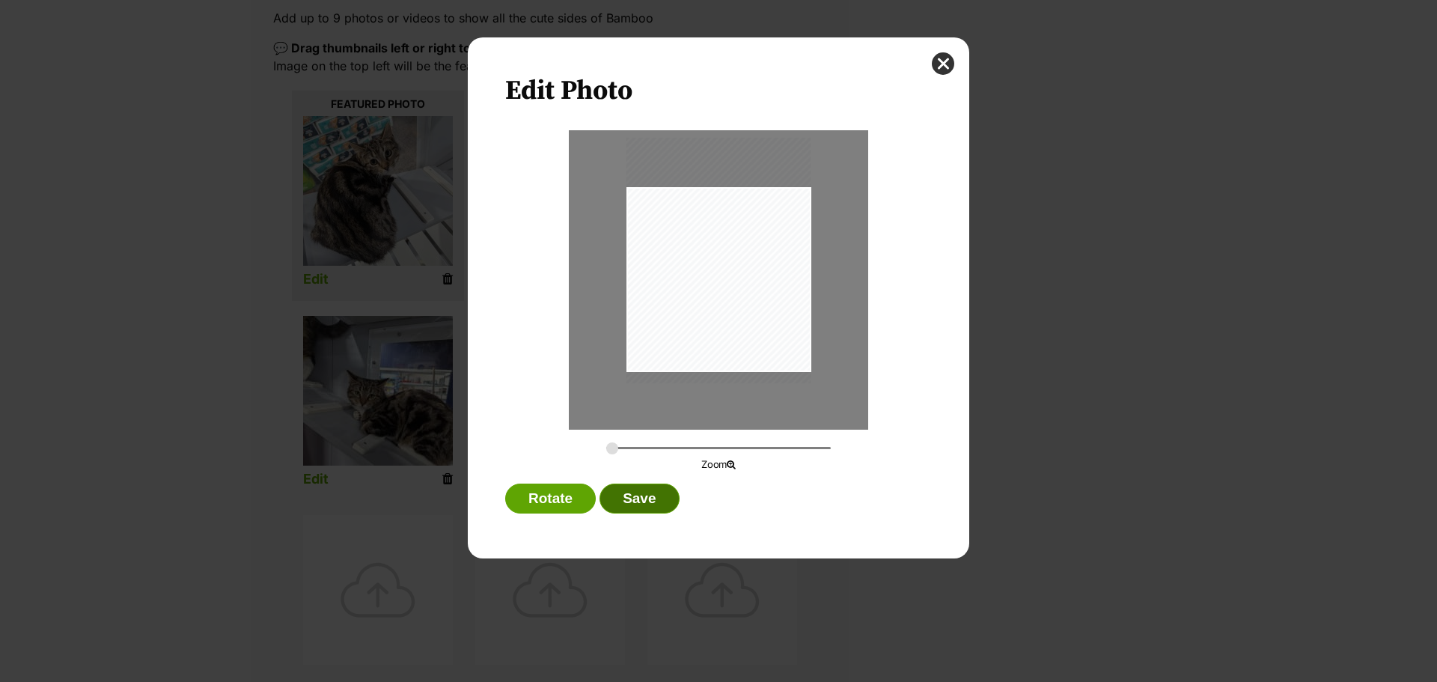
click at [660, 496] on button "Save" at bounding box center [639, 499] width 79 height 30
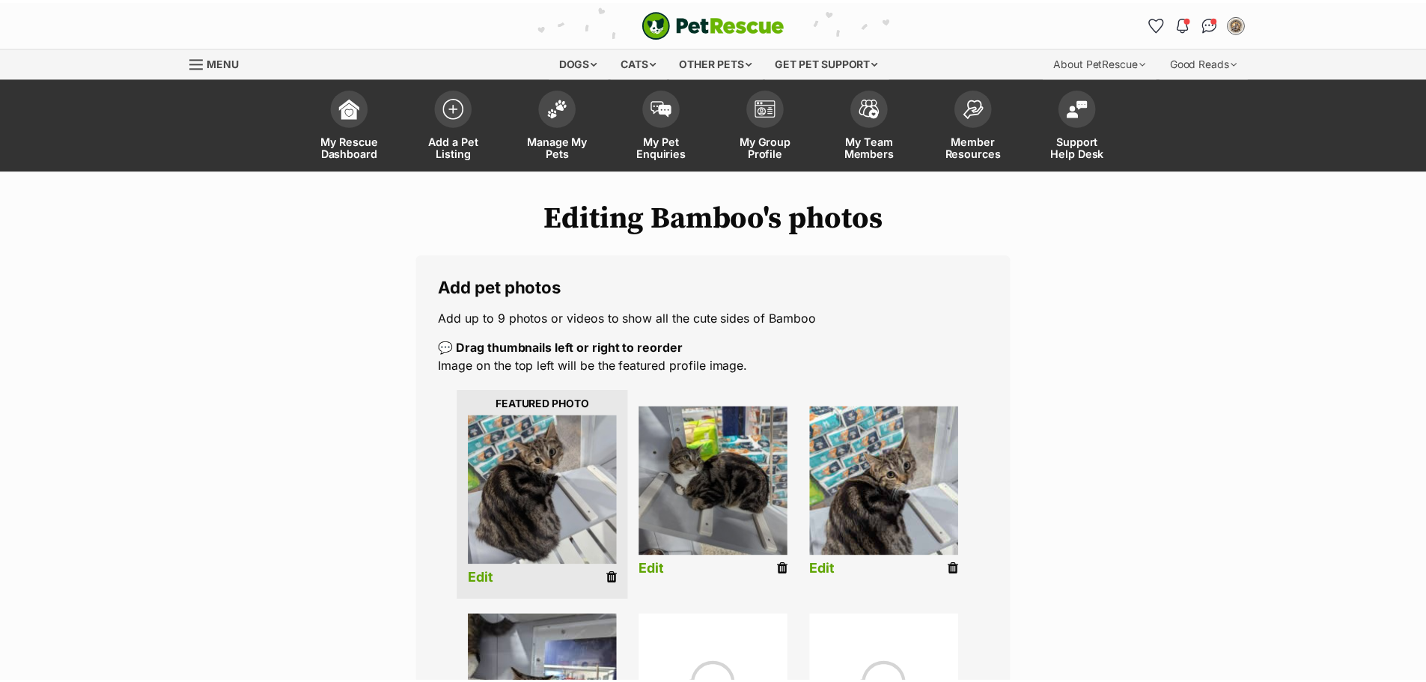
scroll to position [299, 0]
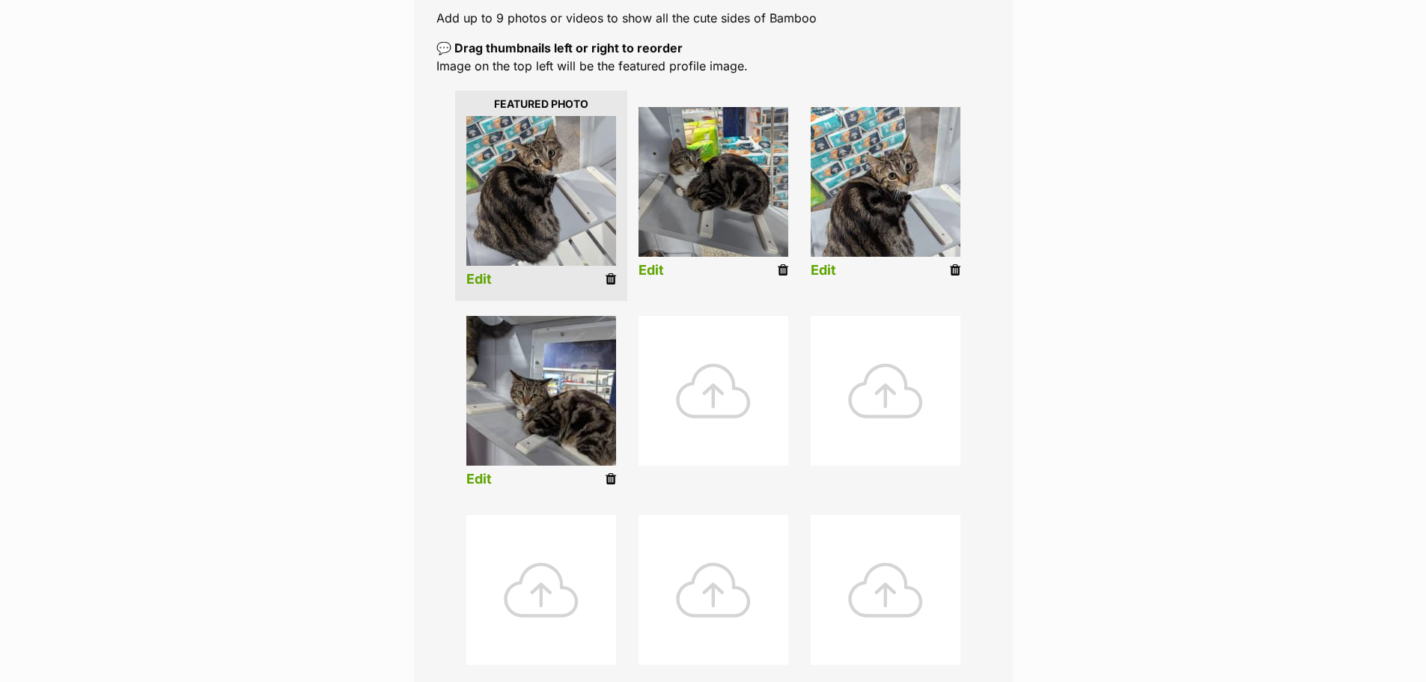
click at [810, 271] on li "Edit" at bounding box center [886, 196] width 172 height 192
click at [816, 270] on link "Edit" at bounding box center [823, 271] width 25 height 16
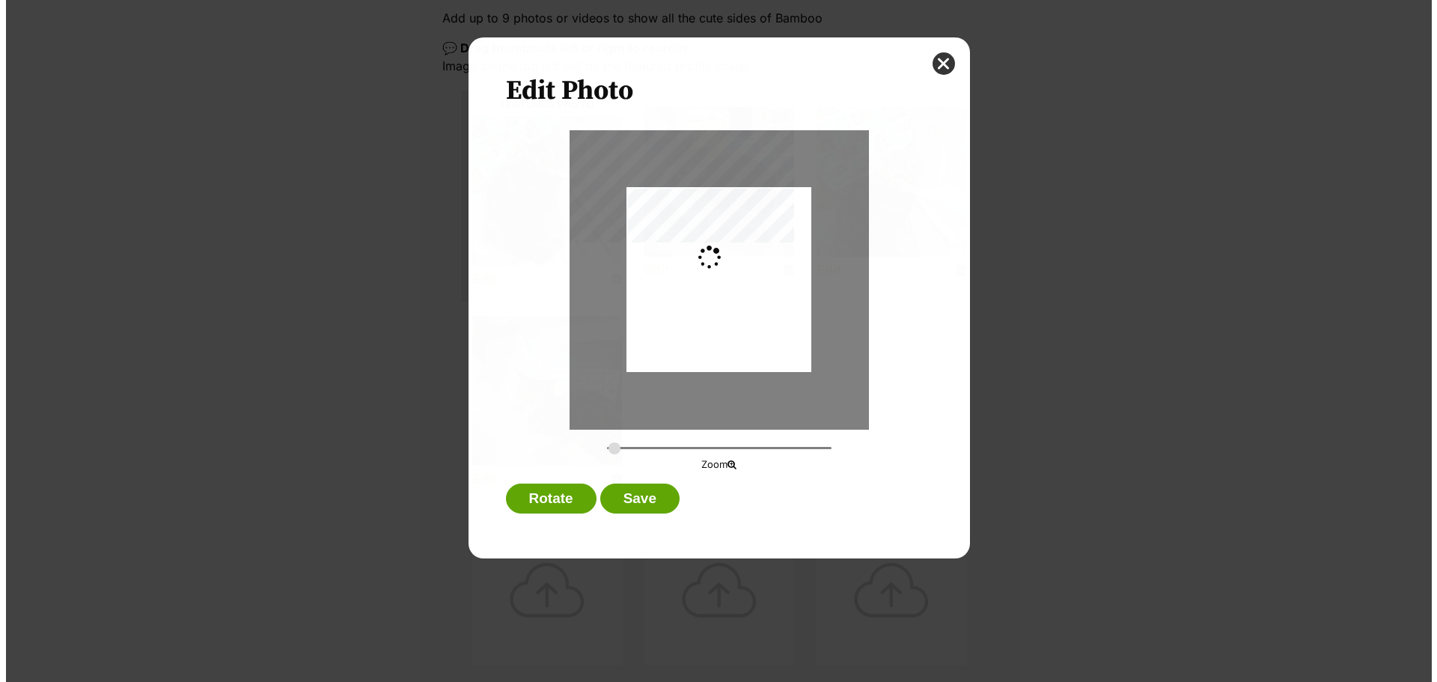
scroll to position [0, 0]
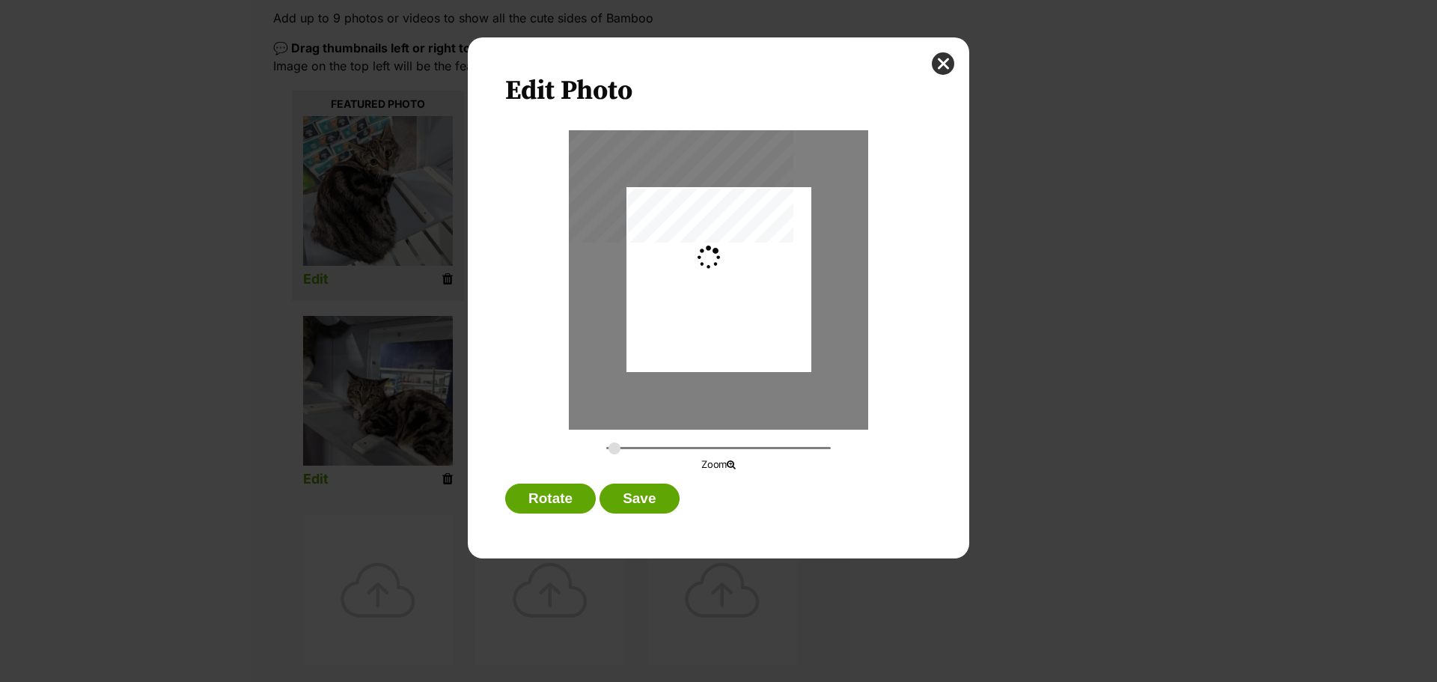
type input "0.2744"
drag, startPoint x: 731, startPoint y: 300, endPoint x: 751, endPoint y: 325, distance: 31.9
click at [751, 325] on div "Dialog Window - Close (Press escape to close)" at bounding box center [719, 304] width 185 height 246
click at [642, 499] on button "Save" at bounding box center [639, 499] width 79 height 30
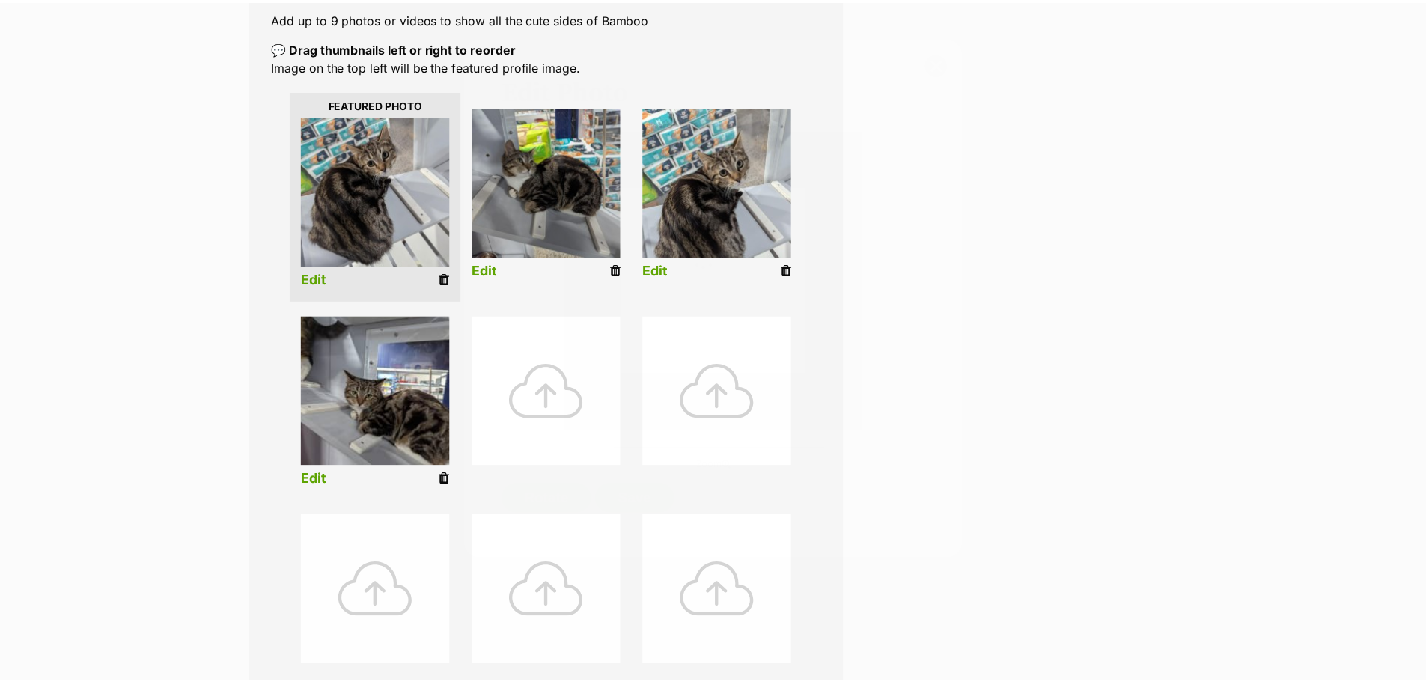
scroll to position [299, 0]
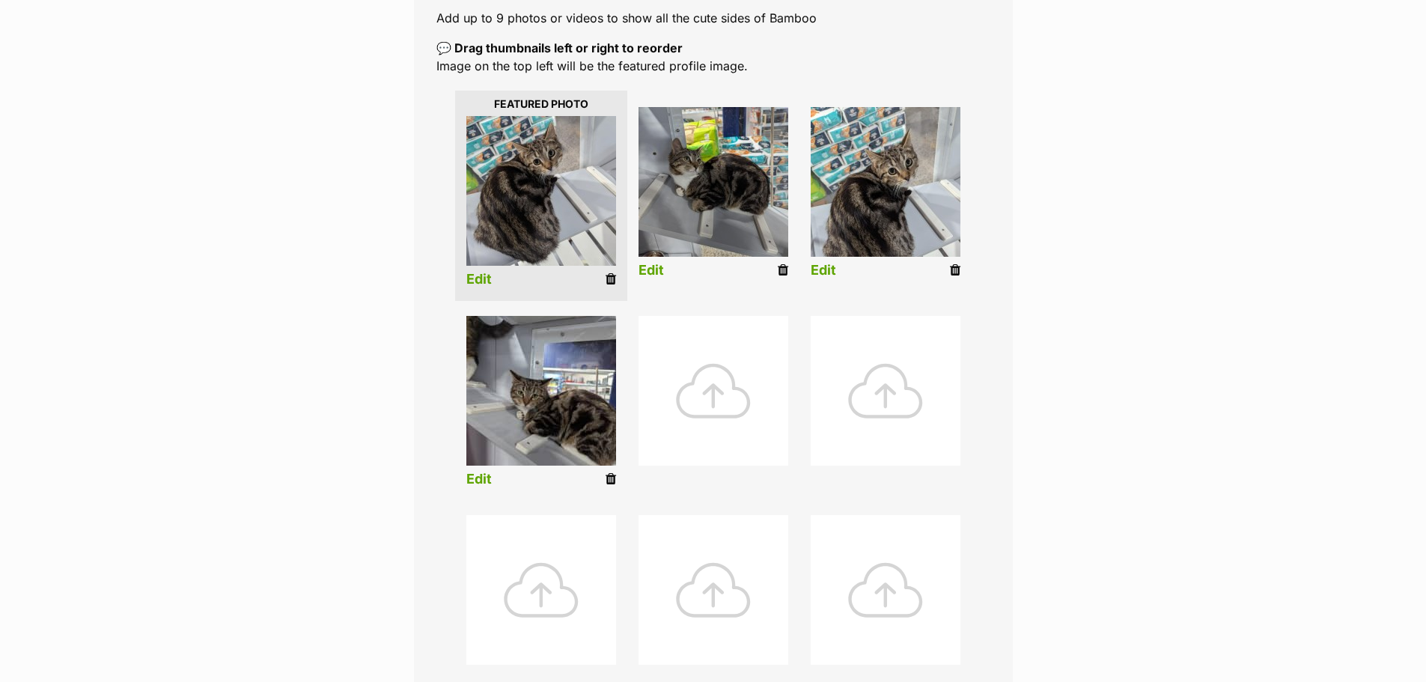
click at [480, 478] on link "Edit" at bounding box center [478, 480] width 25 height 16
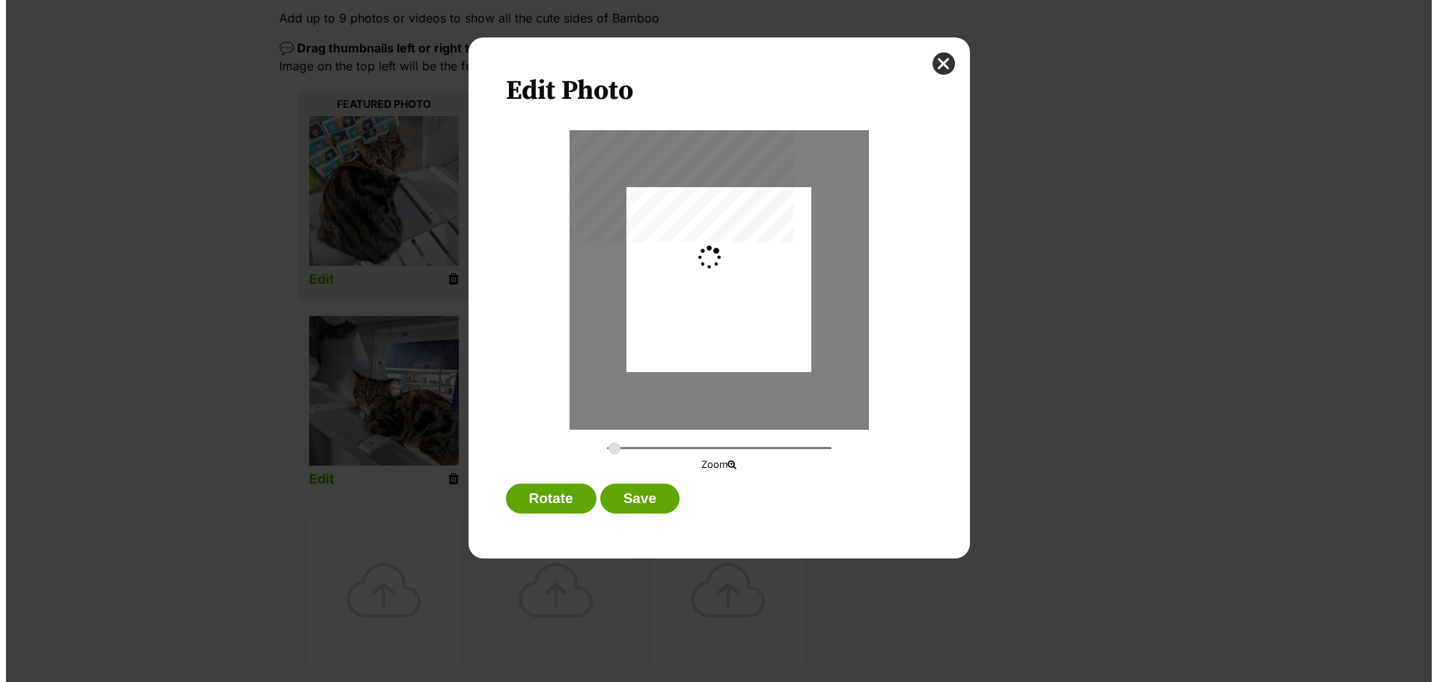
scroll to position [0, 0]
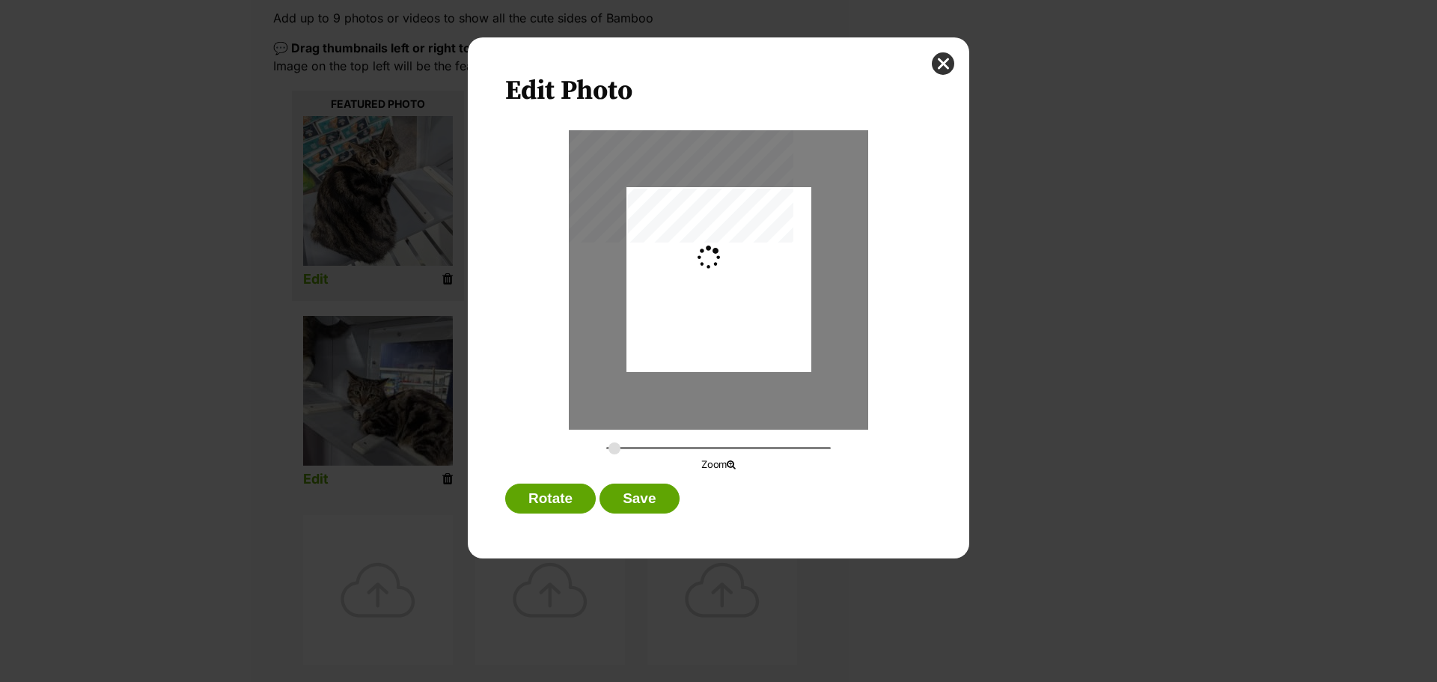
type input "0.2744"
drag, startPoint x: 746, startPoint y: 341, endPoint x: 717, endPoint y: 397, distance: 62.6
click at [740, 340] on div "Dialog Window - Close (Press escape to close)" at bounding box center [719, 276] width 185 height 246
click at [642, 508] on button "Save" at bounding box center [639, 499] width 79 height 30
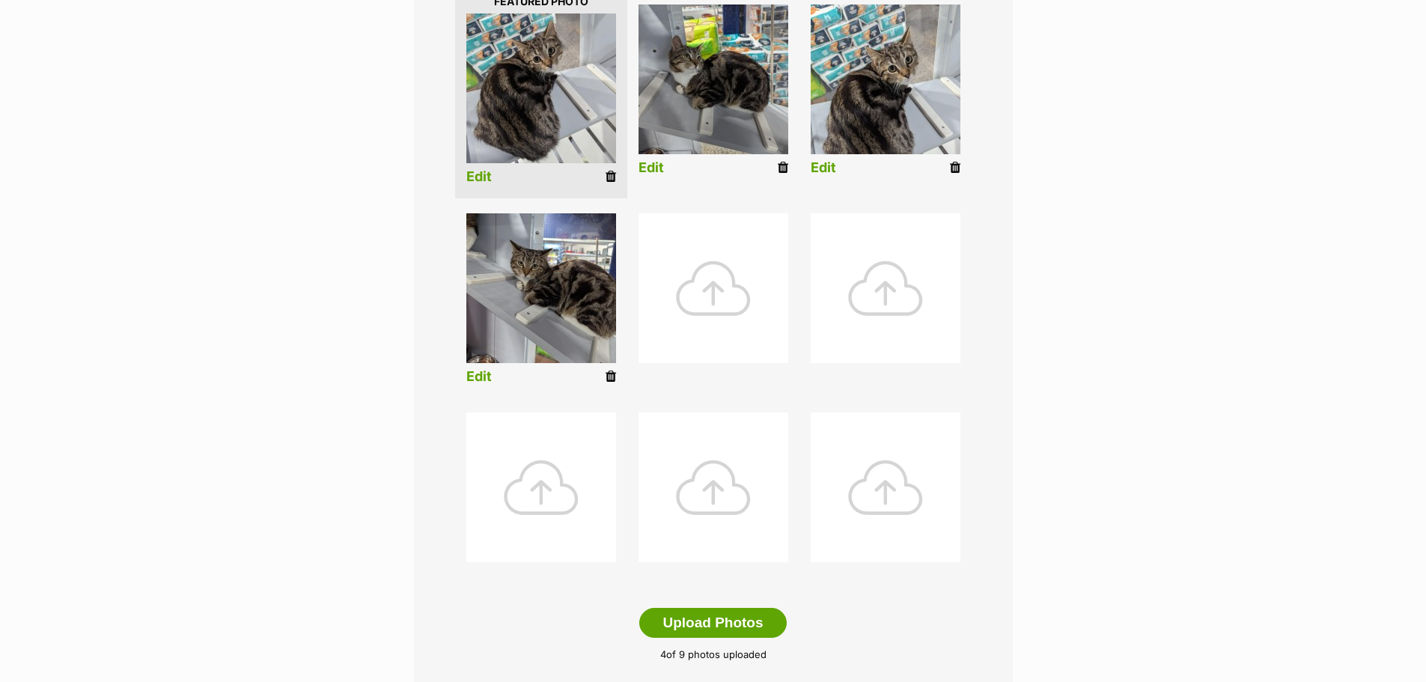
scroll to position [599, 0]
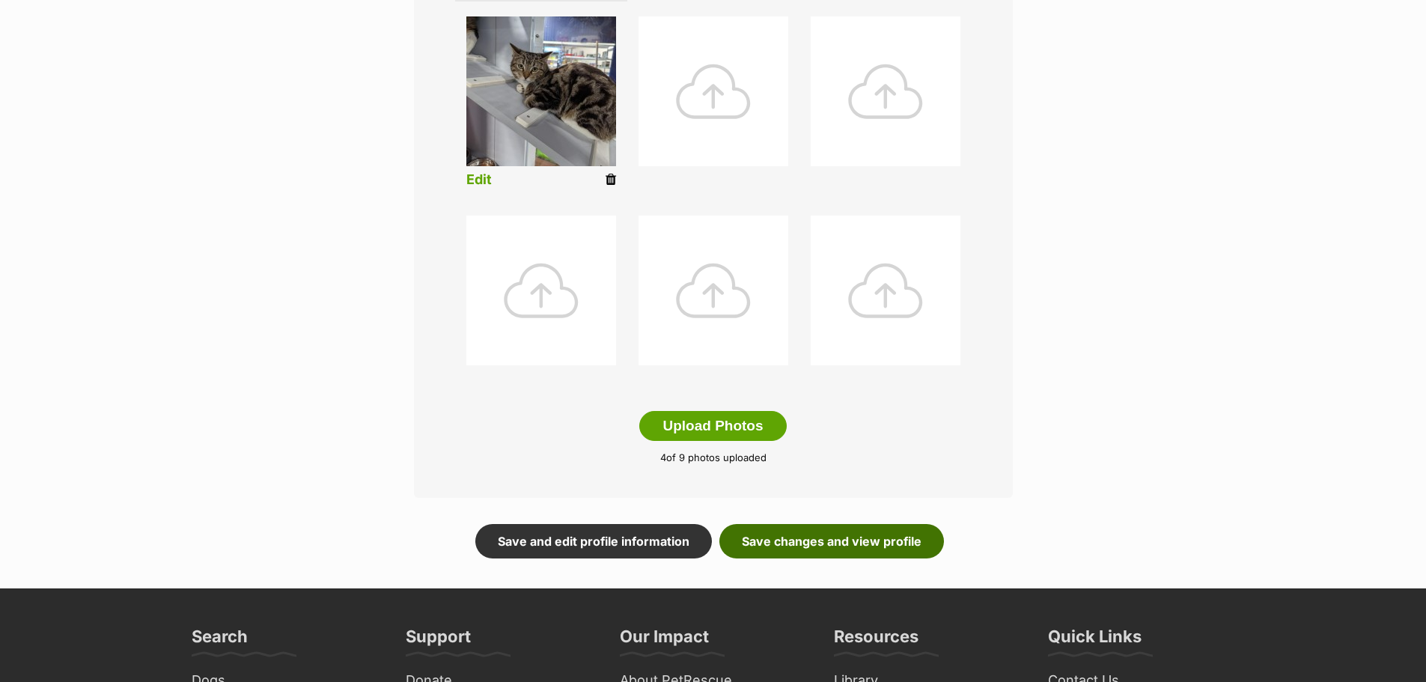
click at [780, 547] on link "Save changes and view profile" at bounding box center [831, 541] width 225 height 34
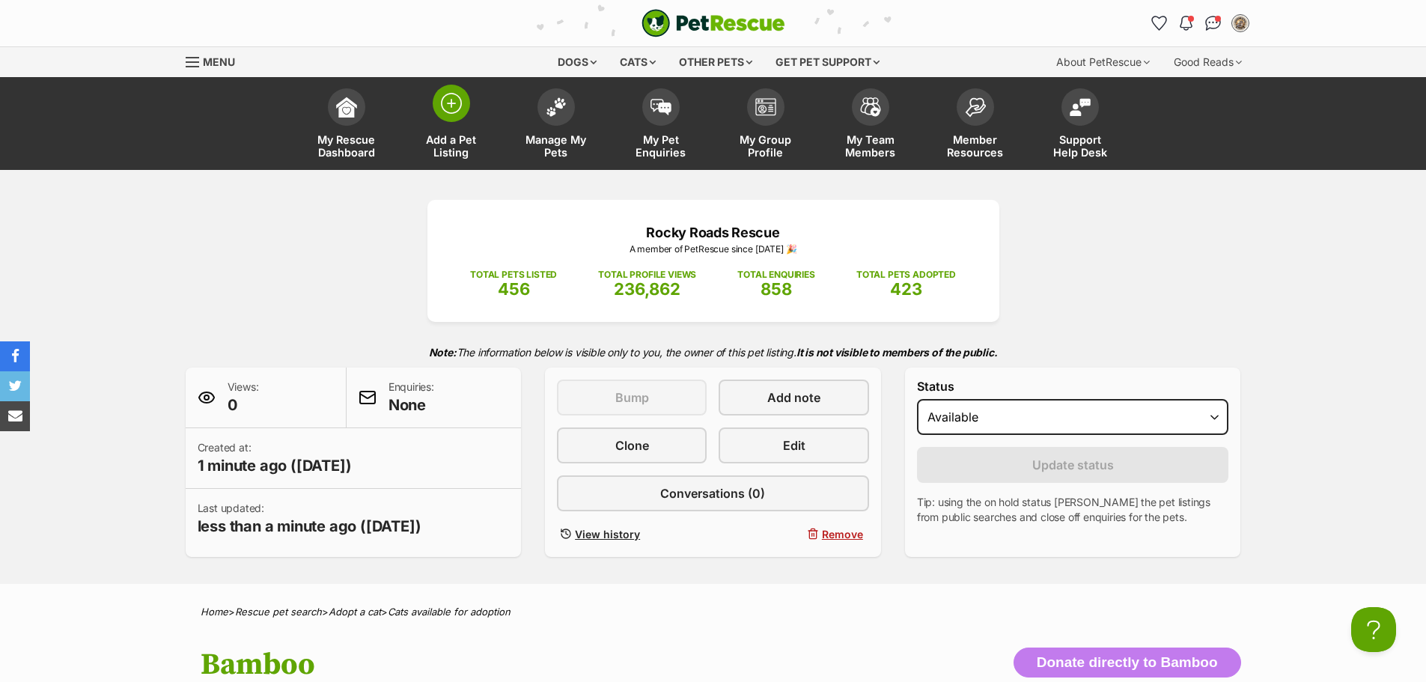
drag, startPoint x: 445, startPoint y: 107, endPoint x: 439, endPoint y: 128, distance: 21.8
click at [445, 107] on img at bounding box center [451, 103] width 21 height 21
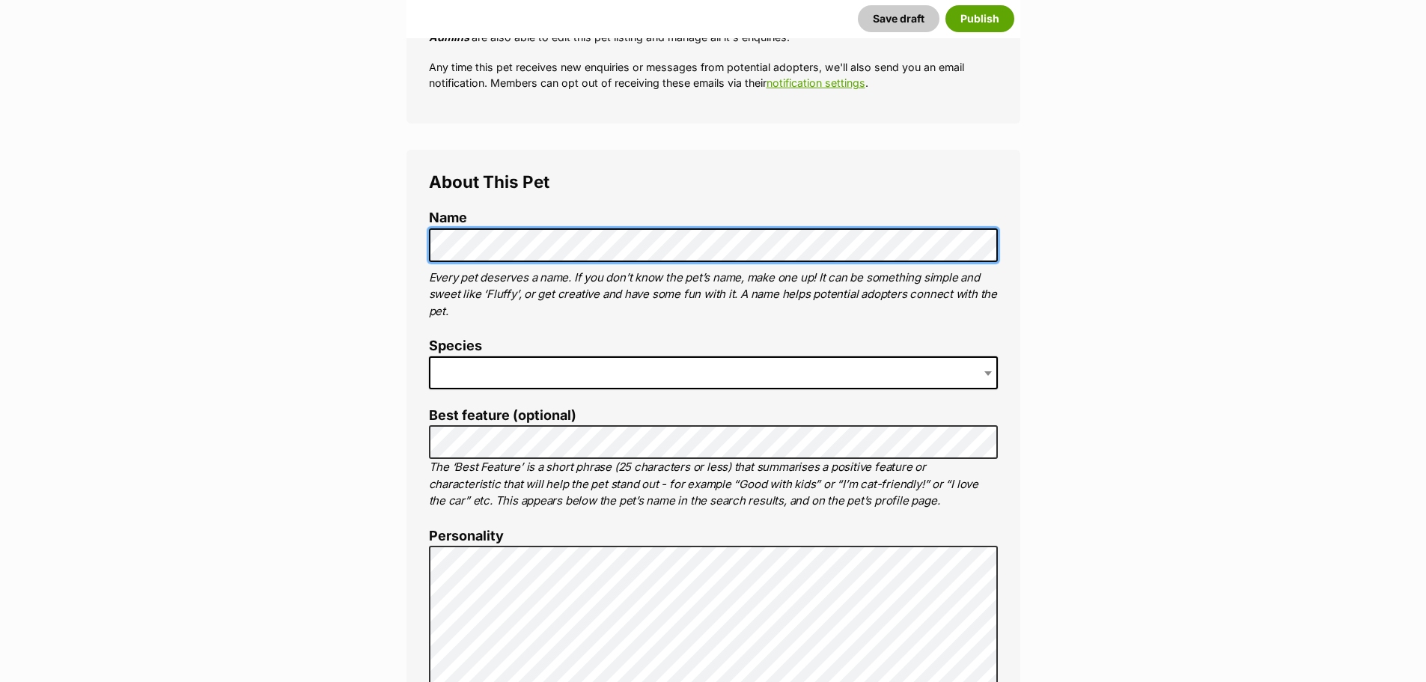
scroll to position [449, 0]
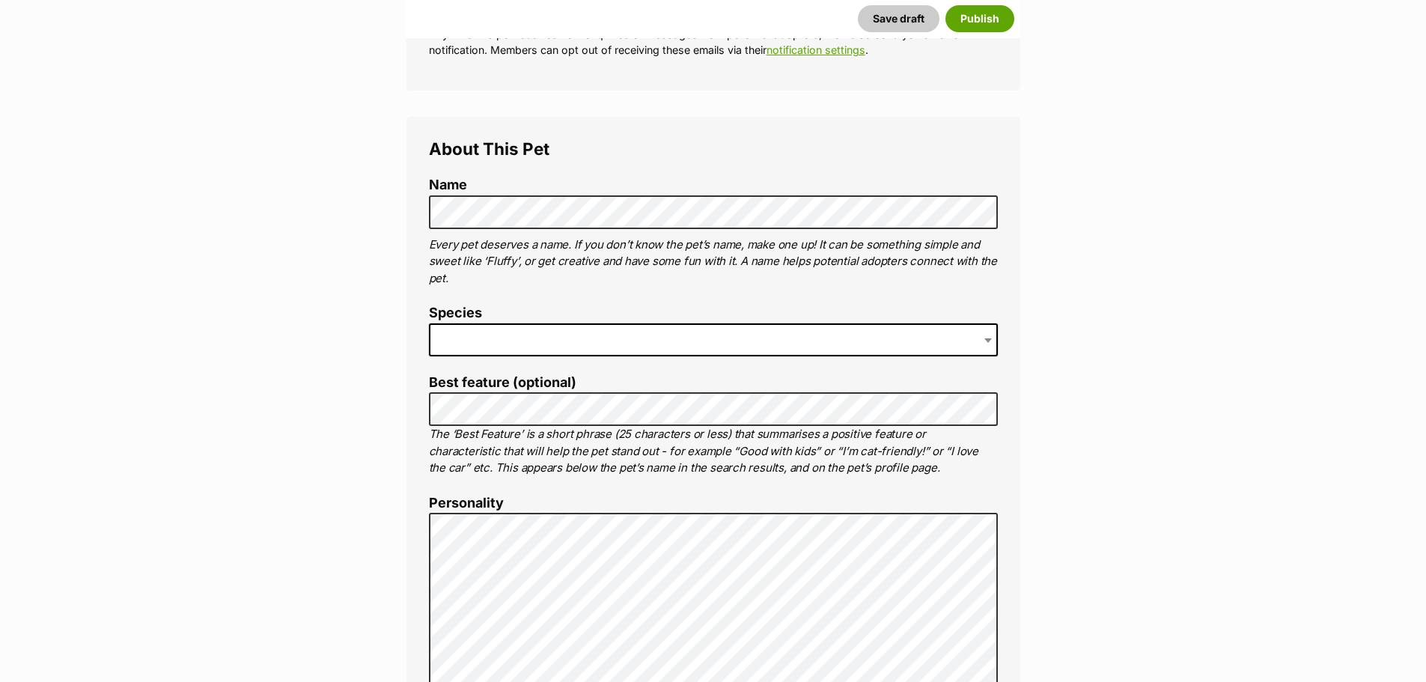
click at [476, 334] on span at bounding box center [713, 339] width 569 height 33
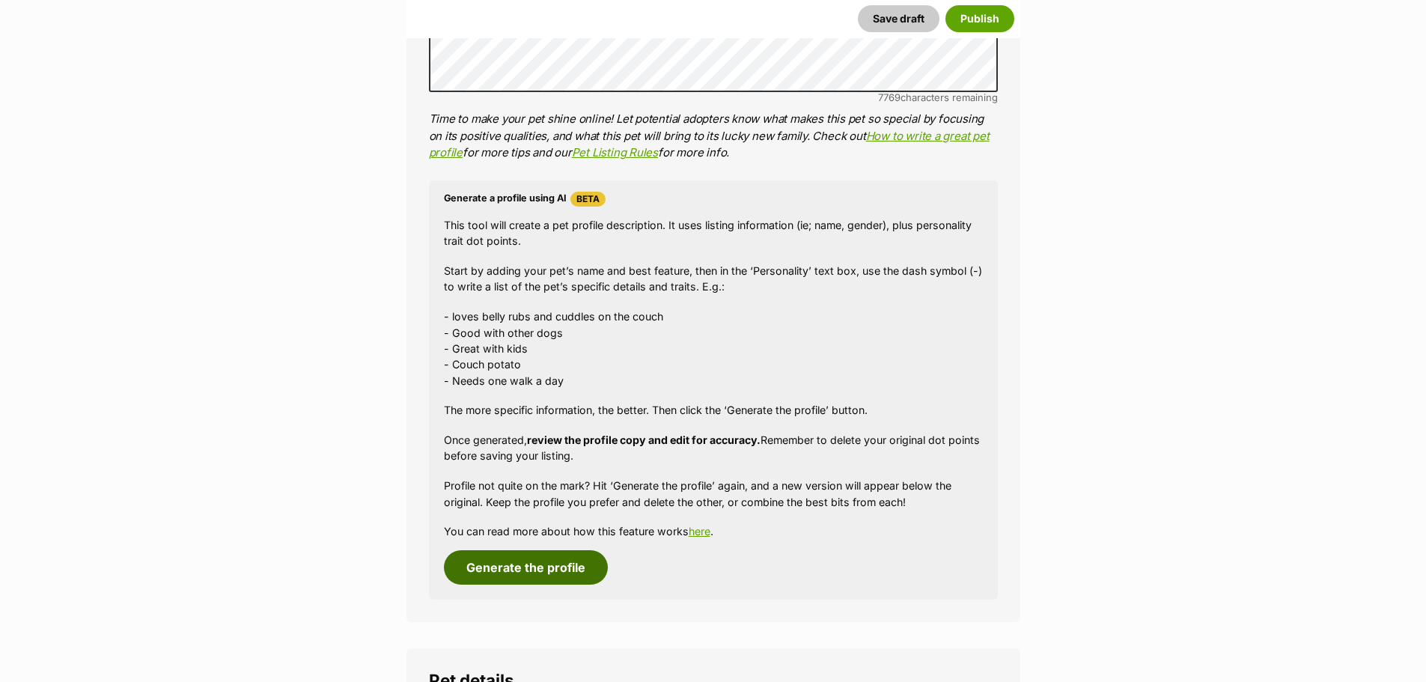
click at [555, 559] on button "Generate the profile" at bounding box center [526, 567] width 164 height 34
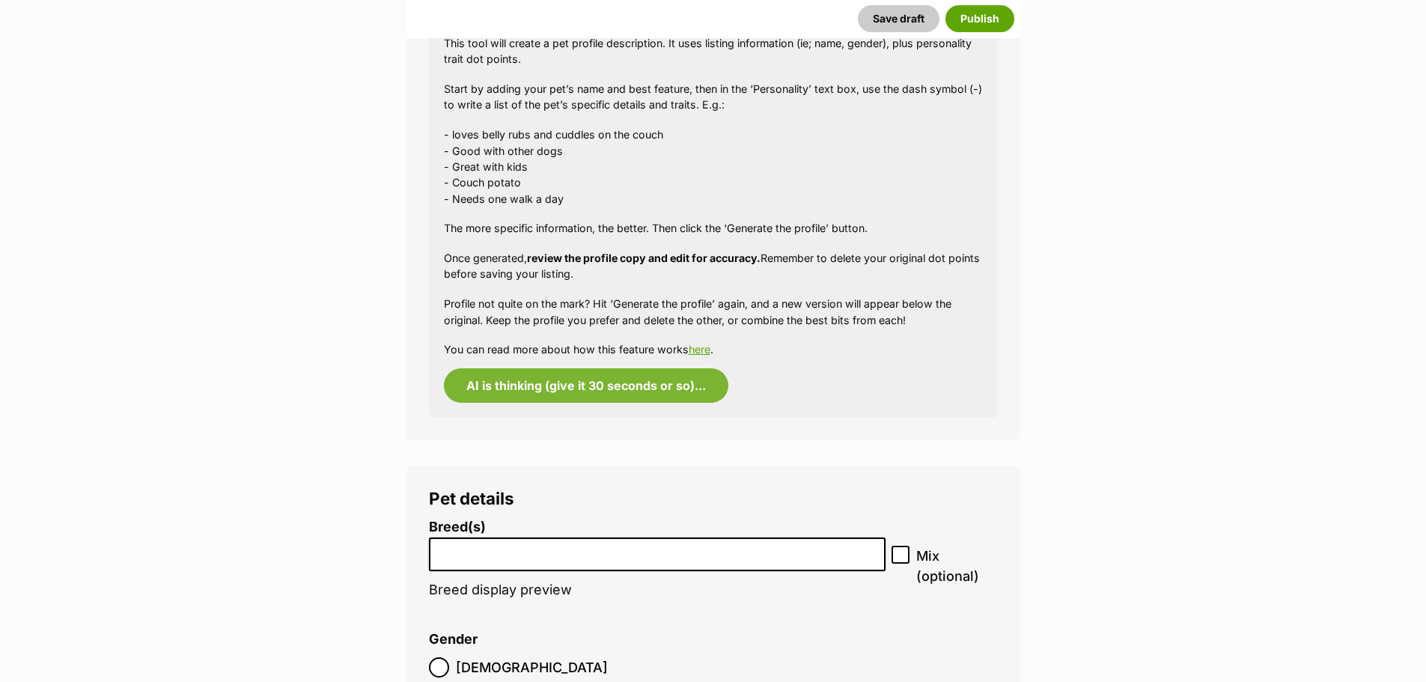
scroll to position [1647, 0]
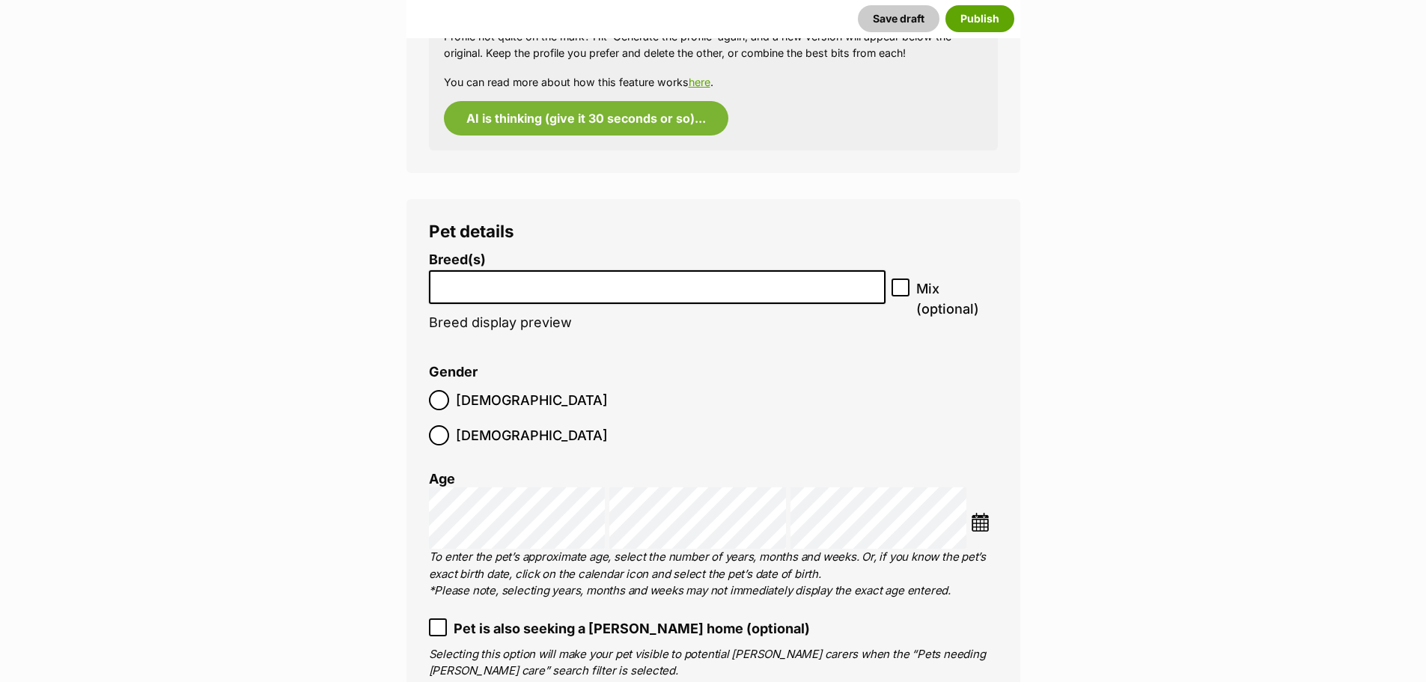
click at [983, 513] on img at bounding box center [980, 522] width 19 height 19
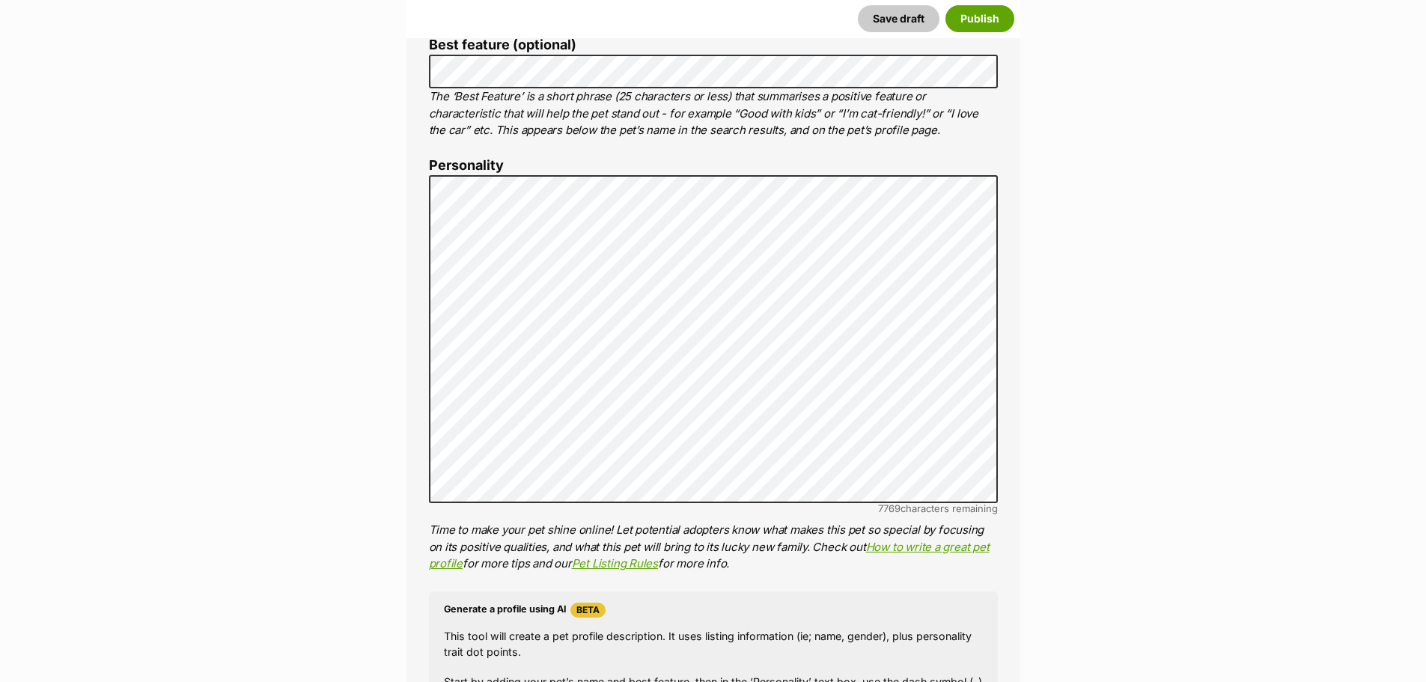
scroll to position [785, 0]
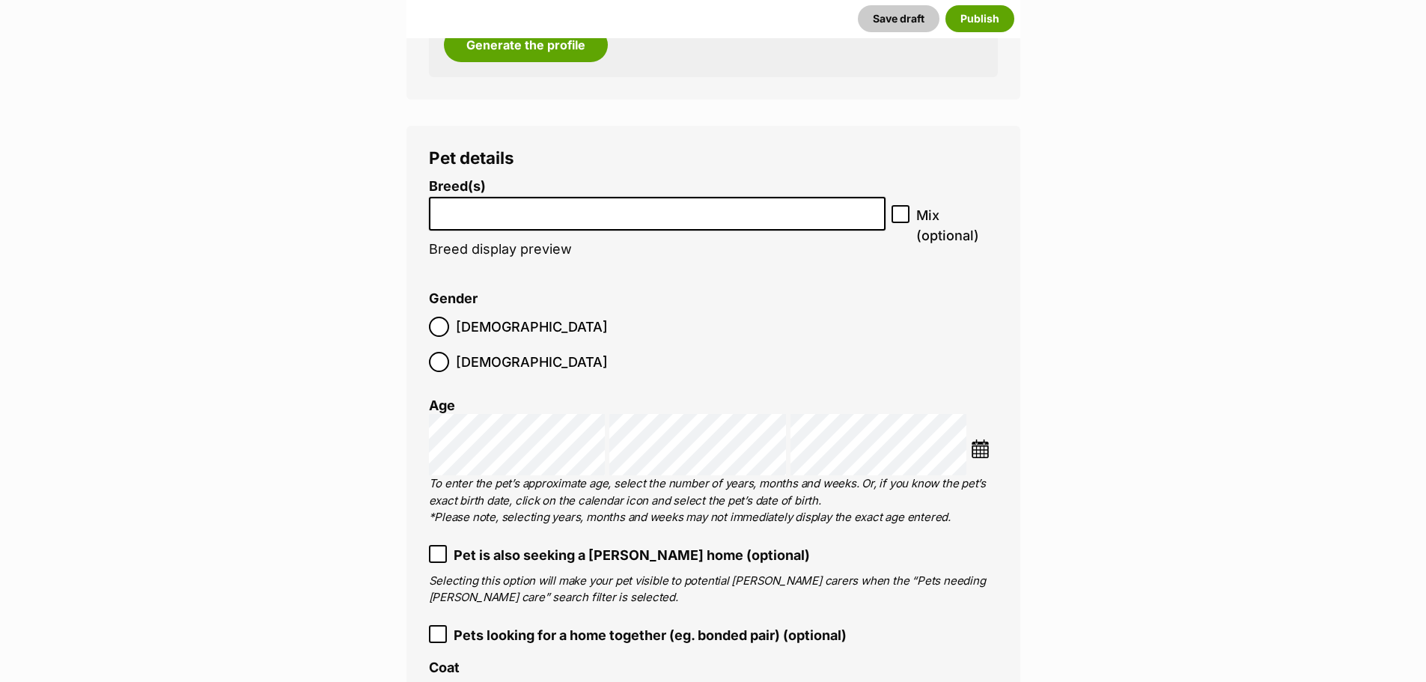
scroll to position [1684, 0]
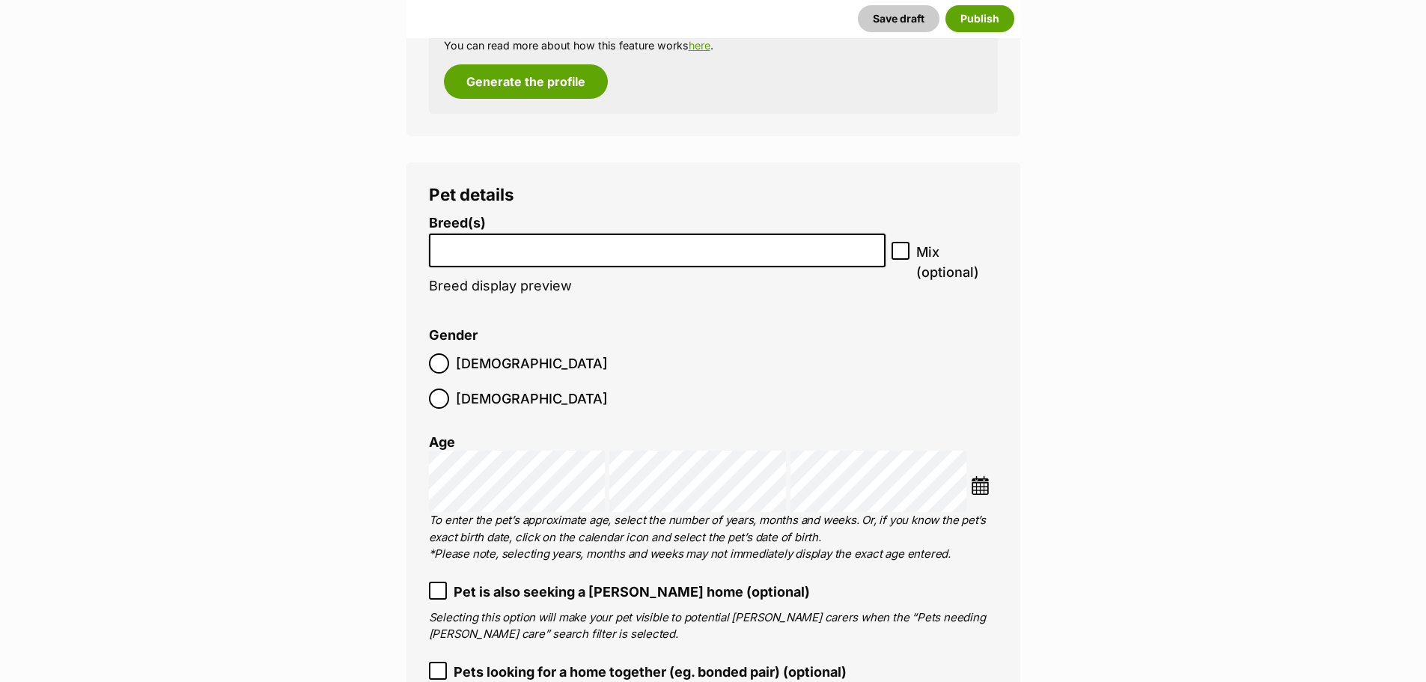
click at [984, 476] on img at bounding box center [980, 485] width 19 height 19
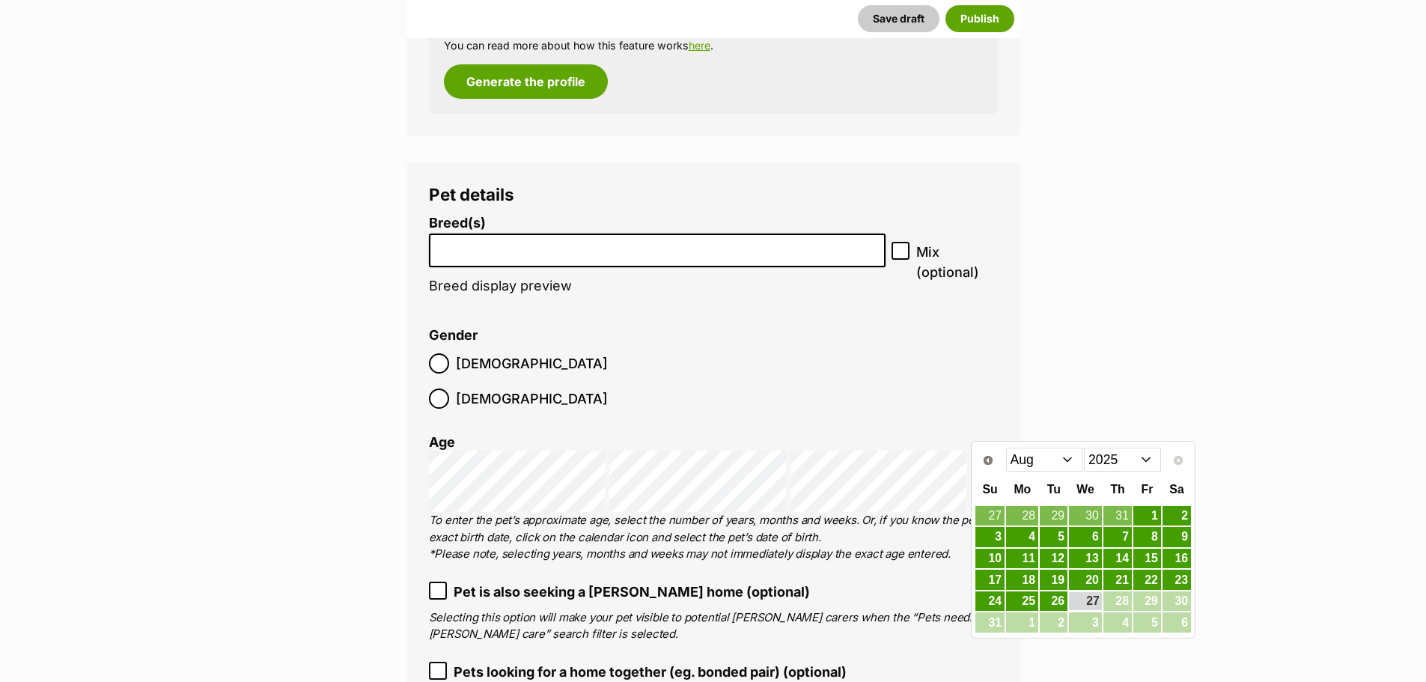
click at [983, 457] on span "Prev" at bounding box center [988, 460] width 12 height 12
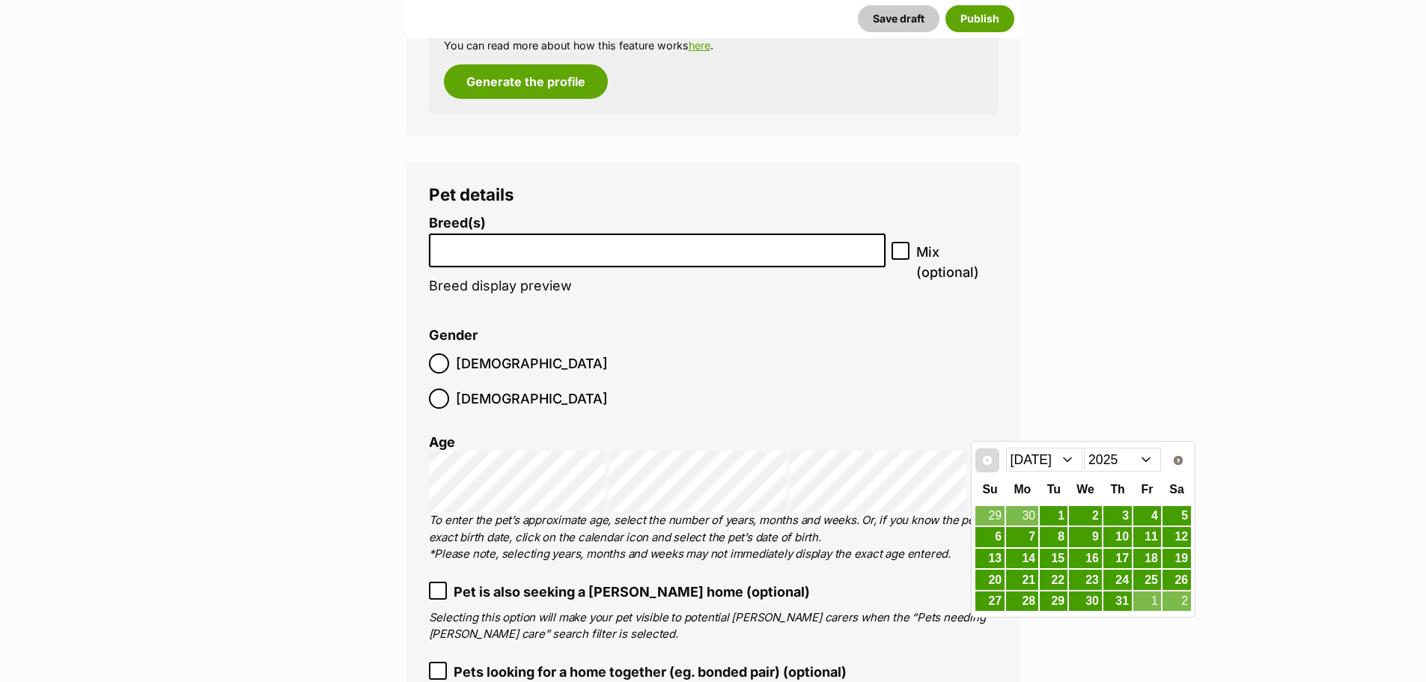
click at [983, 457] on span "Prev" at bounding box center [987, 460] width 12 height 12
click at [984, 457] on span "Prev" at bounding box center [987, 460] width 12 height 12
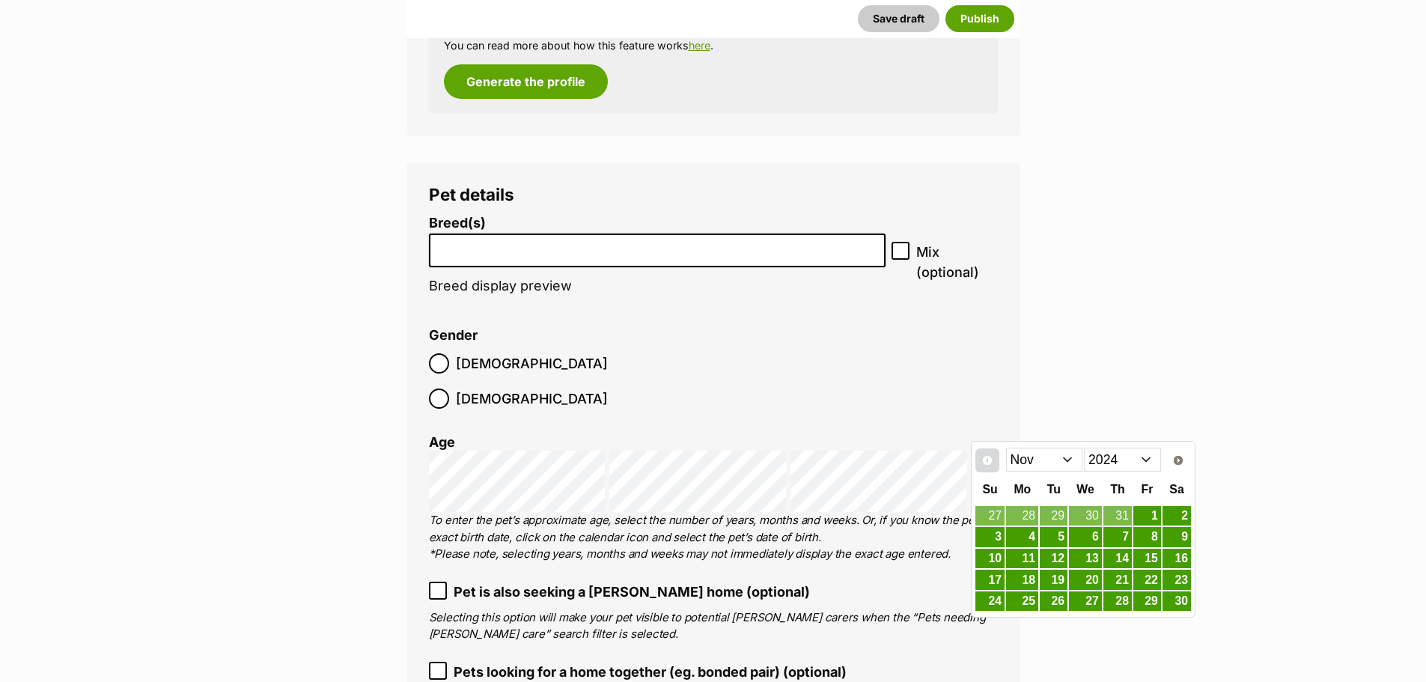
click at [984, 457] on span "Prev" at bounding box center [987, 460] width 12 height 12
click at [1119, 541] on link "10" at bounding box center [1118, 537] width 28 height 19
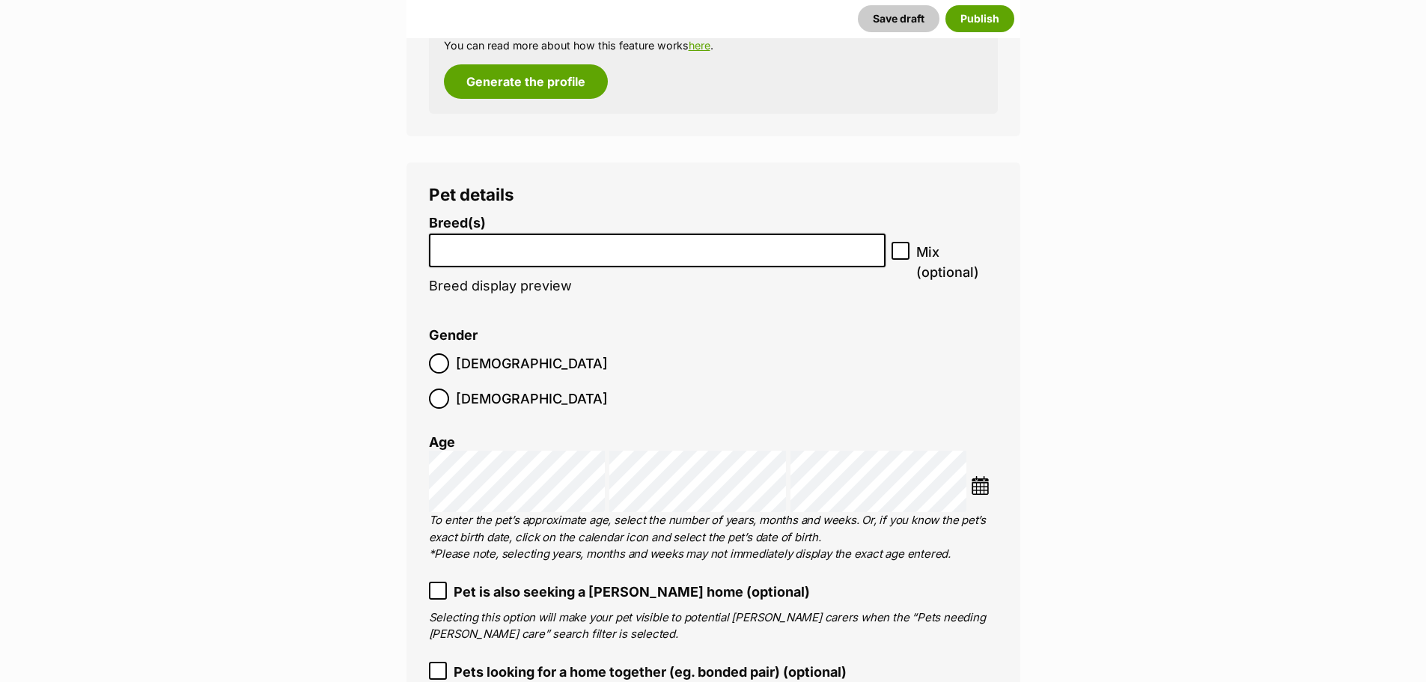
click at [599, 249] on input "search" at bounding box center [657, 247] width 447 height 16
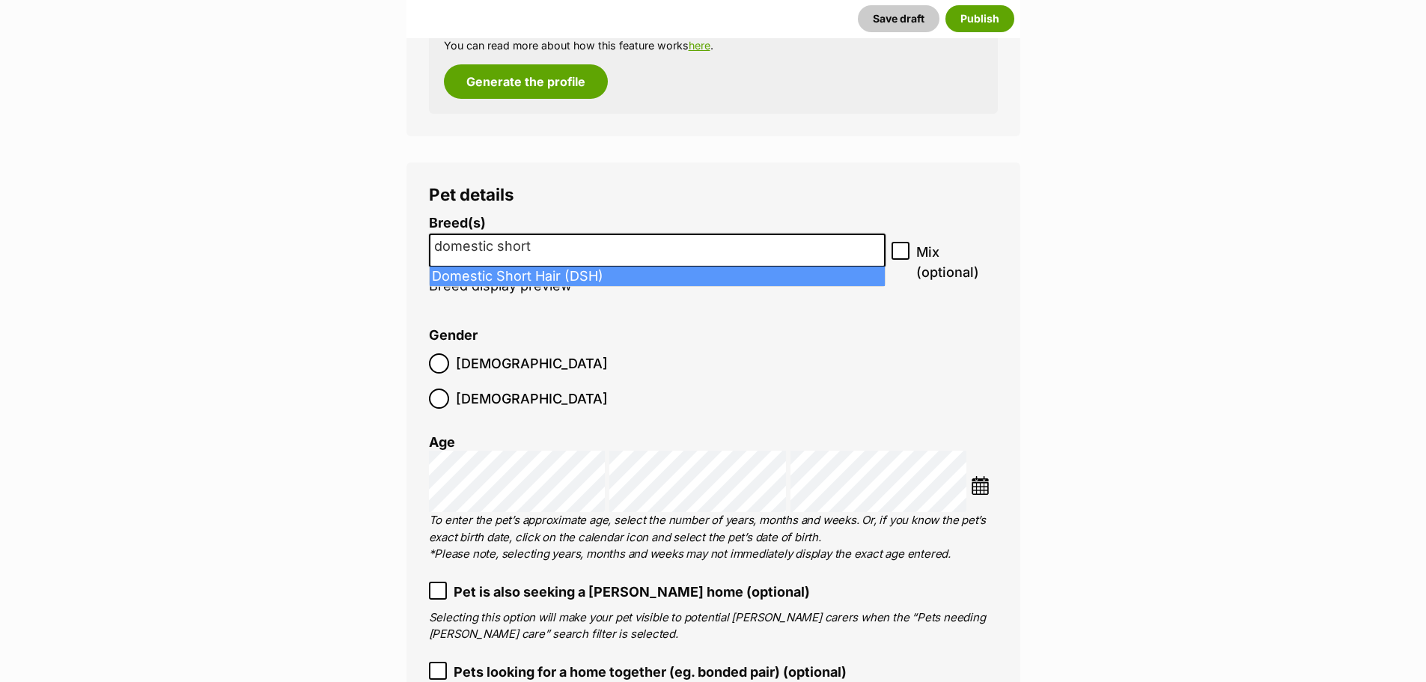
type input "domestic short"
select select "252102"
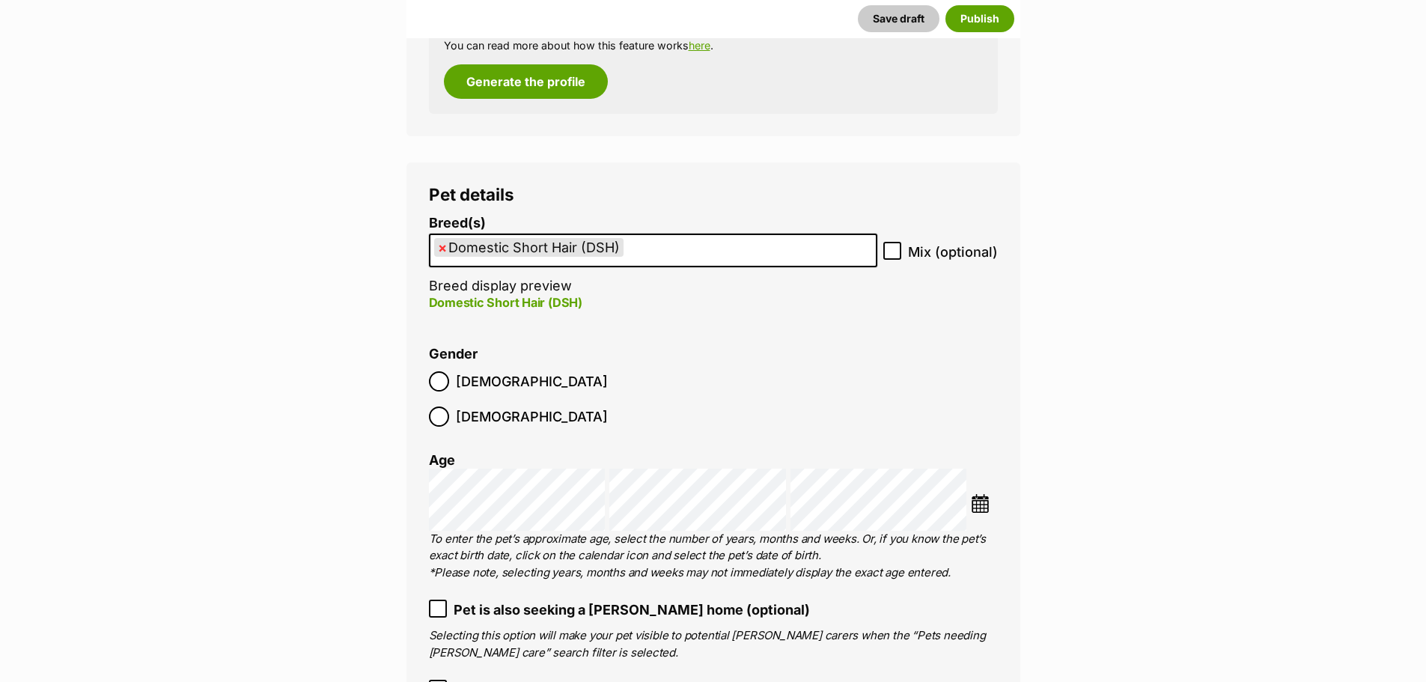
click at [534, 396] on ol "Male Female" at bounding box center [571, 399] width 284 height 70
click at [531, 407] on span "[DEMOGRAPHIC_DATA]" at bounding box center [532, 417] width 152 height 20
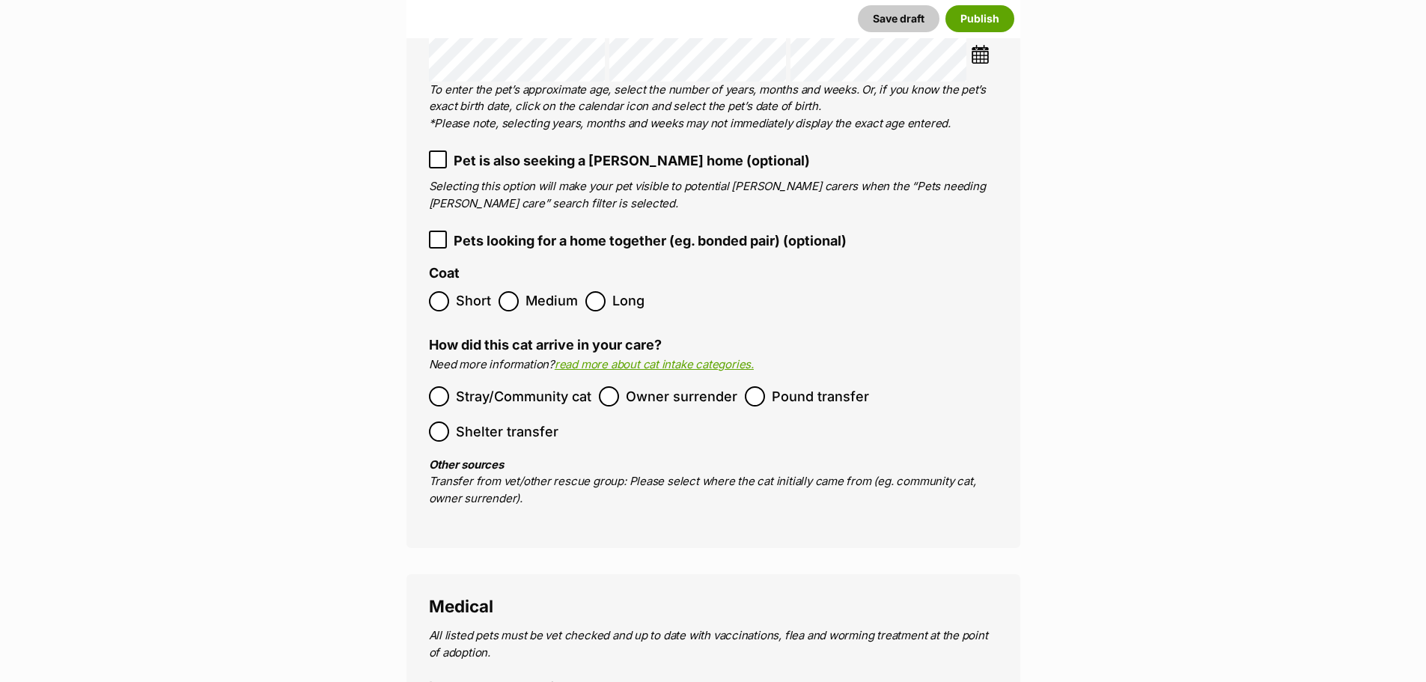
click at [435, 284] on ol "Short Medium Long" at bounding box center [713, 301] width 569 height 35
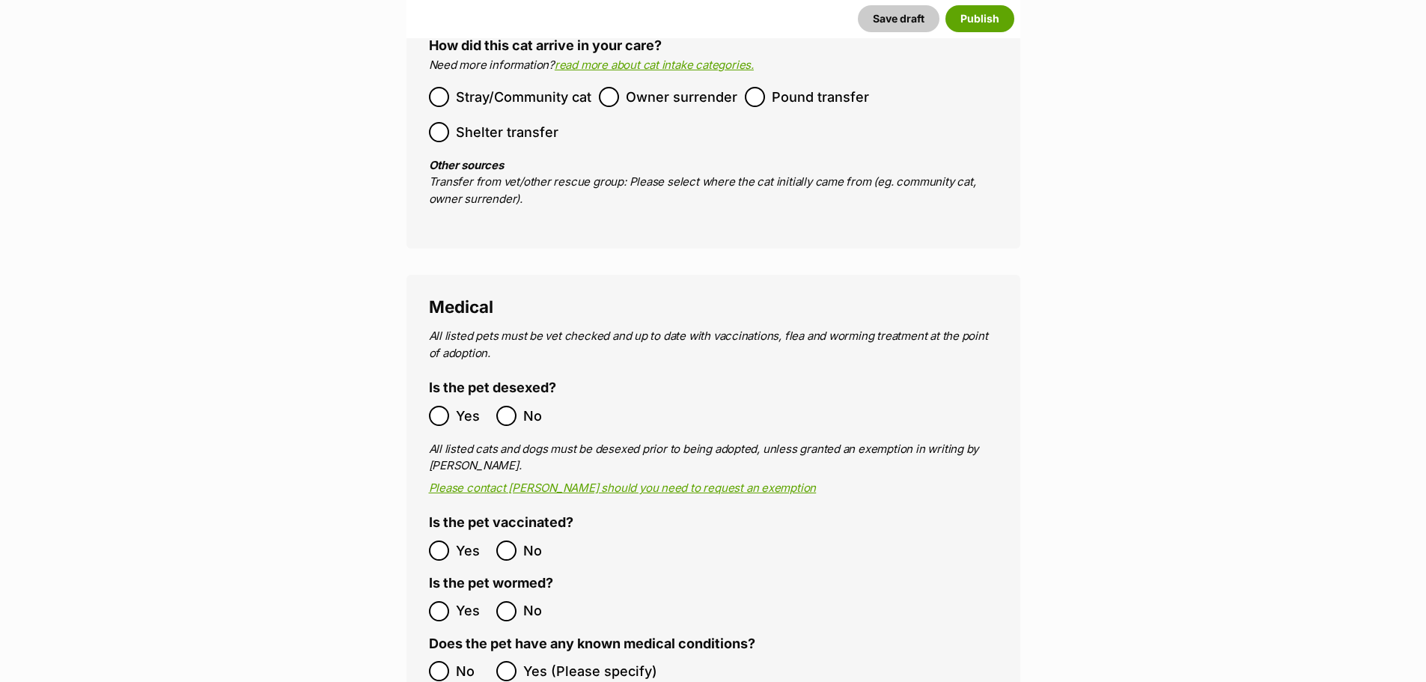
click at [456, 406] on span "Yes" at bounding box center [472, 416] width 33 height 20
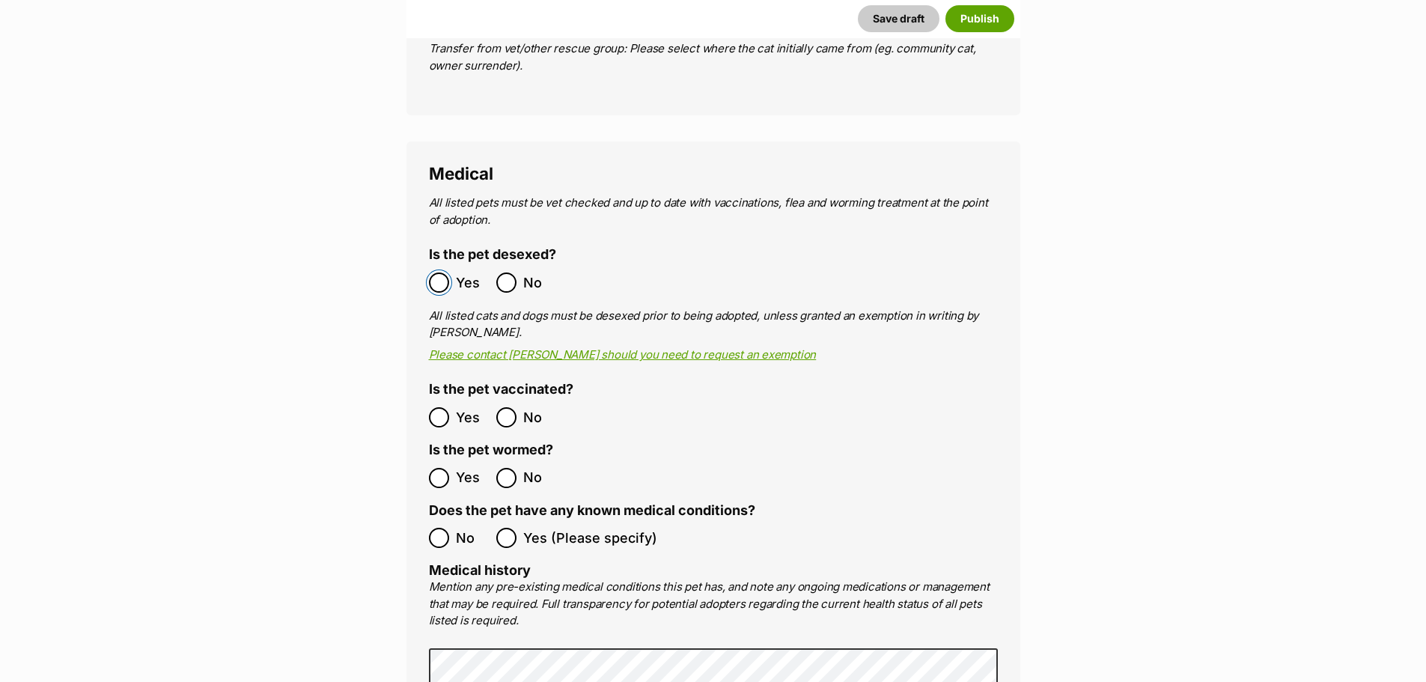
scroll to position [2732, 0]
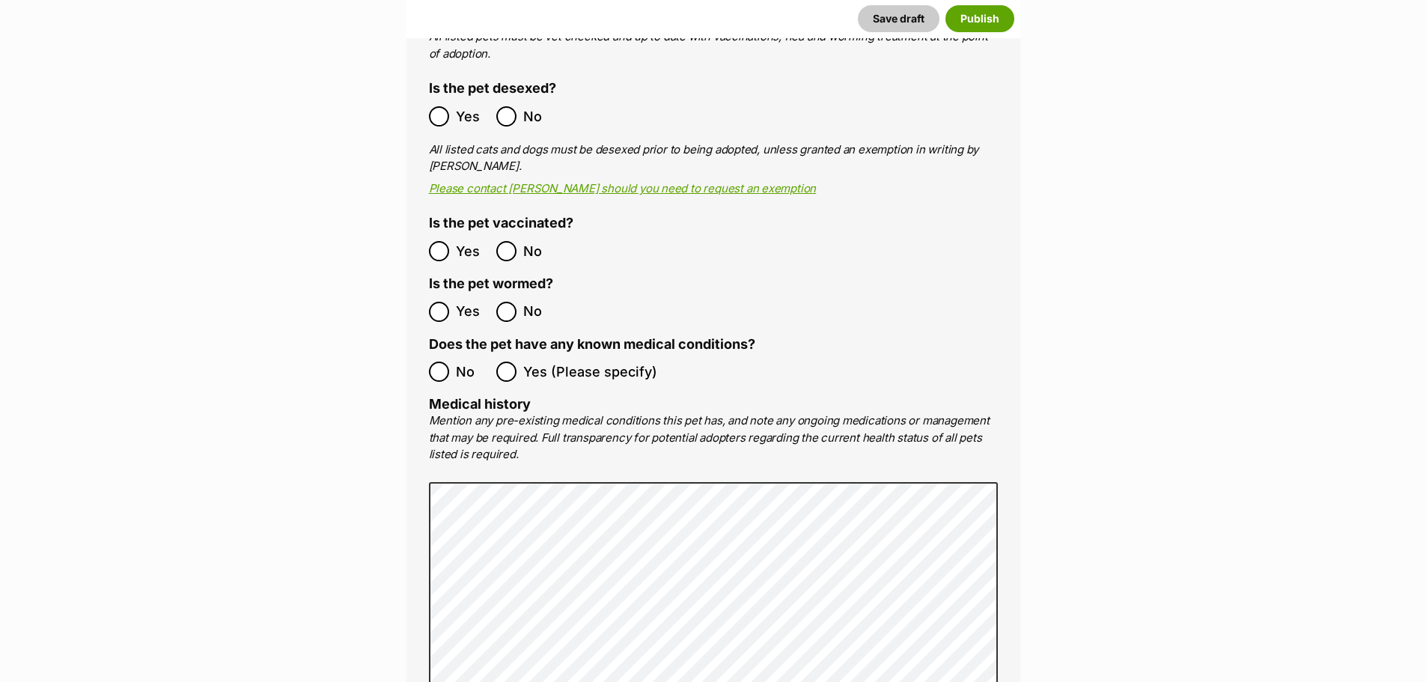
click at [447, 354] on ol "No Yes (Please specify)" at bounding box center [713, 371] width 569 height 35
click at [377, 439] on main "New listing Listing owner Choose an owner Ebony Easterbrook The owner of the pe…" at bounding box center [713, 416] width 1426 height 5916
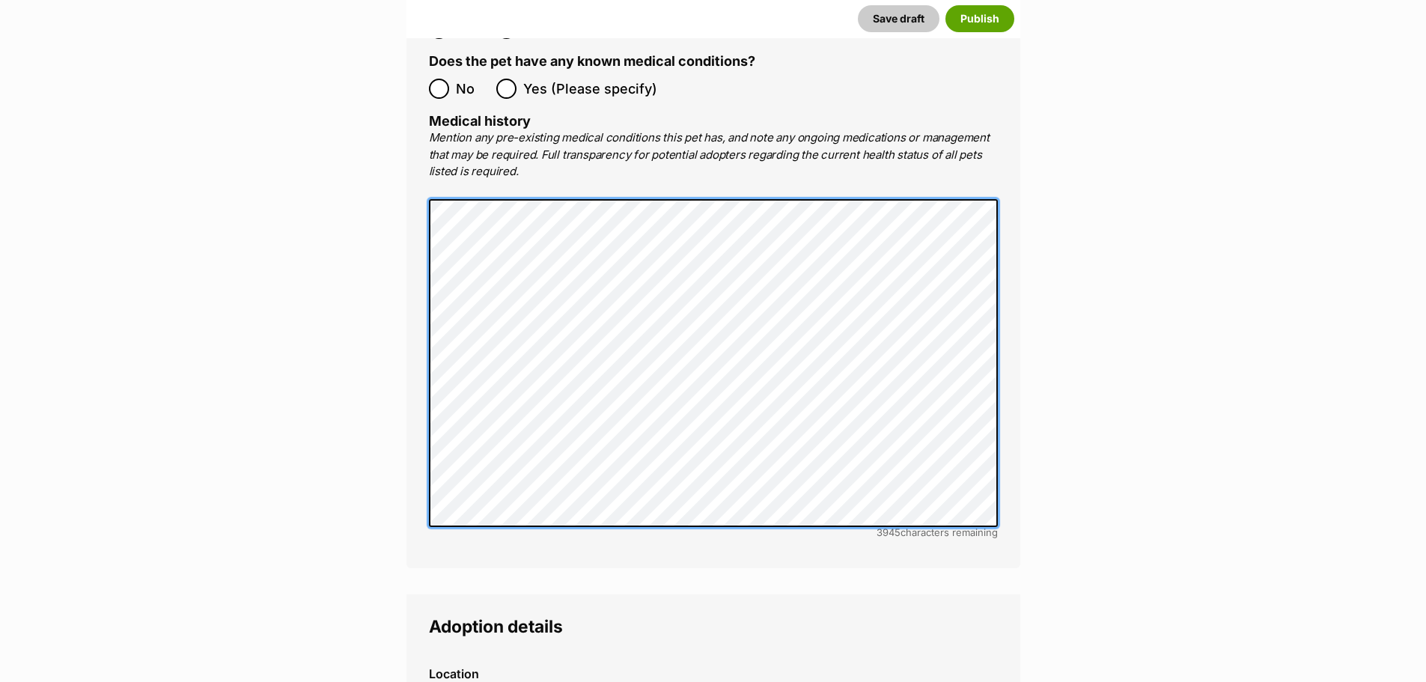
scroll to position [3331, 0]
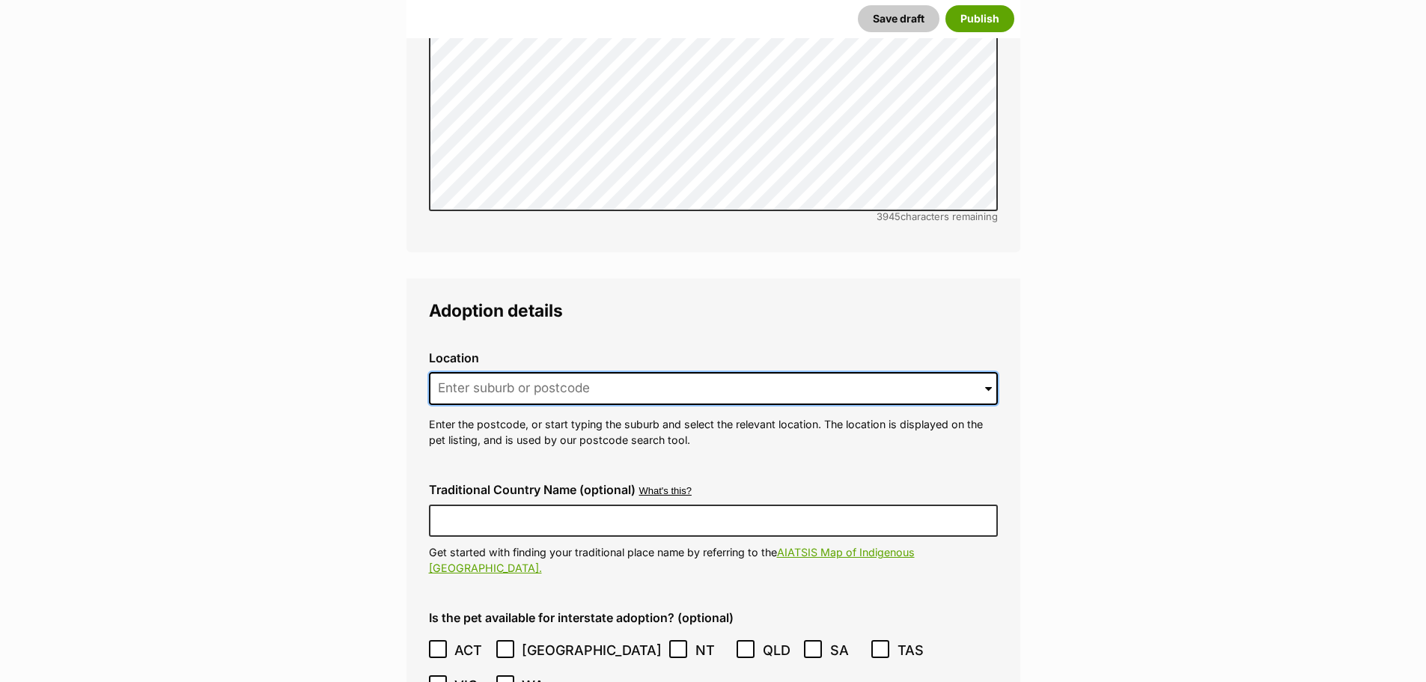
click at [498, 372] on input at bounding box center [713, 388] width 569 height 33
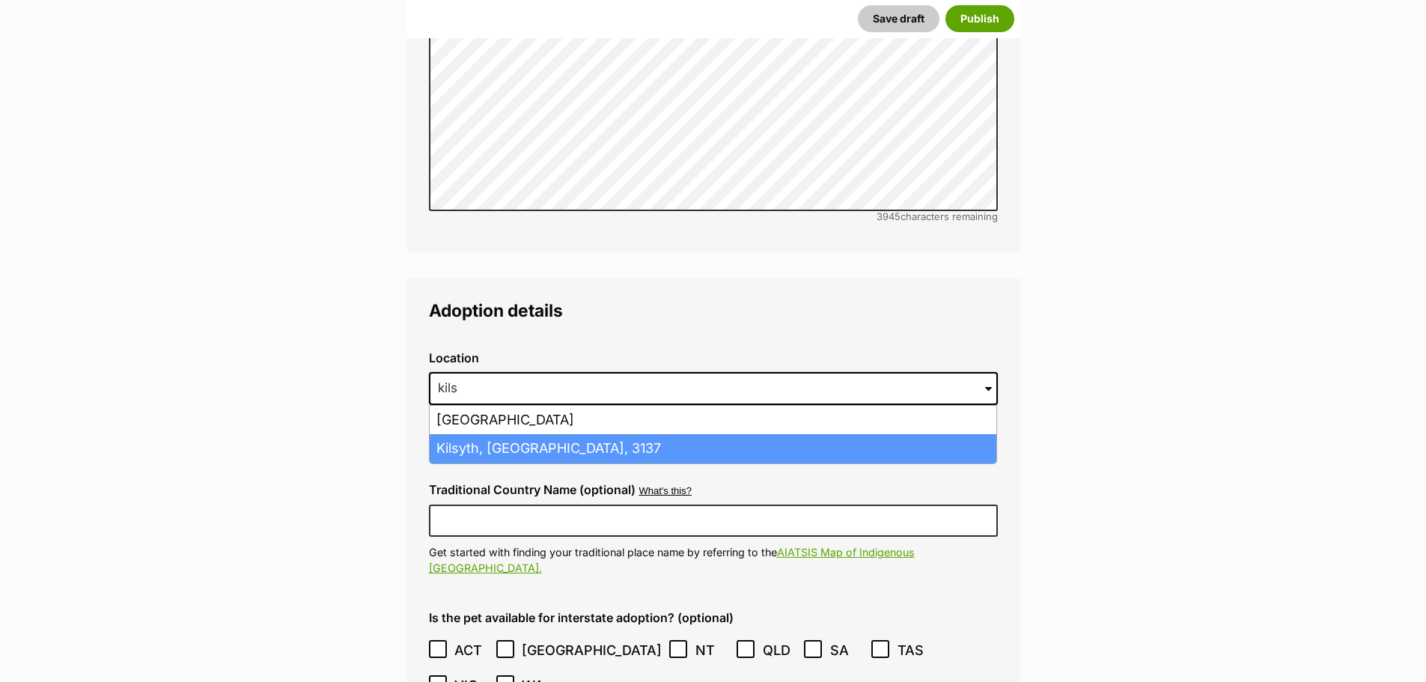
click at [503, 434] on li "Kilsyth, Victoria, 3137" at bounding box center [713, 448] width 567 height 29
type input "Kilsyth, Victoria, 3137"
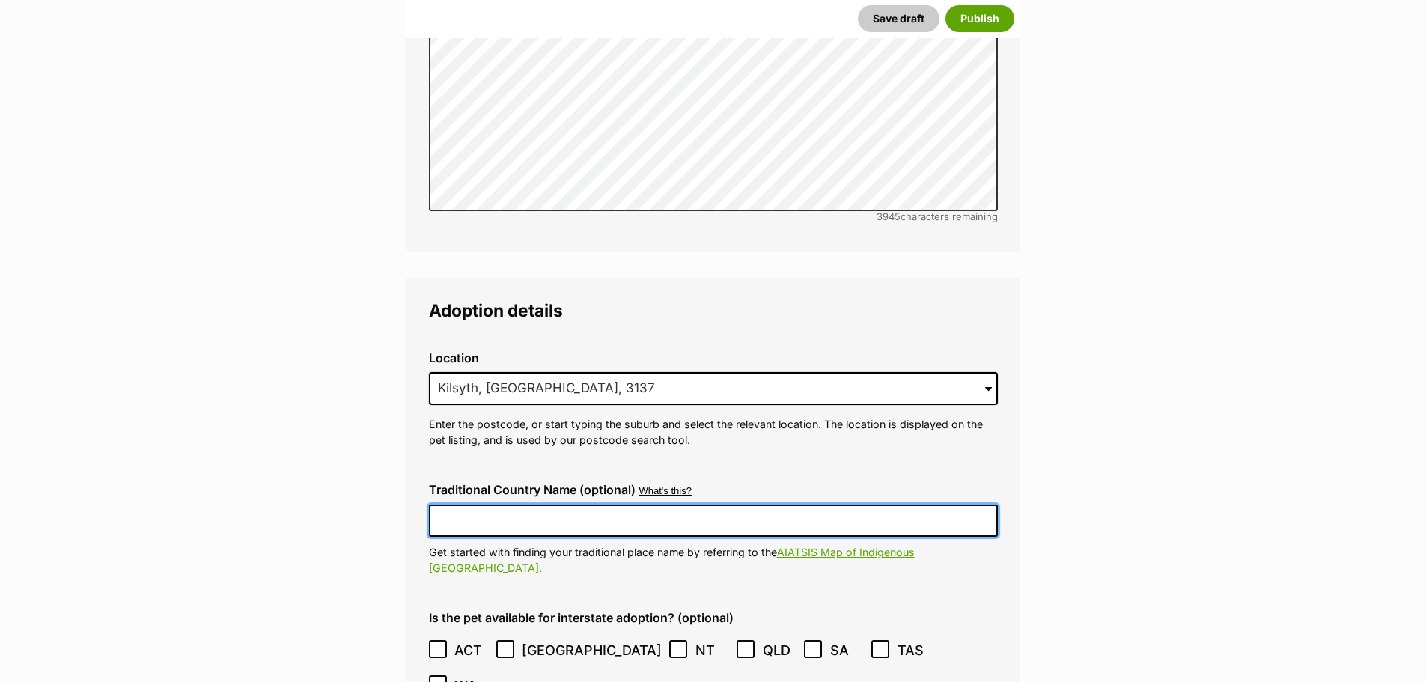
click at [596, 505] on input "Traditional Country Name (optional)" at bounding box center [713, 520] width 569 height 31
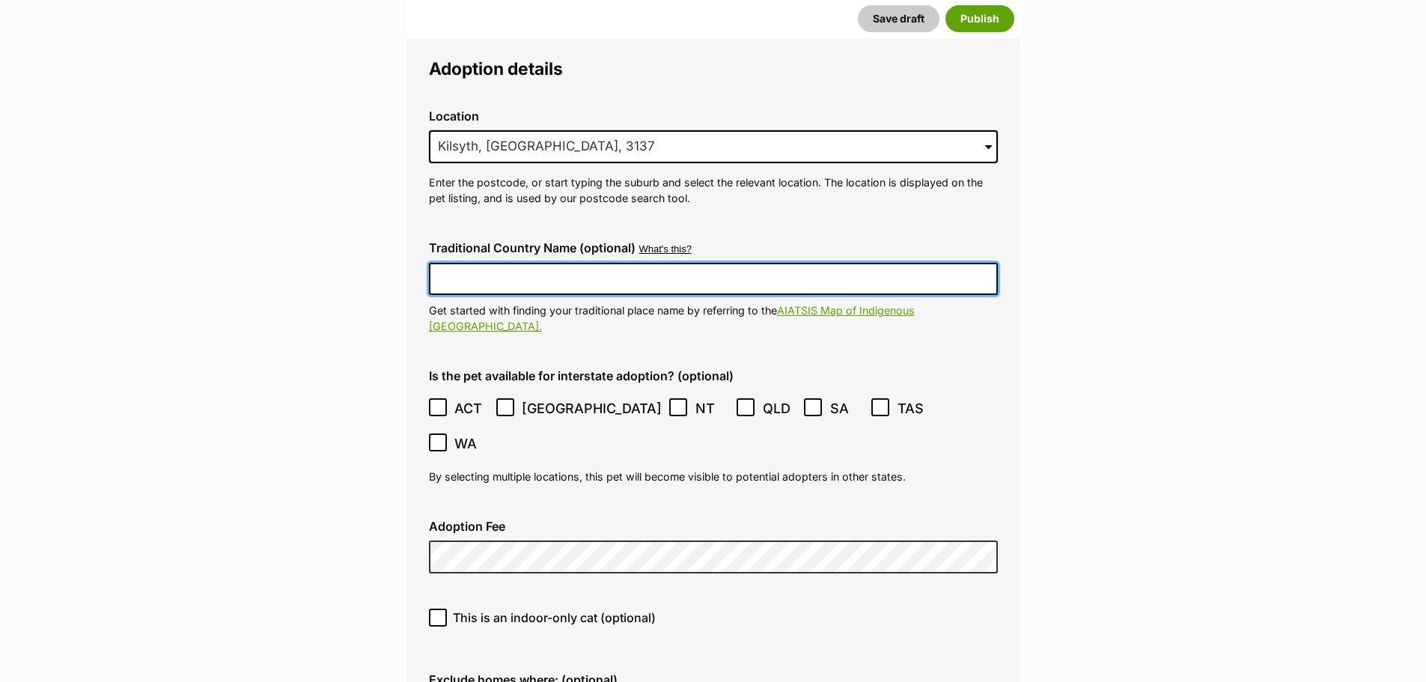
scroll to position [3630, 0]
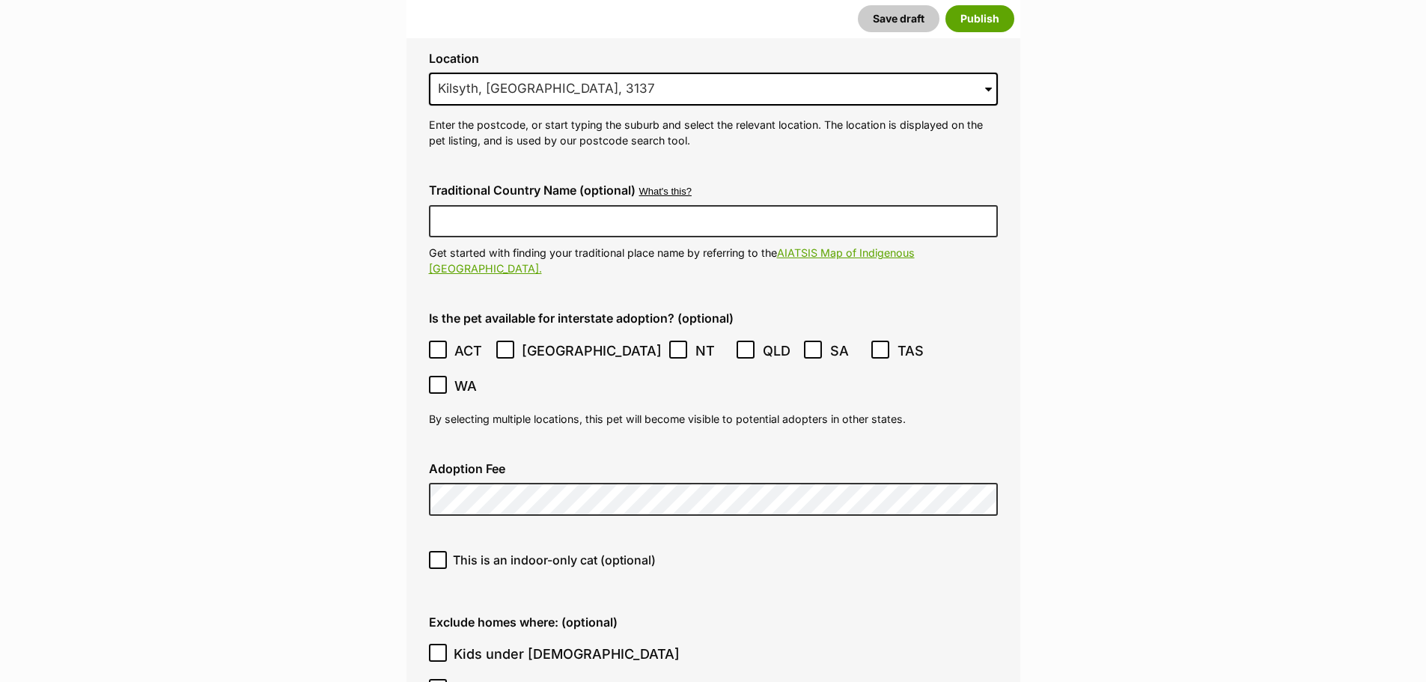
click at [544, 551] on span "This is an indoor-only cat (optional)" at bounding box center [554, 560] width 203 height 18
click at [447, 551] on input "This is an indoor-only cat (optional)" at bounding box center [438, 560] width 18 height 18
checkbox input "true"
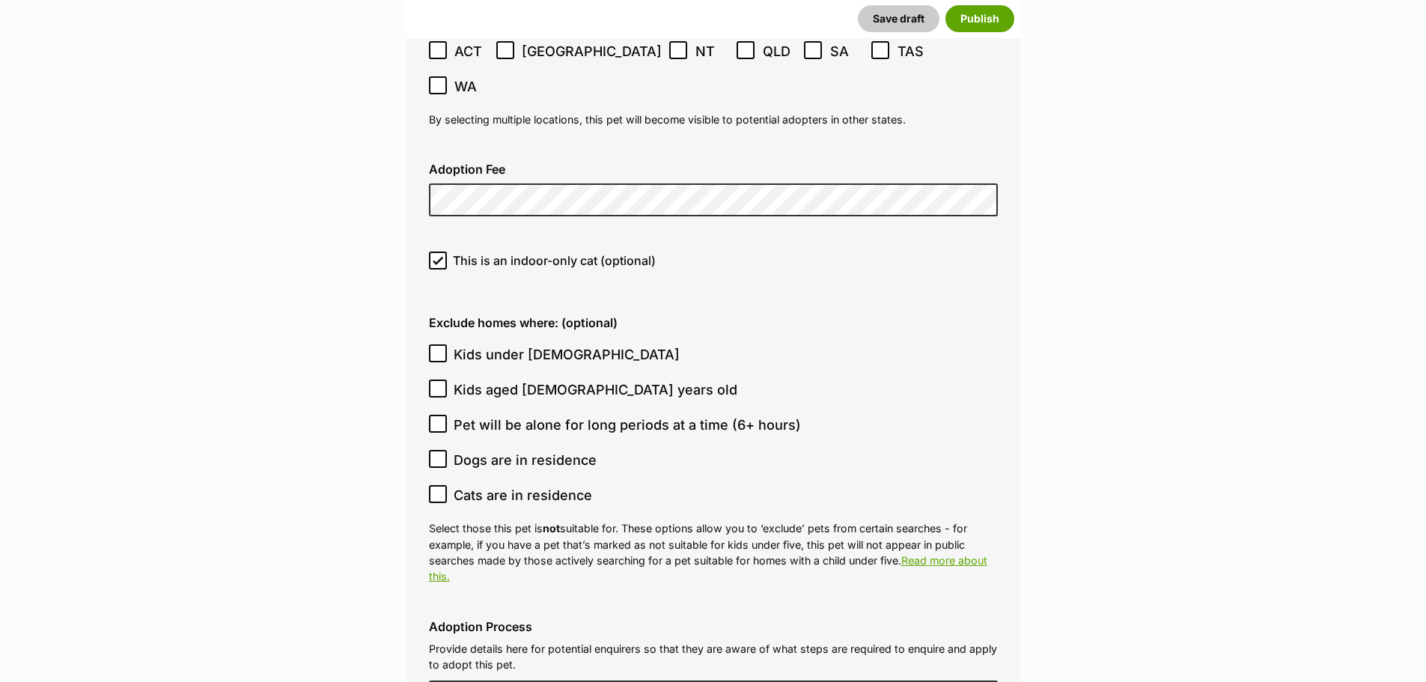
click at [503, 344] on span "Kids under [DEMOGRAPHIC_DATA]" at bounding box center [567, 354] width 226 height 20
click at [447, 344] on input "Kids under [DEMOGRAPHIC_DATA]" at bounding box center [438, 353] width 18 height 18
checkbox input "true"
drag, startPoint x: 529, startPoint y: 383, endPoint x: 541, endPoint y: 403, distance: 23.3
click at [529, 450] on span "Dogs are in residence" at bounding box center [525, 460] width 143 height 20
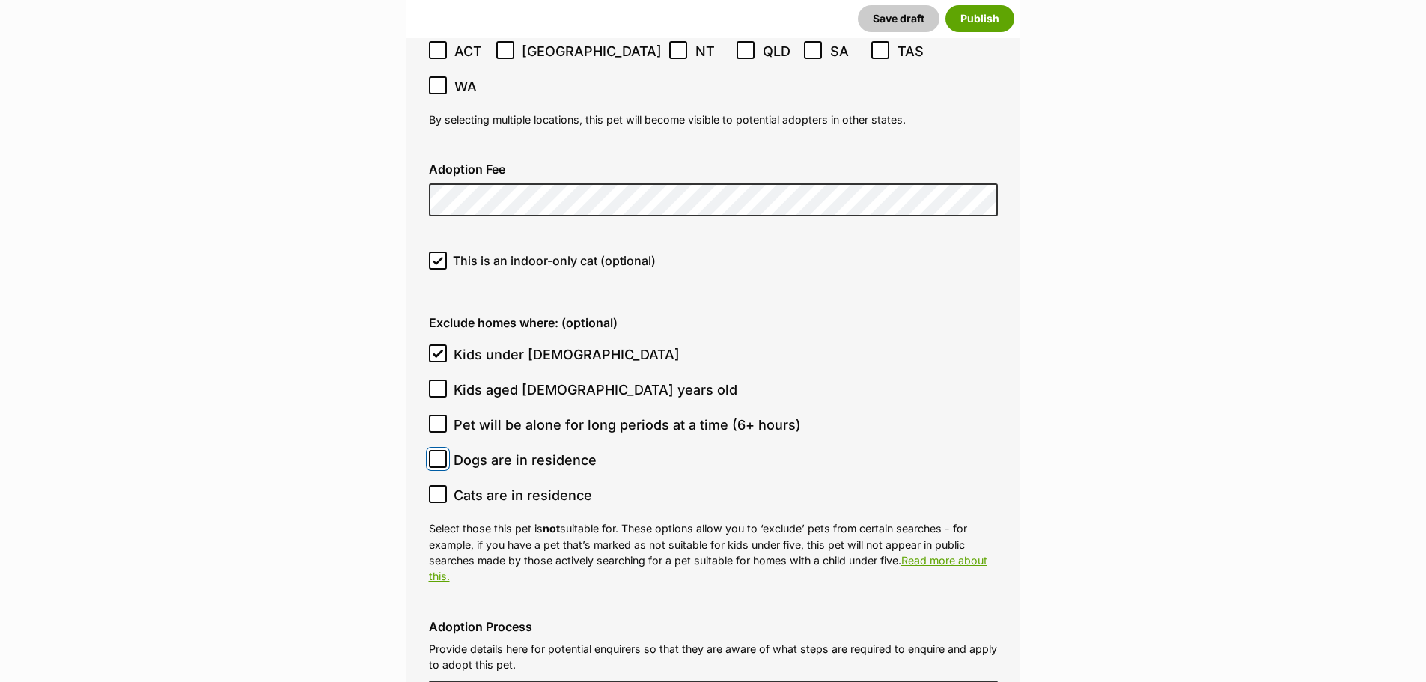
click at [447, 450] on input "Dogs are in residence" at bounding box center [438, 459] width 18 height 18
checkbox input "true"
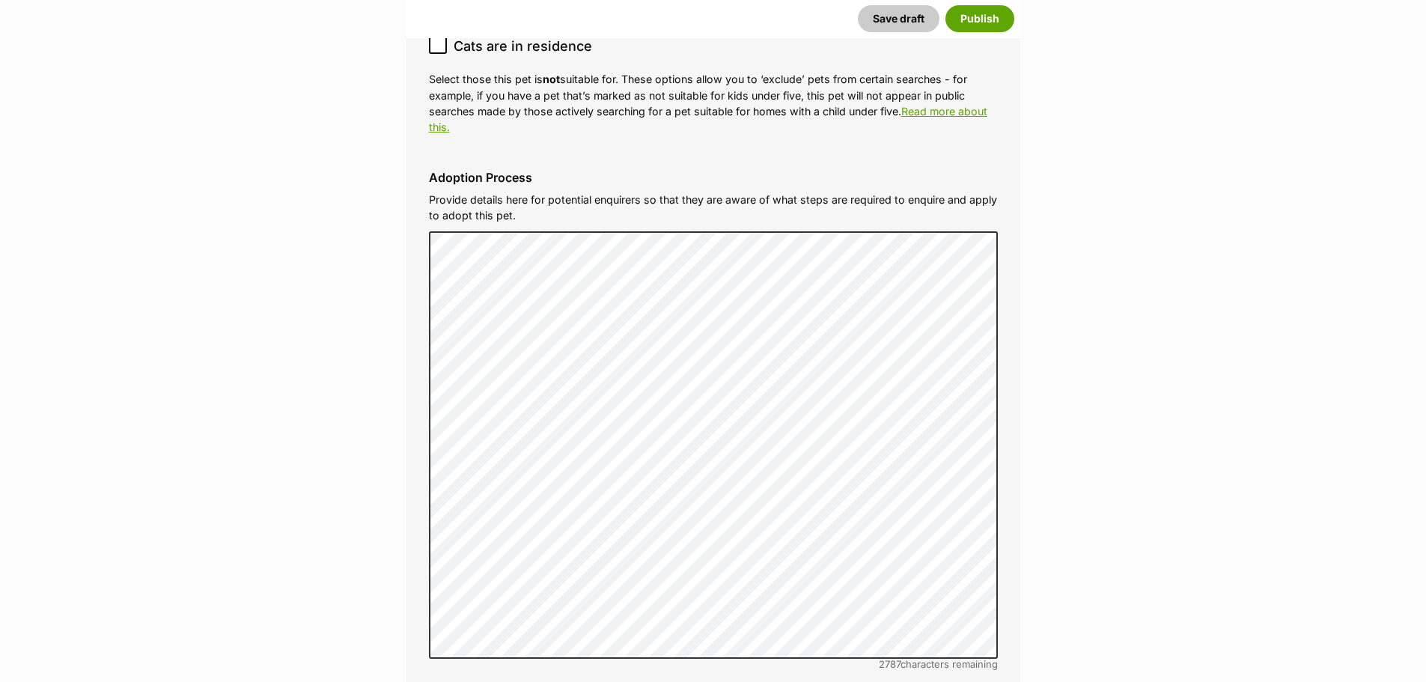
scroll to position [4678, 0]
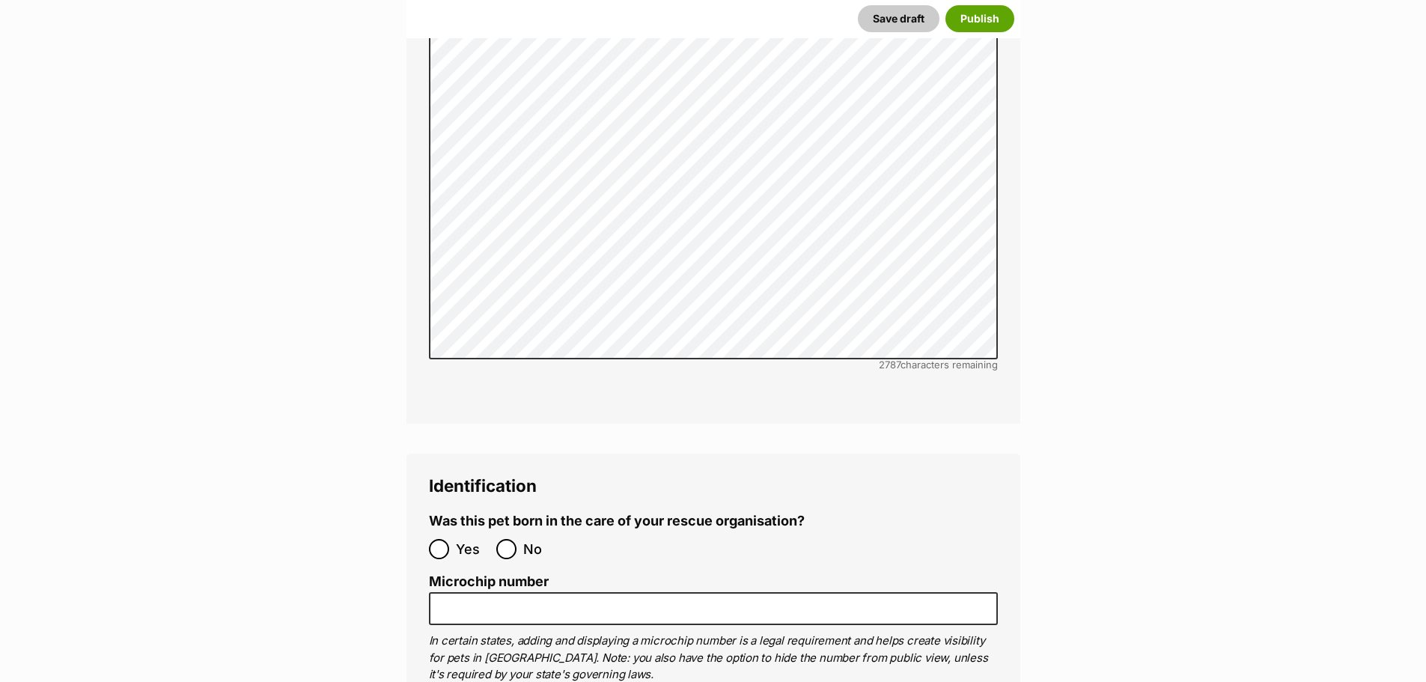
click at [519, 539] on label "No" at bounding box center [526, 549] width 60 height 20
click at [517, 539] on input "No" at bounding box center [506, 549] width 20 height 20
radio input "true"
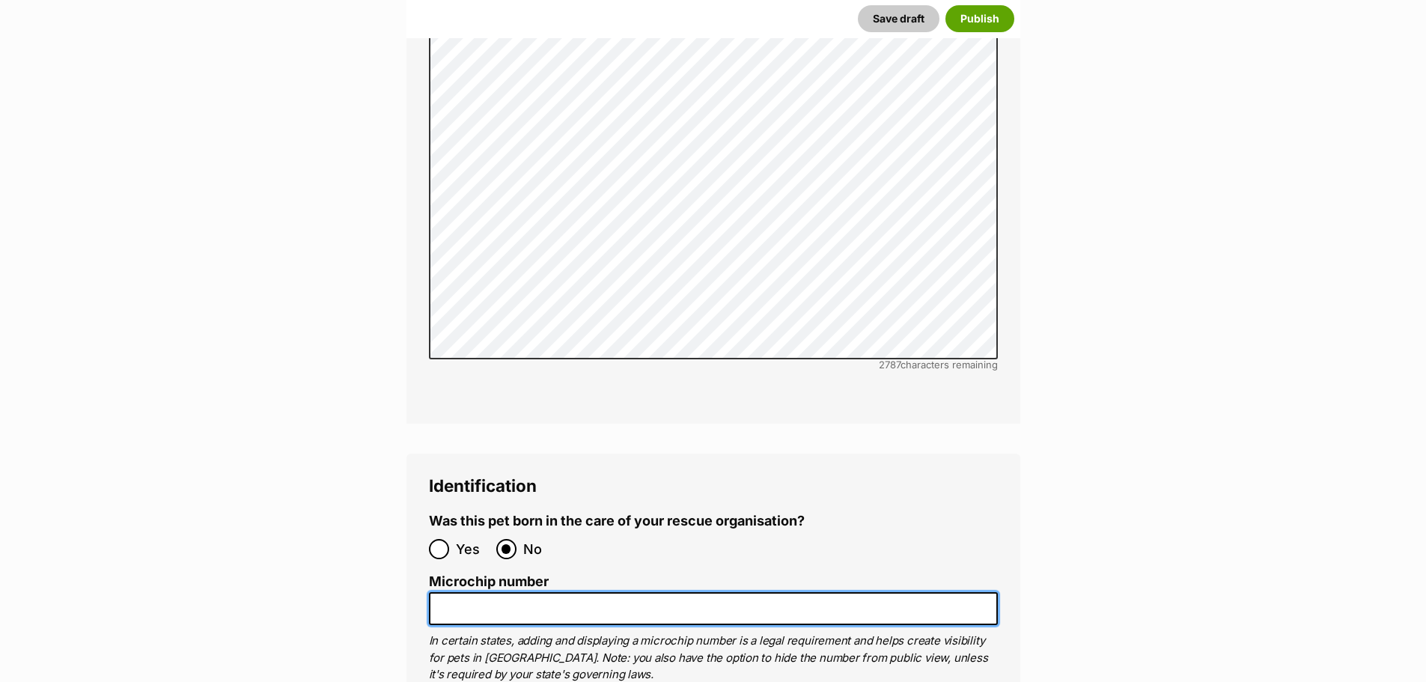
drag, startPoint x: 512, startPoint y: 507, endPoint x: 517, endPoint y: 518, distance: 12.1
click at [513, 592] on input "Microchip number" at bounding box center [713, 609] width 569 height 34
paste input "956000015997370"
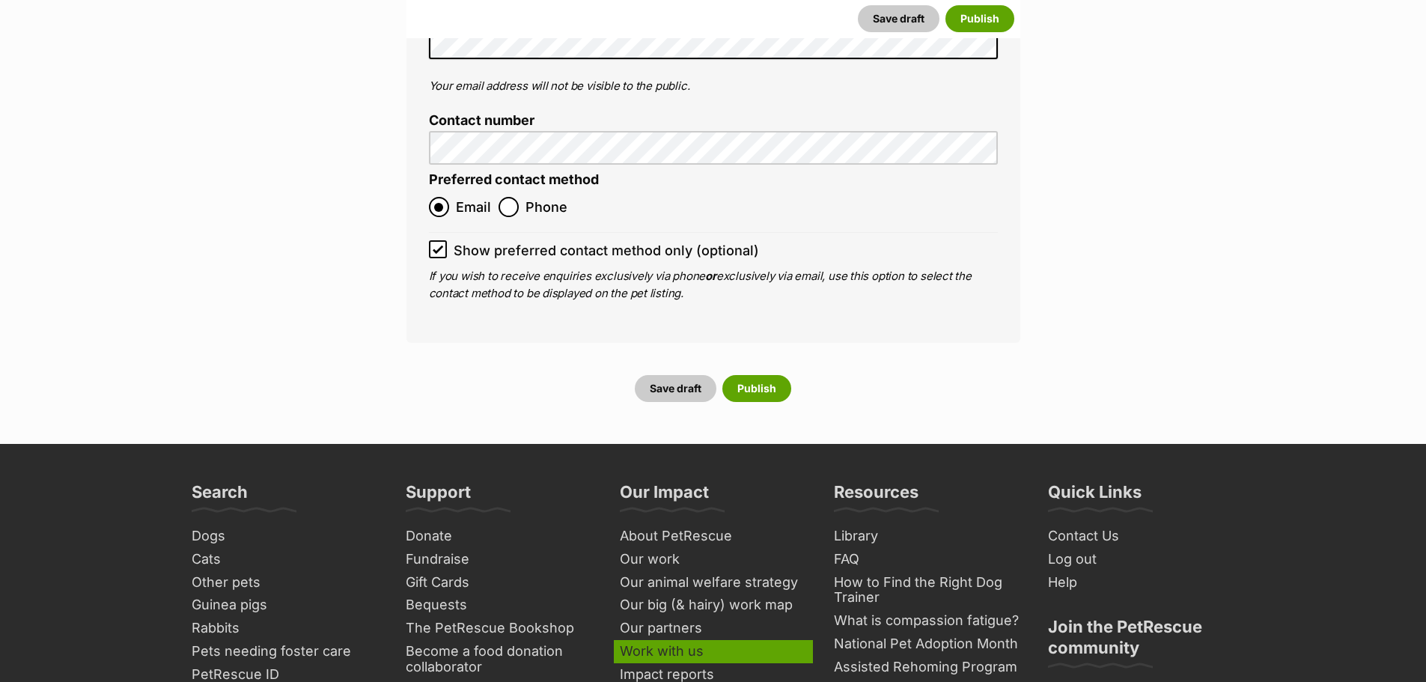
scroll to position [6176, 0]
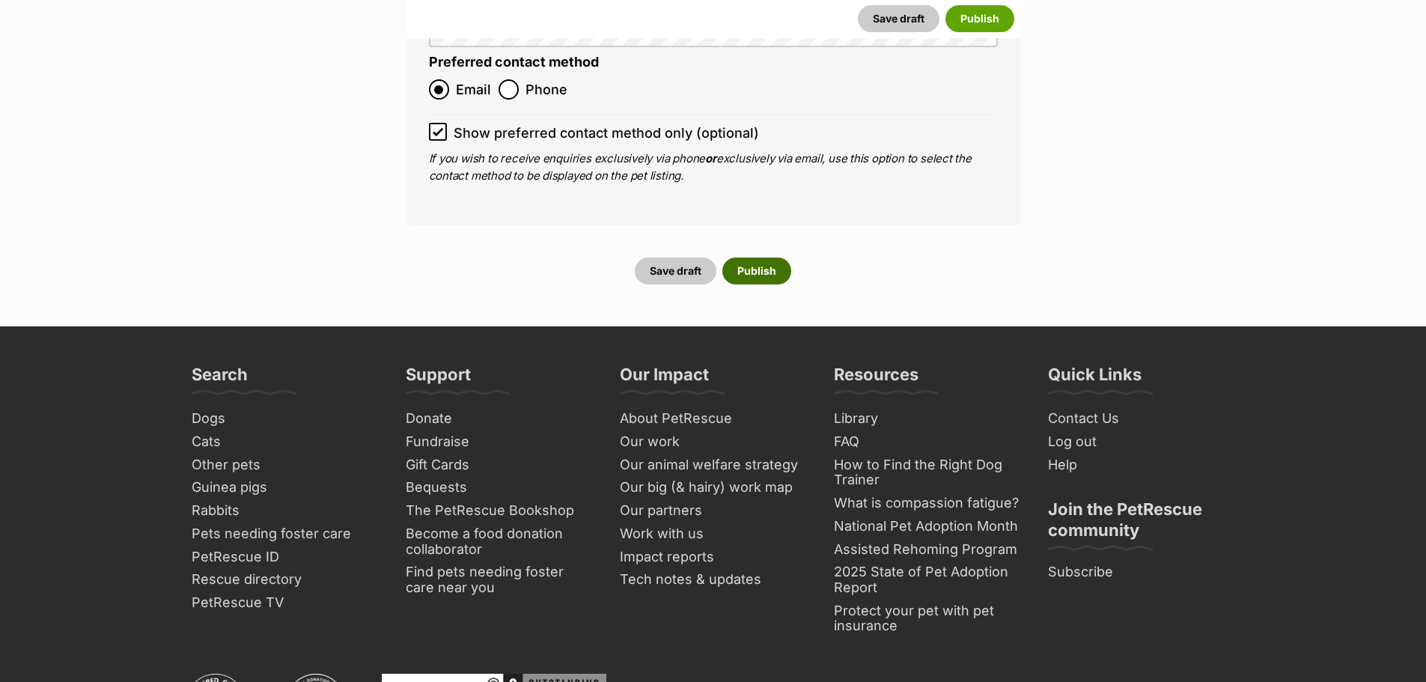
type input "956000015997370"
click at [739, 258] on button "Publish" at bounding box center [756, 271] width 69 height 27
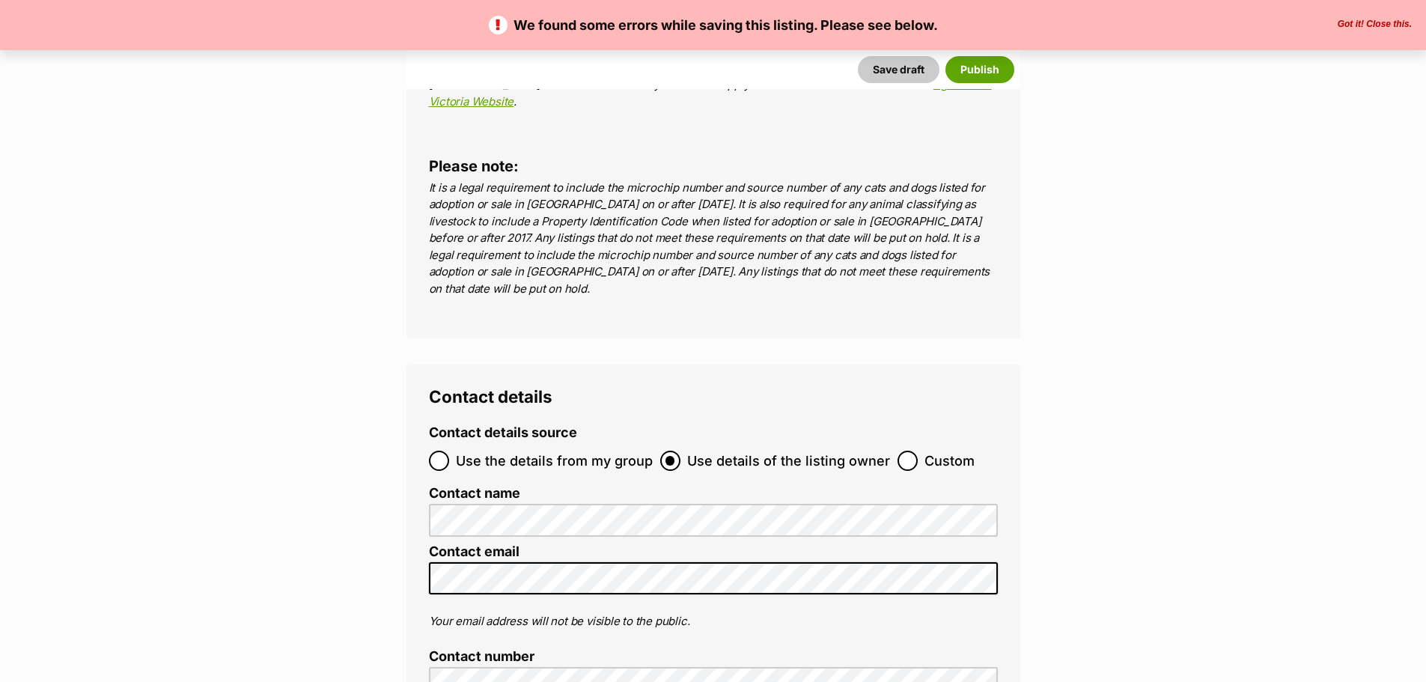
scroll to position [4979, 0]
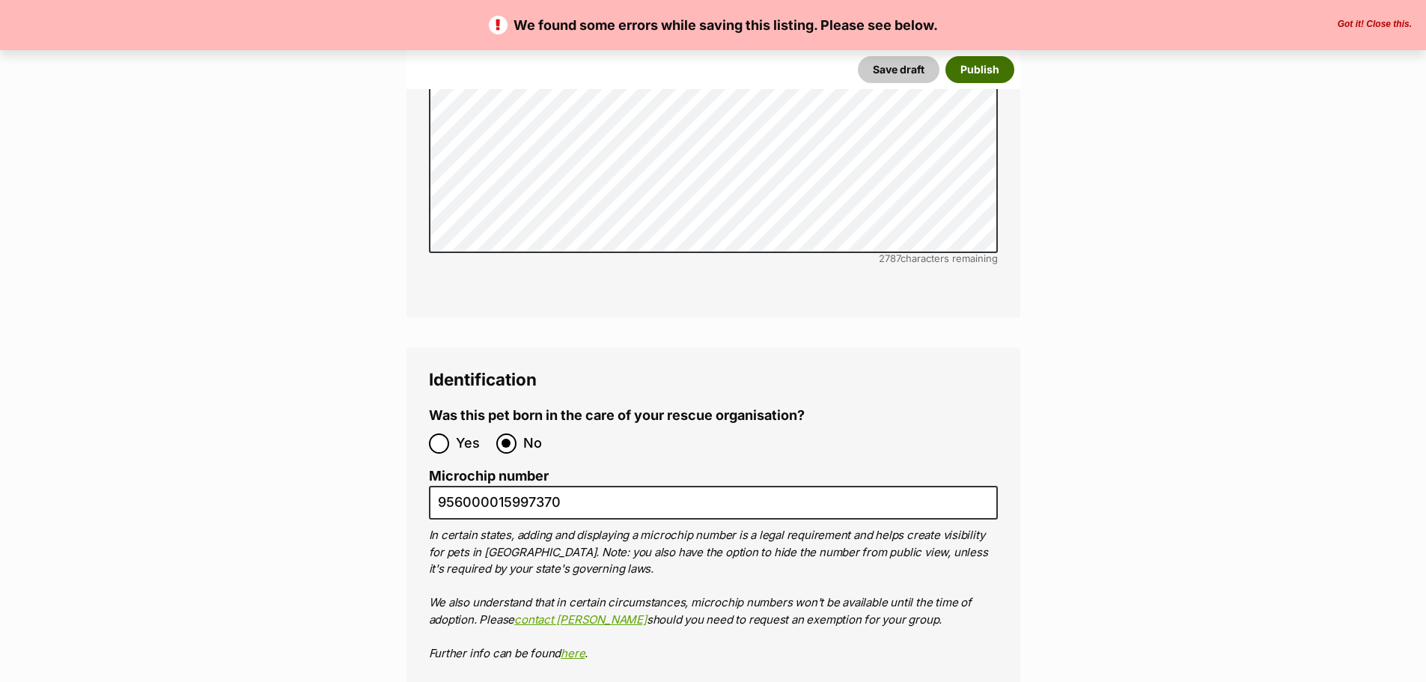
drag, startPoint x: 969, startPoint y: 67, endPoint x: 953, endPoint y: 84, distance: 23.3
click at [969, 66] on button "Publish" at bounding box center [980, 69] width 69 height 27
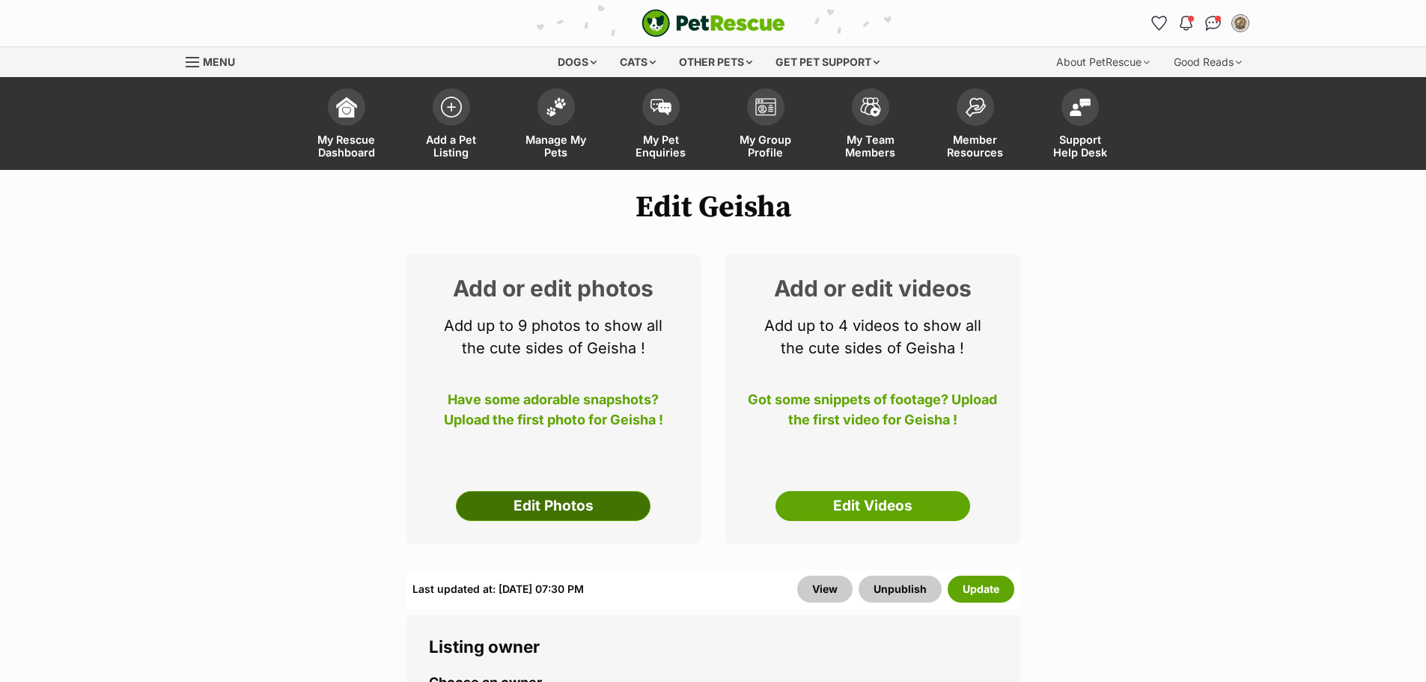
click at [505, 506] on link "Edit Photos" at bounding box center [553, 506] width 195 height 30
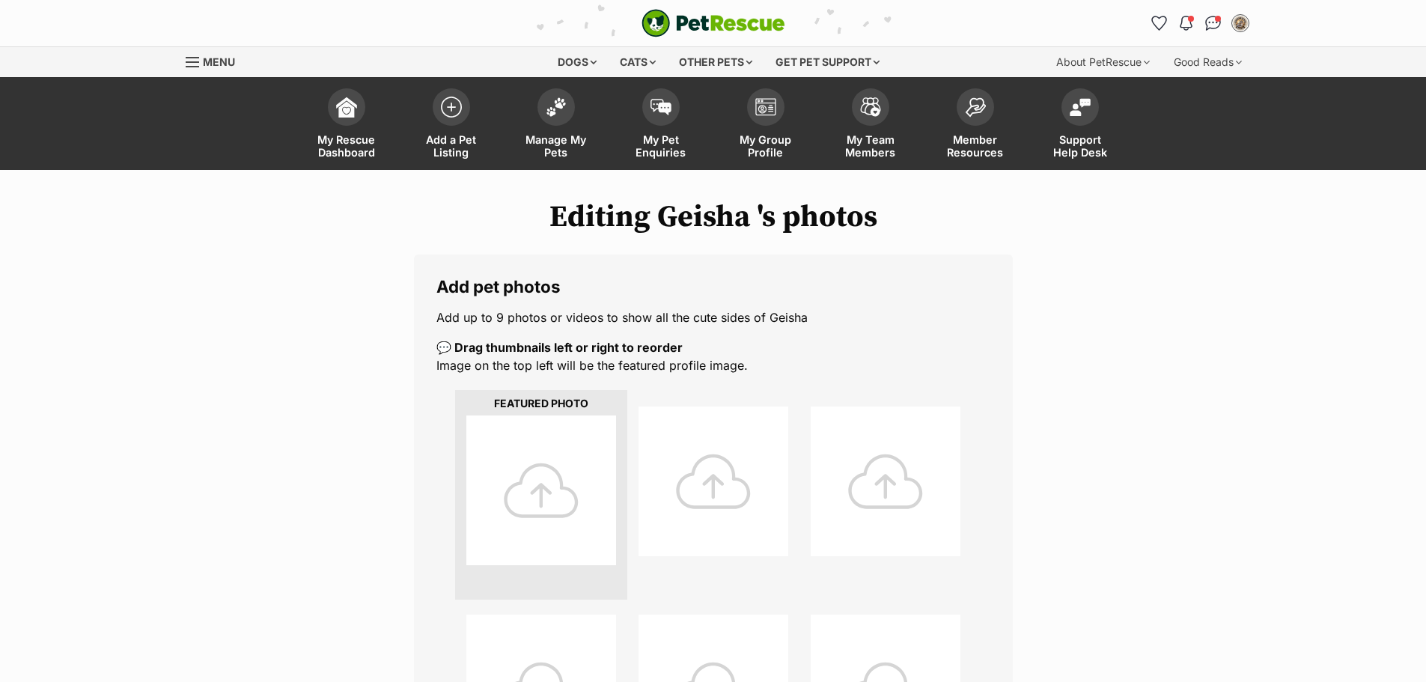
click at [561, 452] on div at bounding box center [541, 490] width 150 height 150
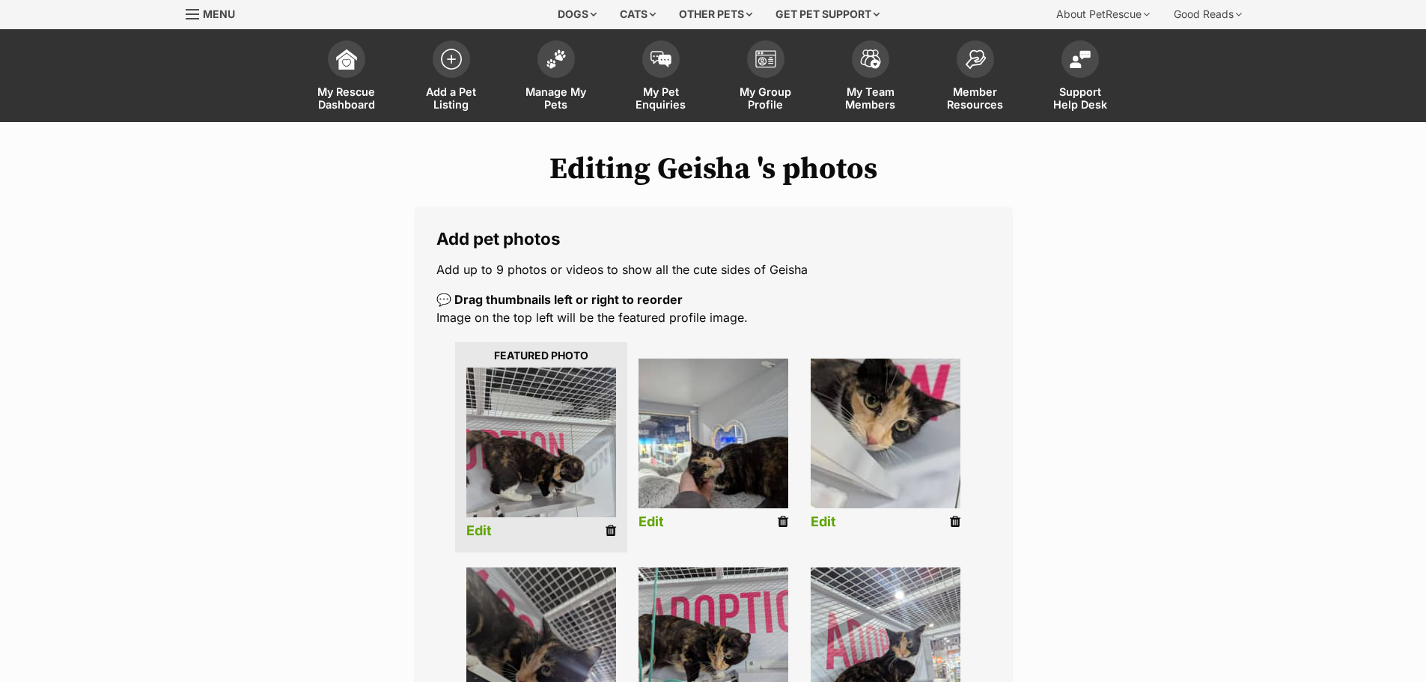
scroll to position [299, 0]
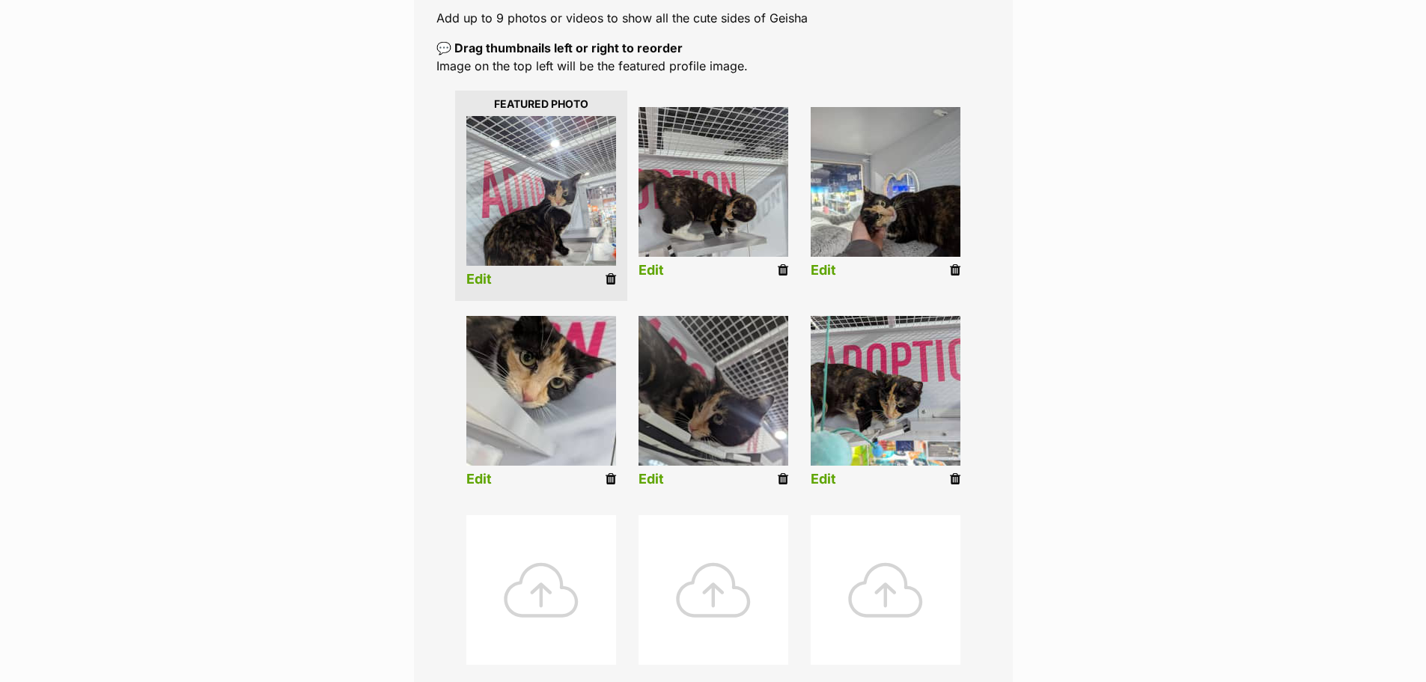
click at [472, 275] on link "Edit" at bounding box center [478, 280] width 25 height 16
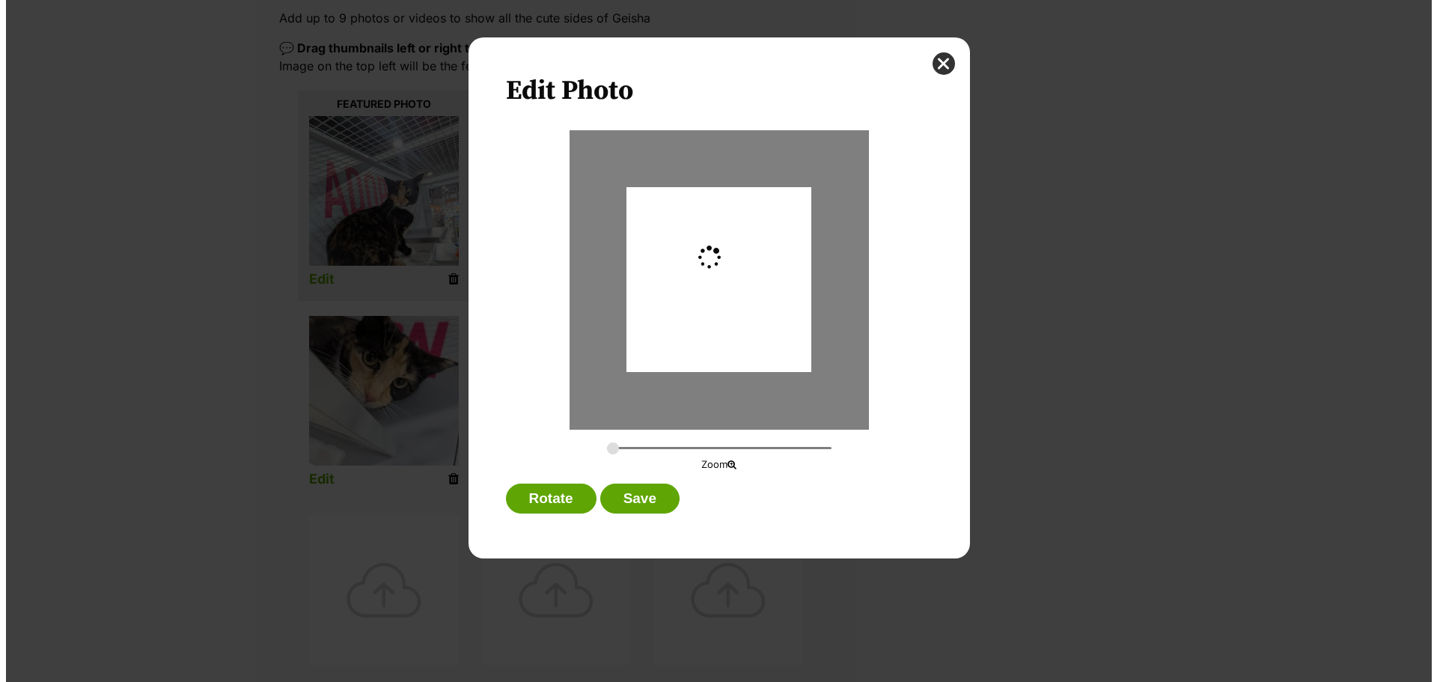
scroll to position [0, 0]
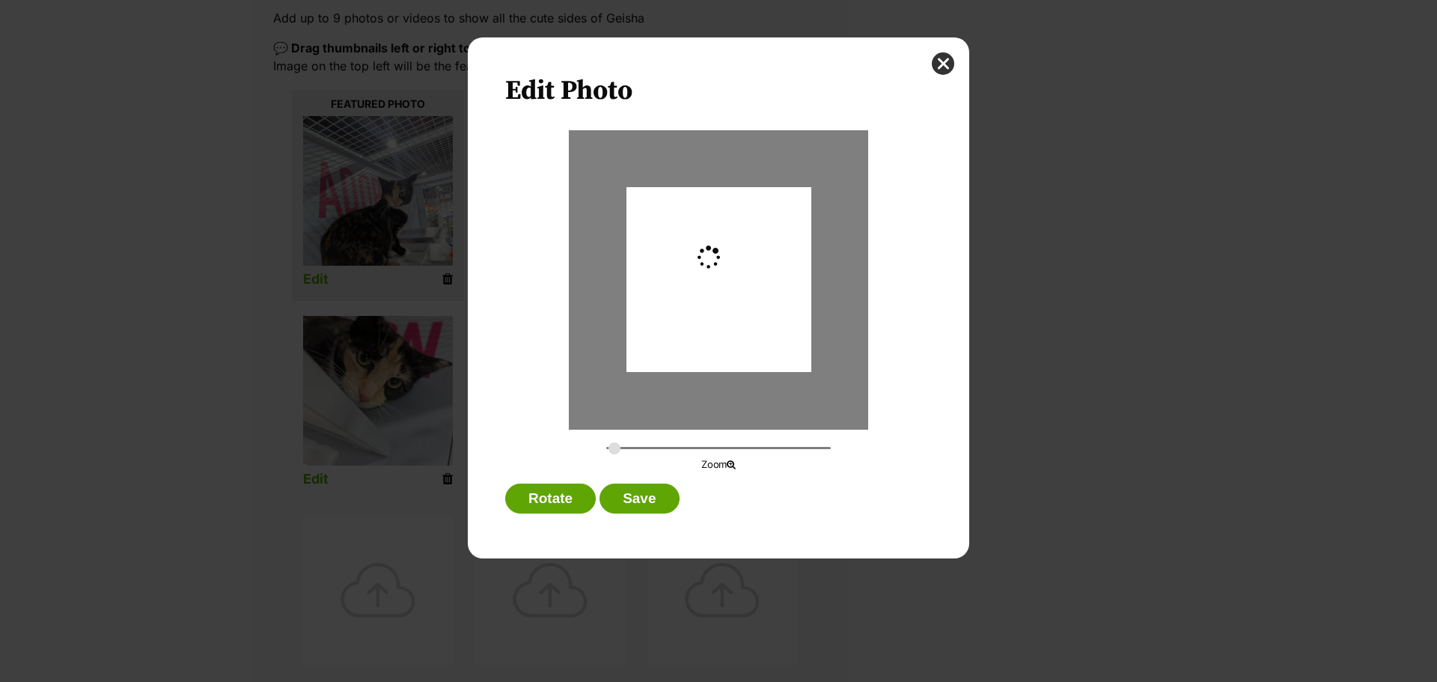
type input "0.2744"
drag, startPoint x: 701, startPoint y: 330, endPoint x: 704, endPoint y: 311, distance: 19.7
click at [704, 311] on div "Dialog Window - Close (Press escape to close)" at bounding box center [719, 260] width 185 height 246
click at [657, 502] on button "Save" at bounding box center [639, 499] width 79 height 30
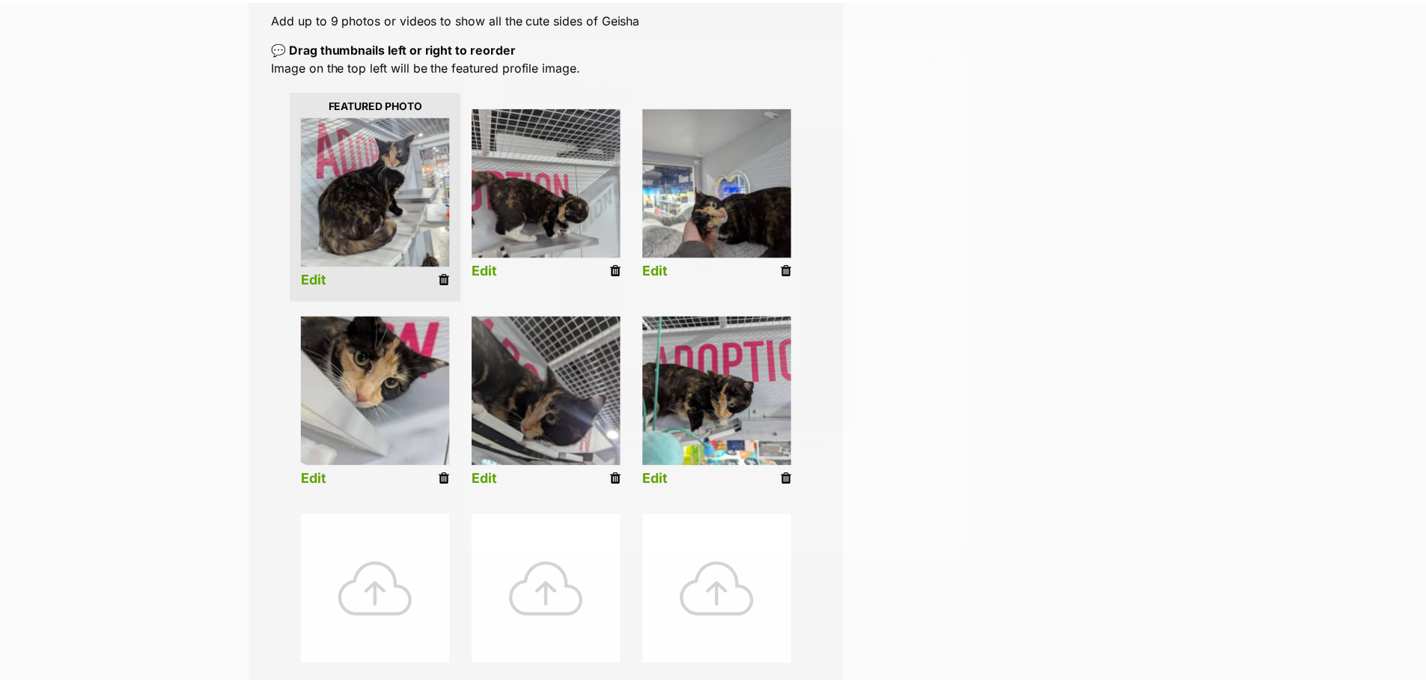
scroll to position [299, 0]
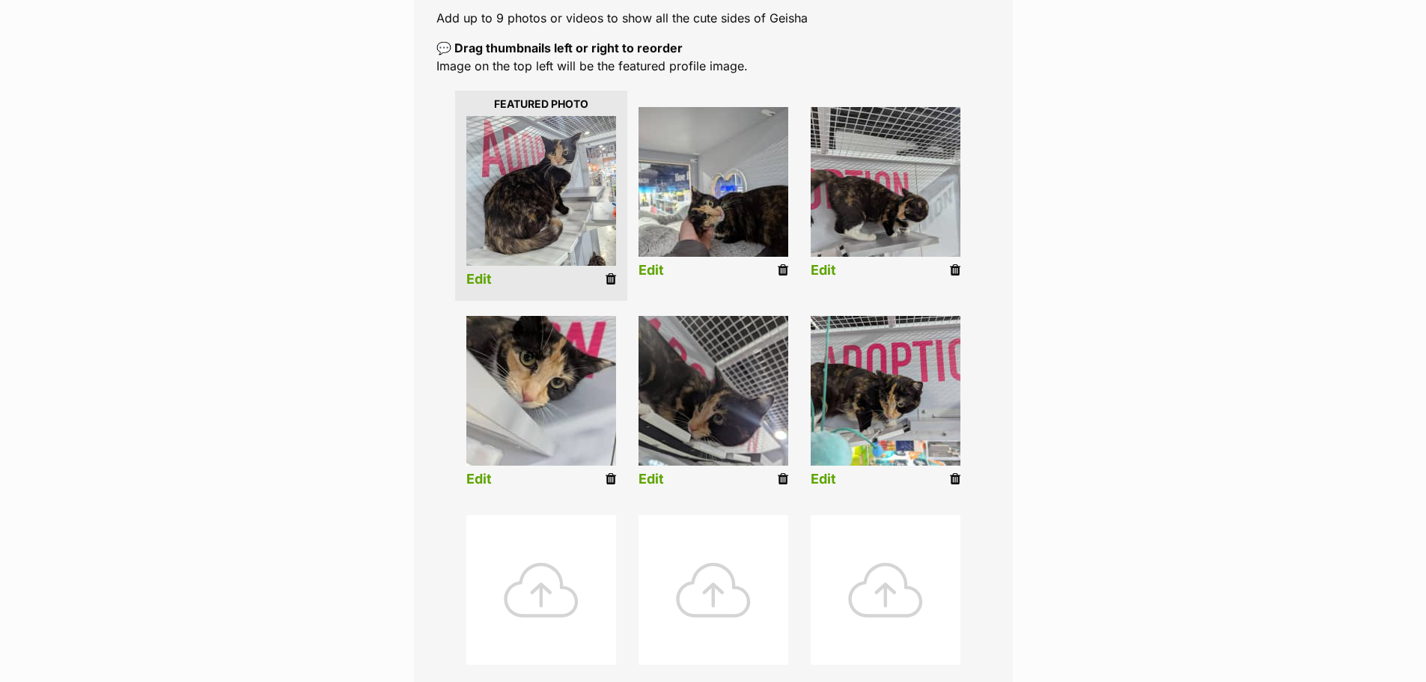
click at [646, 273] on link "Edit" at bounding box center [651, 271] width 25 height 16
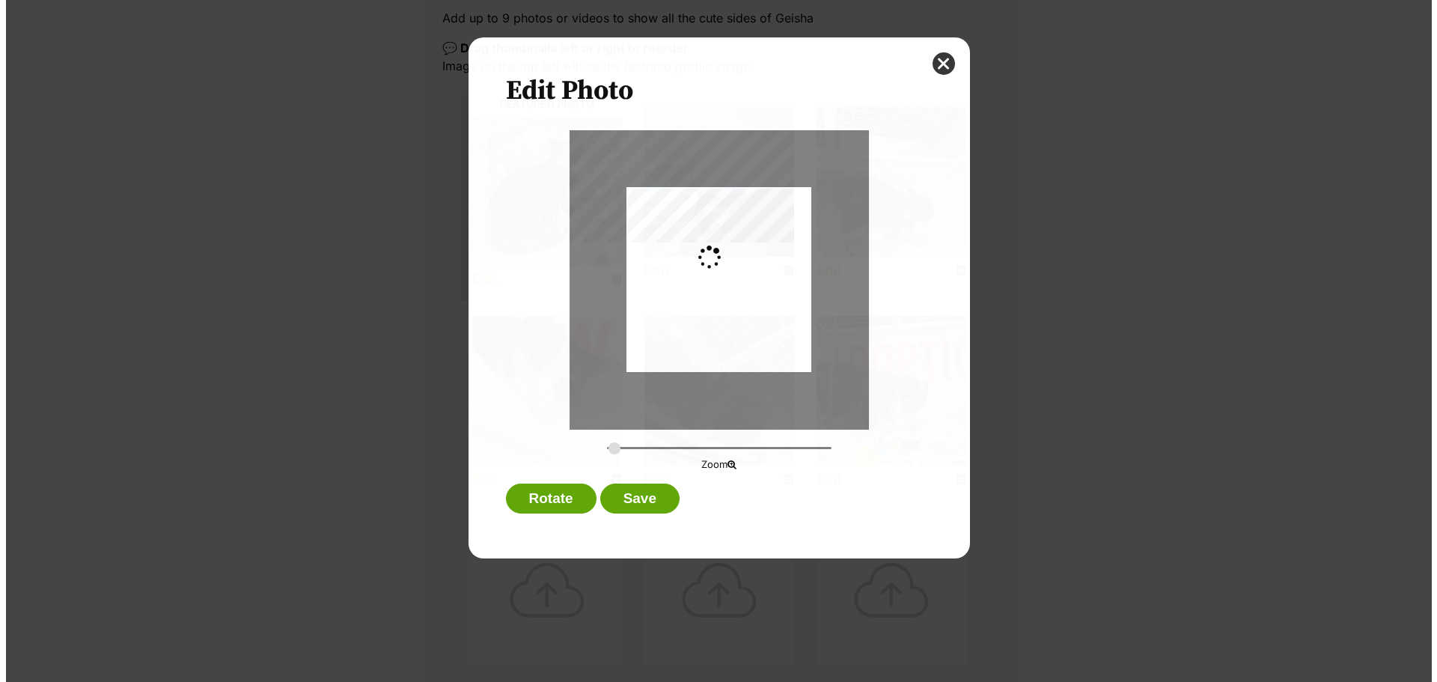
scroll to position [0, 0]
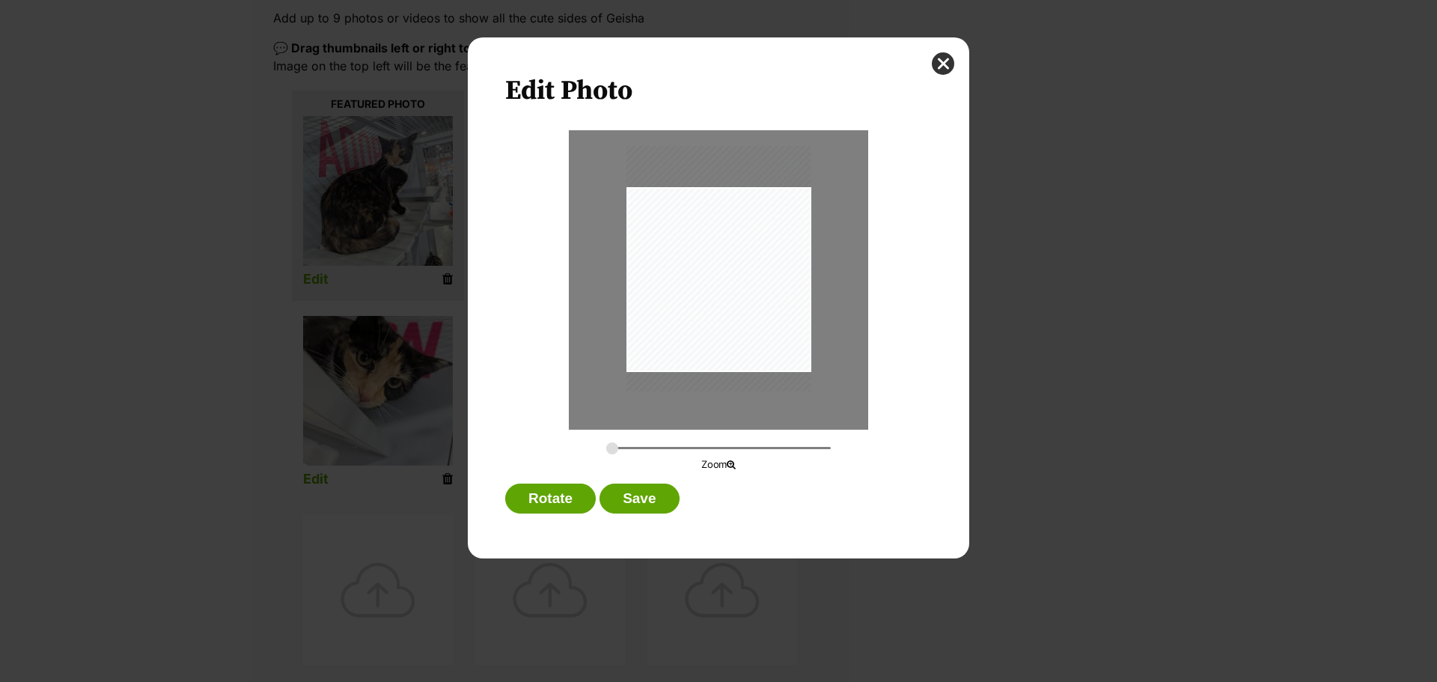
drag, startPoint x: 719, startPoint y: 294, endPoint x: 716, endPoint y: 274, distance: 20.4
click at [716, 274] on div "Dialog Window - Close (Press escape to close)" at bounding box center [719, 269] width 185 height 246
click at [643, 452] on input "Dialog Window - Close (Press escape to close)" at bounding box center [718, 448] width 225 height 14
drag, startPoint x: 666, startPoint y: 327, endPoint x: 680, endPoint y: 365, distance: 39.8
click at [672, 337] on div "Dialog Window - Close (Press escape to close)" at bounding box center [699, 245] width 304 height 404
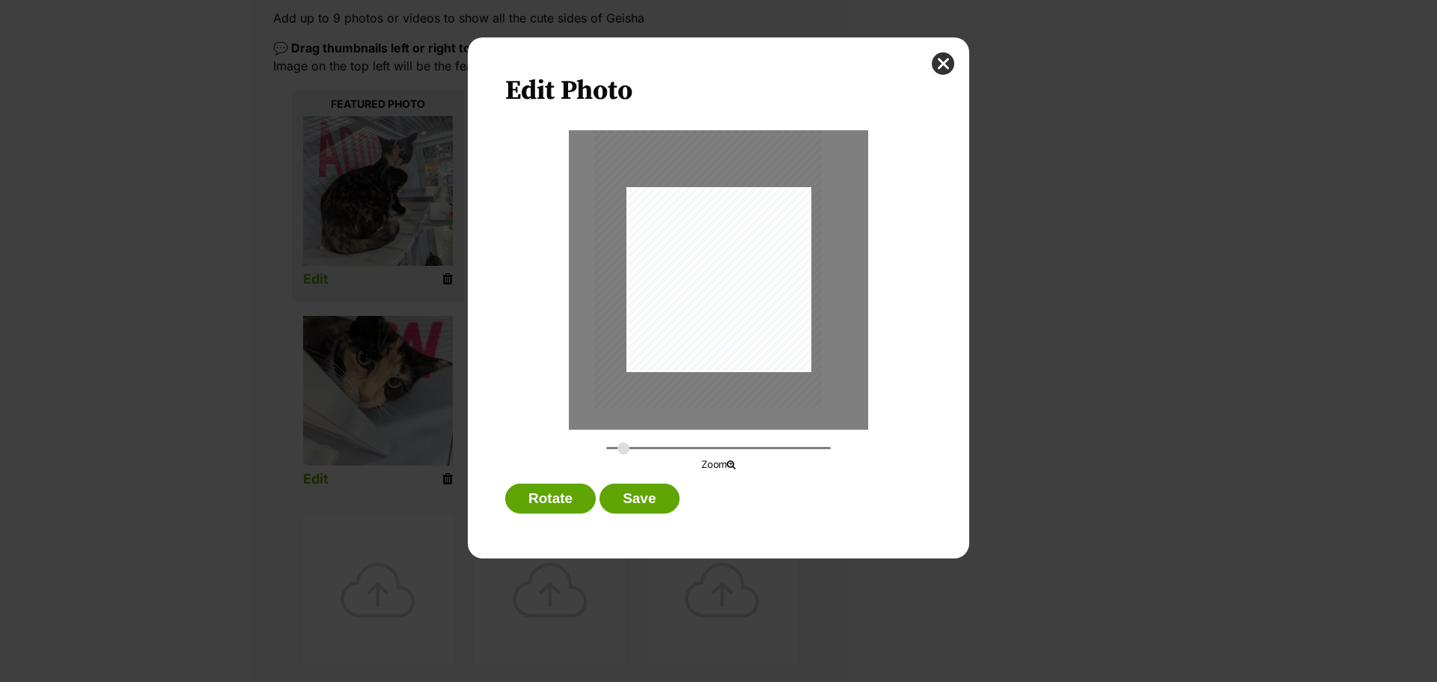
drag, startPoint x: 624, startPoint y: 451, endPoint x: 652, endPoint y: 401, distance: 58.3
type input "0.3391"
click at [624, 451] on input "Dialog Window - Close (Press escape to close)" at bounding box center [718, 448] width 225 height 14
drag, startPoint x: 712, startPoint y: 310, endPoint x: 688, endPoint y: 312, distance: 24.1
click at [690, 309] on div "Dialog Window - Close (Press escape to close)" at bounding box center [697, 256] width 228 height 304
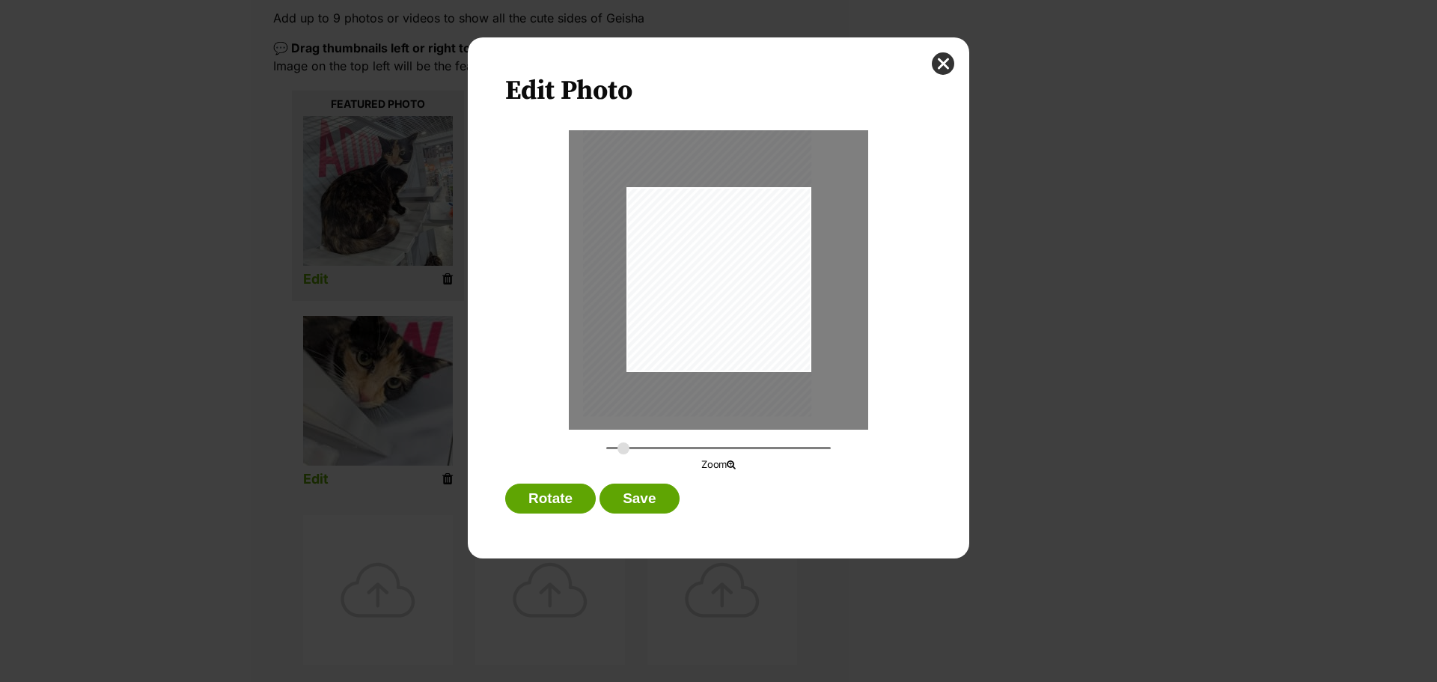
drag, startPoint x: 687, startPoint y: 318, endPoint x: 672, endPoint y: 326, distance: 16.7
click at [672, 326] on div "Dialog Window - Close (Press escape to close)" at bounding box center [697, 265] width 228 height 304
click at [637, 497] on button "Save" at bounding box center [639, 499] width 79 height 30
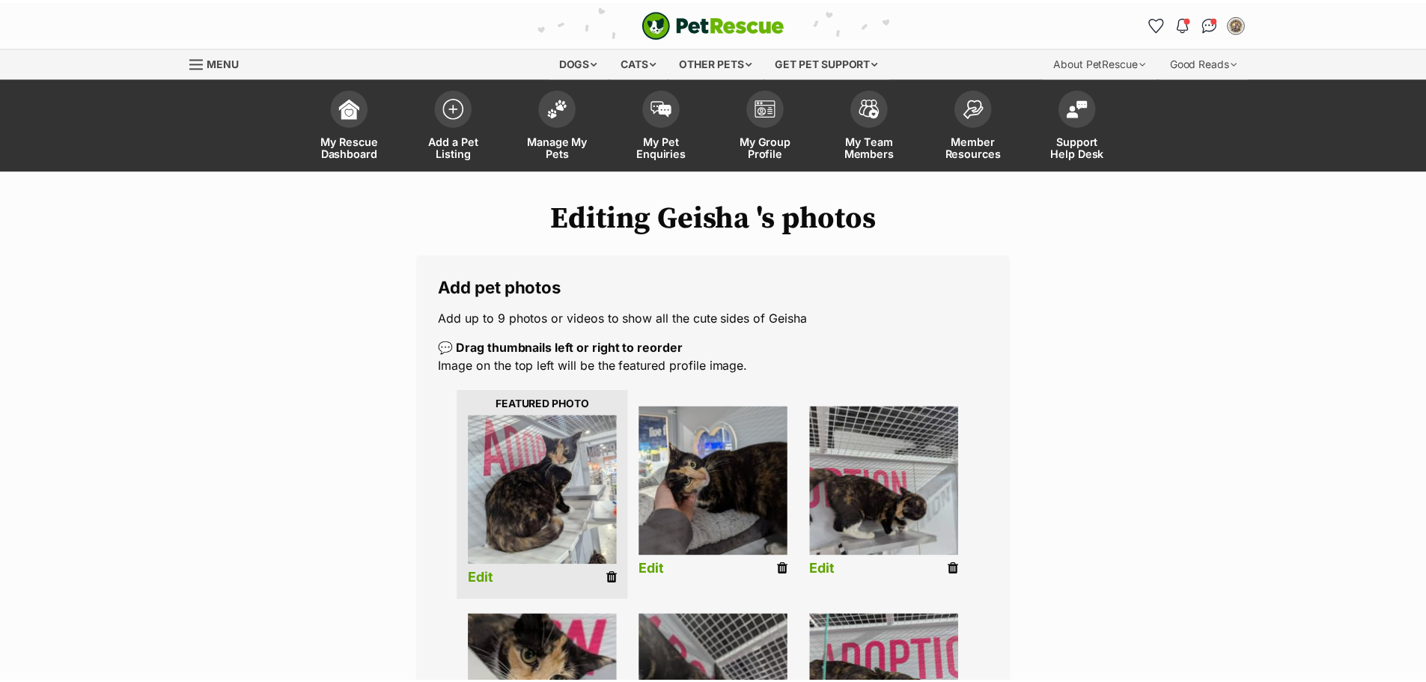
scroll to position [299, 0]
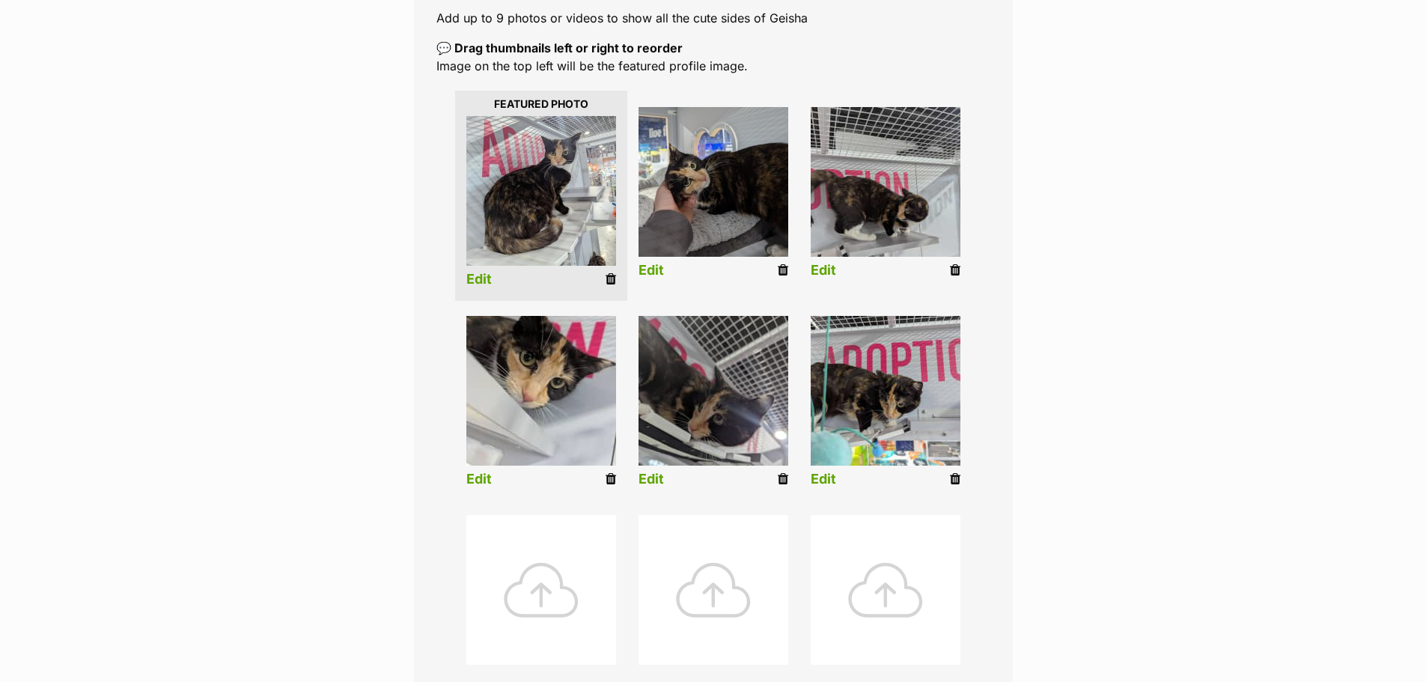
click at [815, 269] on link "Edit" at bounding box center [823, 271] width 25 height 16
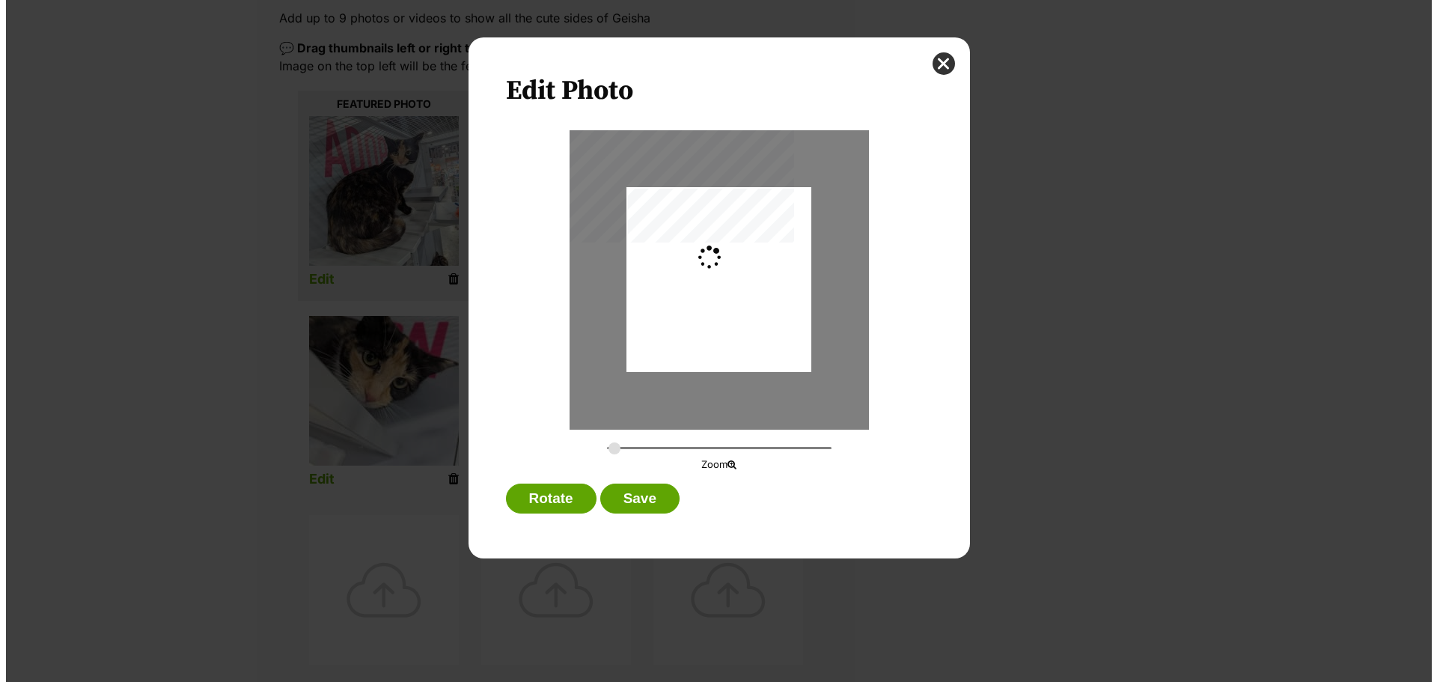
scroll to position [0, 0]
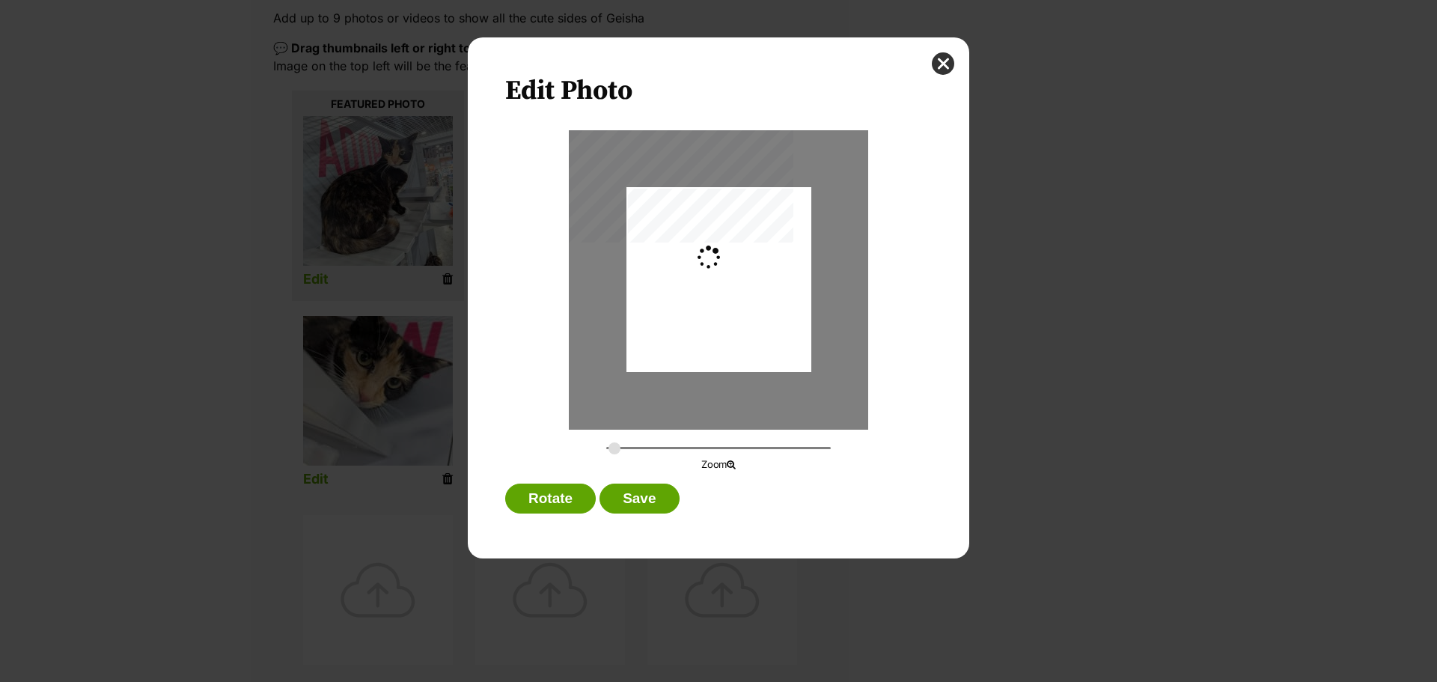
type input "0.2744"
drag, startPoint x: 741, startPoint y: 326, endPoint x: 776, endPoint y: 342, distance: 38.2
click at [778, 332] on div "Dialog Window - Close (Press escape to close)" at bounding box center [719, 283] width 185 height 246
click at [648, 487] on button "Save" at bounding box center [639, 499] width 79 height 30
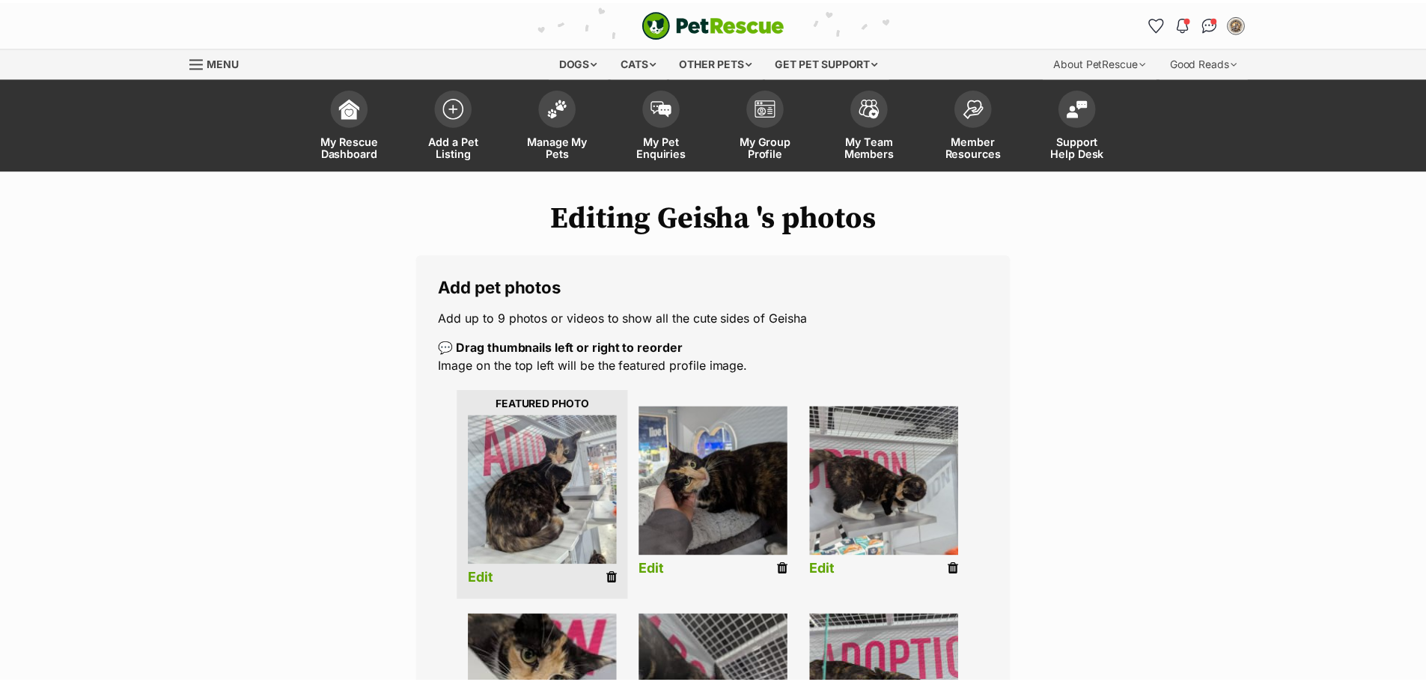
scroll to position [299, 0]
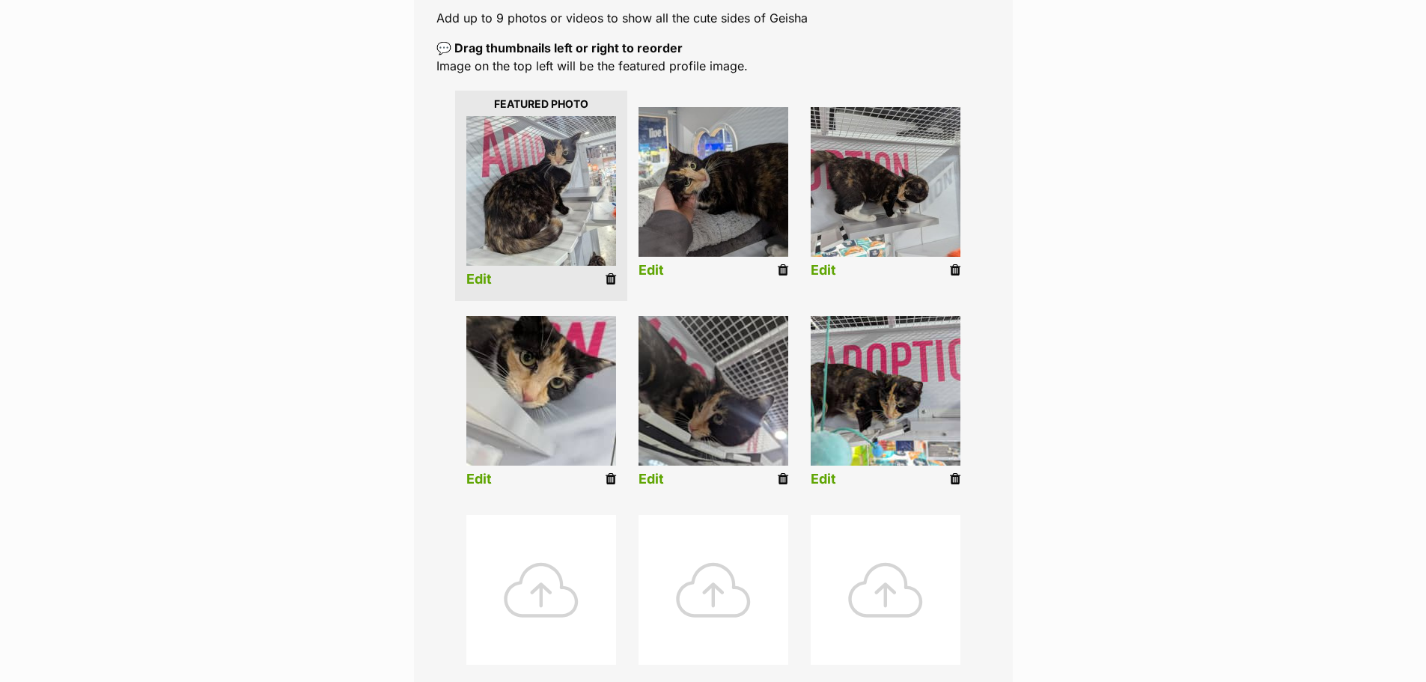
click at [481, 478] on link "Edit" at bounding box center [478, 480] width 25 height 16
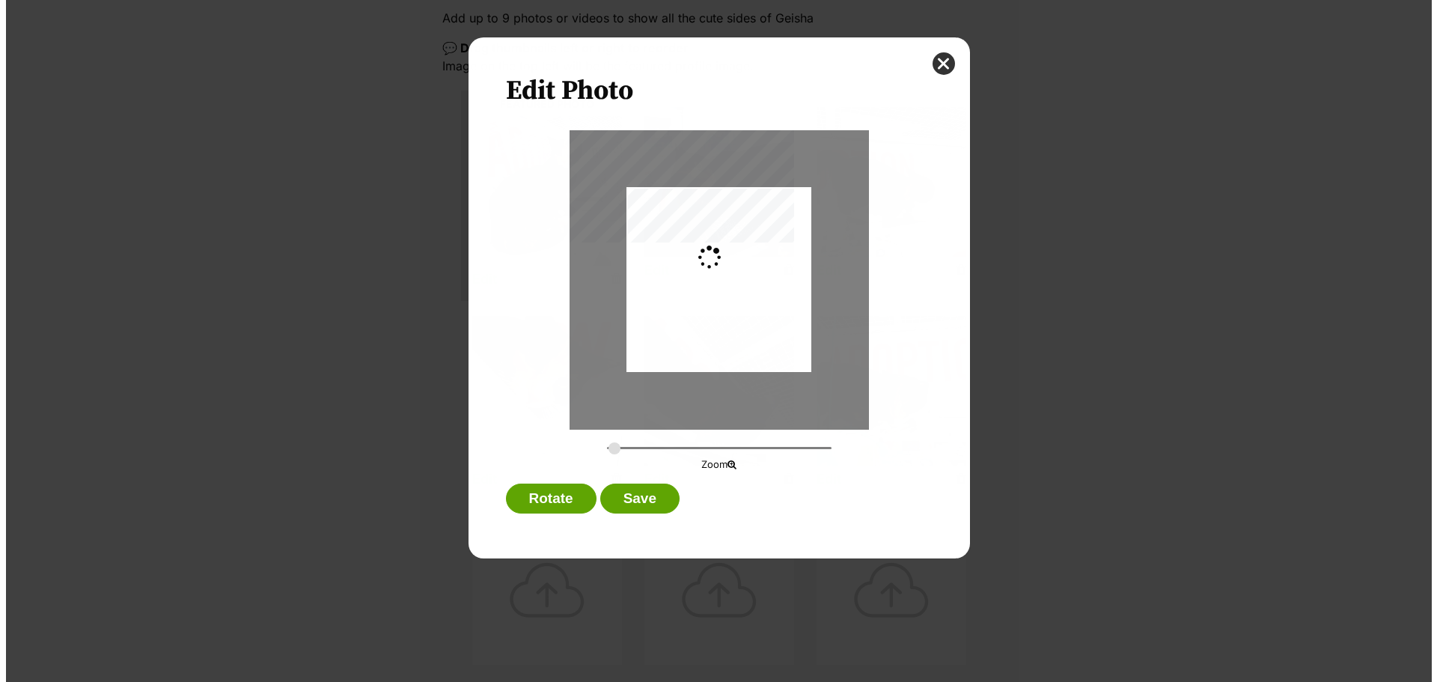
scroll to position [0, 0]
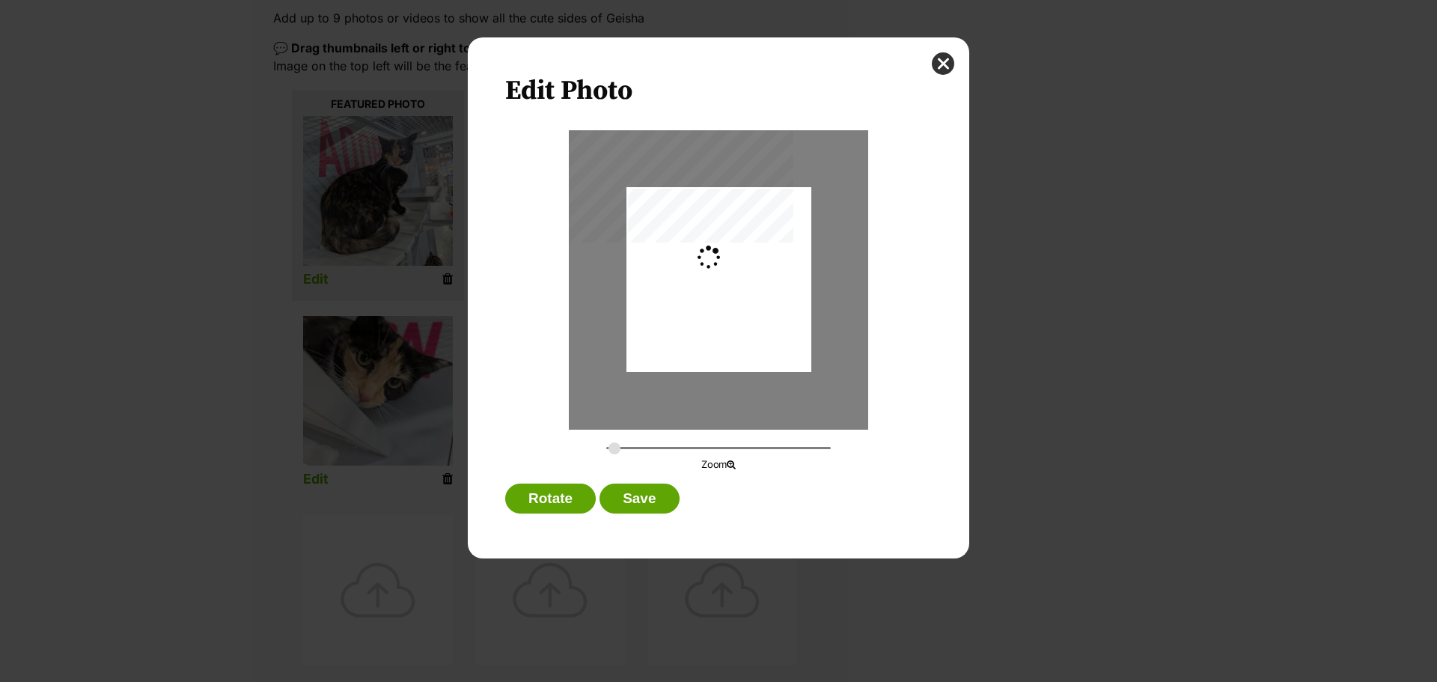
type input "0.3648"
drag, startPoint x: 749, startPoint y: 358, endPoint x: 753, endPoint y: 388, distance: 30.3
click at [753, 388] on div "Dialog Window - Close (Press escape to close)" at bounding box center [718, 279] width 299 height 299
click at [647, 501] on button "Save" at bounding box center [639, 499] width 79 height 30
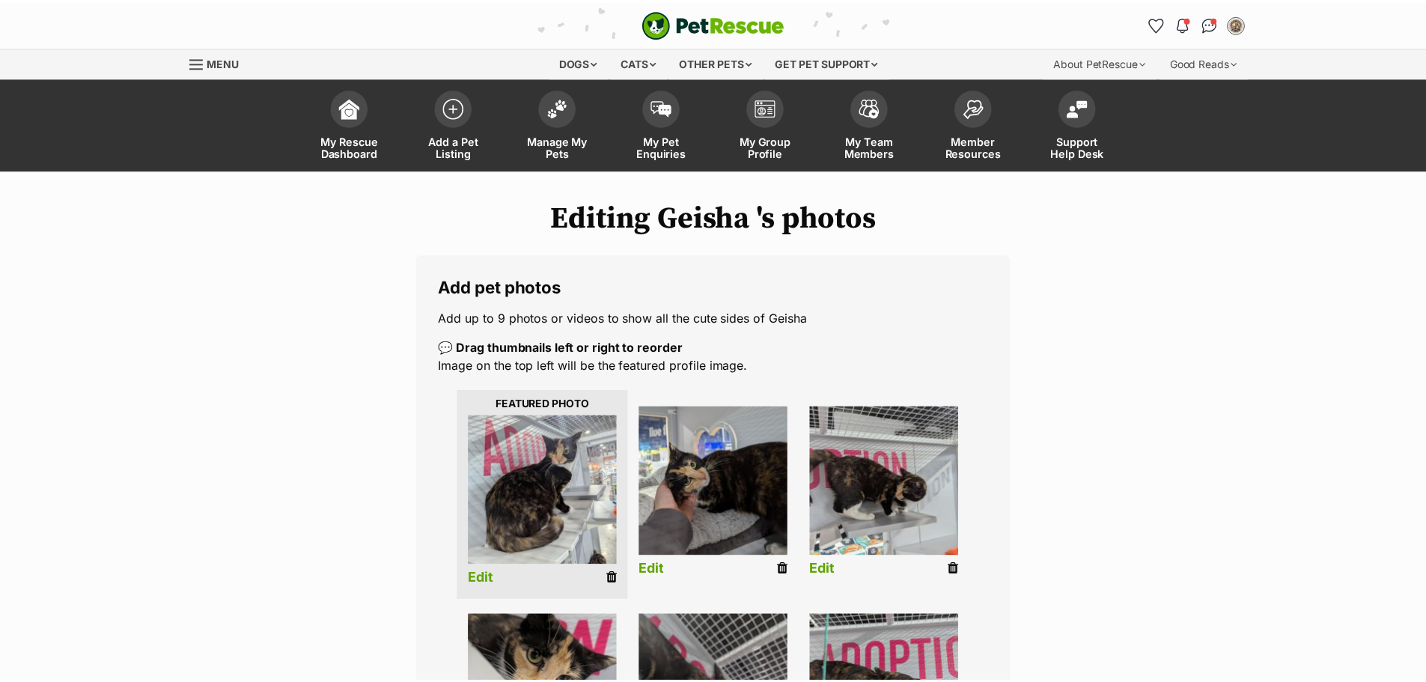
scroll to position [299, 0]
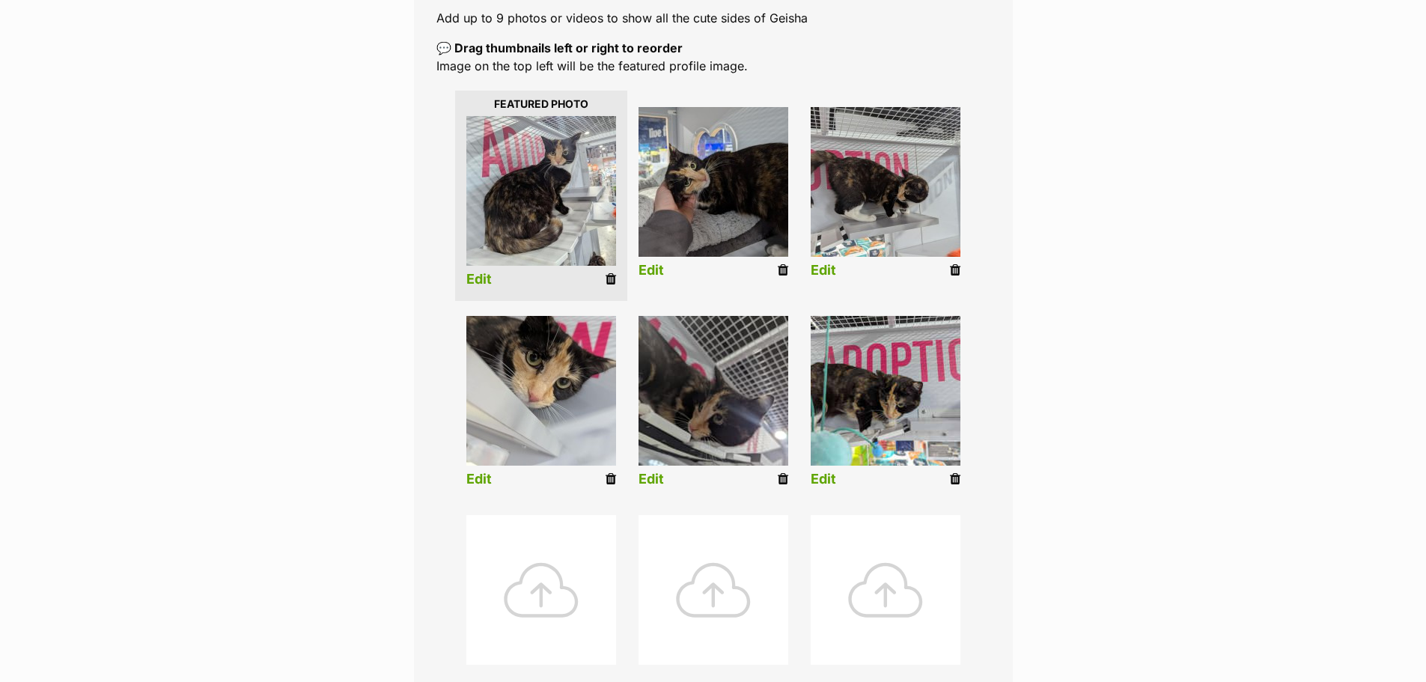
click at [651, 481] on link "Edit" at bounding box center [651, 480] width 25 height 16
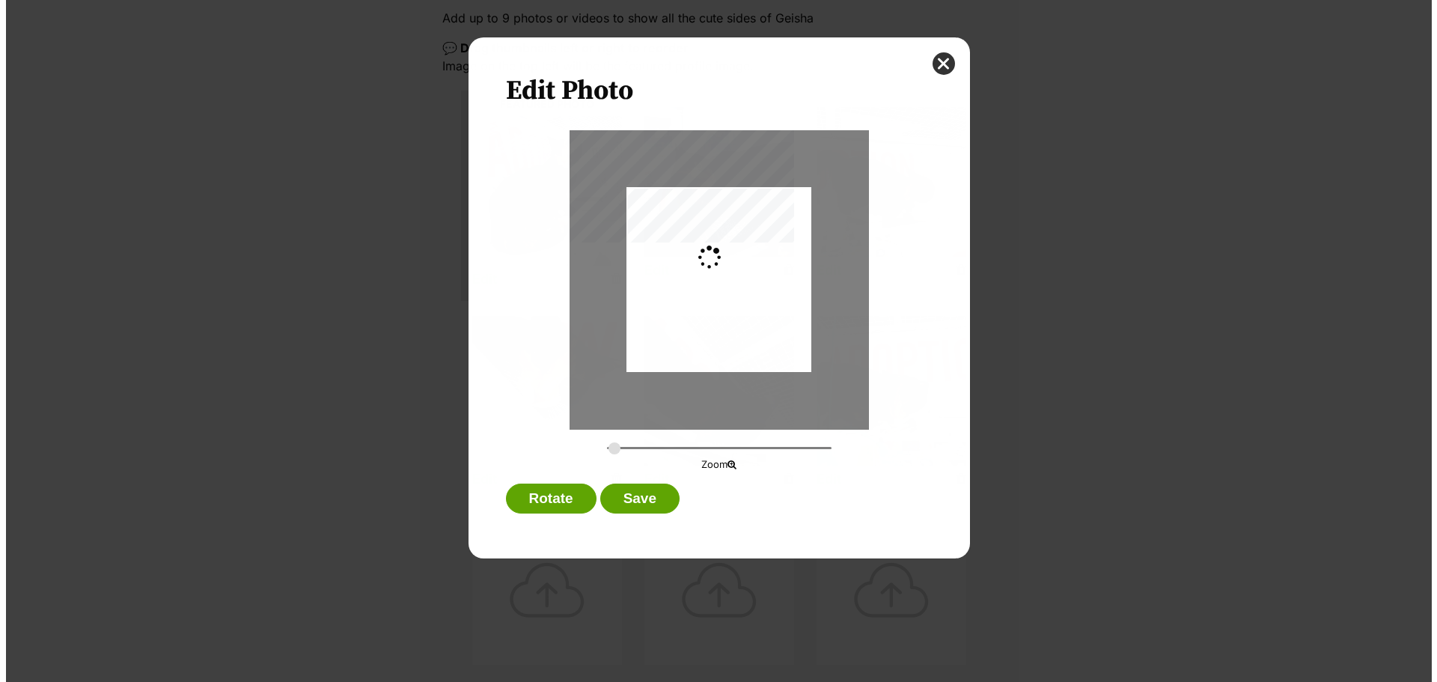
scroll to position [0, 0]
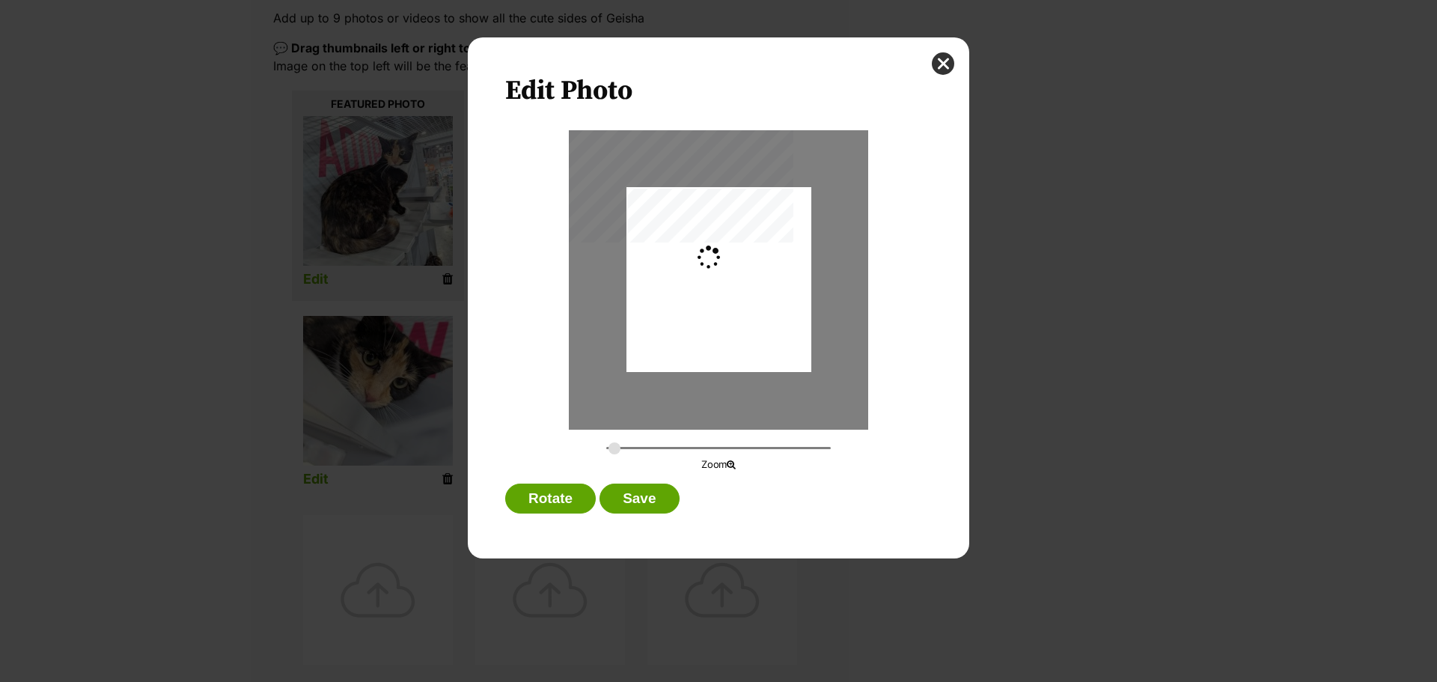
type input "0.2744"
drag, startPoint x: 737, startPoint y: 351, endPoint x: 746, endPoint y: 374, distance: 24.5
click at [746, 374] on div "Dialog Window - Close (Press escape to close)" at bounding box center [719, 306] width 185 height 246
drag, startPoint x: 656, startPoint y: 490, endPoint x: 678, endPoint y: 469, distance: 31.2
click at [655, 490] on button "Save" at bounding box center [639, 499] width 79 height 30
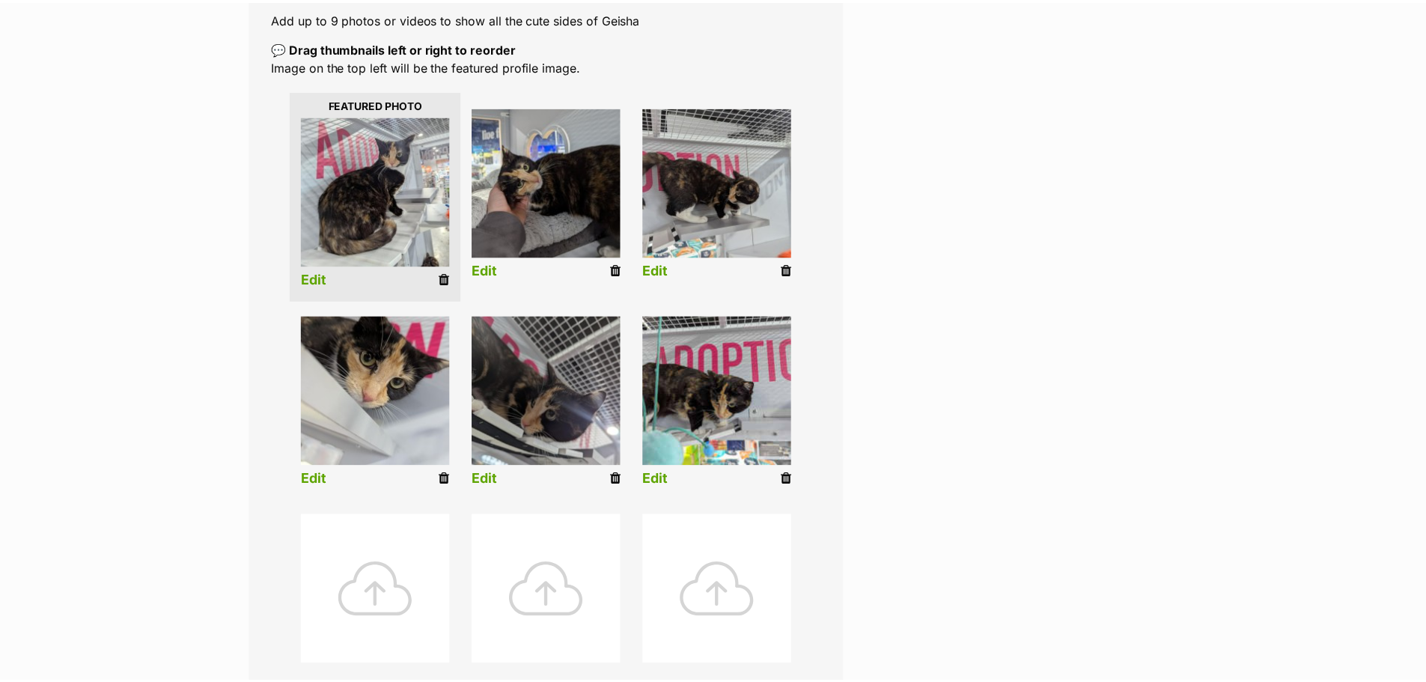
scroll to position [299, 0]
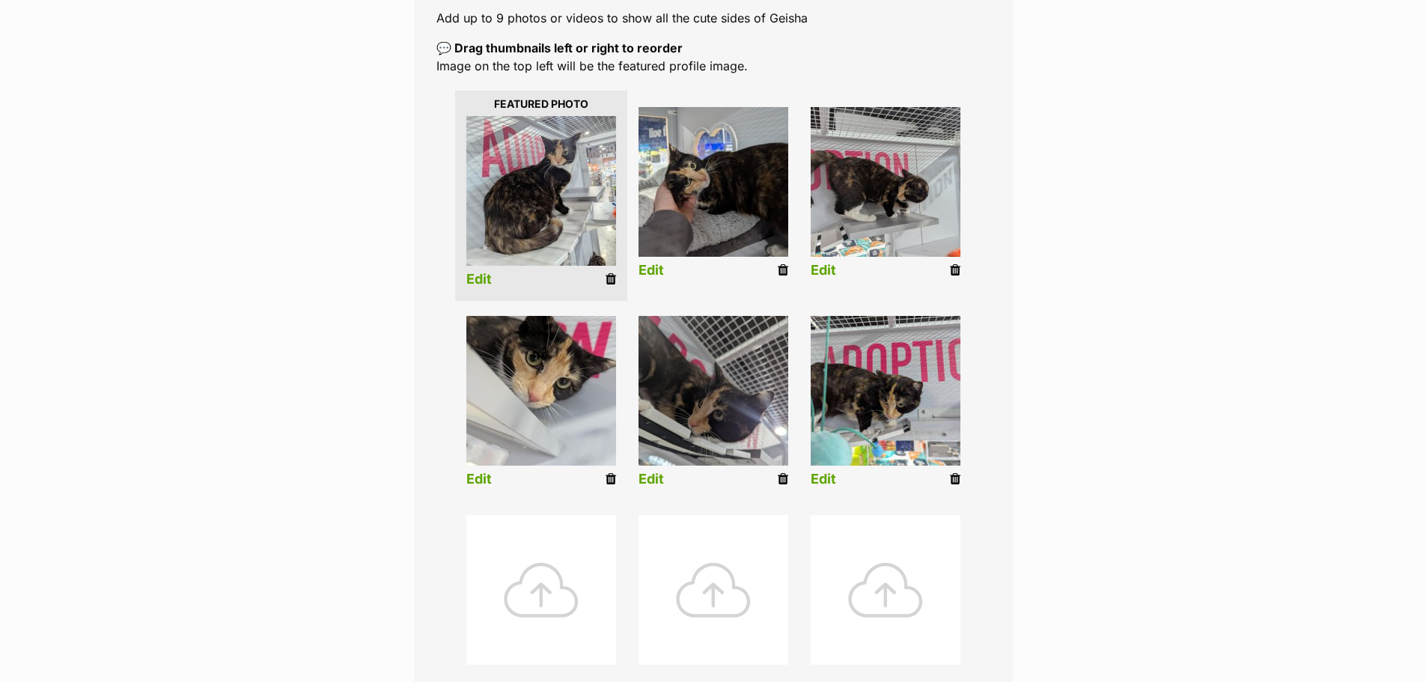
click at [818, 473] on link "Edit" at bounding box center [823, 480] width 25 height 16
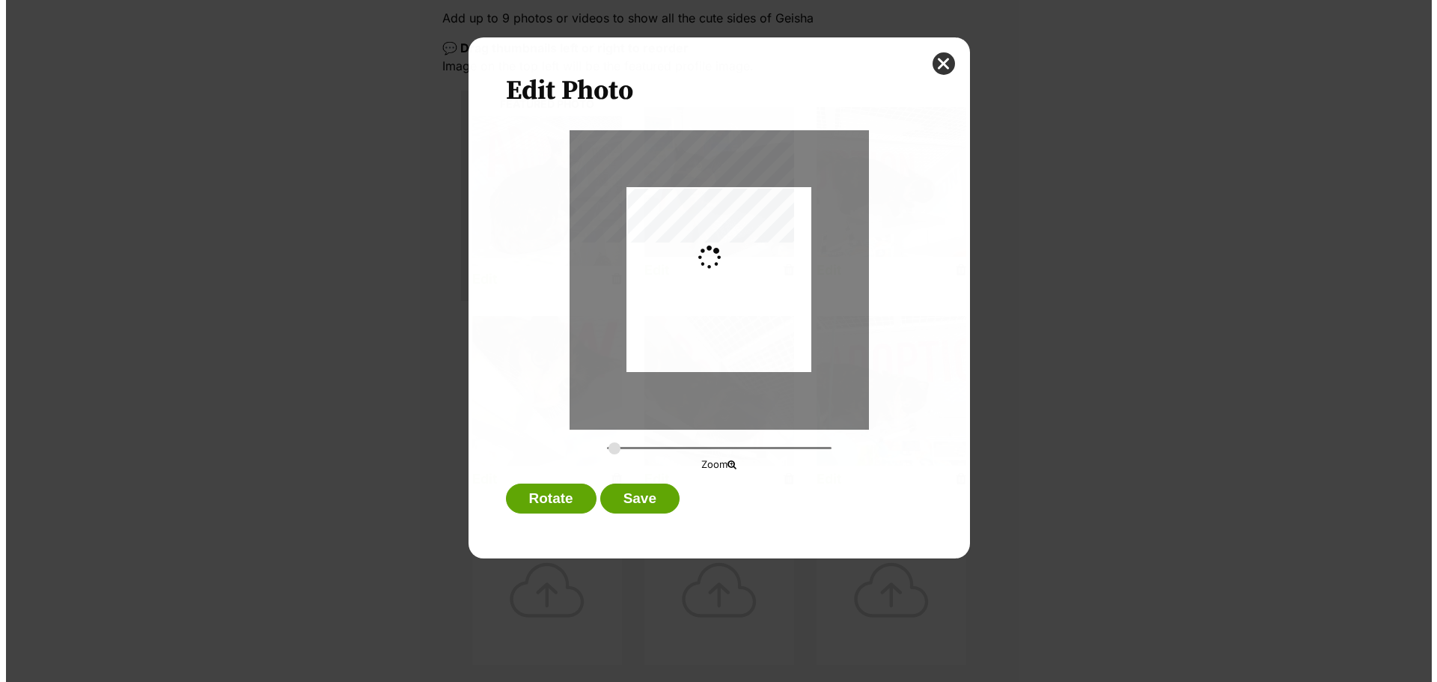
scroll to position [0, 0]
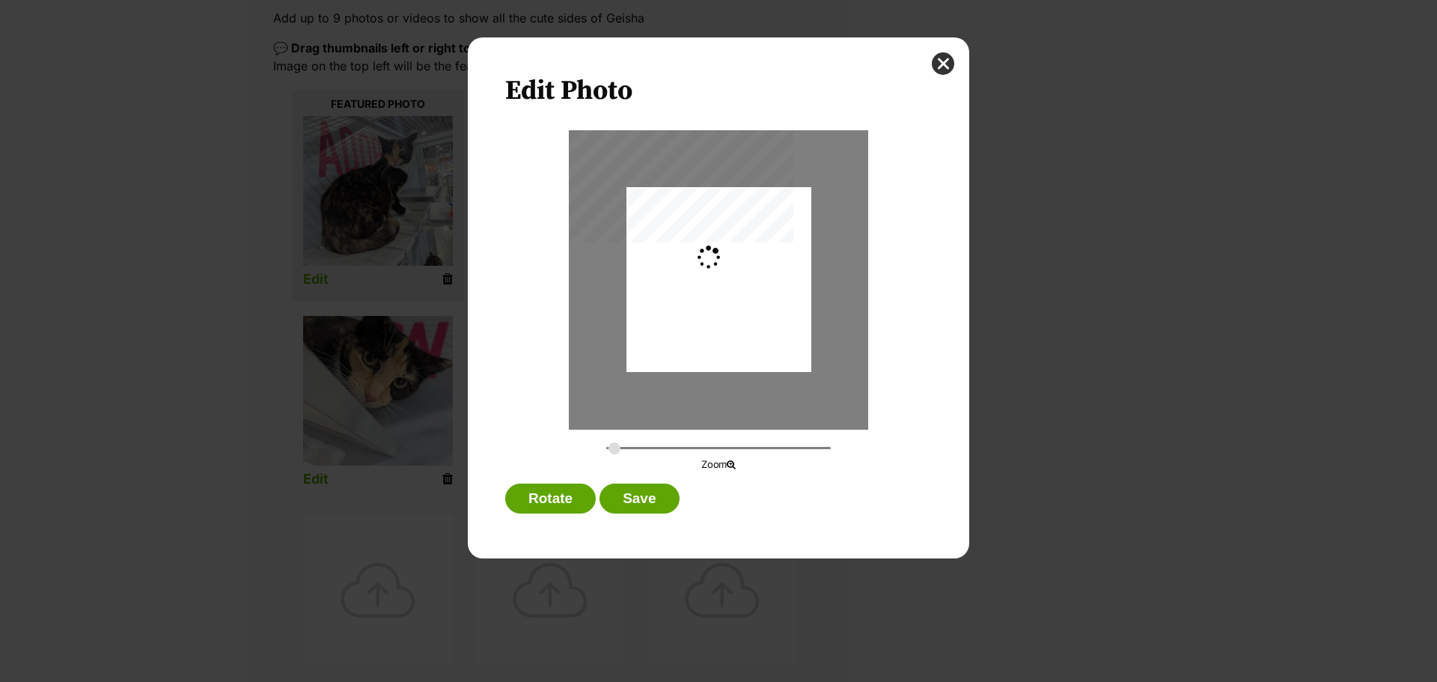
type input "0.3648"
drag, startPoint x: 705, startPoint y: 293, endPoint x: 743, endPoint y: 294, distance: 38.2
click at [743, 294] on div "Dialog Window - Close (Press escape to close)" at bounding box center [744, 279] width 246 height 185
click at [660, 501] on button "Save" at bounding box center [639, 499] width 79 height 30
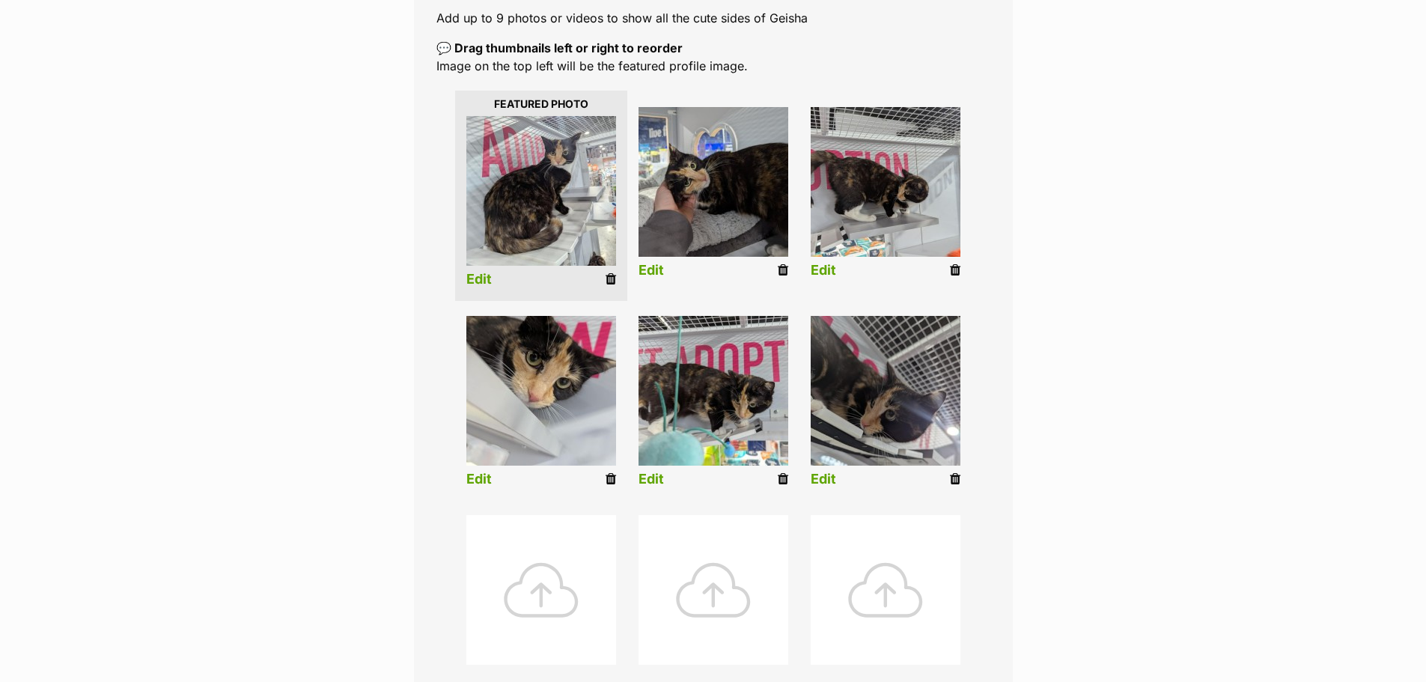
scroll to position [599, 0]
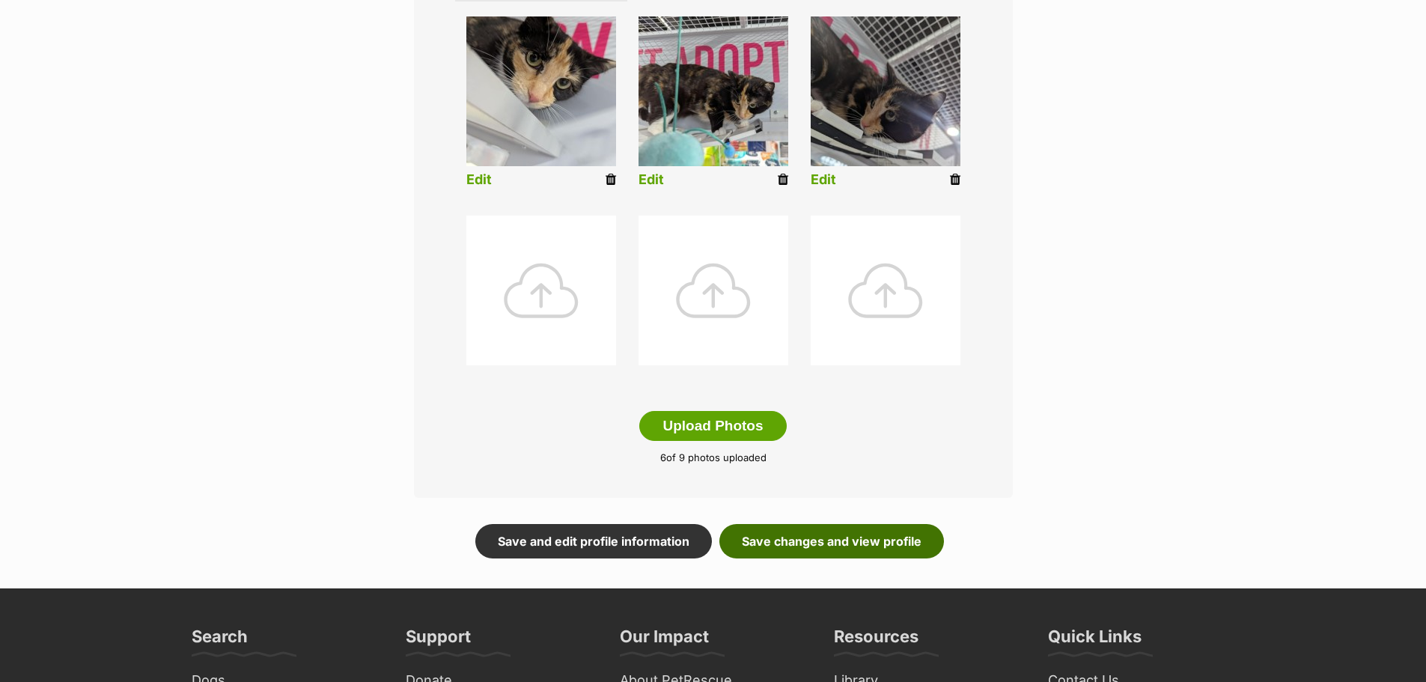
click at [787, 542] on link "Save changes and view profile" at bounding box center [831, 541] width 225 height 34
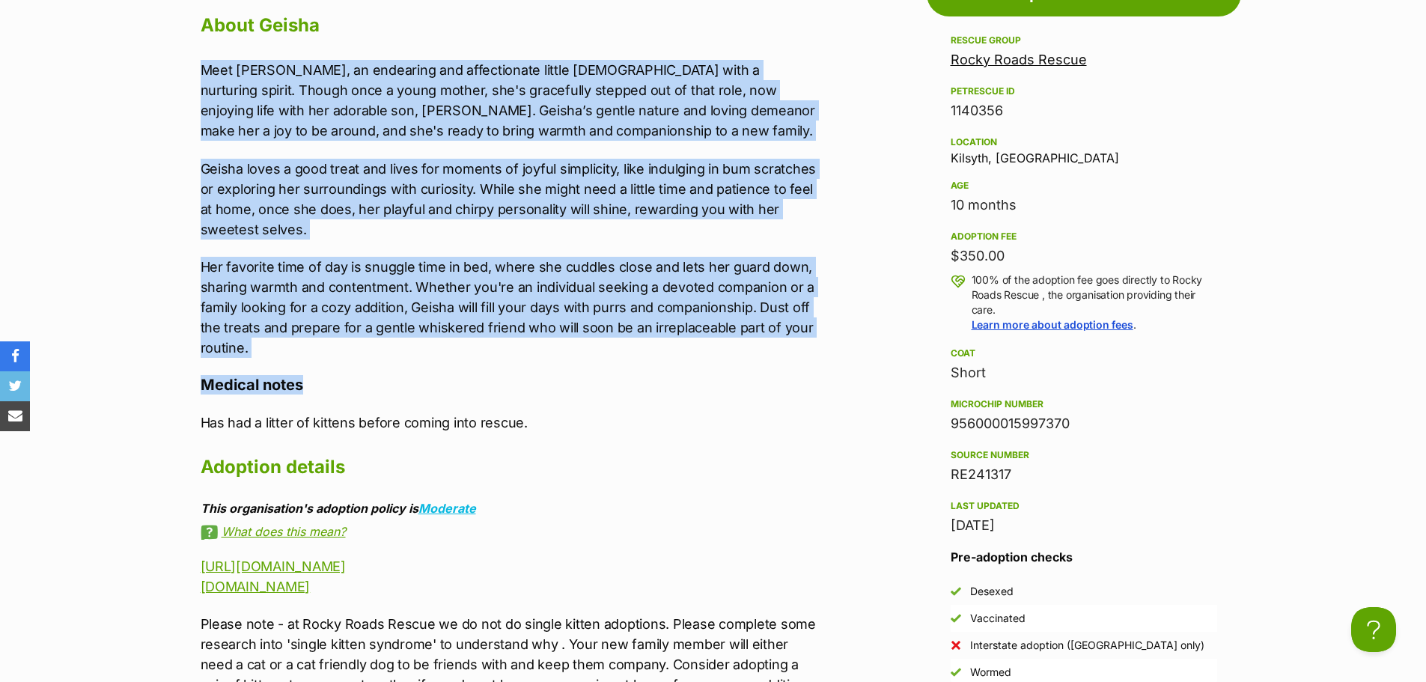
drag, startPoint x: 185, startPoint y: 59, endPoint x: 834, endPoint y: 361, distance: 715.8
drag, startPoint x: 350, startPoint y: 335, endPoint x: 278, endPoint y: 341, distance: 72.1
click at [350, 333] on p "Her favorite time of day is snuggle time in bed, where she cuddles close and le…" at bounding box center [510, 307] width 618 height 101
click at [262, 348] on p "Her favorite time of day is snuggle time in bed, where she cuddles close and le…" at bounding box center [510, 307] width 618 height 101
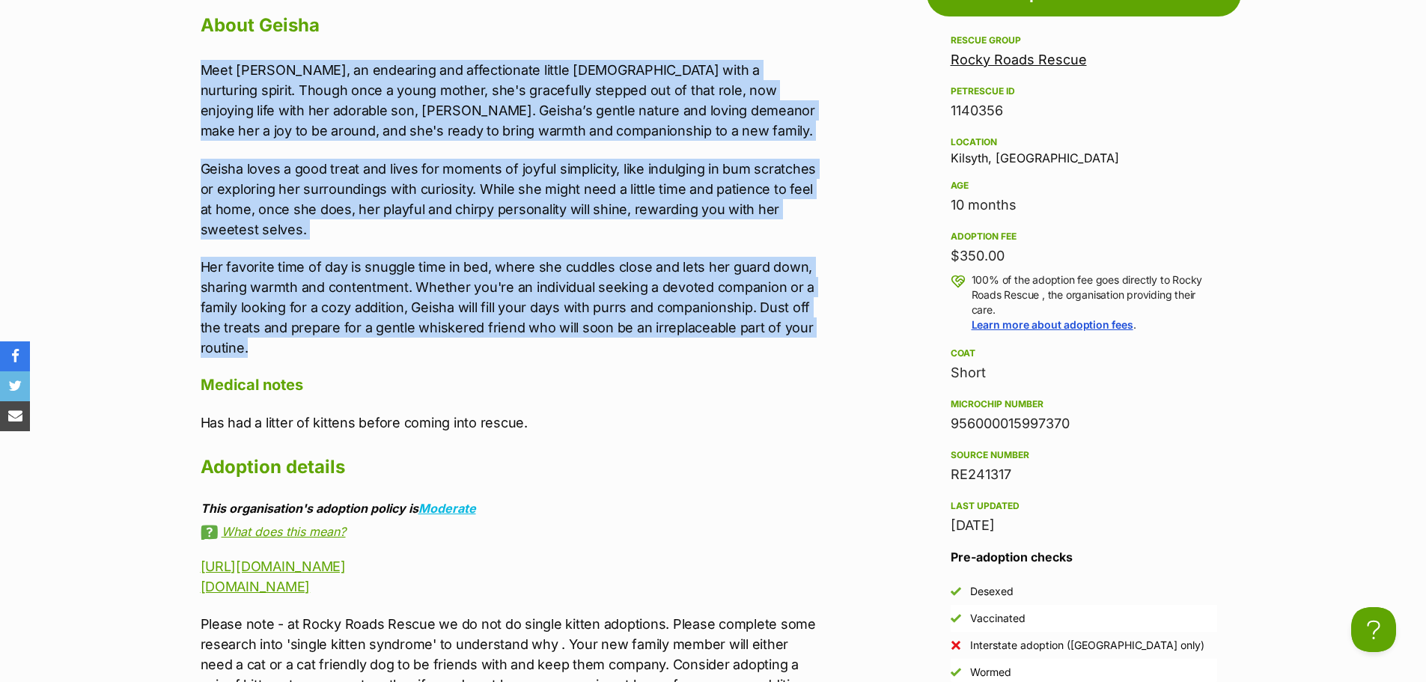
drag, startPoint x: 247, startPoint y: 347, endPoint x: 198, endPoint y: 71, distance: 279.9
click at [197, 71] on div "Upload Videos About Geisha Meet [PERSON_NAME], an endearing and affectionate li…" at bounding box center [502, 485] width 633 height 1056
copy div "Lore Ipsumd, si ametconse adi elitseddoeiu tempor inci utla e doloremag aliqua.…"
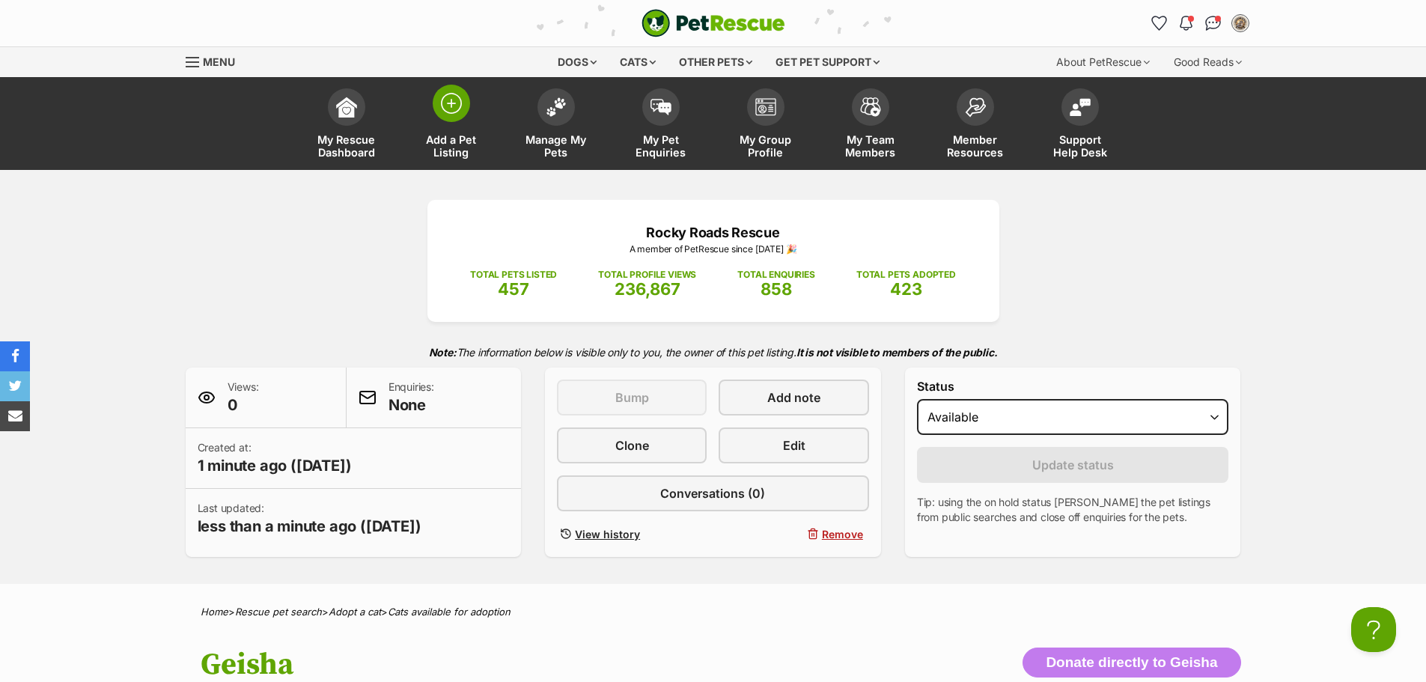
click at [469, 102] on span at bounding box center [451, 103] width 37 height 37
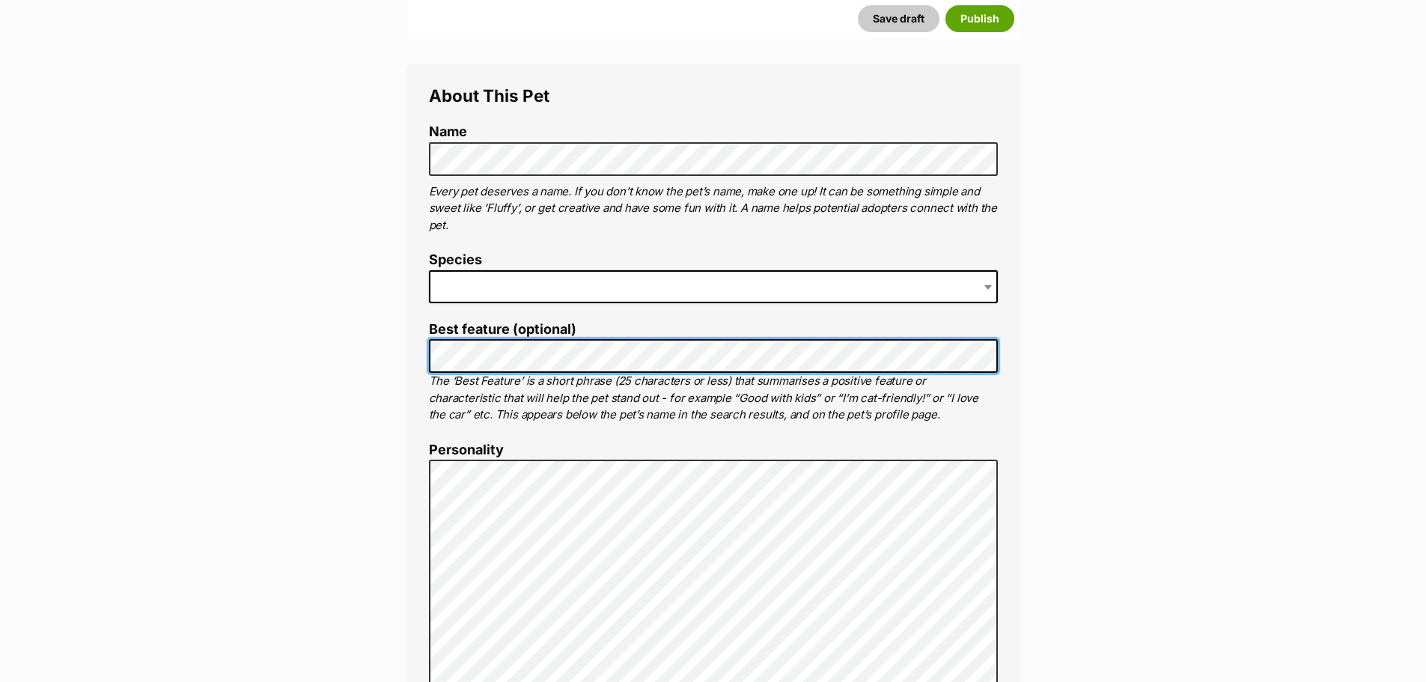
scroll to position [517, 0]
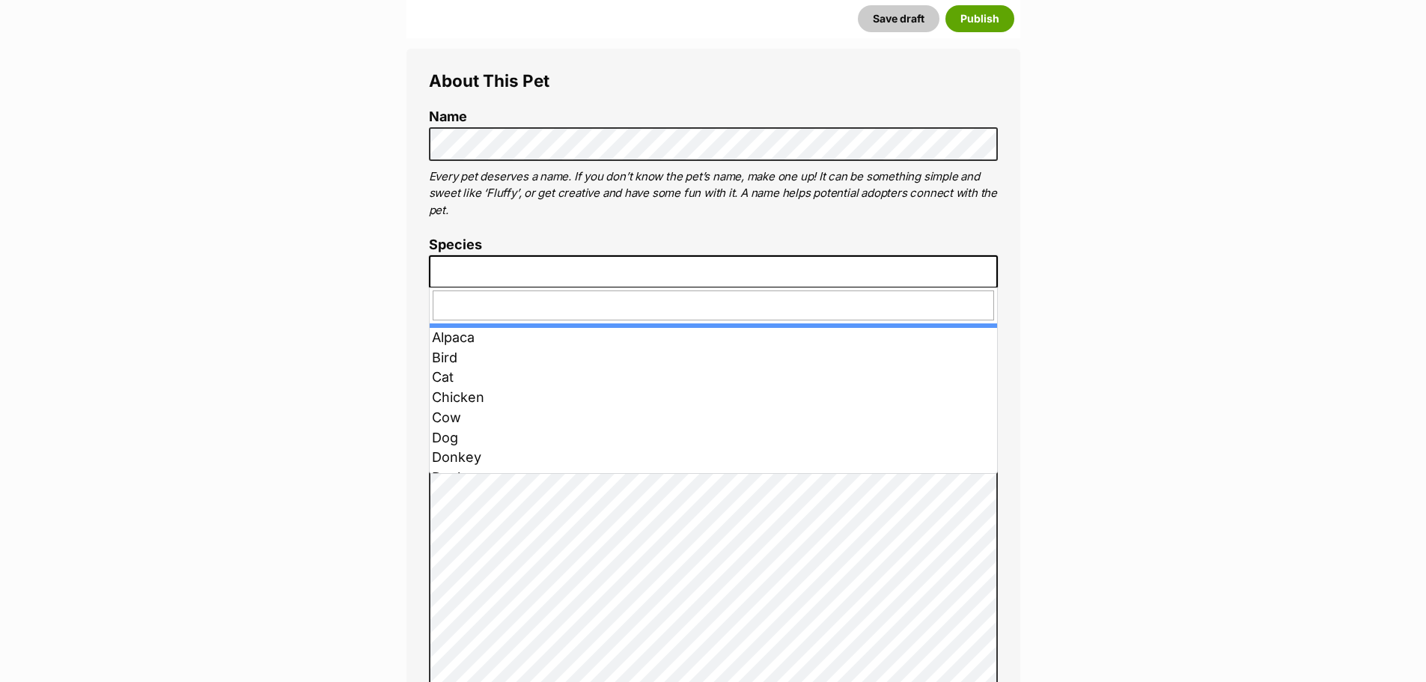
click at [481, 257] on span at bounding box center [713, 271] width 569 height 33
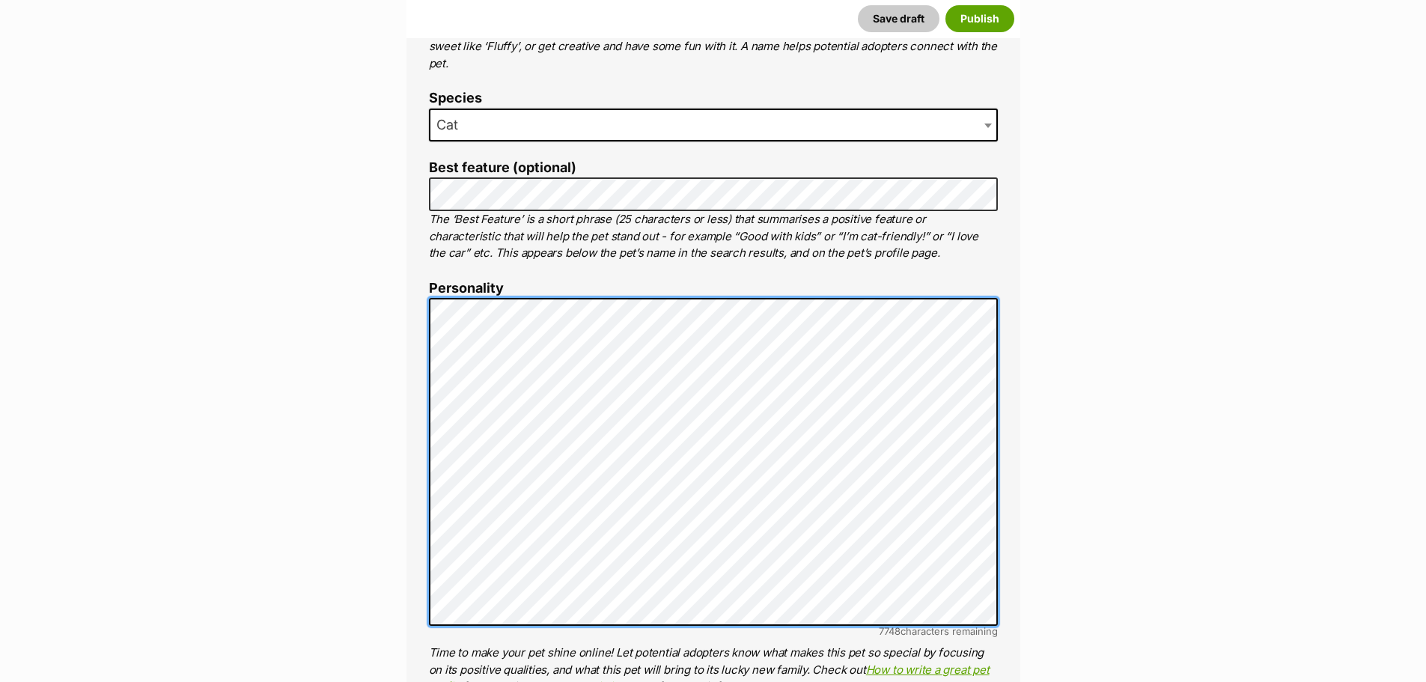
scroll to position [1116, 0]
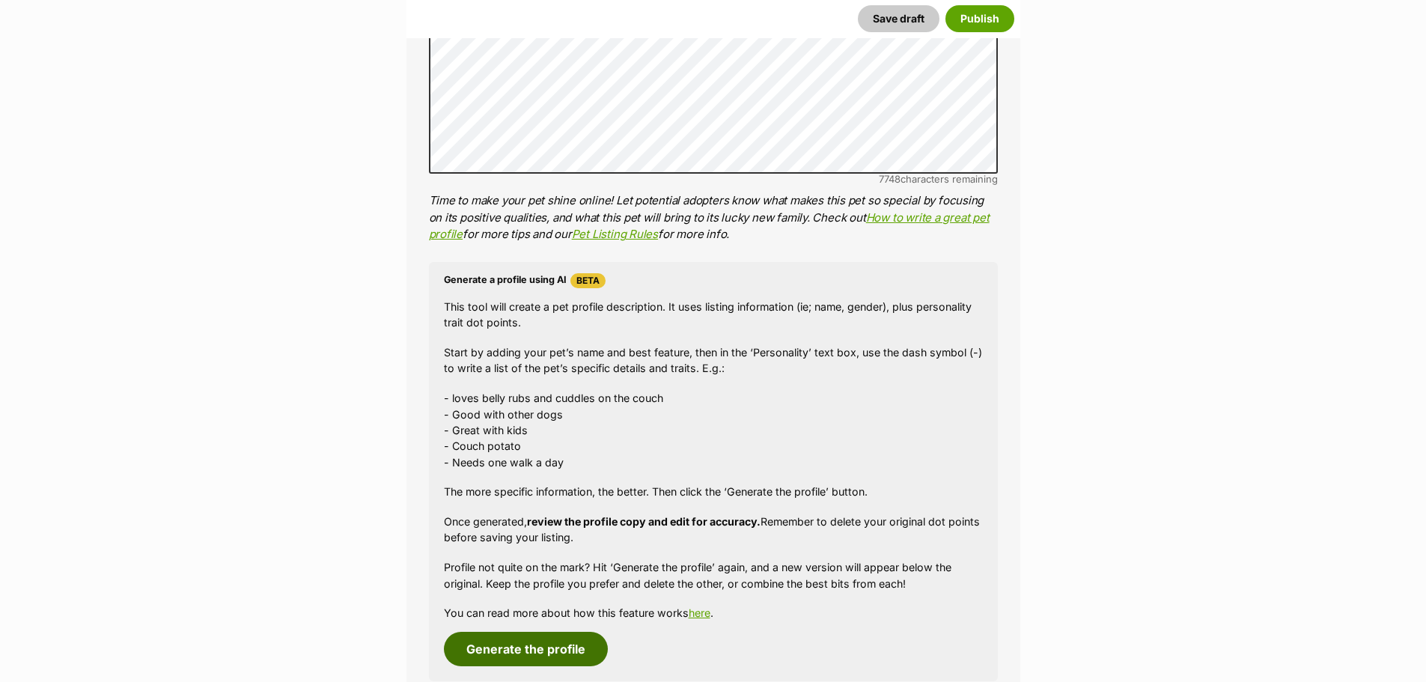
click at [550, 650] on button "Generate the profile" at bounding box center [526, 649] width 164 height 34
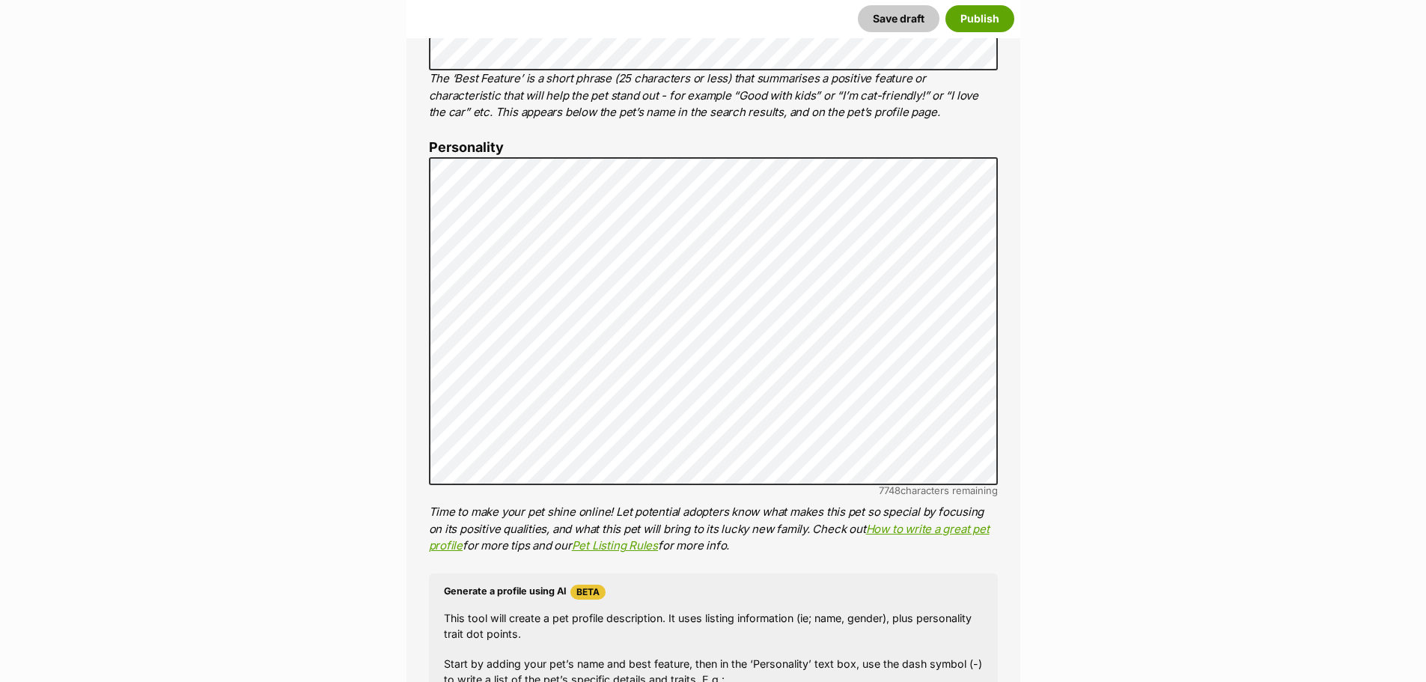
scroll to position [785, 0]
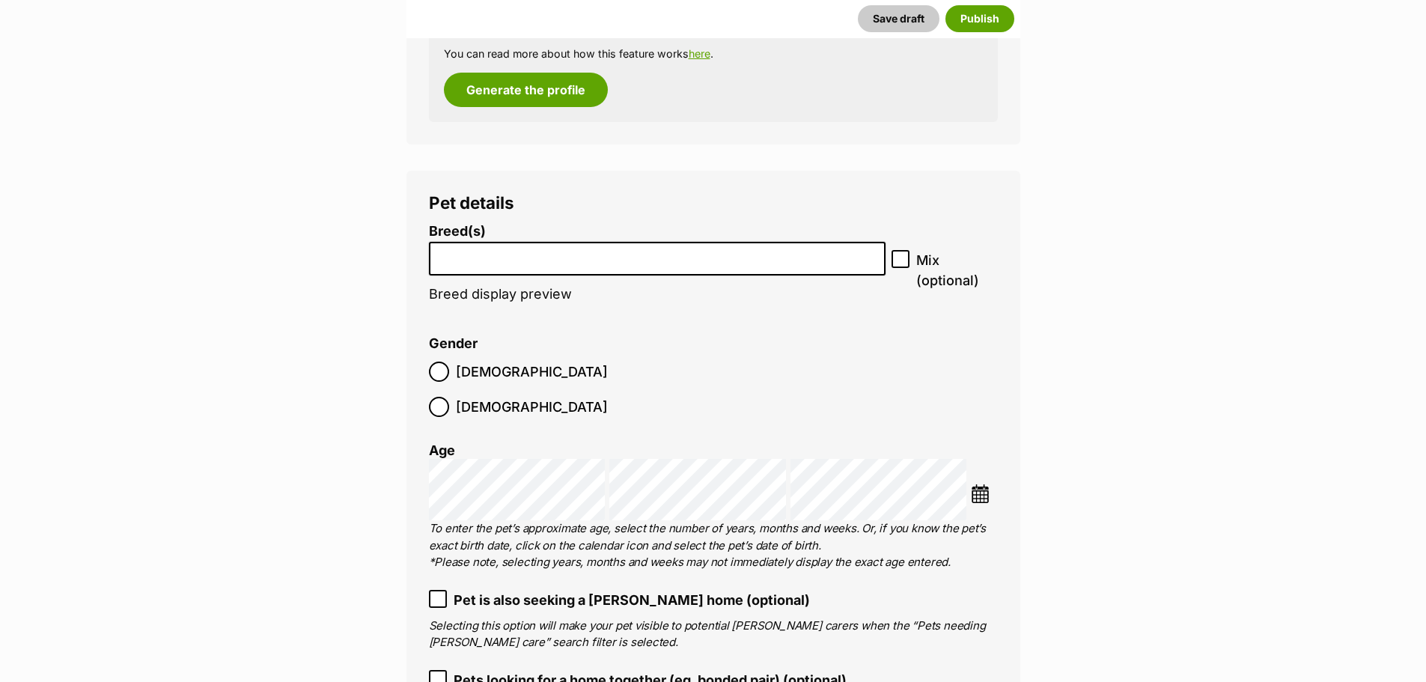
scroll to position [1684, 0]
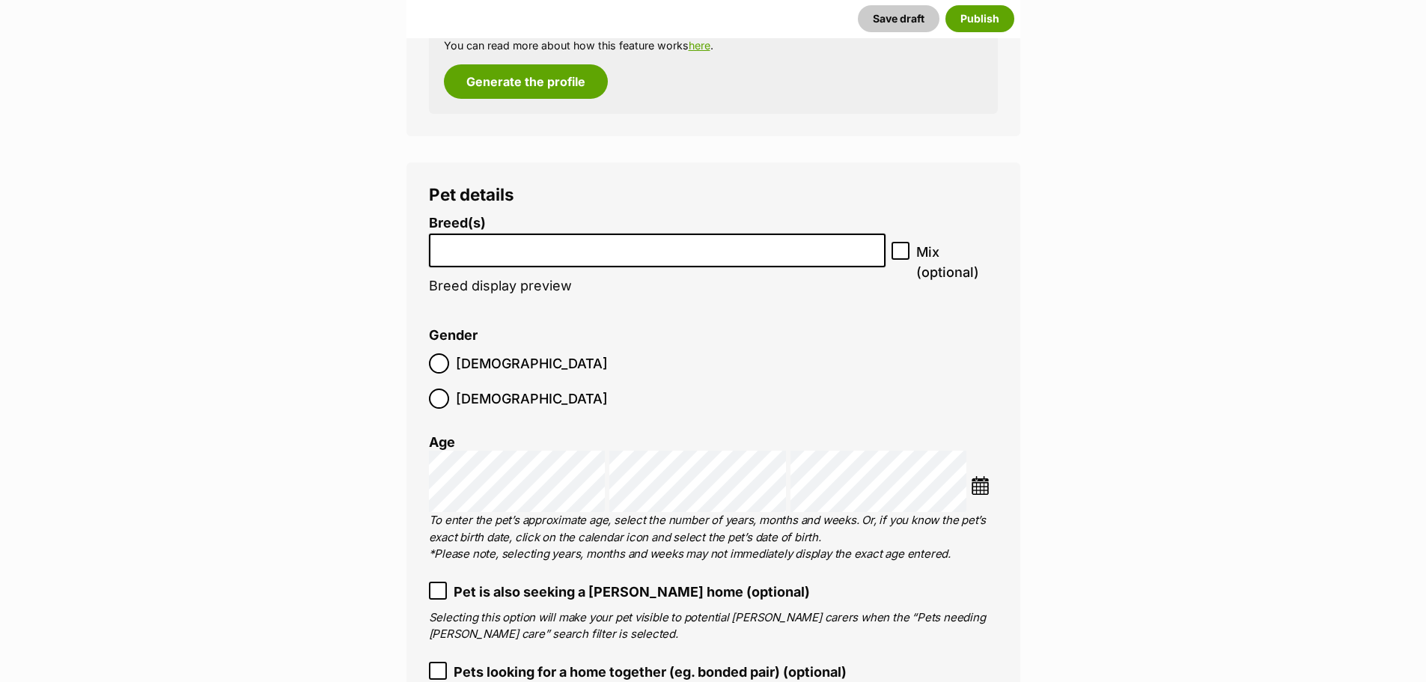
click at [537, 251] on input "search" at bounding box center [657, 247] width 447 height 16
type input "domsetic"
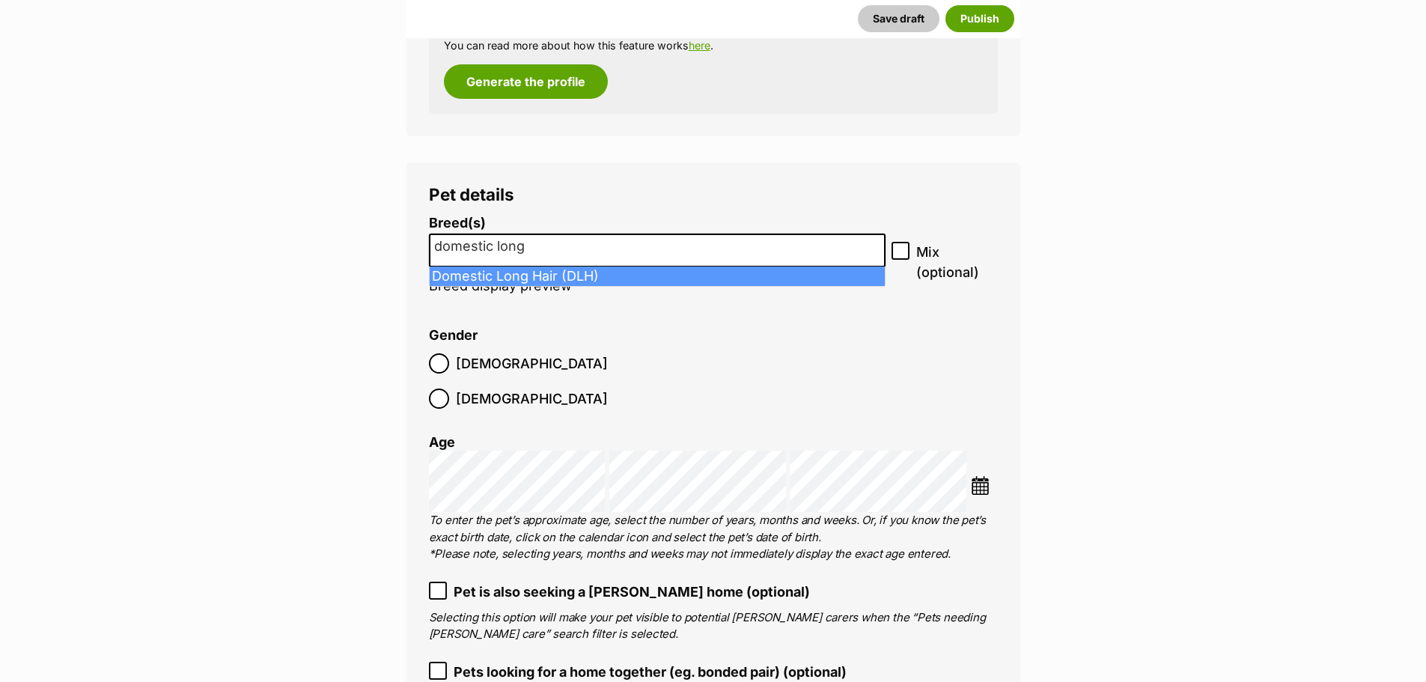
type input "domestic long"
select select "252100"
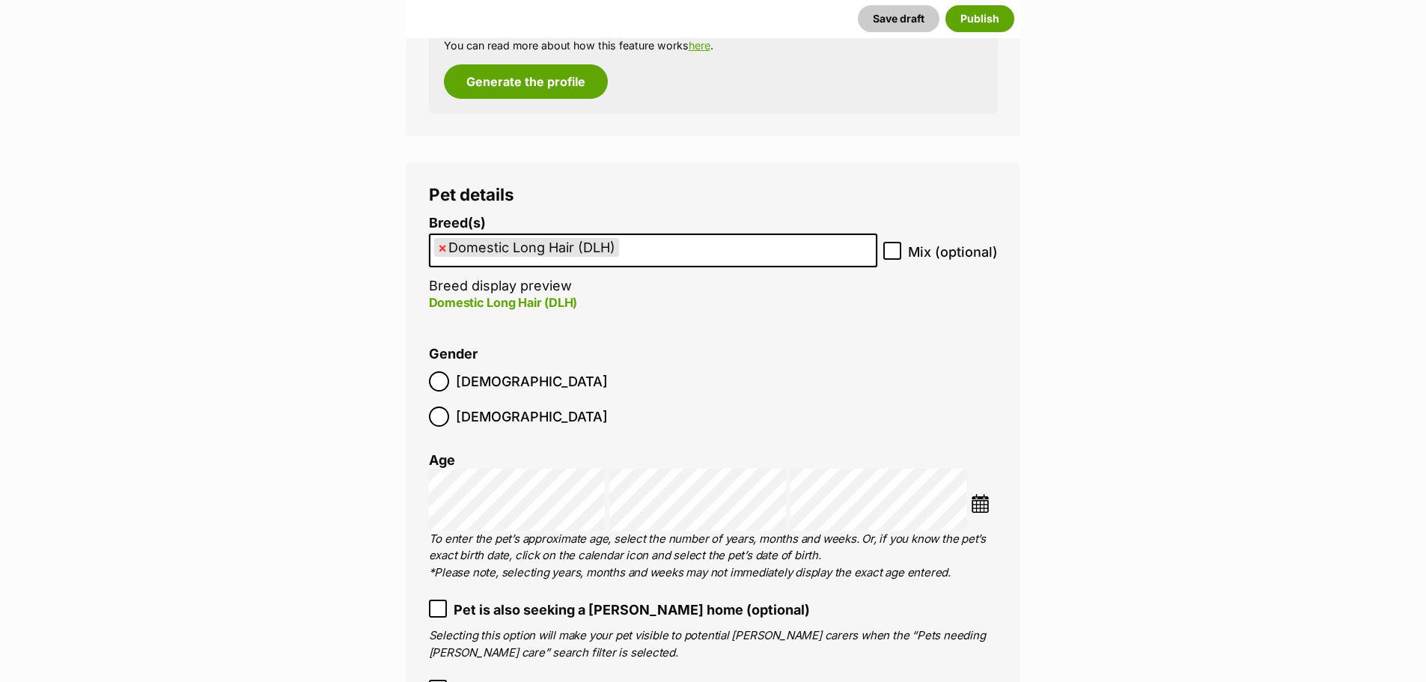
click at [994, 494] on li at bounding box center [984, 505] width 26 height 22
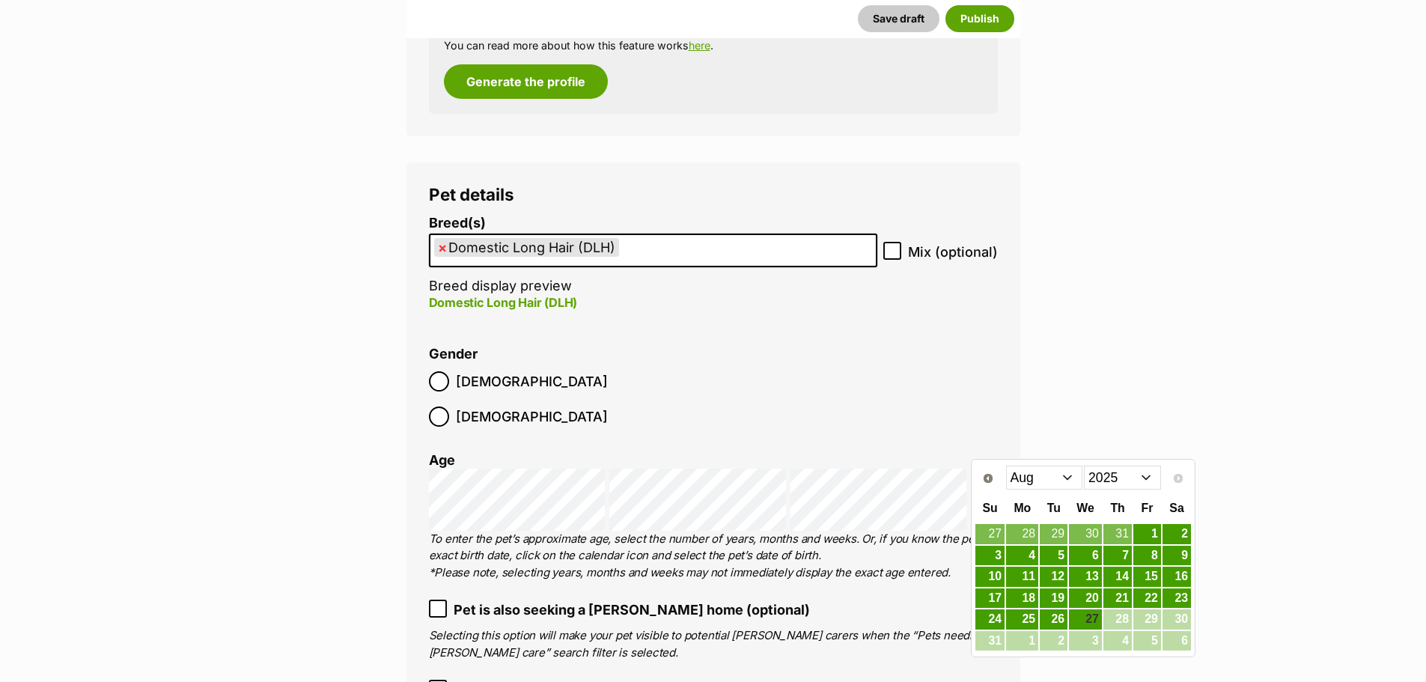
click at [1092, 483] on select "2015 2016 2017 2018 2019 2020 2021 2022 2023 2024 2025" at bounding box center [1122, 478] width 77 height 24
click at [1020, 577] on link "14" at bounding box center [1022, 576] width 32 height 19
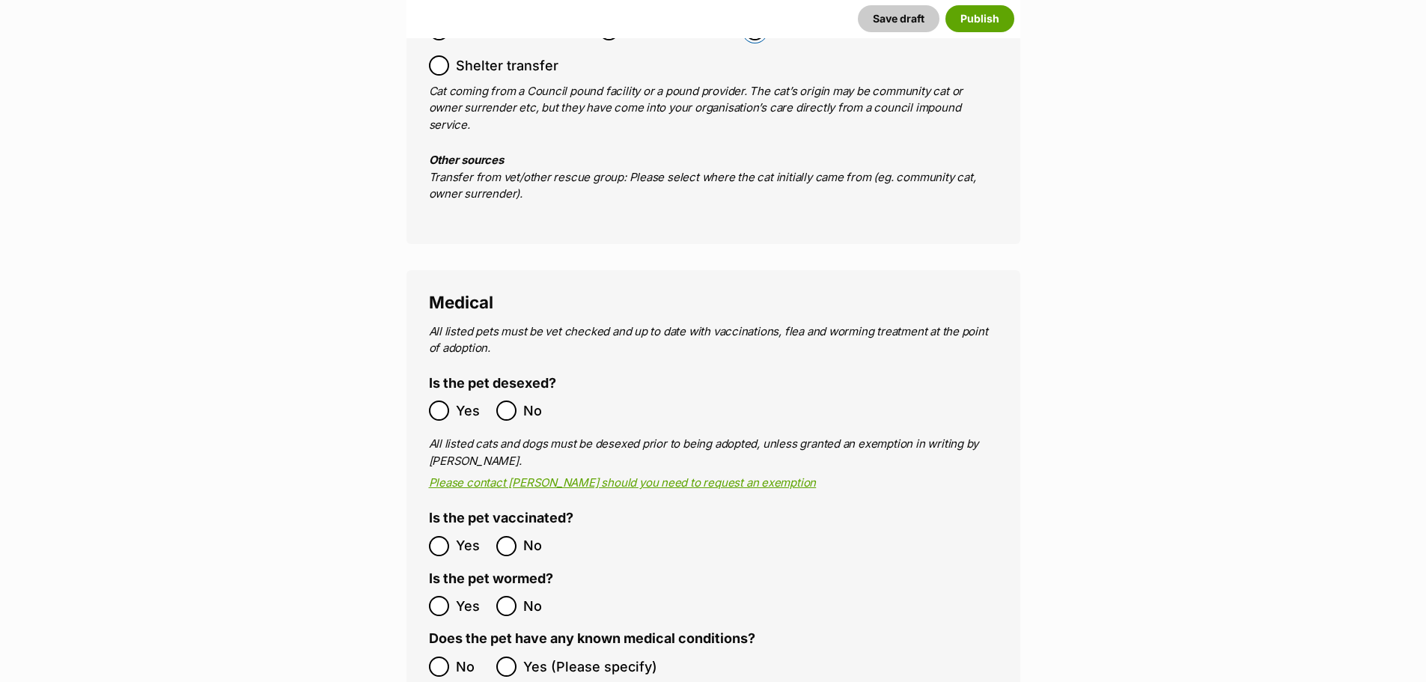
scroll to position [2582, 0]
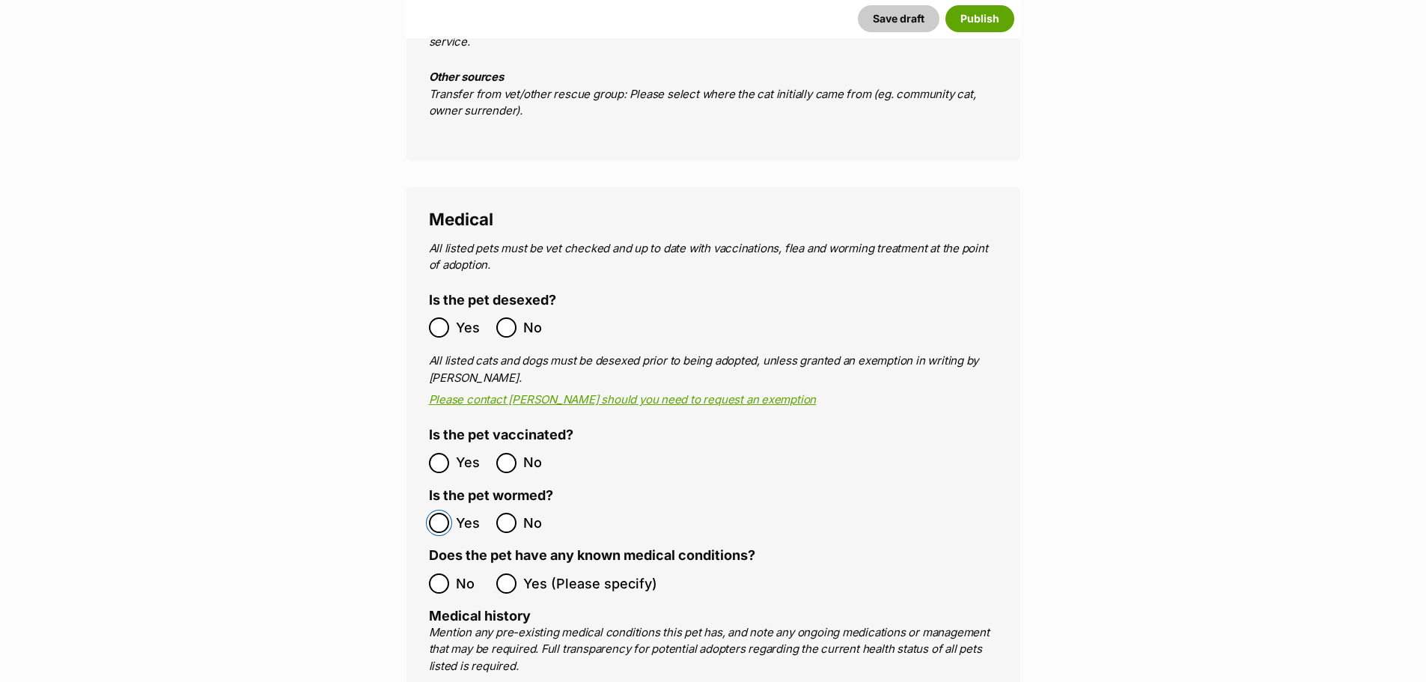
click at [447, 472] on ol "All listed pets must be vet checked and up to date with vaccinations, flea and …" at bounding box center [713, 636] width 569 height 792
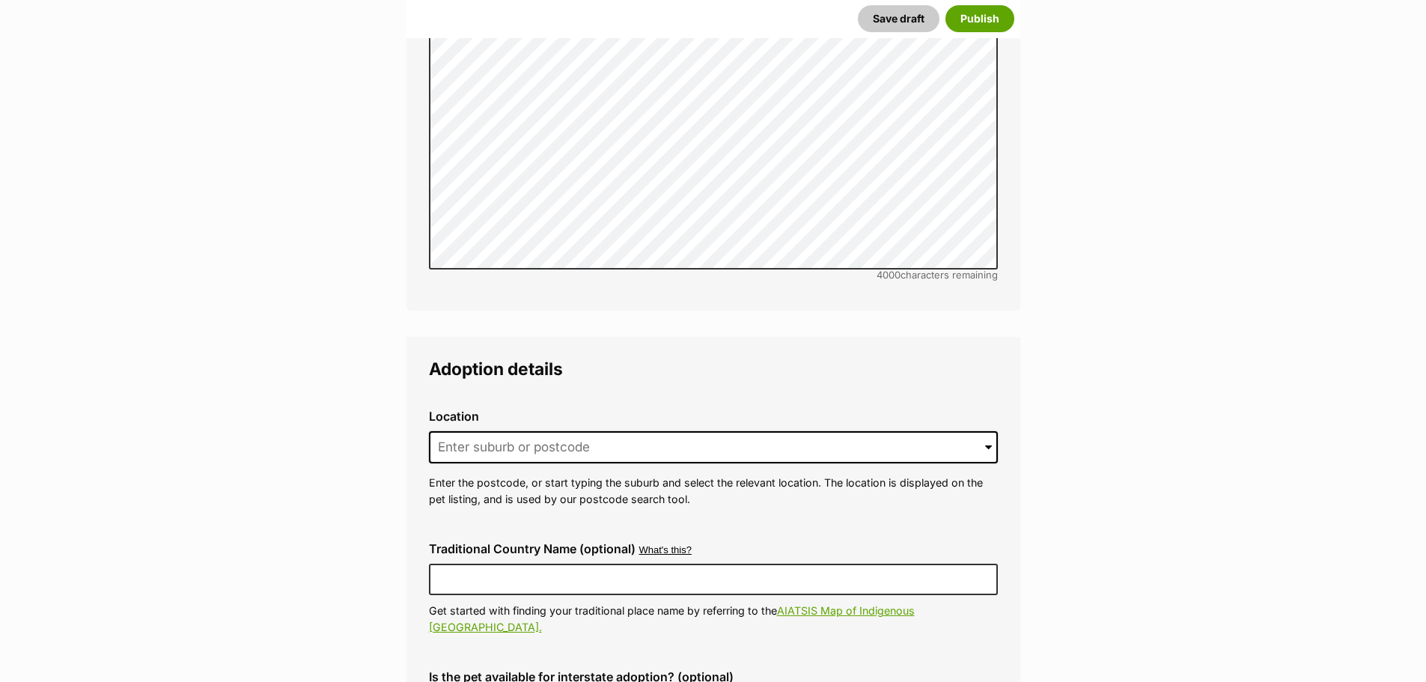
scroll to position [3480, 0]
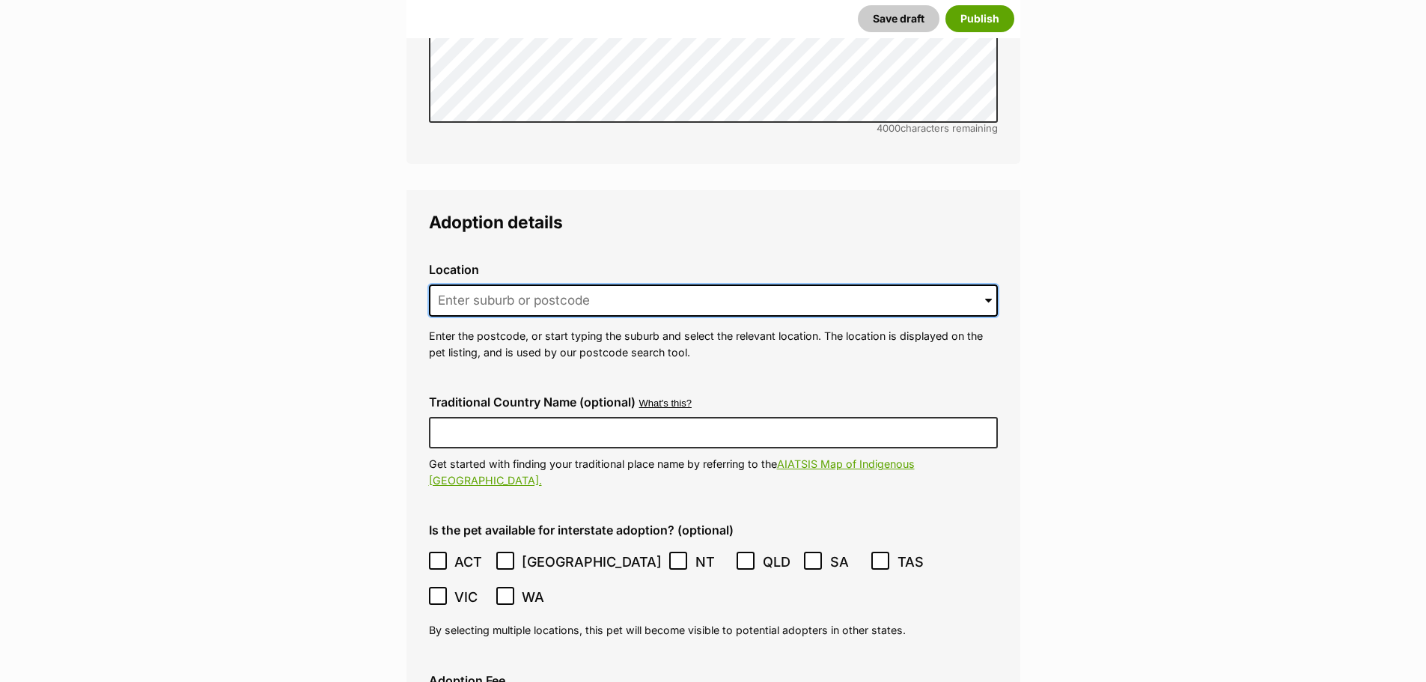
click at [550, 284] on input at bounding box center [713, 300] width 569 height 33
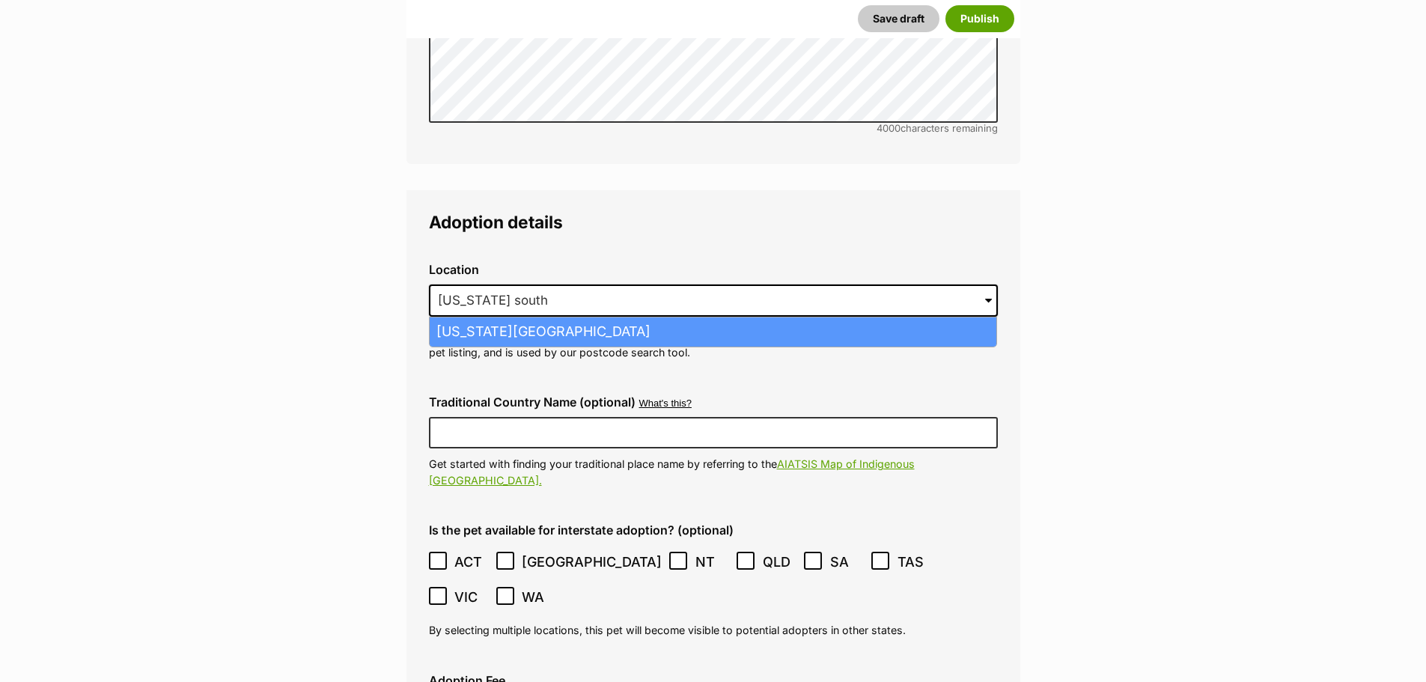
click at [567, 317] on li "Vermont South, Victoria, 3133" at bounding box center [713, 331] width 567 height 29
type input "Vermont South, Victoria, 3133"
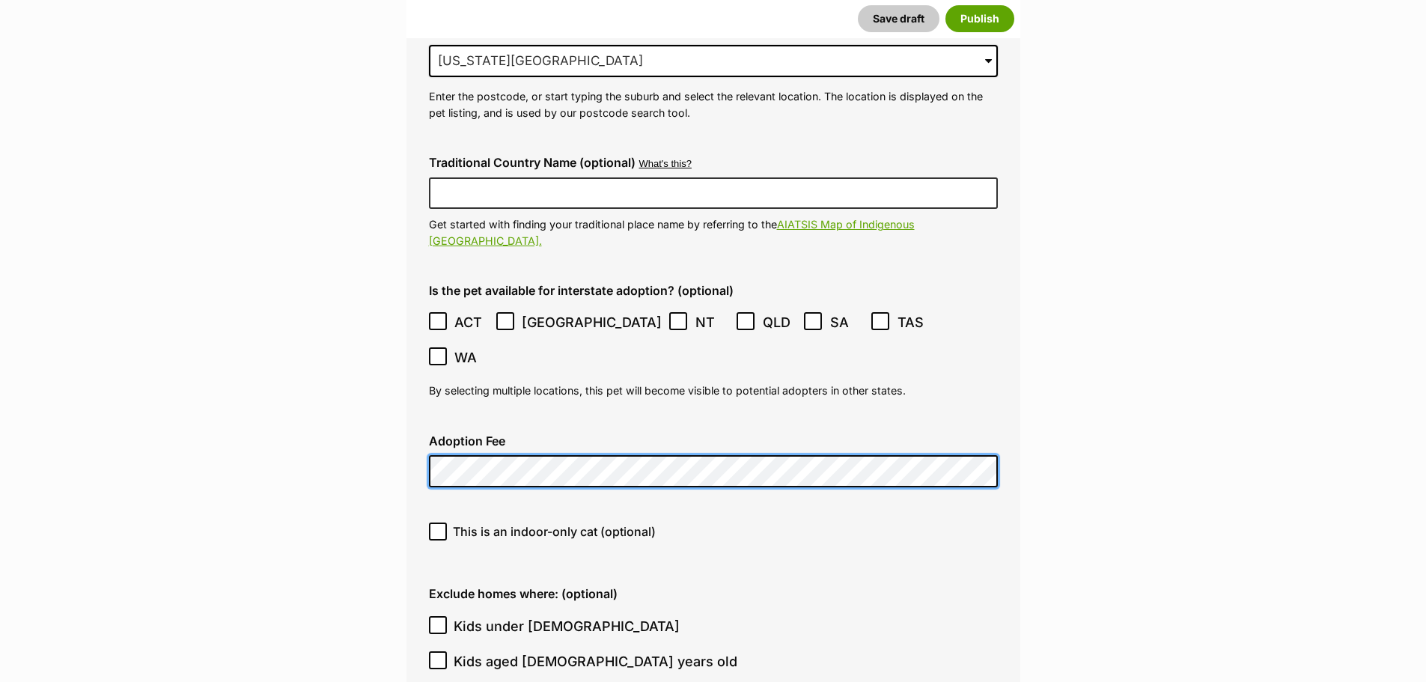
scroll to position [3780, 0]
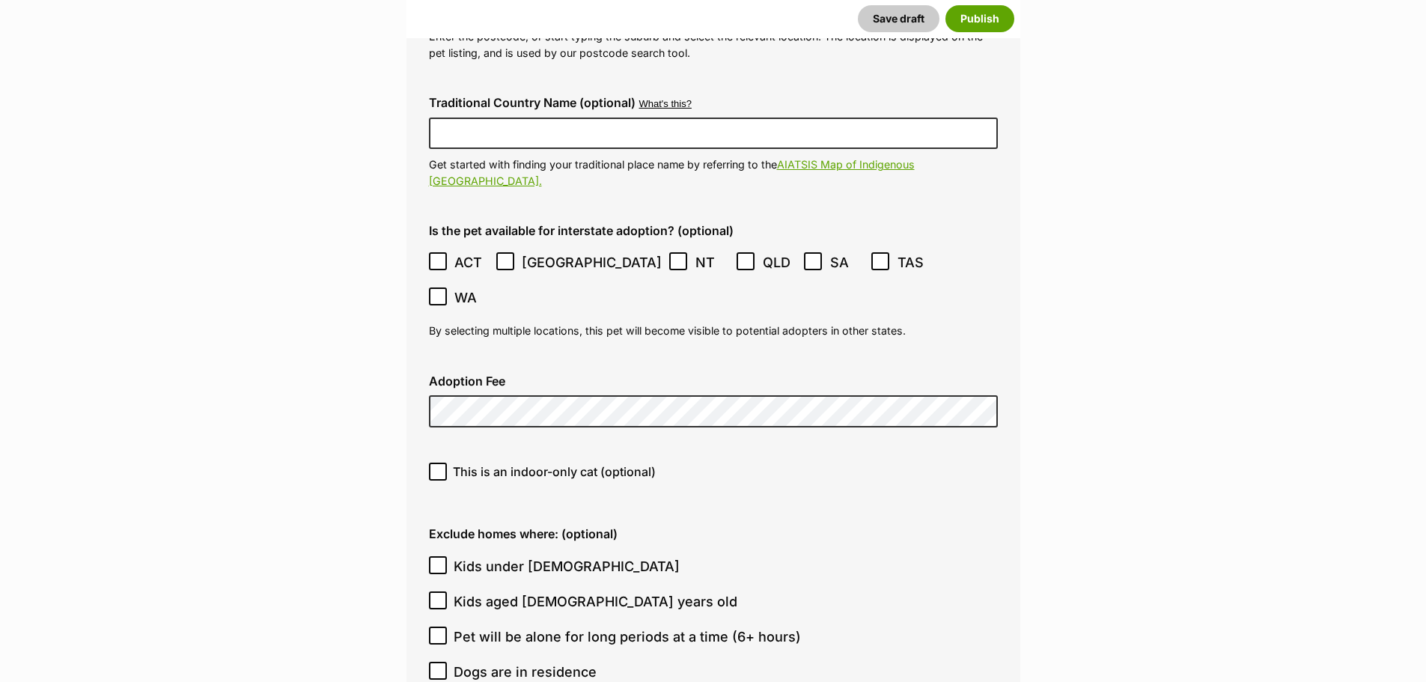
click at [442, 466] on icon at bounding box center [438, 471] width 10 height 10
click at [442, 463] on input "This is an indoor-only cat (optional)" at bounding box center [438, 472] width 18 height 18
checkbox input "true"
click at [440, 560] on icon at bounding box center [438, 565] width 10 height 10
click at [440, 556] on input "Kids under 5 years old" at bounding box center [438, 565] width 18 height 18
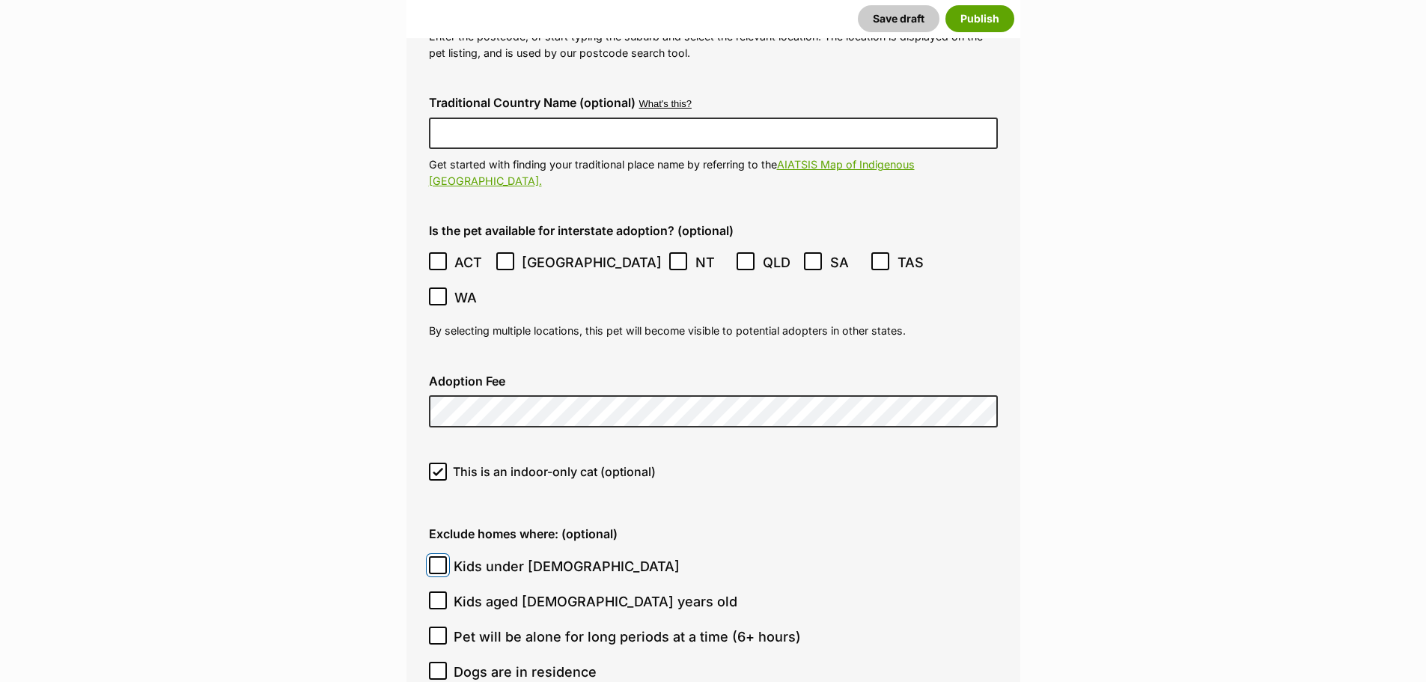
checkbox input "true"
click at [433, 666] on icon at bounding box center [438, 671] width 10 height 10
click at [433, 662] on input "Dogs are in residence" at bounding box center [438, 671] width 18 height 18
checkbox input "true"
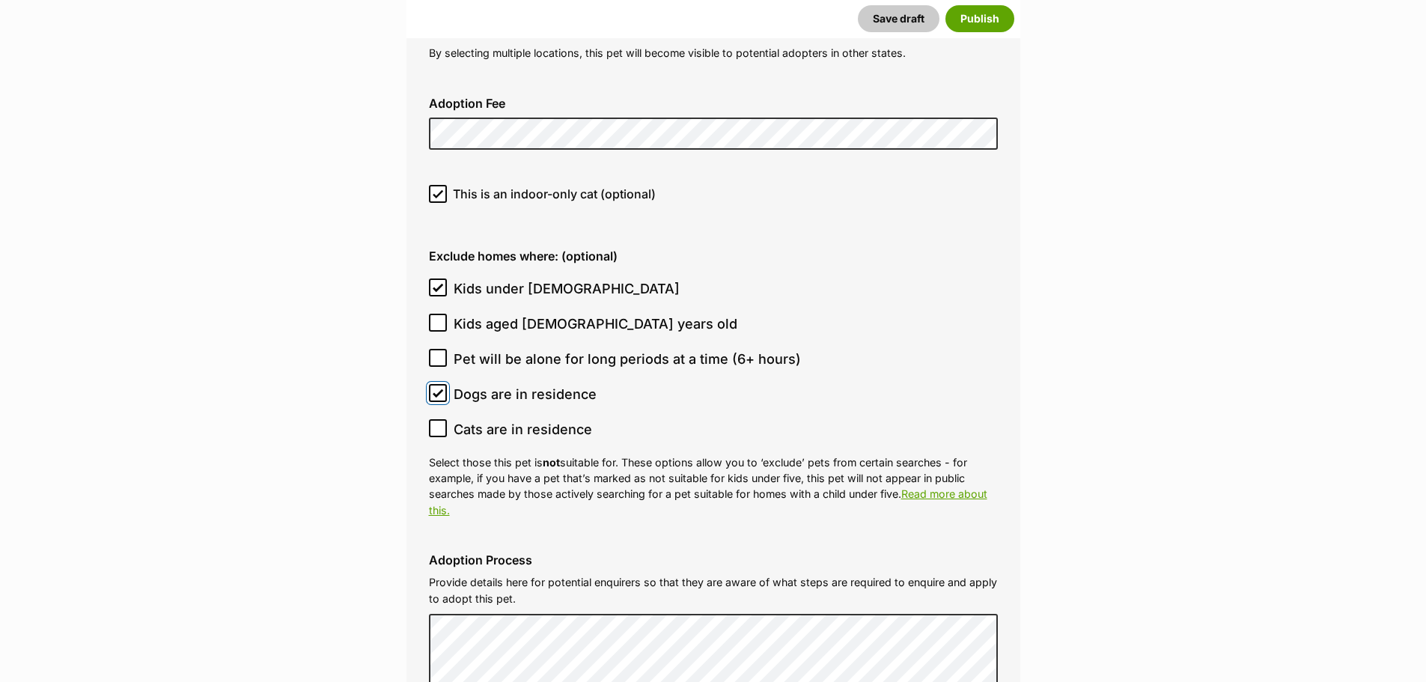
scroll to position [4229, 0]
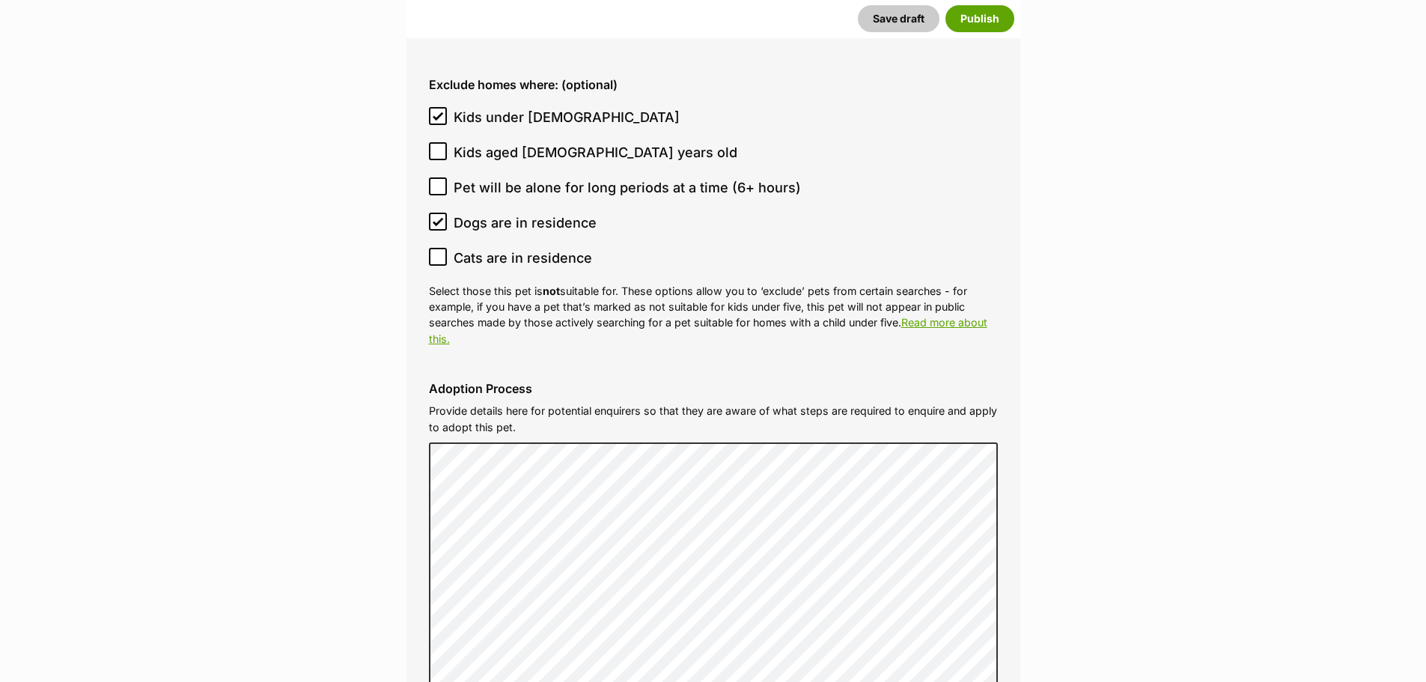
click at [441, 100] on ol "Kids under 5 years old Kids aged 6-12 years old Pet will be alone for long peri…" at bounding box center [713, 188] width 569 height 176
click at [437, 177] on input "Pet will be alone for long periods at a time (6+ hours)" at bounding box center [438, 186] width 18 height 18
checkbox input "true"
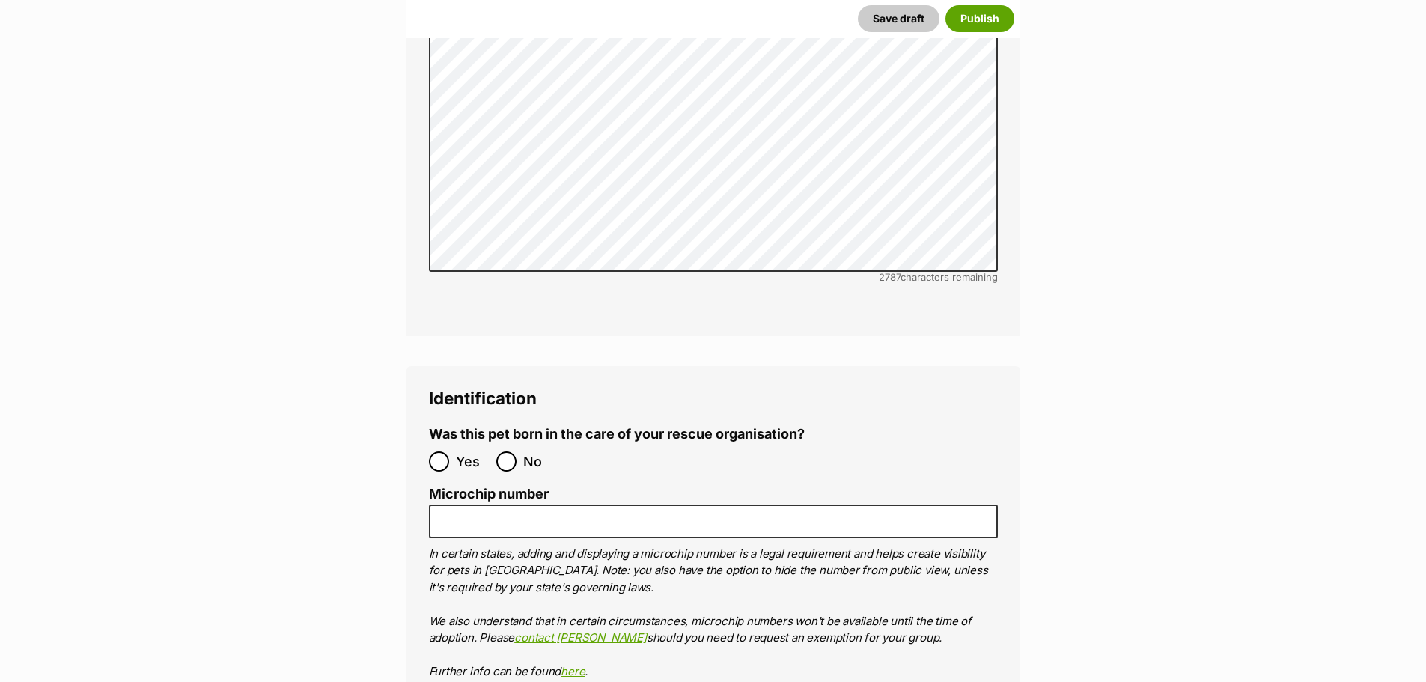
scroll to position [4828, 0]
click at [514, 451] on input "No" at bounding box center [506, 461] width 20 height 20
radio input "true"
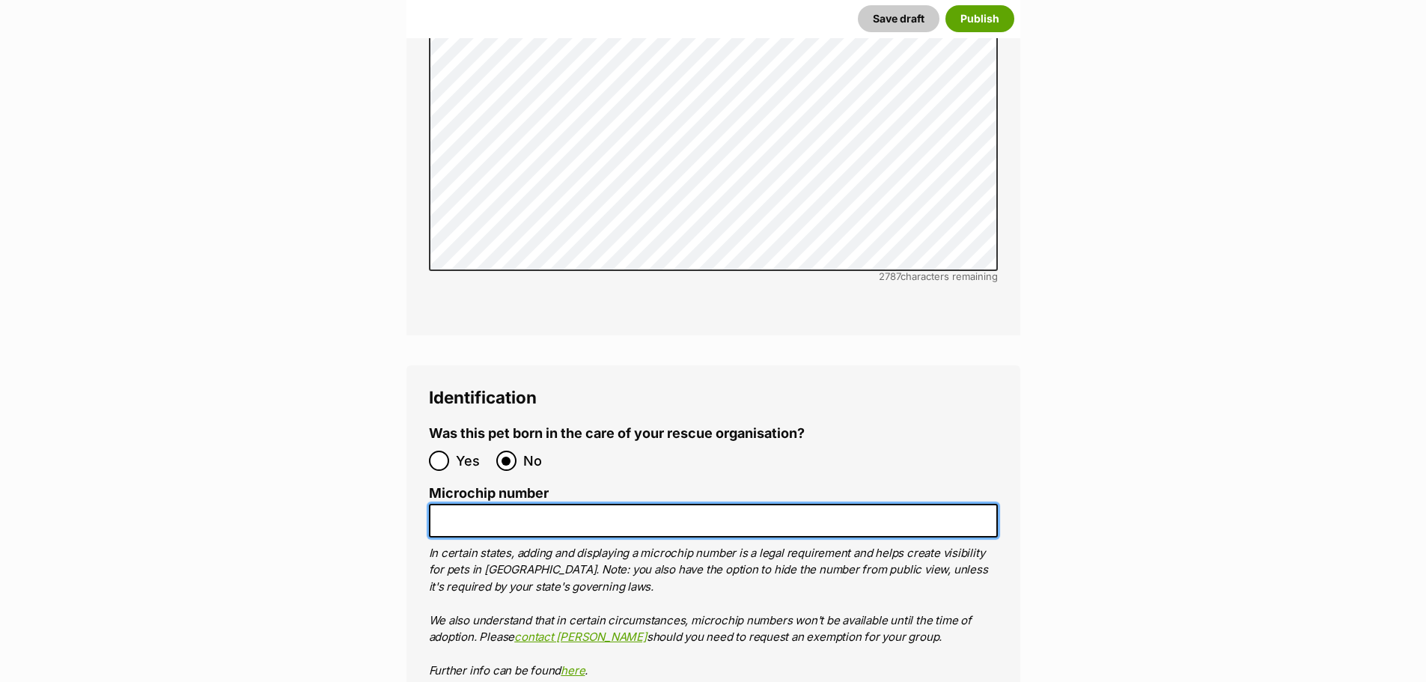
click at [520, 504] on input "Microchip number" at bounding box center [713, 521] width 569 height 34
click at [577, 504] on input "Microchip number" at bounding box center [713, 521] width 569 height 34
paste input "956000017400894"
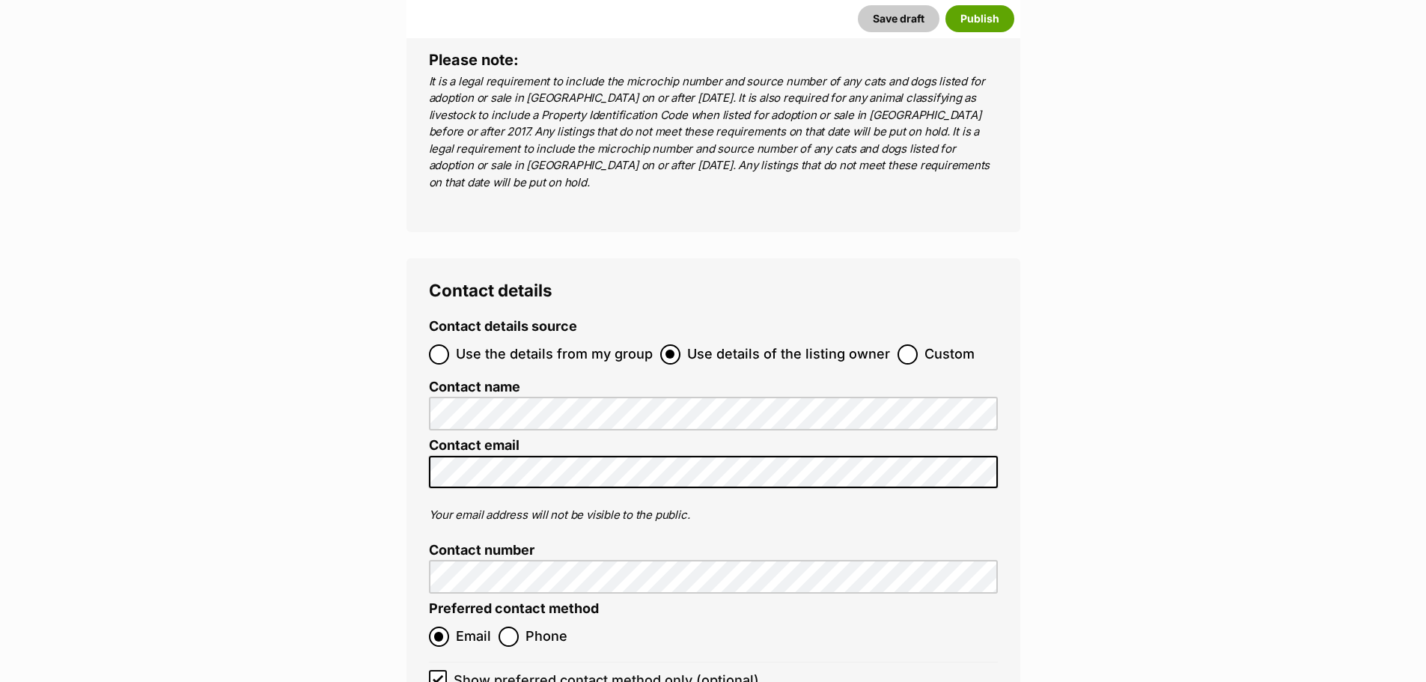
scroll to position [5726, 0]
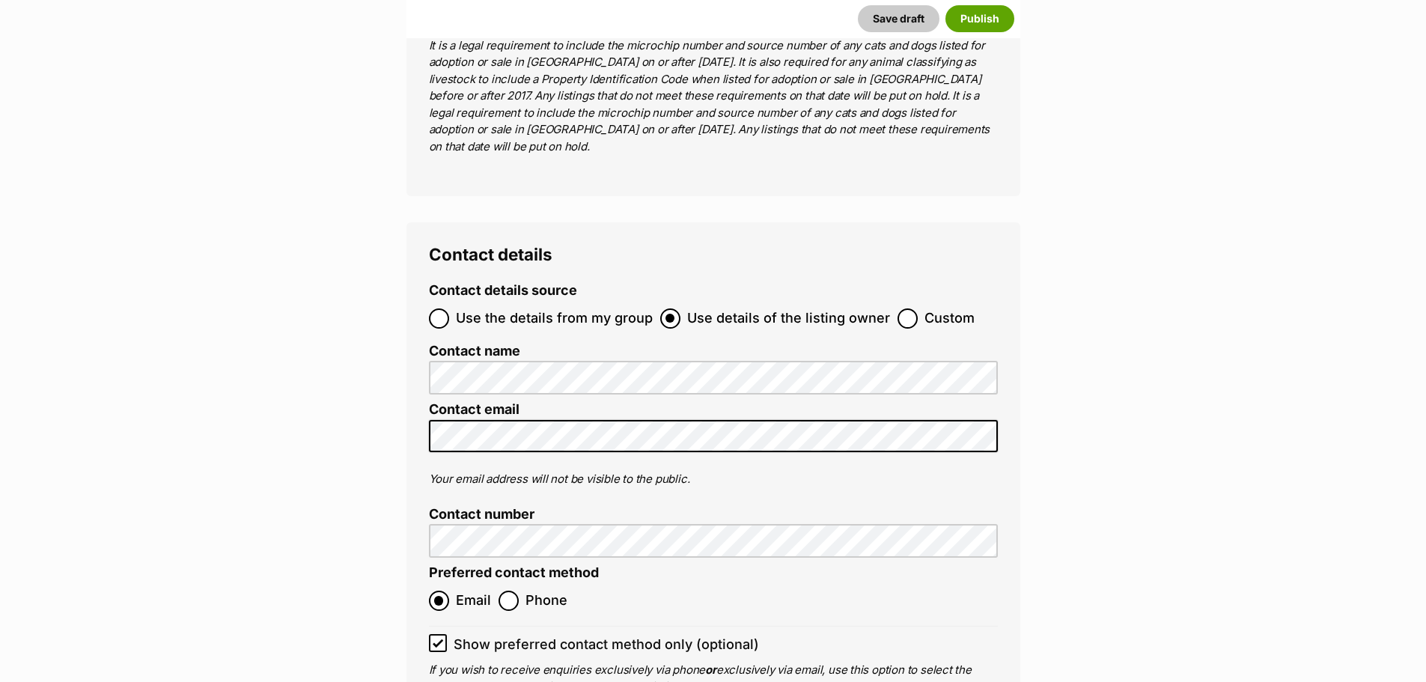
type input "956000017400894"
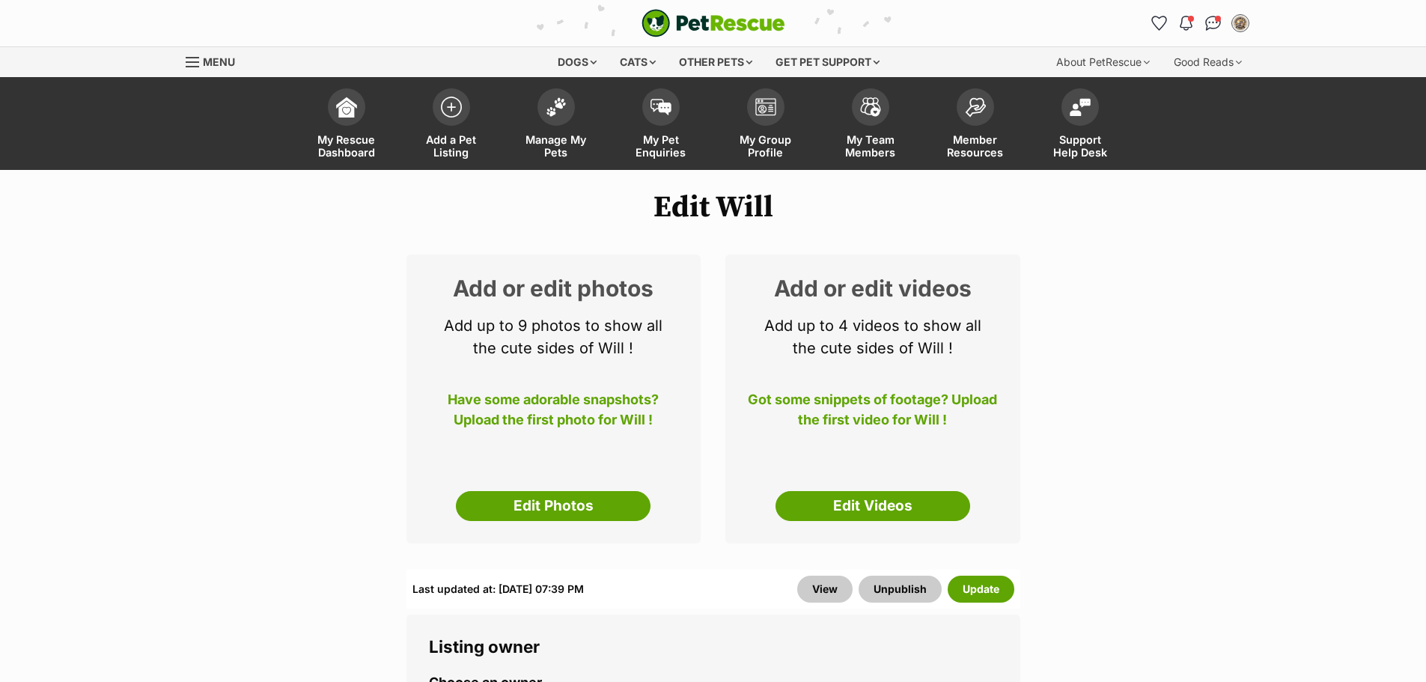
scroll to position [150, 0]
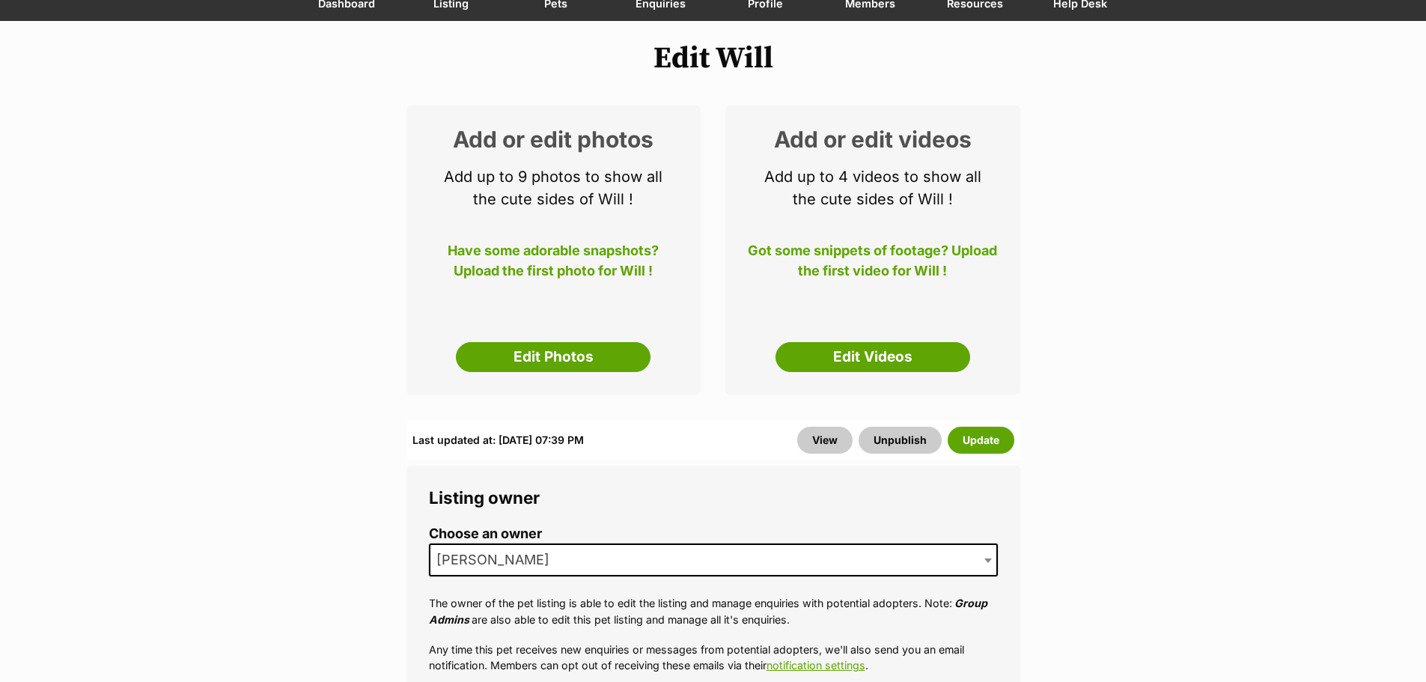
click at [586, 499] on legend "Listing owner" at bounding box center [713, 497] width 569 height 19
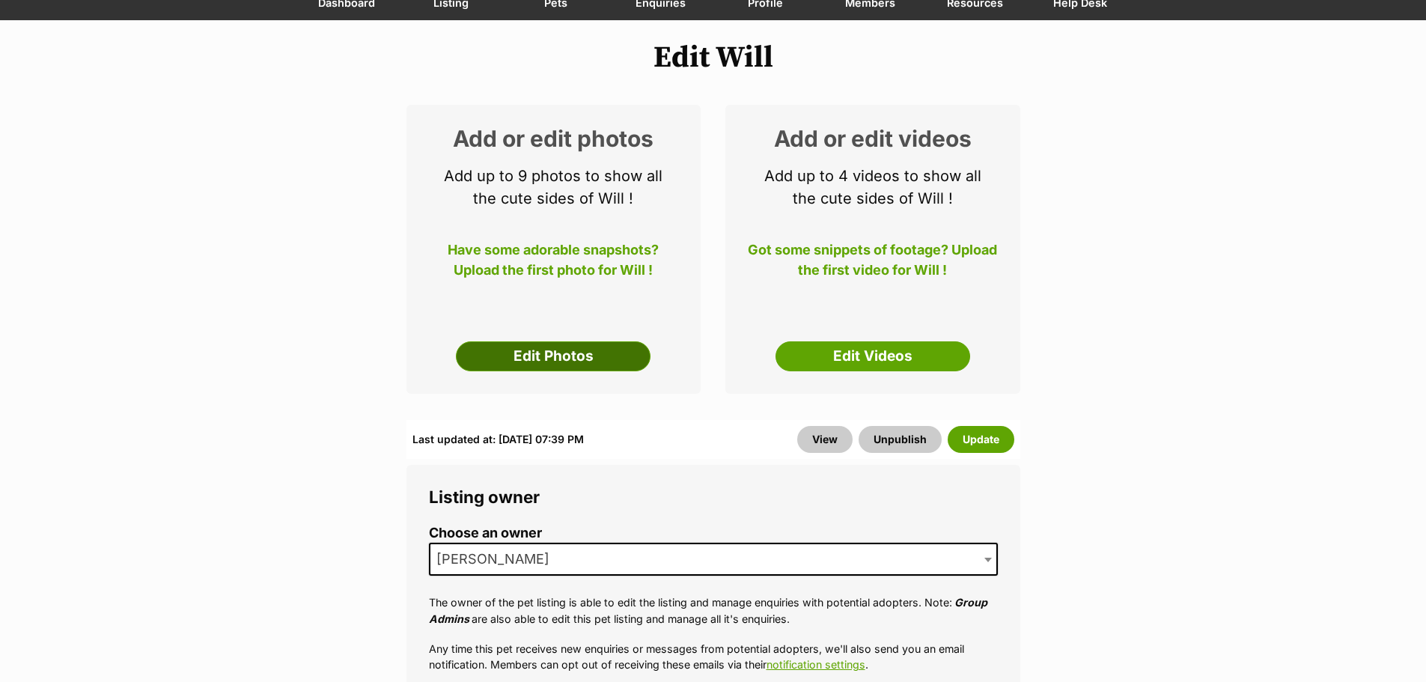
click at [600, 343] on link "Edit Photos" at bounding box center [553, 356] width 195 height 30
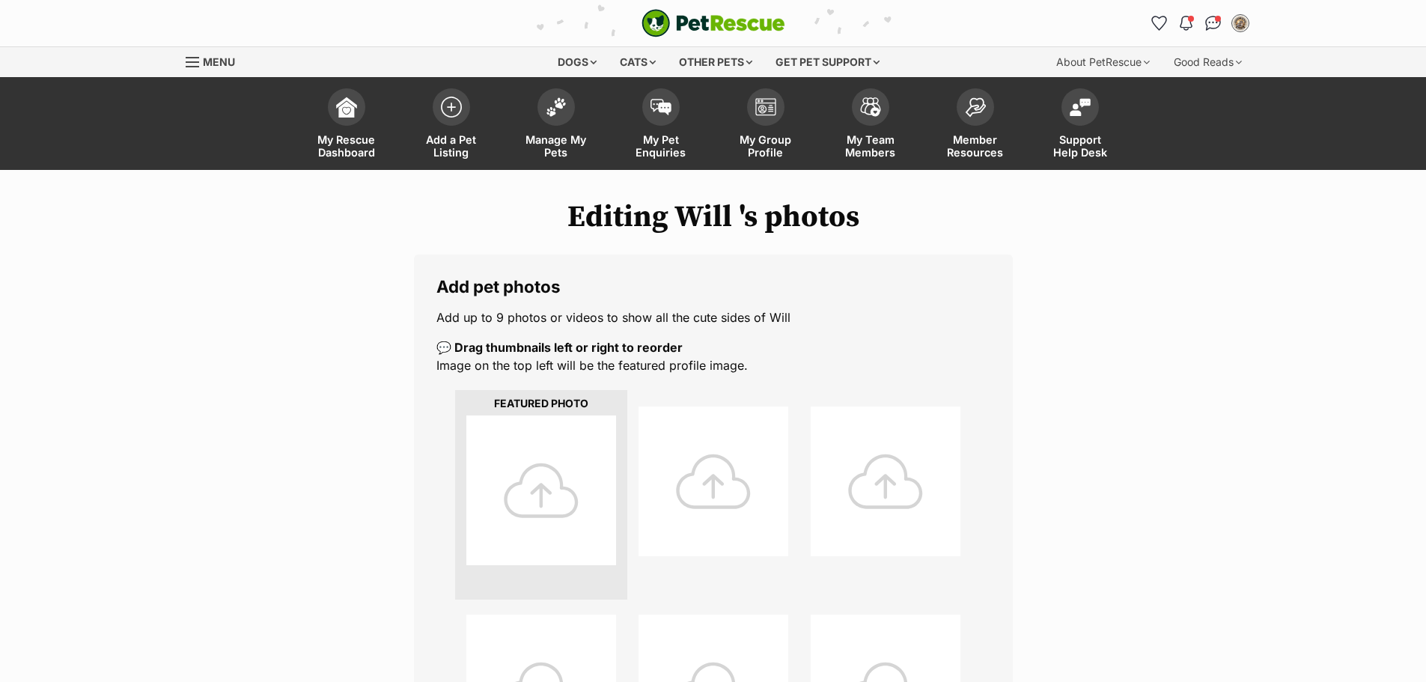
click at [562, 444] on div at bounding box center [541, 490] width 150 height 150
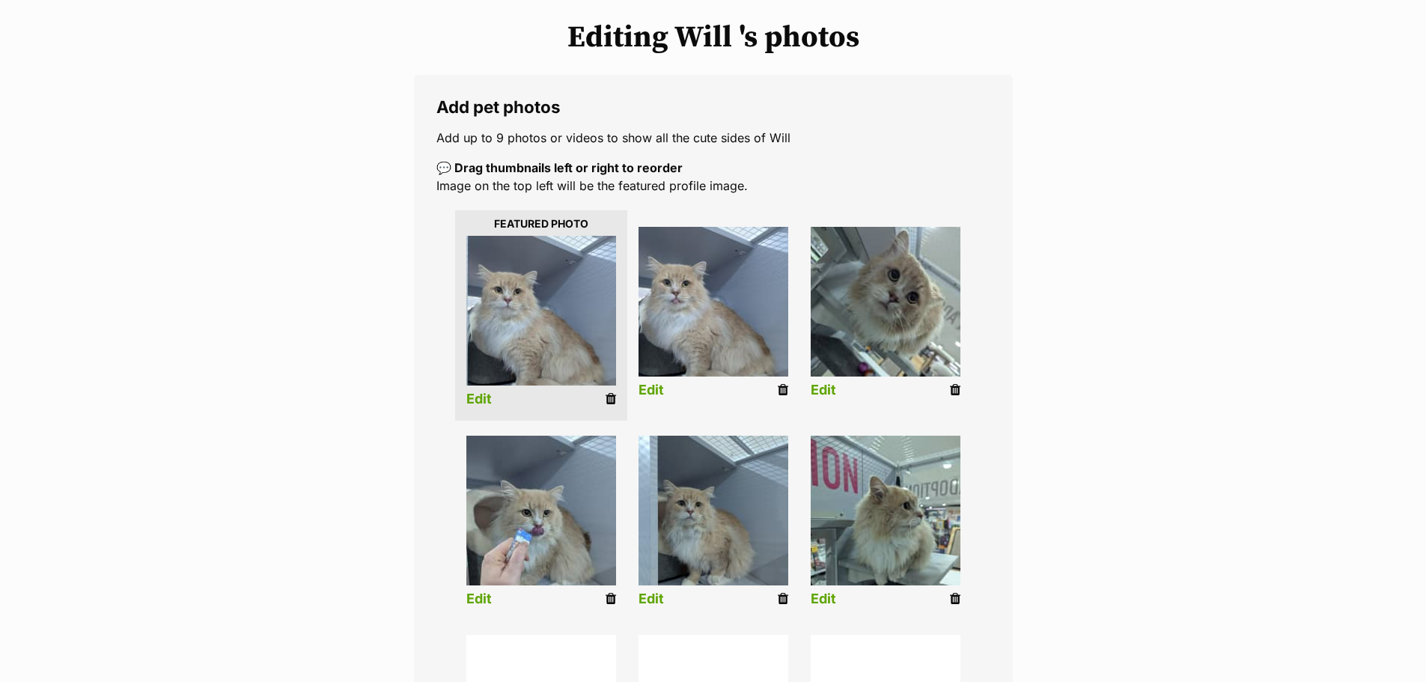
scroll to position [150, 0]
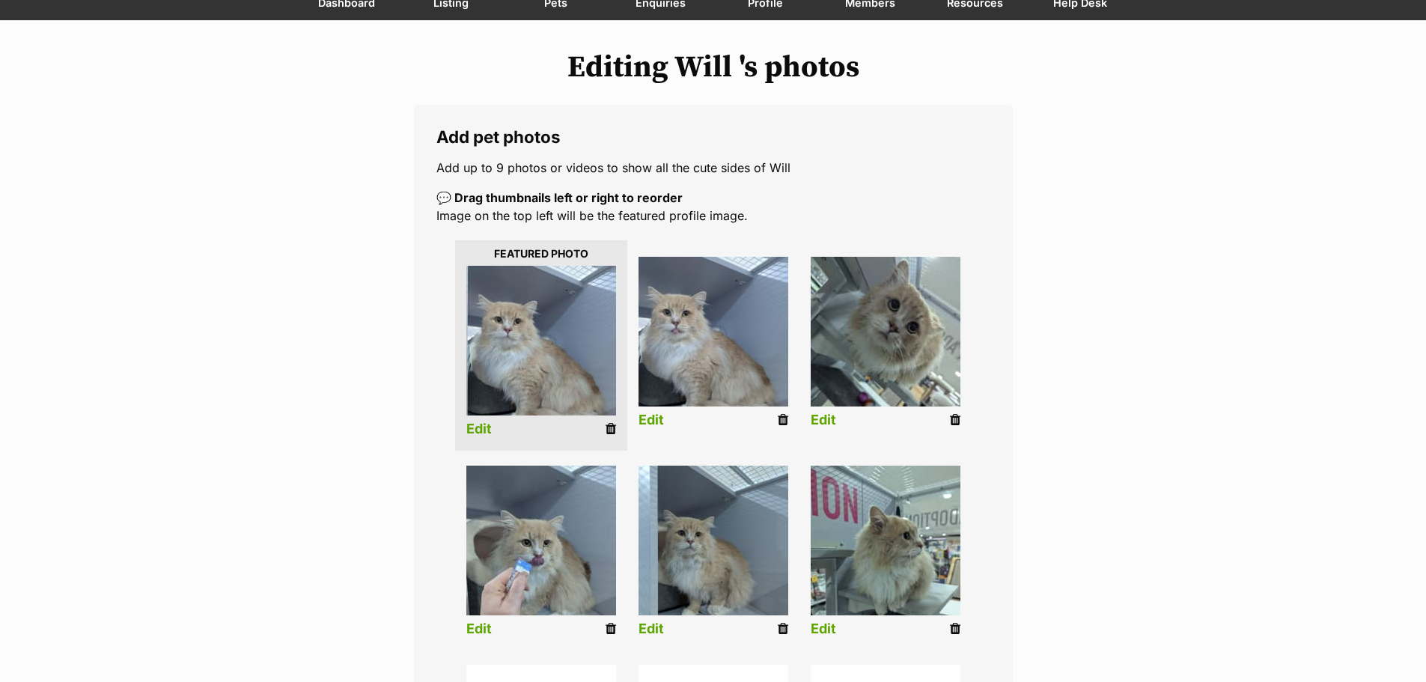
click at [469, 433] on link "Edit" at bounding box center [478, 429] width 25 height 16
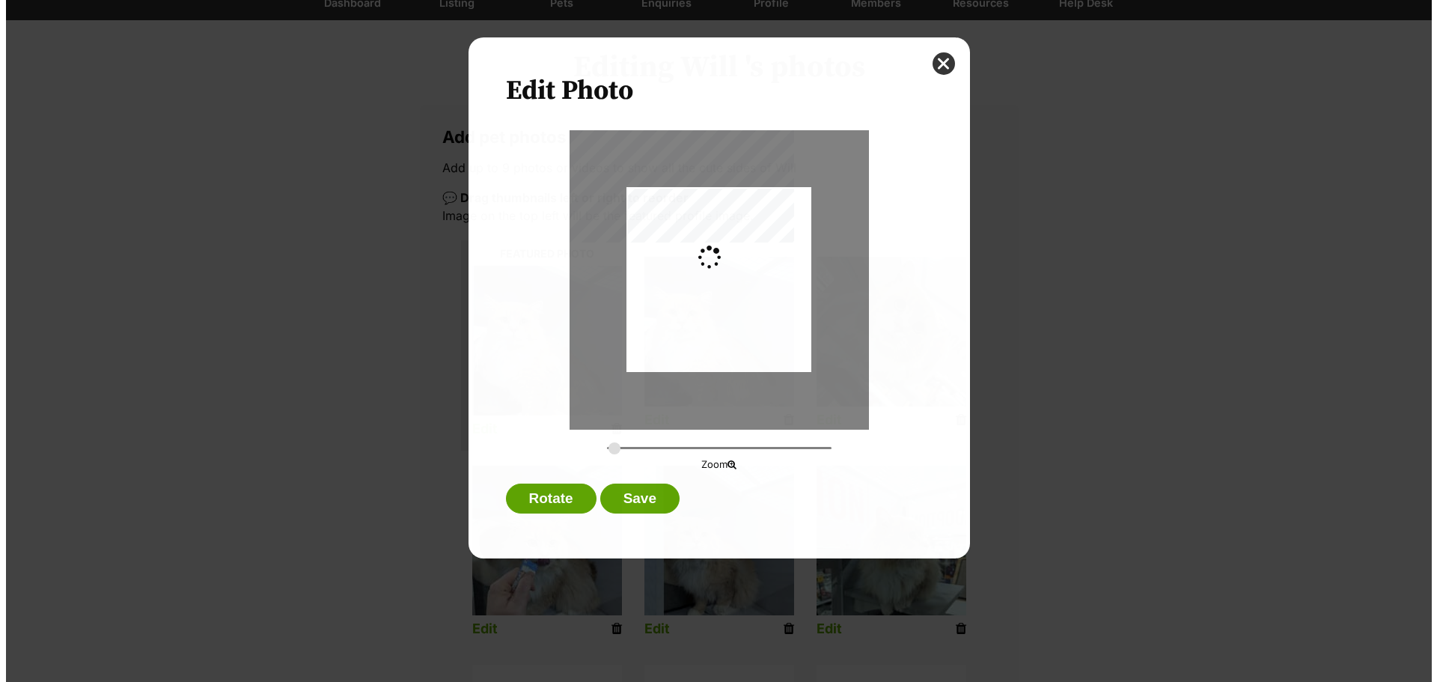
scroll to position [0, 0]
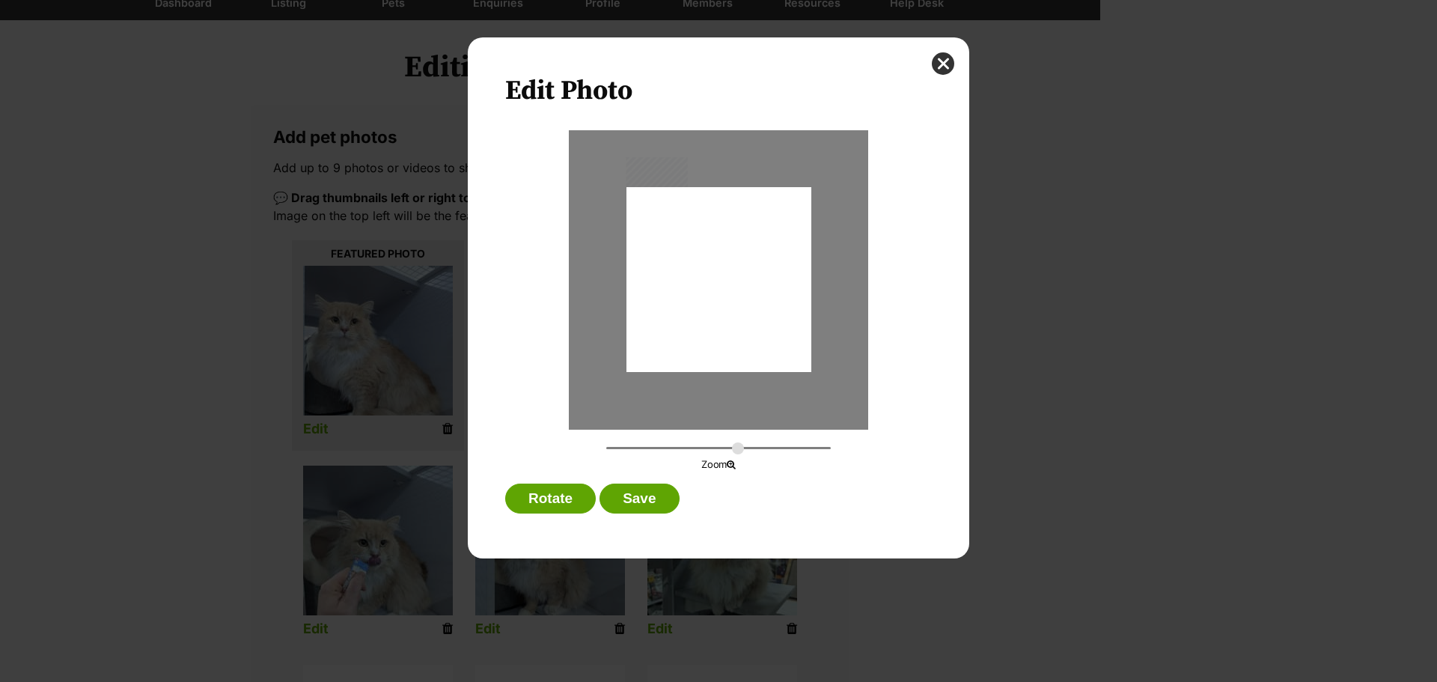
type input "0.2744"
drag, startPoint x: 709, startPoint y: 306, endPoint x: 702, endPoint y: 296, distance: 11.8
click at [705, 296] on div "Dialog Window - Close (Press escape to close)" at bounding box center [719, 277] width 185 height 246
click at [644, 500] on button "Save" at bounding box center [639, 499] width 79 height 30
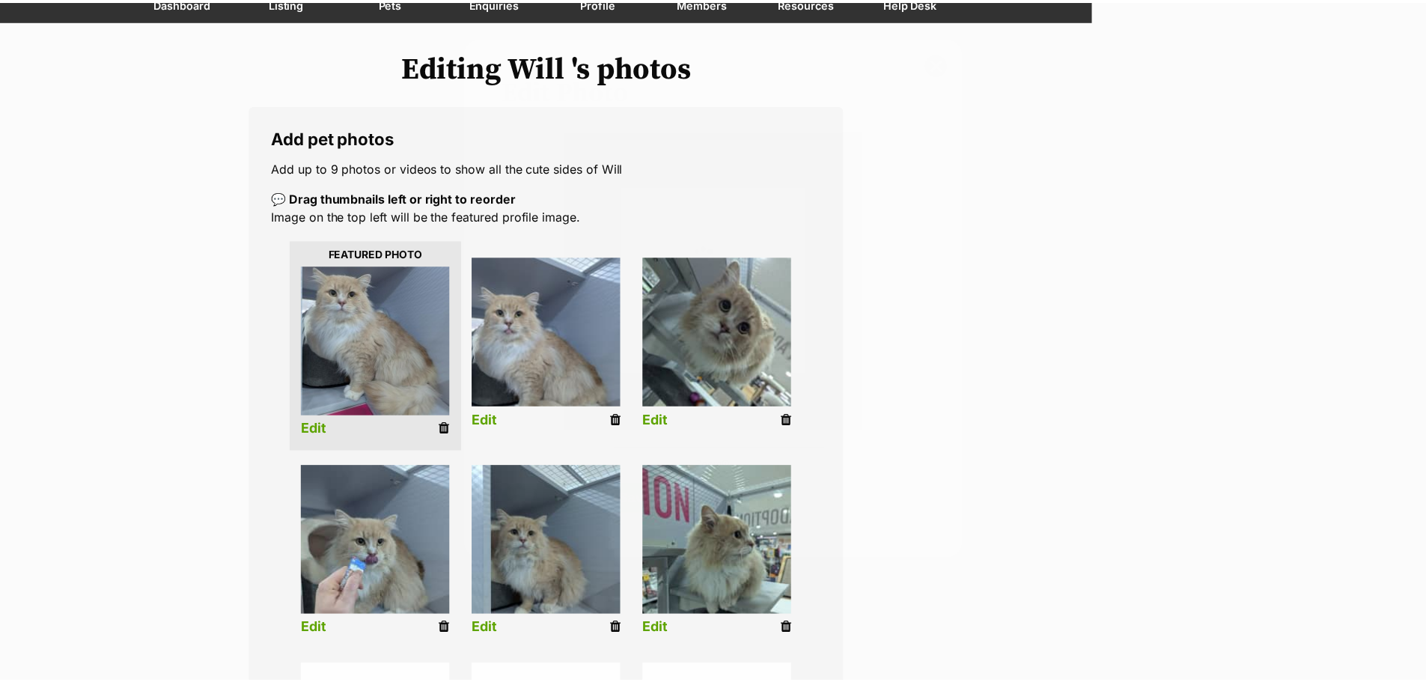
scroll to position [150, 0]
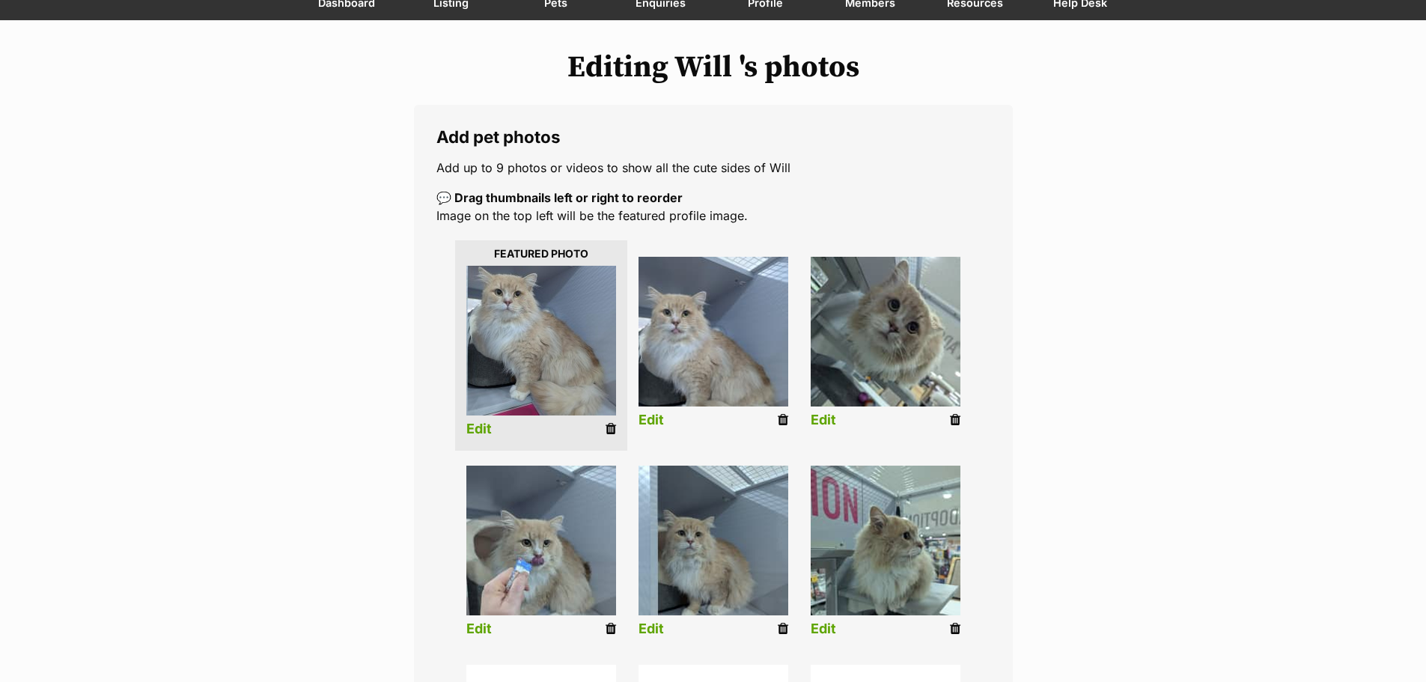
click at [680, 364] on img at bounding box center [714, 332] width 150 height 150
click at [654, 413] on link "Edit" at bounding box center [651, 421] width 25 height 16
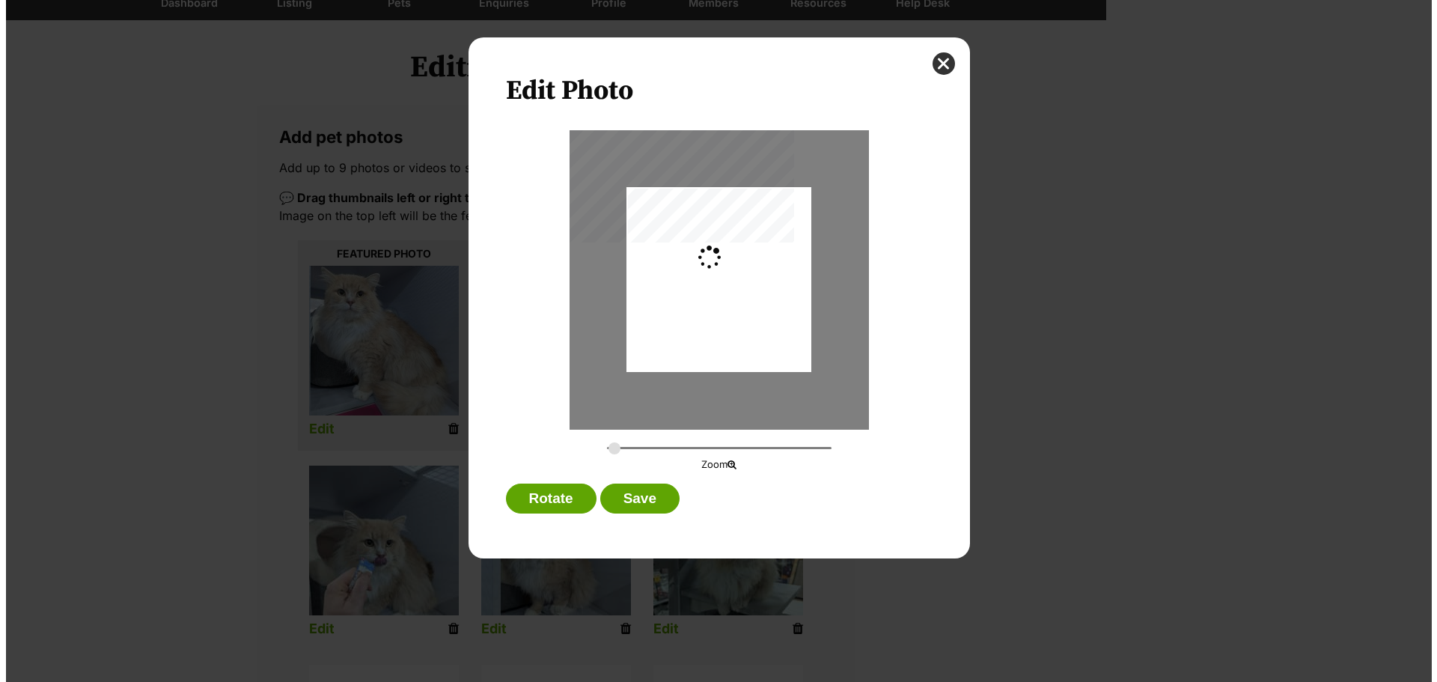
scroll to position [0, 0]
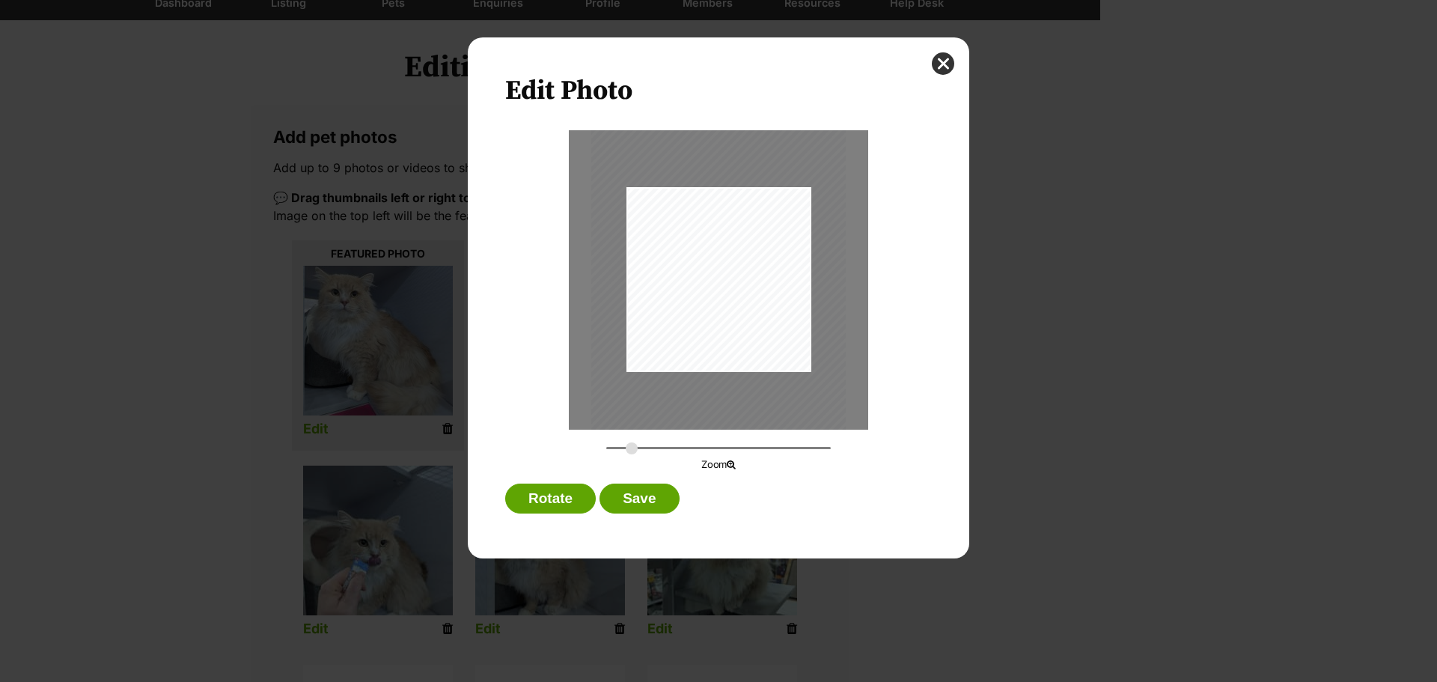
drag, startPoint x: 615, startPoint y: 454, endPoint x: 647, endPoint y: 437, distance: 36.2
type input "0.3909"
click at [633, 455] on input "Dialog Window - Close (Press escape to close)" at bounding box center [718, 448] width 225 height 14
drag, startPoint x: 731, startPoint y: 320, endPoint x: 796, endPoint y: 365, distance: 79.1
click at [796, 365] on div "Dialog Window - Close (Press escape to close)" at bounding box center [758, 333] width 264 height 350
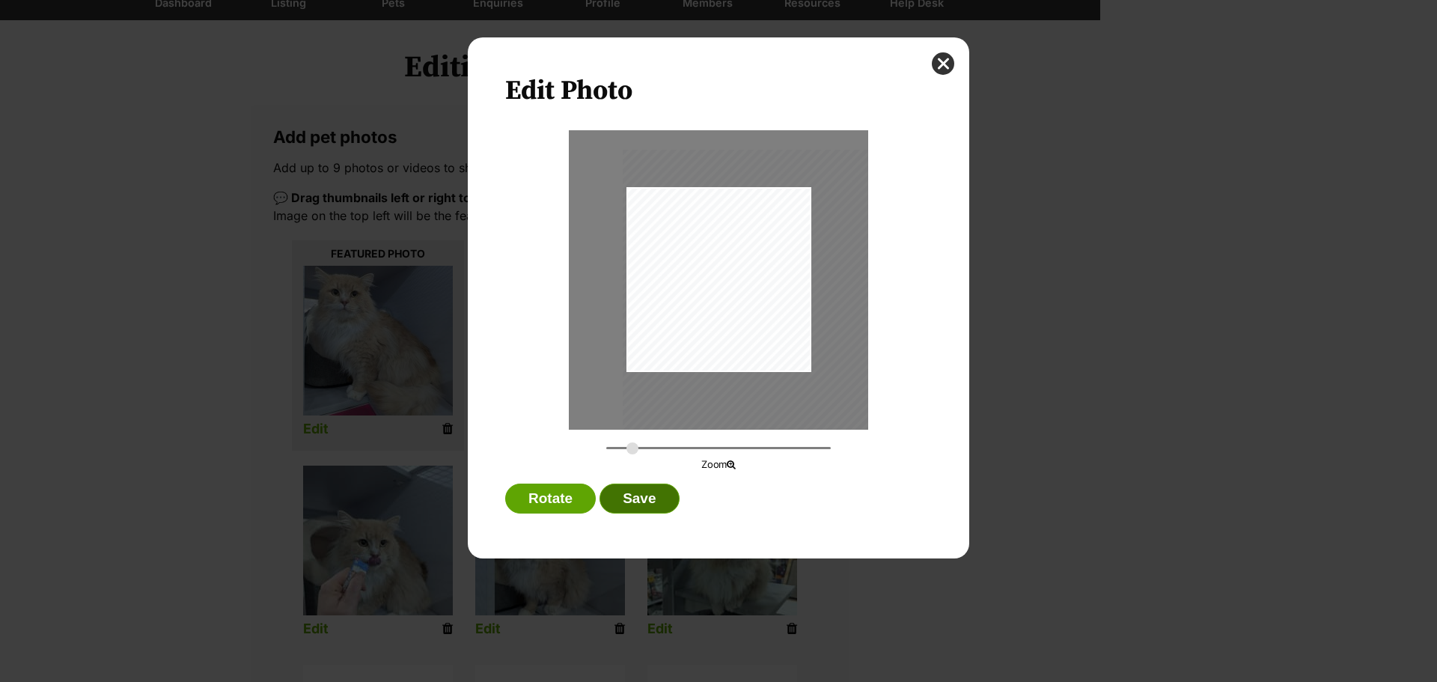
click at [633, 500] on button "Save" at bounding box center [639, 499] width 79 height 30
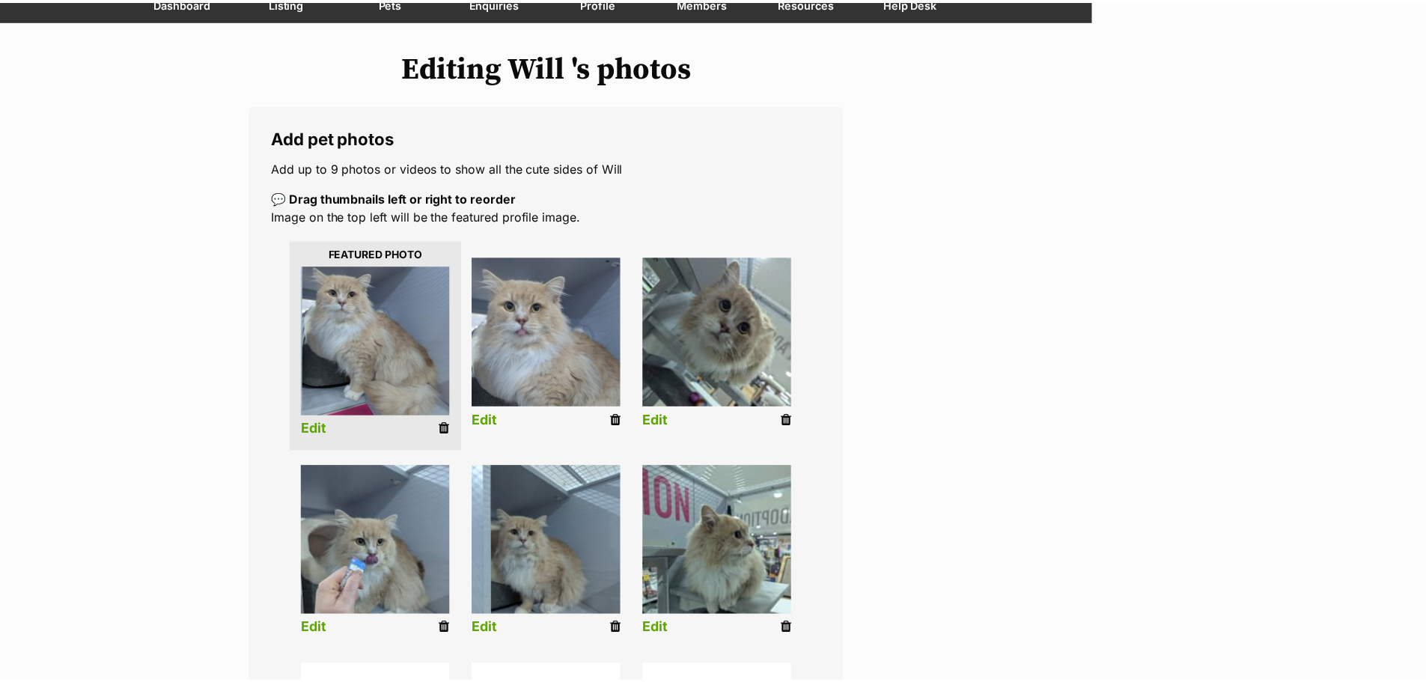
scroll to position [150, 0]
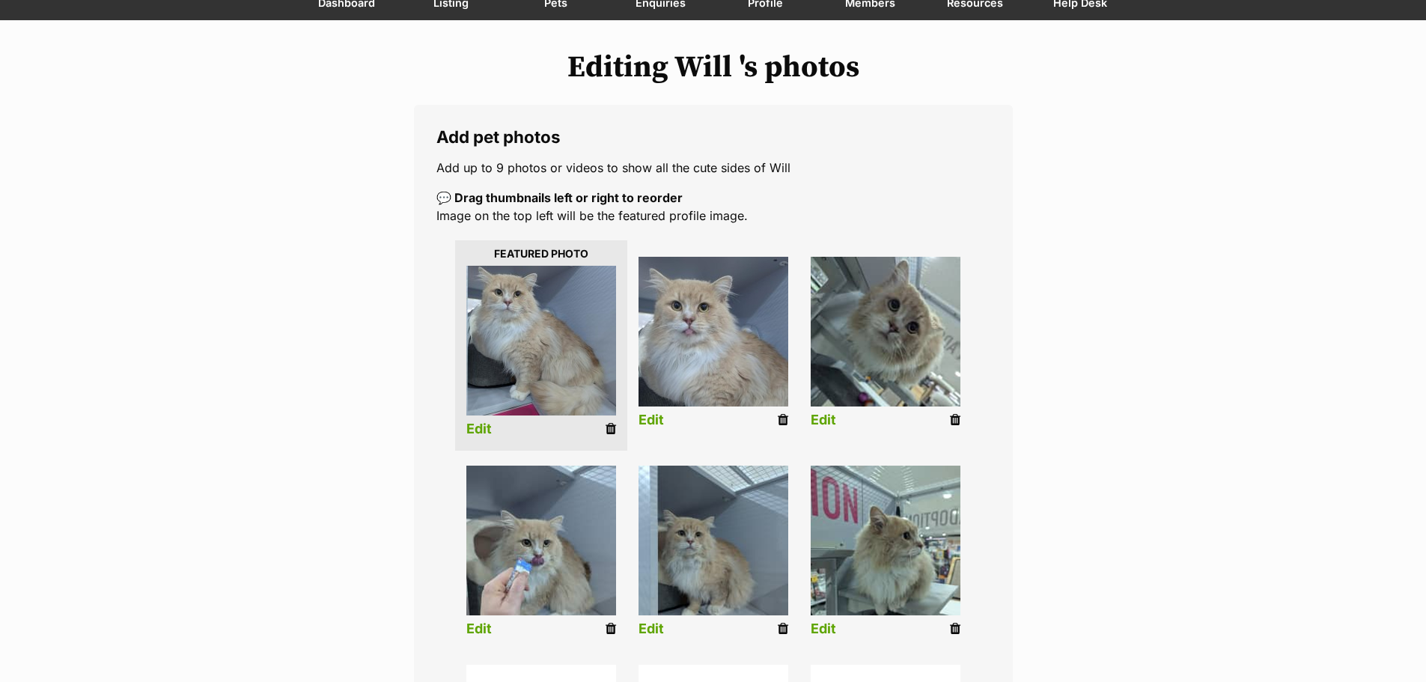
click at [810, 421] on li "Edit" at bounding box center [886, 345] width 172 height 192
click at [809, 423] on li "Edit" at bounding box center [886, 345] width 172 height 192
click at [834, 433] on li "Edit" at bounding box center [886, 345] width 172 height 192
click at [827, 418] on link "Edit" at bounding box center [823, 421] width 25 height 16
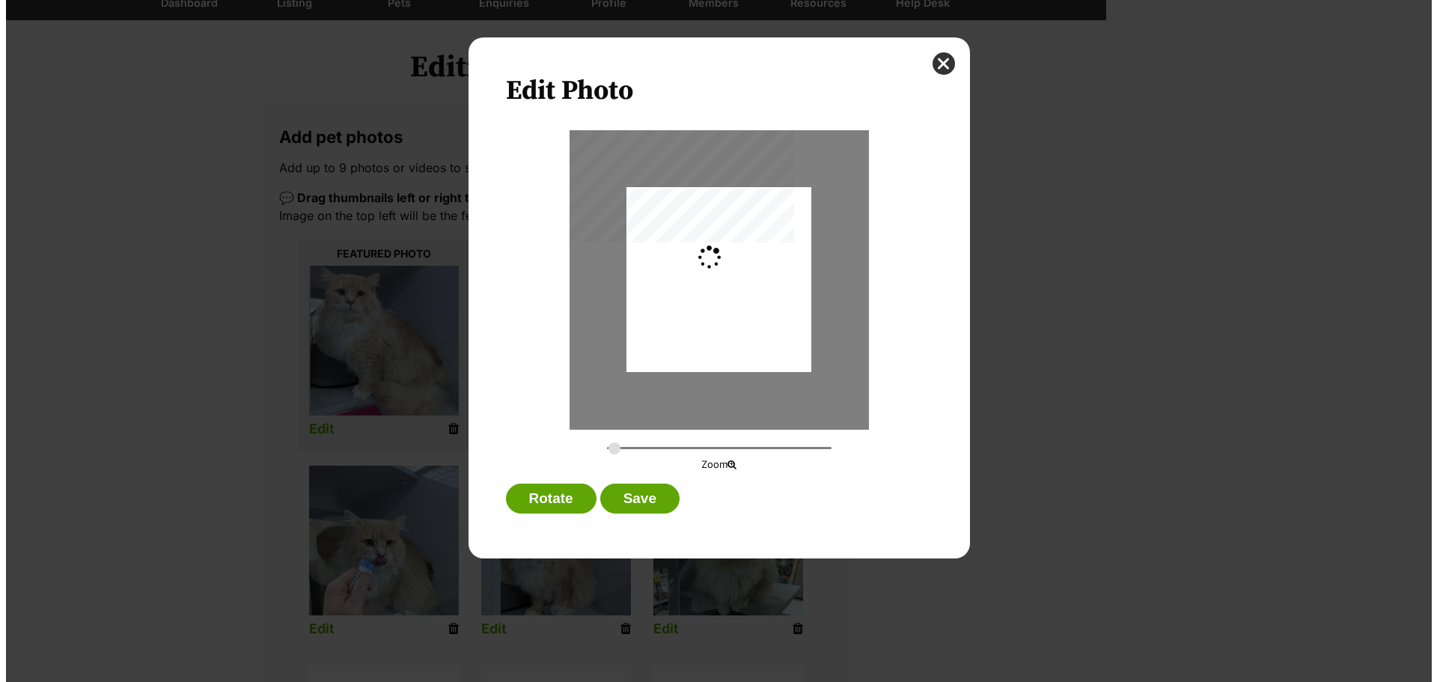
scroll to position [0, 0]
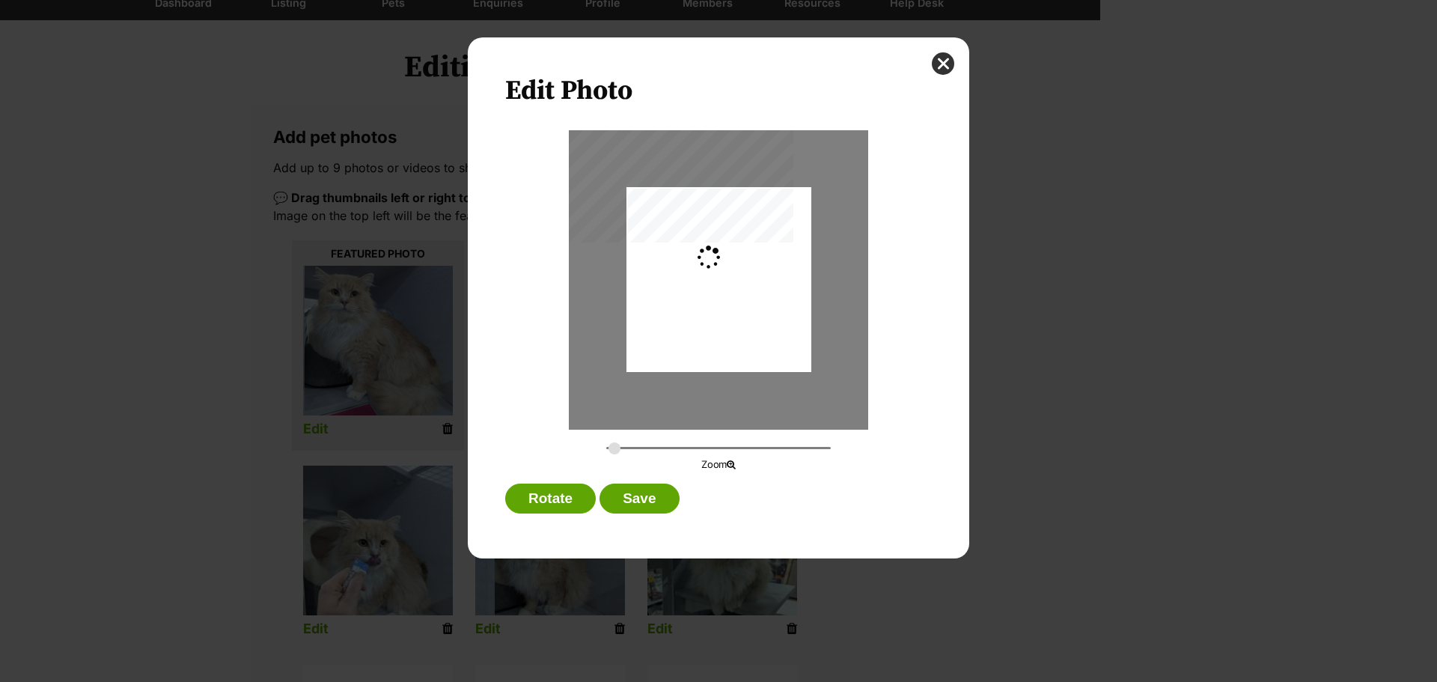
type input "0.2744"
drag, startPoint x: 756, startPoint y: 317, endPoint x: 754, endPoint y: 350, distance: 32.3
click at [754, 350] on div "Dialog Window - Close (Press escape to close)" at bounding box center [719, 310] width 185 height 246
click at [638, 497] on button "Save" at bounding box center [639, 499] width 79 height 30
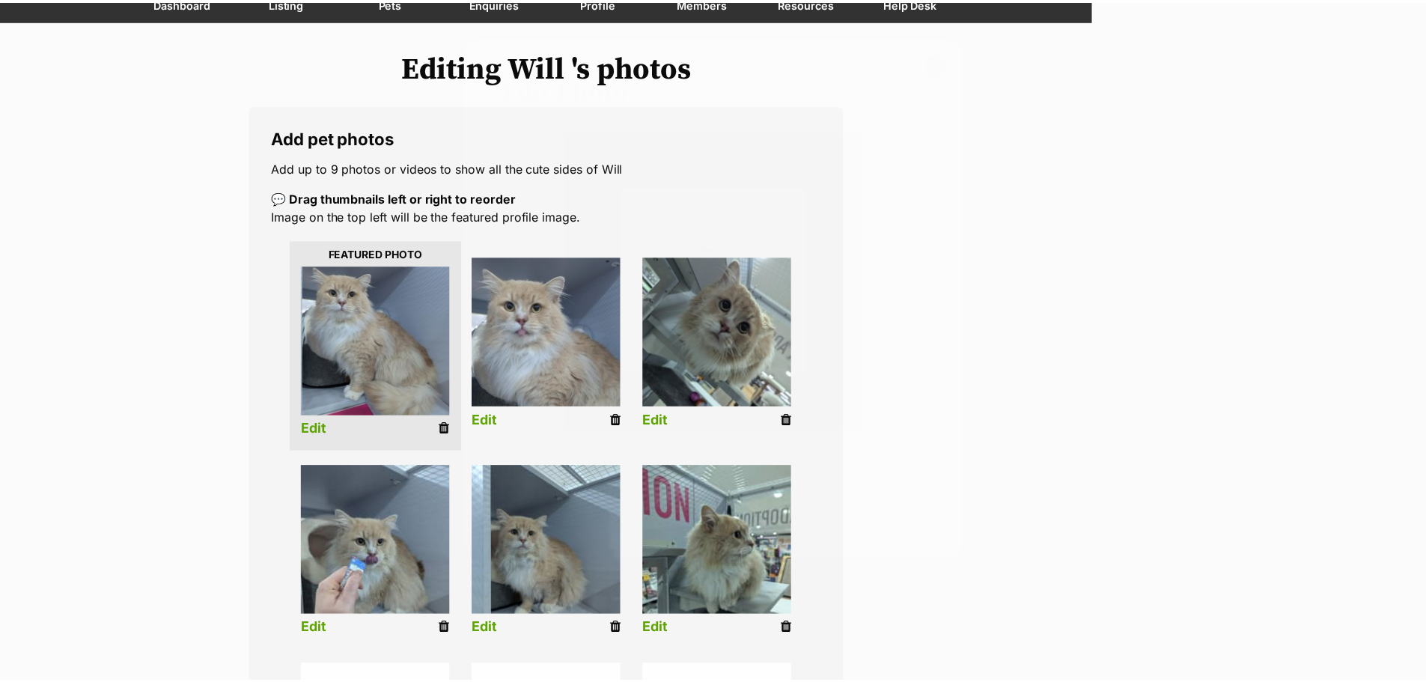
scroll to position [150, 0]
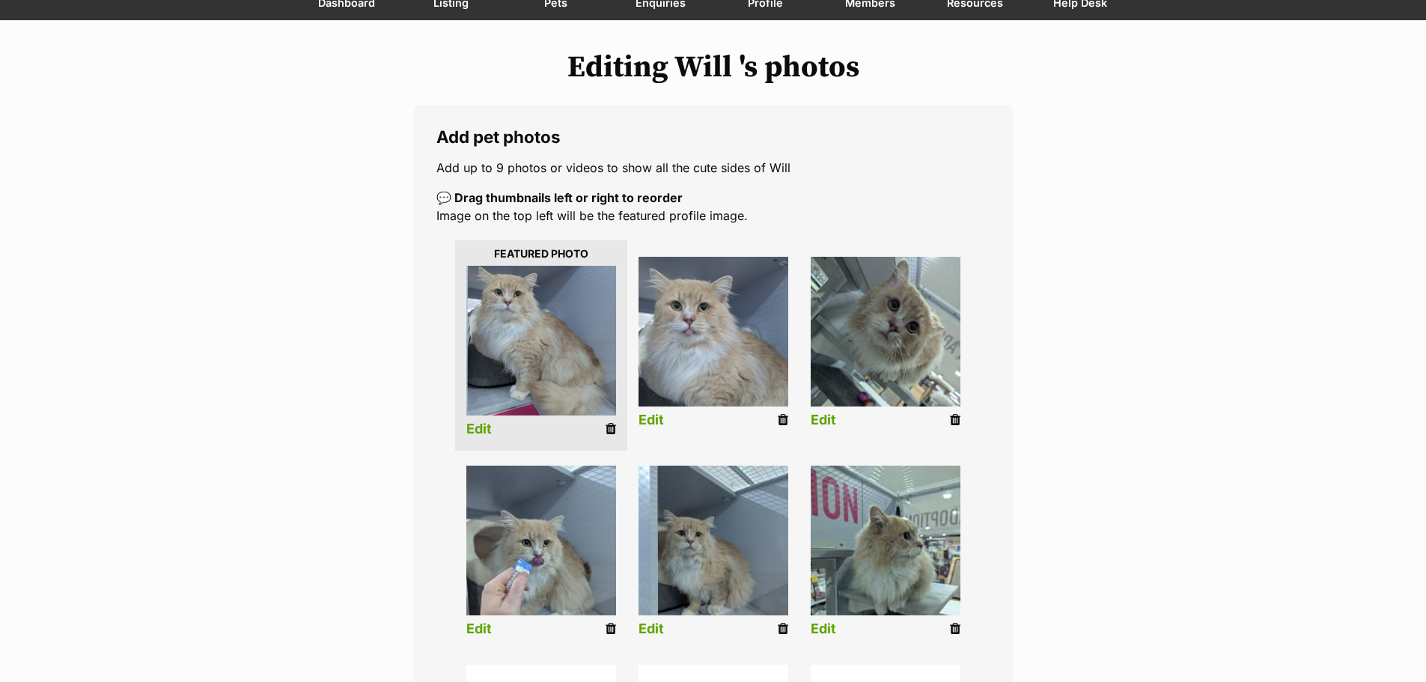
click at [821, 635] on link "Edit" at bounding box center [823, 629] width 25 height 16
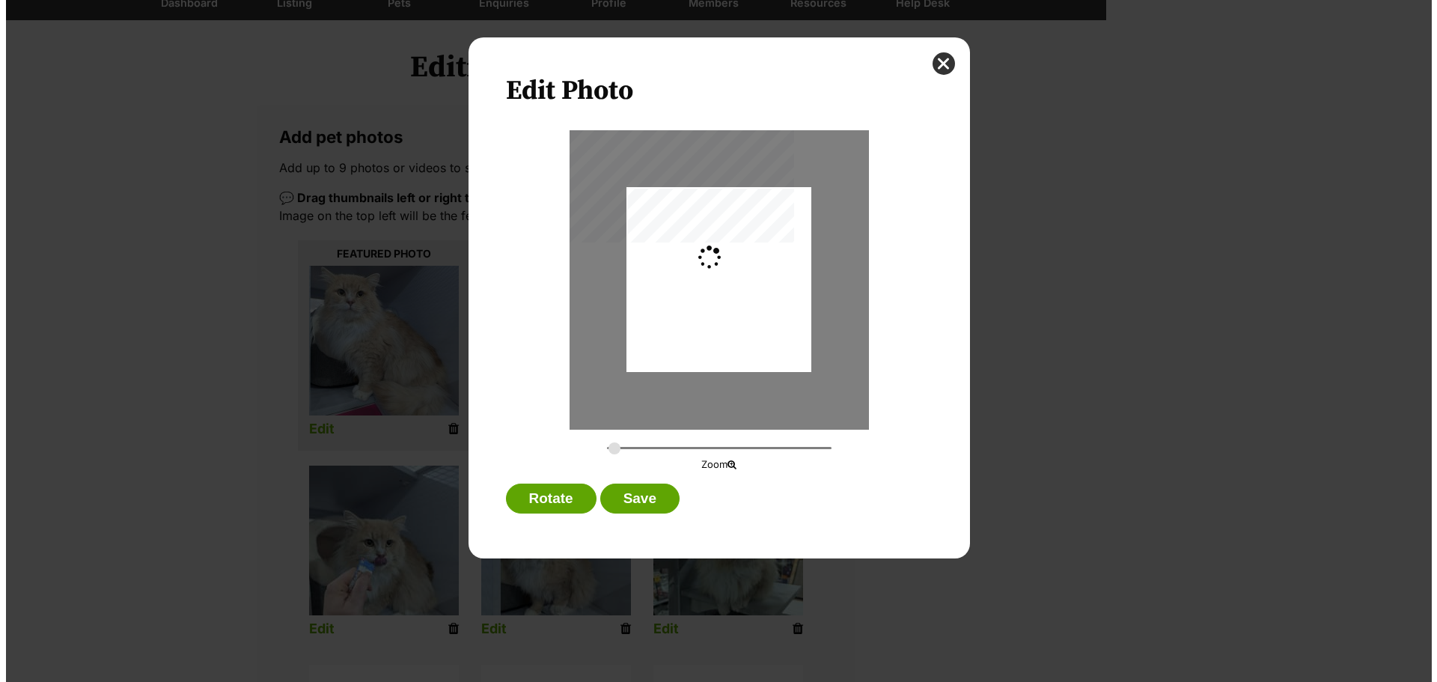
scroll to position [0, 0]
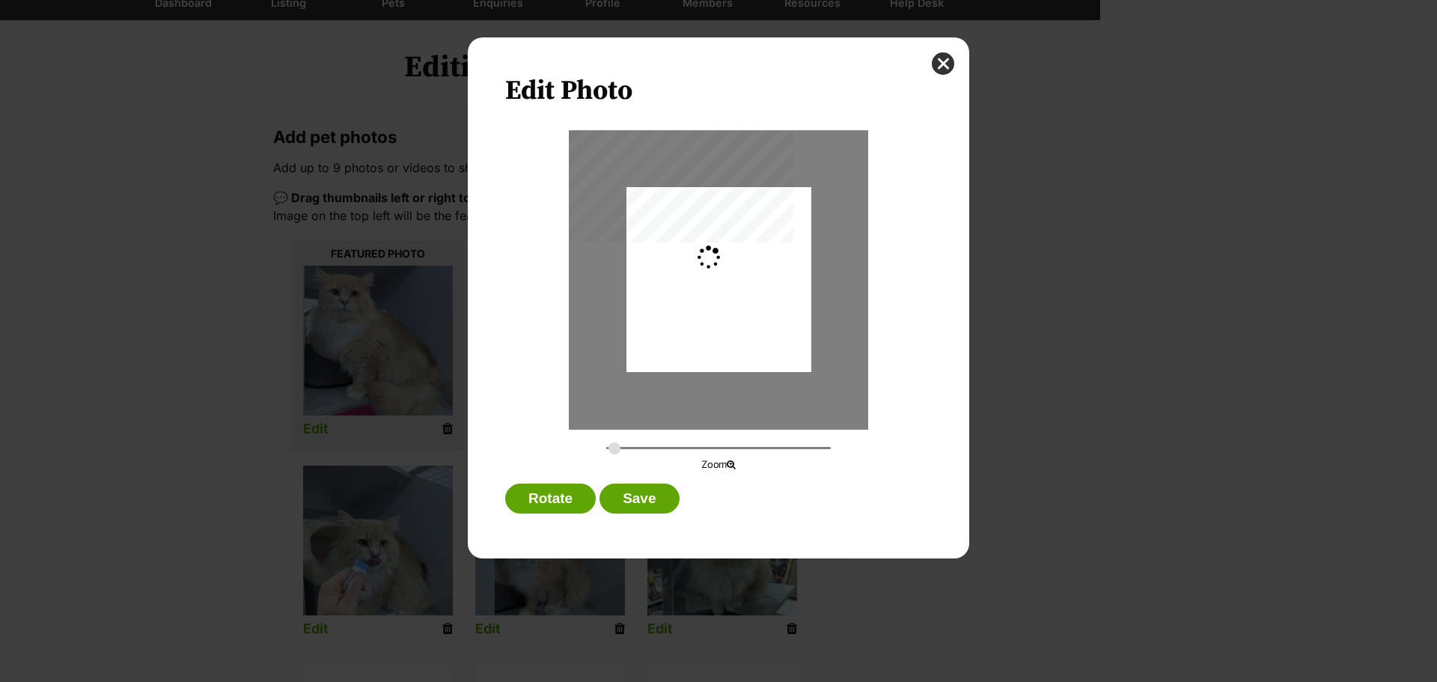
type input "0.2744"
drag, startPoint x: 698, startPoint y: 317, endPoint x: 697, endPoint y: 331, distance: 13.5
click at [700, 328] on div "Dialog Window - Close (Press escape to close)" at bounding box center [719, 280] width 185 height 246
drag, startPoint x: 636, startPoint y: 506, endPoint x: 654, endPoint y: 470, distance: 40.2
click at [636, 506] on button "Save" at bounding box center [639, 499] width 79 height 30
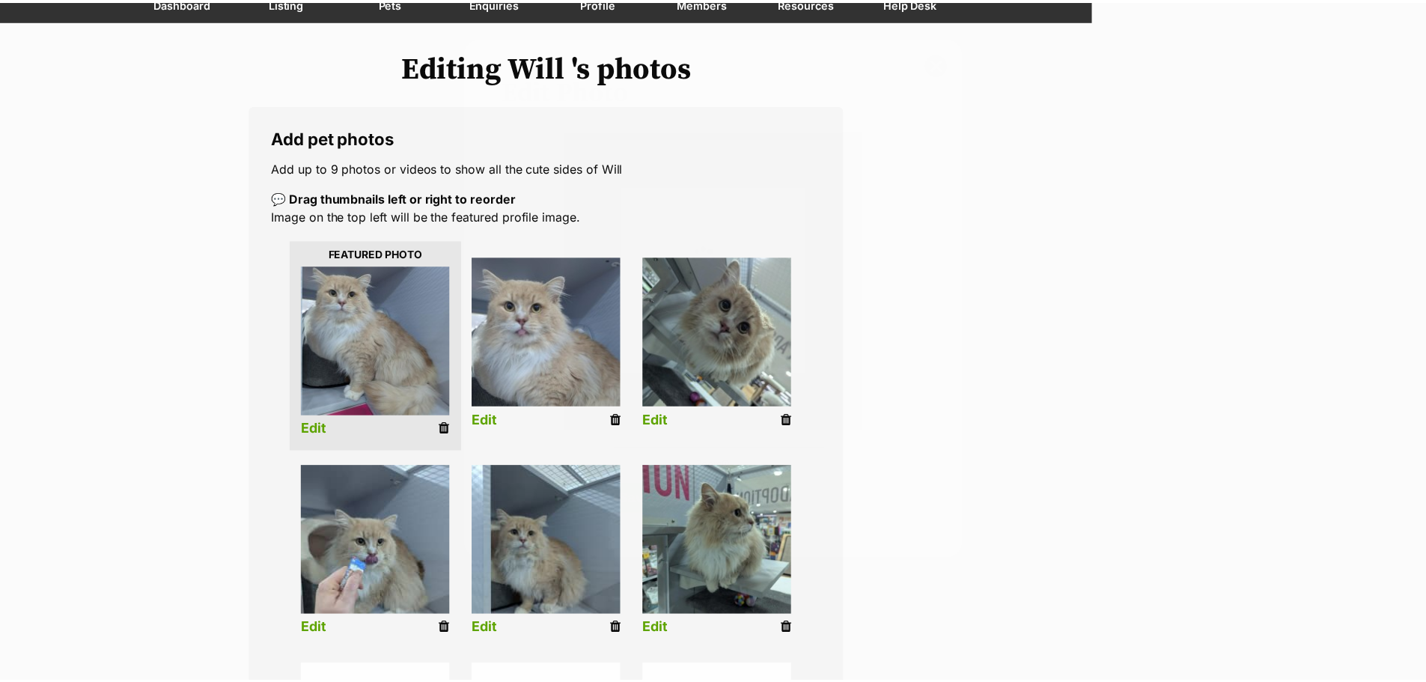
scroll to position [150, 0]
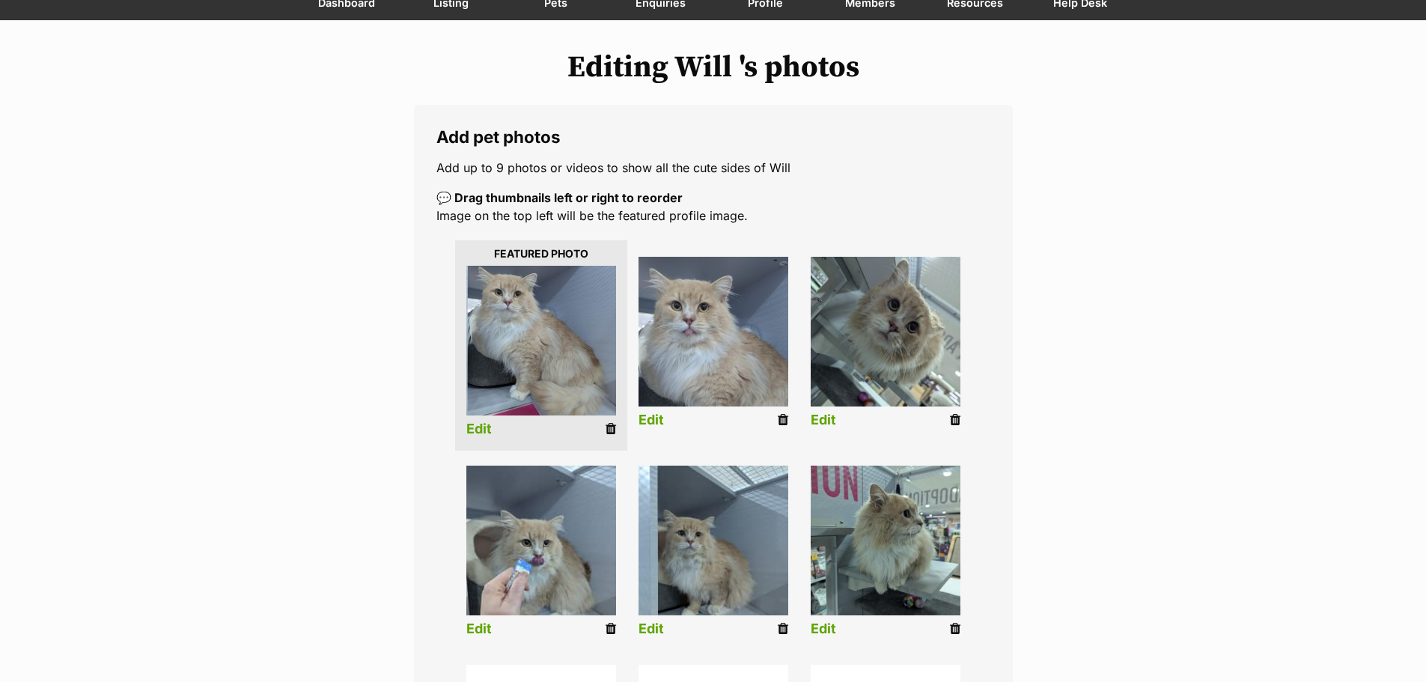
click at [487, 624] on link "Edit" at bounding box center [478, 629] width 25 height 16
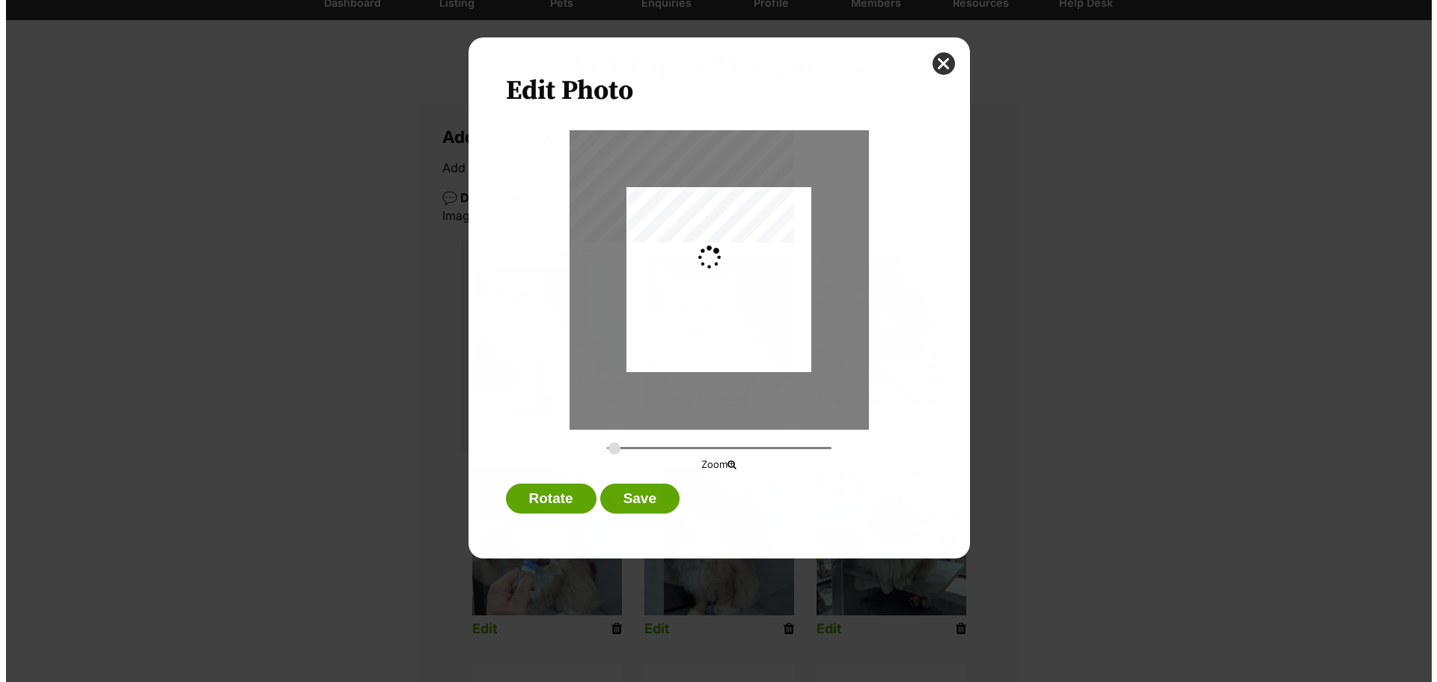
scroll to position [0, 0]
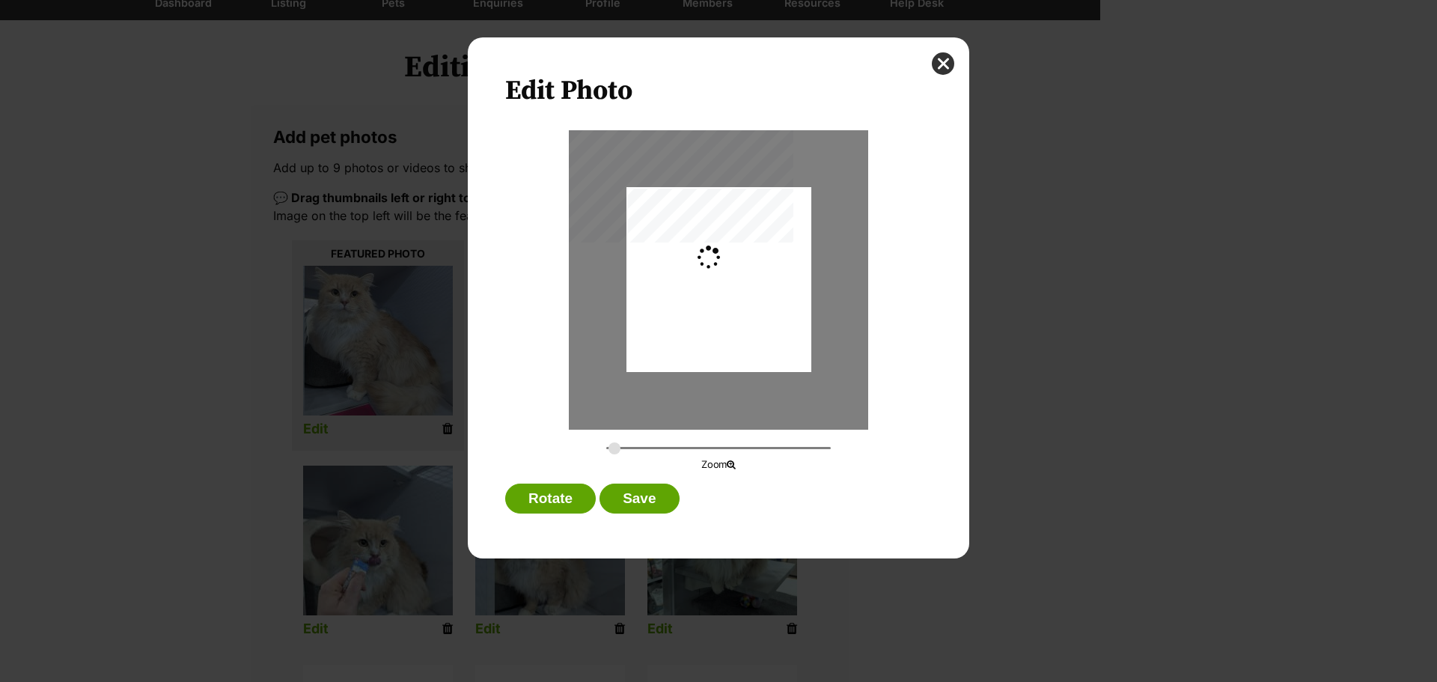
type input "0.2744"
drag, startPoint x: 738, startPoint y: 329, endPoint x: 751, endPoint y: 320, distance: 15.2
click at [751, 320] on div "Dialog Window - Close (Press escape to close)" at bounding box center [719, 272] width 185 height 246
click at [648, 494] on button "Save" at bounding box center [639, 499] width 79 height 30
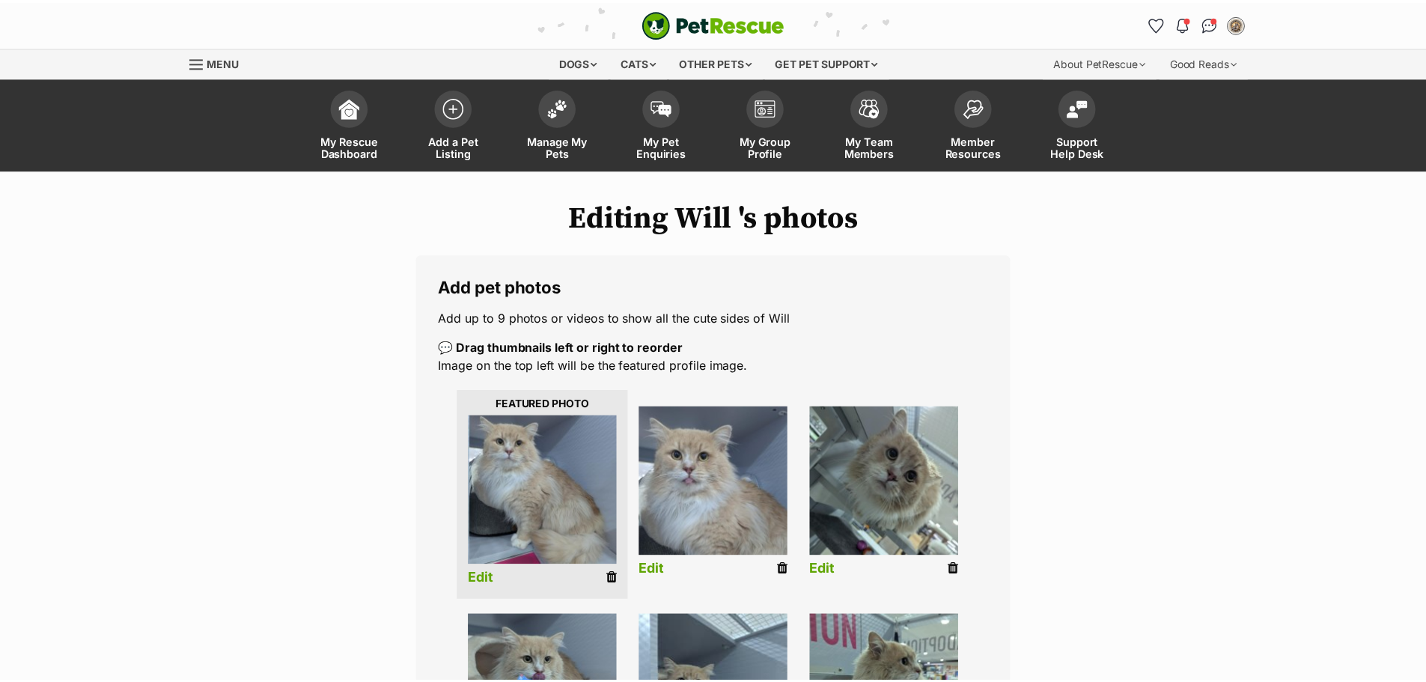
scroll to position [150, 0]
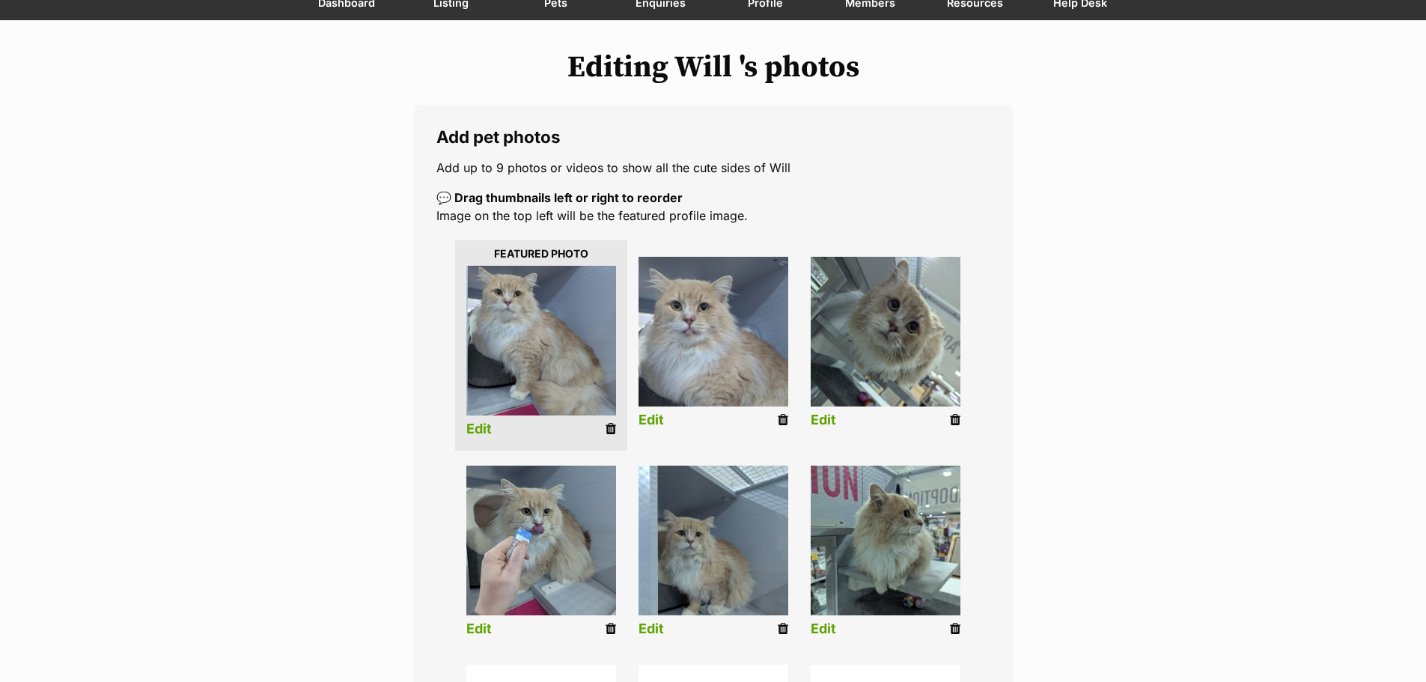
click at [648, 624] on link "Edit" at bounding box center [651, 629] width 25 height 16
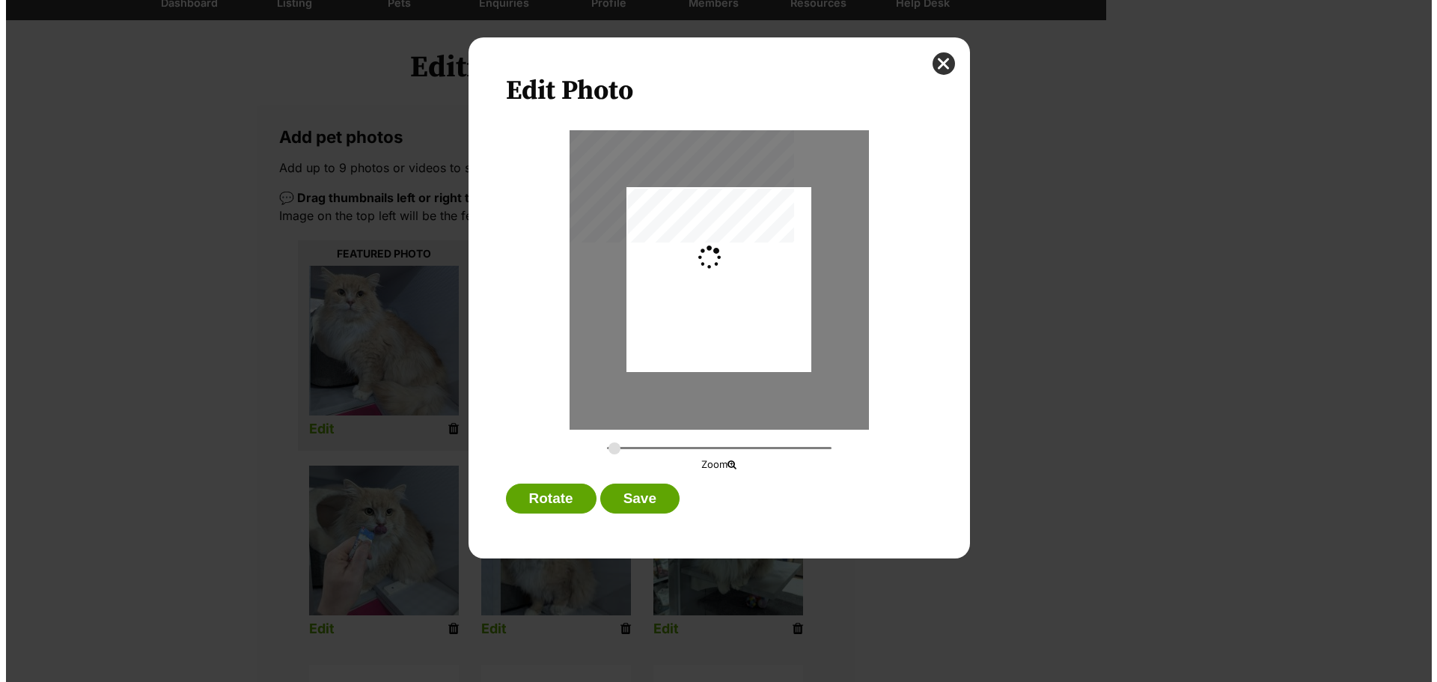
scroll to position [0, 0]
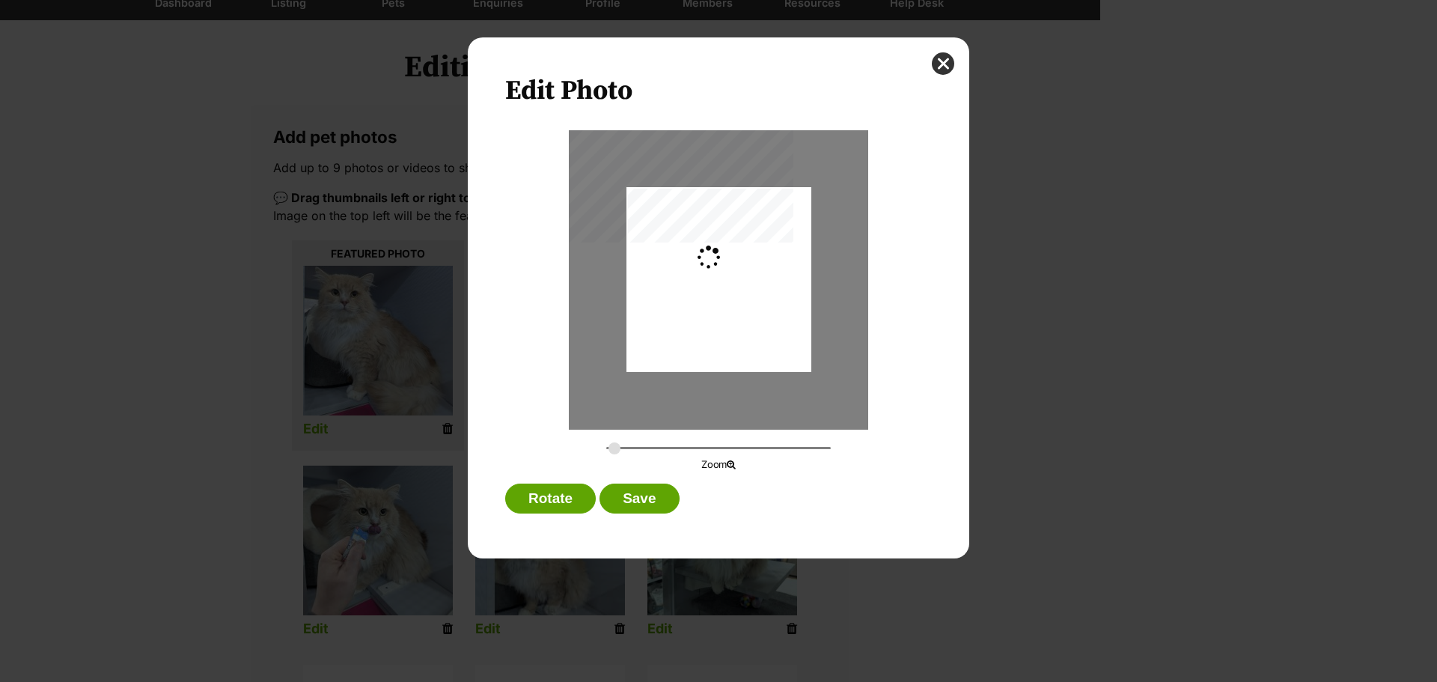
type input "0.2744"
click at [714, 280] on div "Dialog Window - Close (Press escape to close)" at bounding box center [719, 276] width 185 height 246
click at [667, 496] on button "Save" at bounding box center [639, 499] width 79 height 30
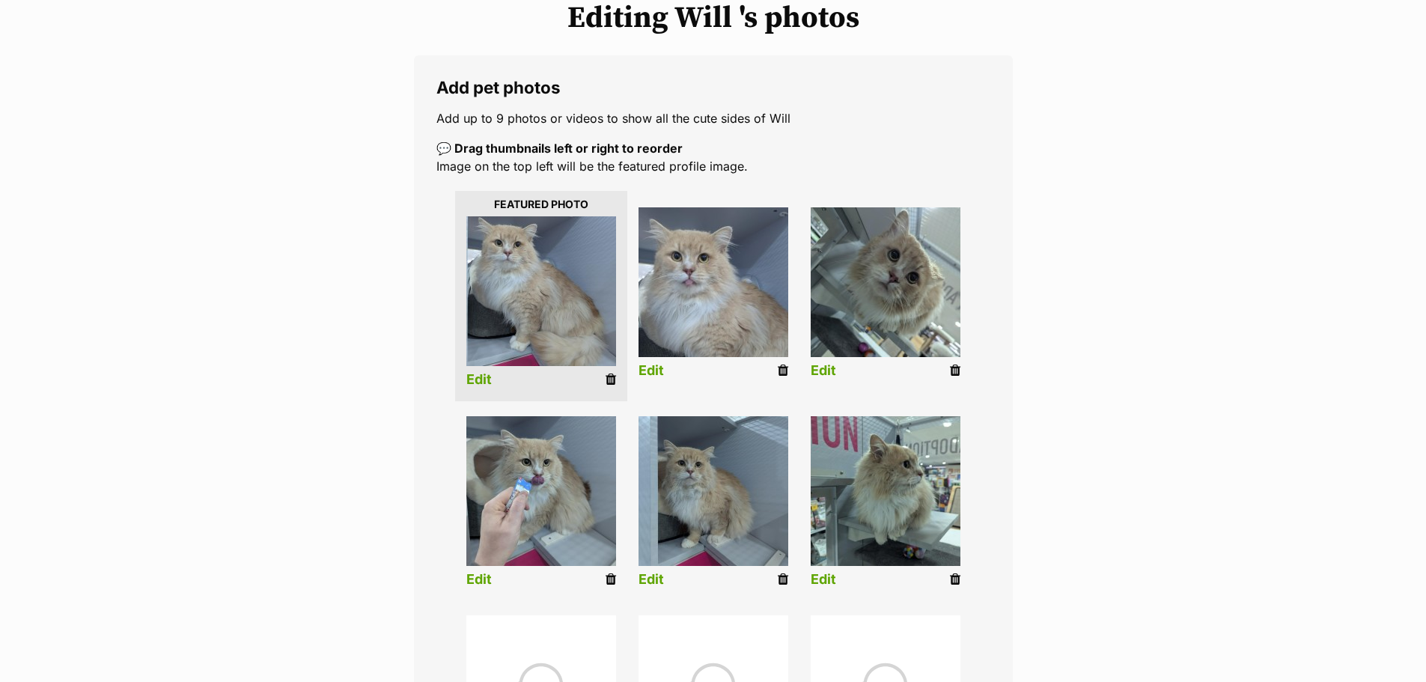
scroll to position [599, 0]
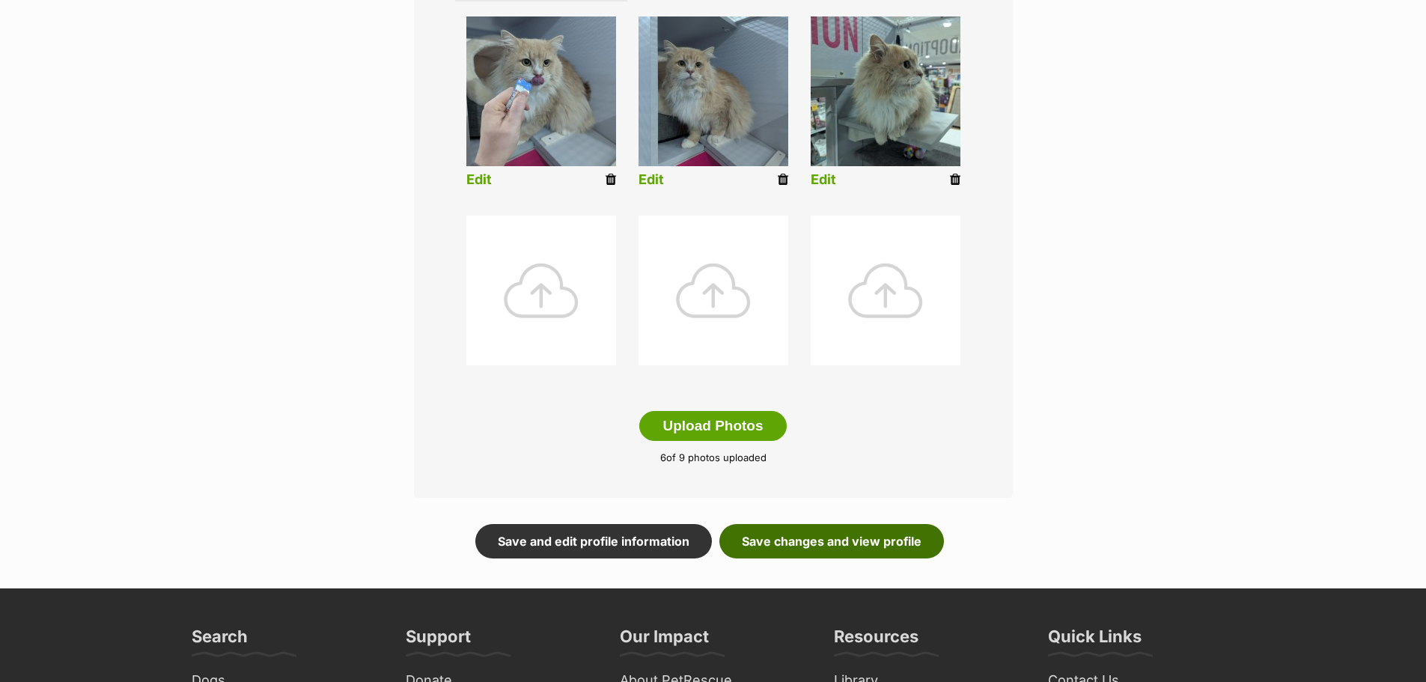
click at [823, 546] on link "Save changes and view profile" at bounding box center [831, 541] width 225 height 34
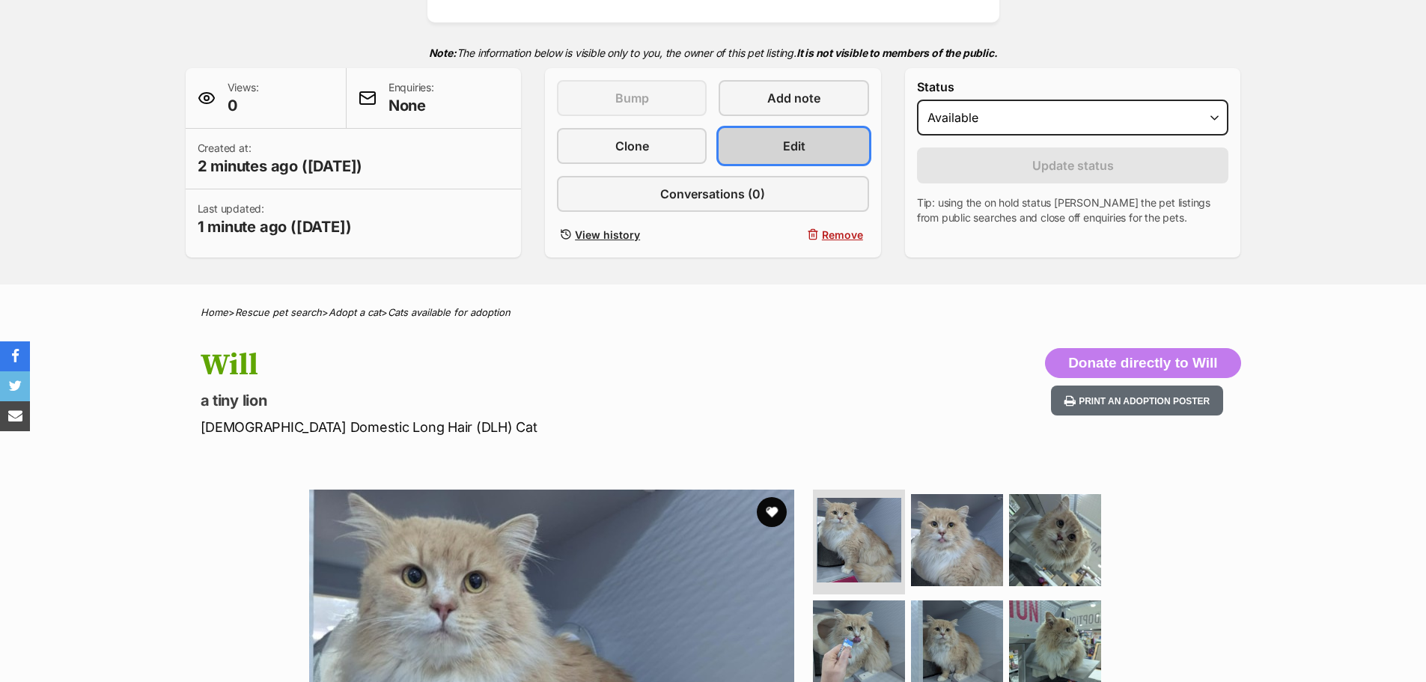
click at [794, 147] on span "Edit" at bounding box center [794, 146] width 22 height 18
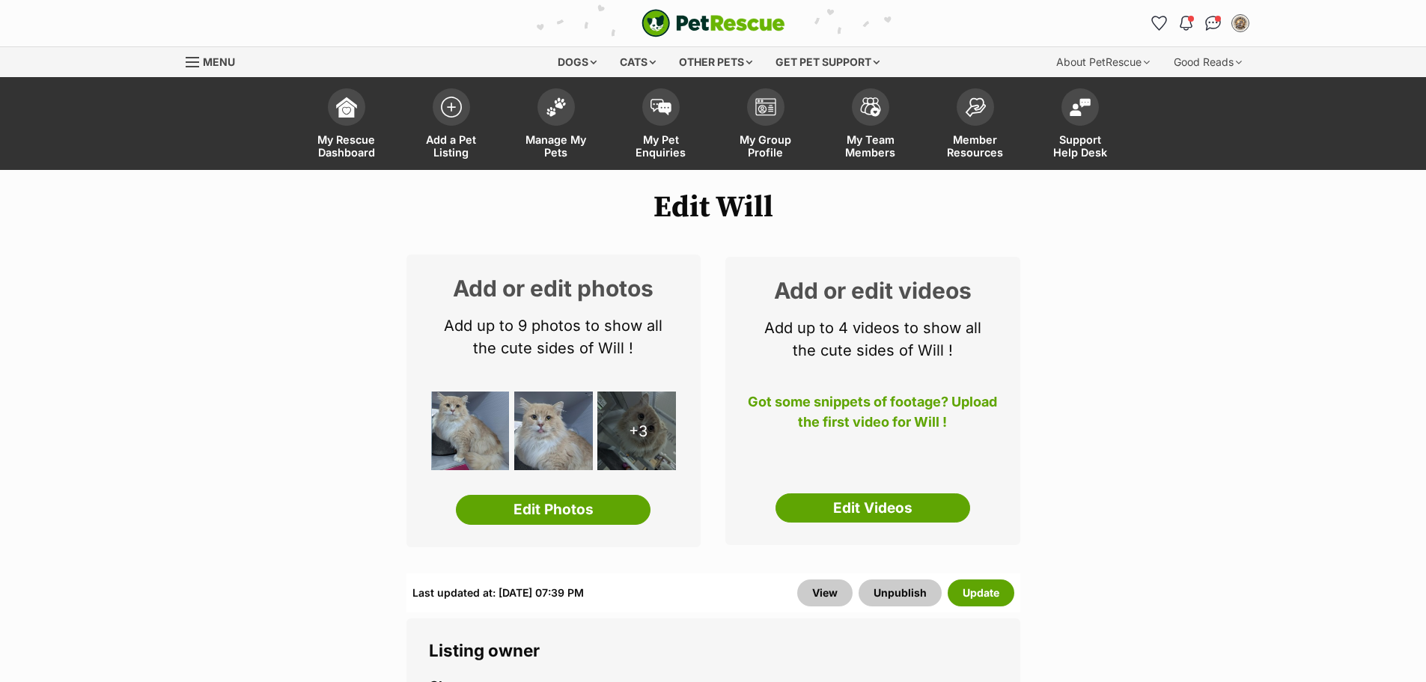
click at [833, 523] on link "Edit Videos" at bounding box center [873, 508] width 195 height 30
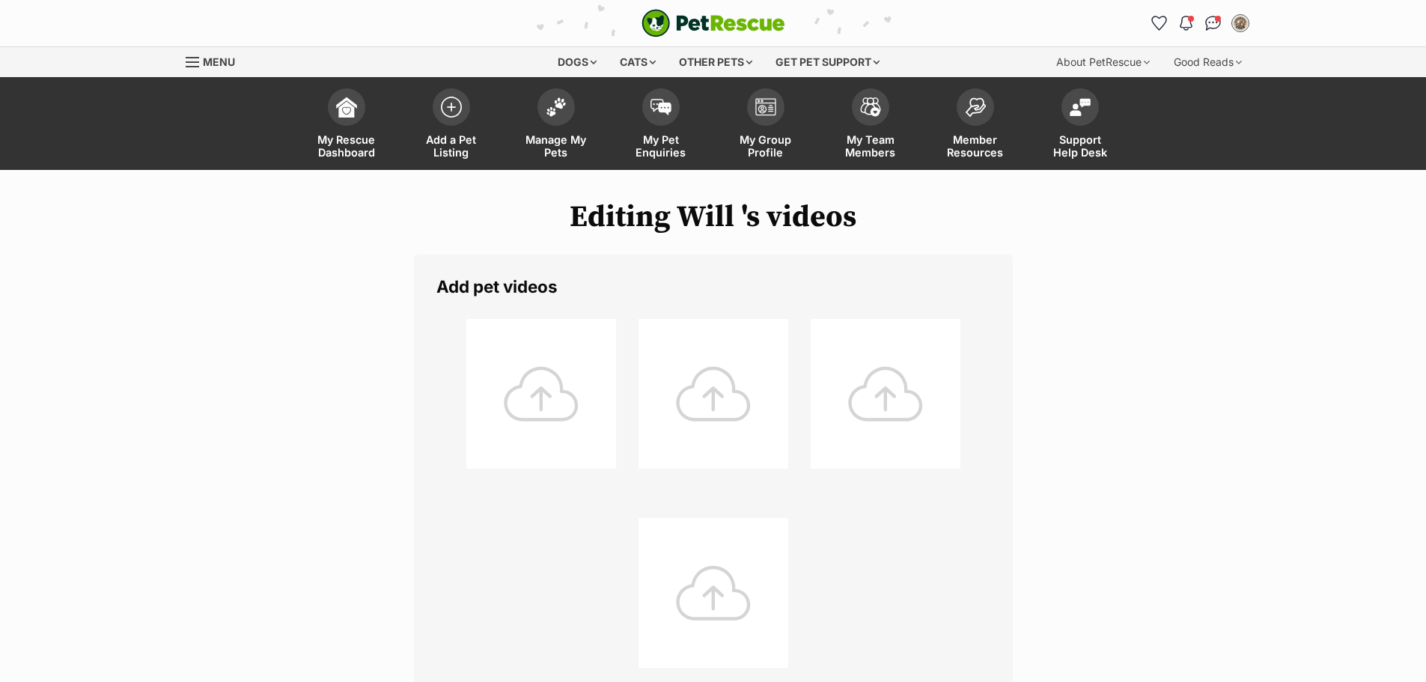
click at [644, 401] on div at bounding box center [714, 394] width 150 height 150
click at [644, 399] on div at bounding box center [714, 394] width 150 height 150
click at [543, 400] on div at bounding box center [541, 394] width 150 height 150
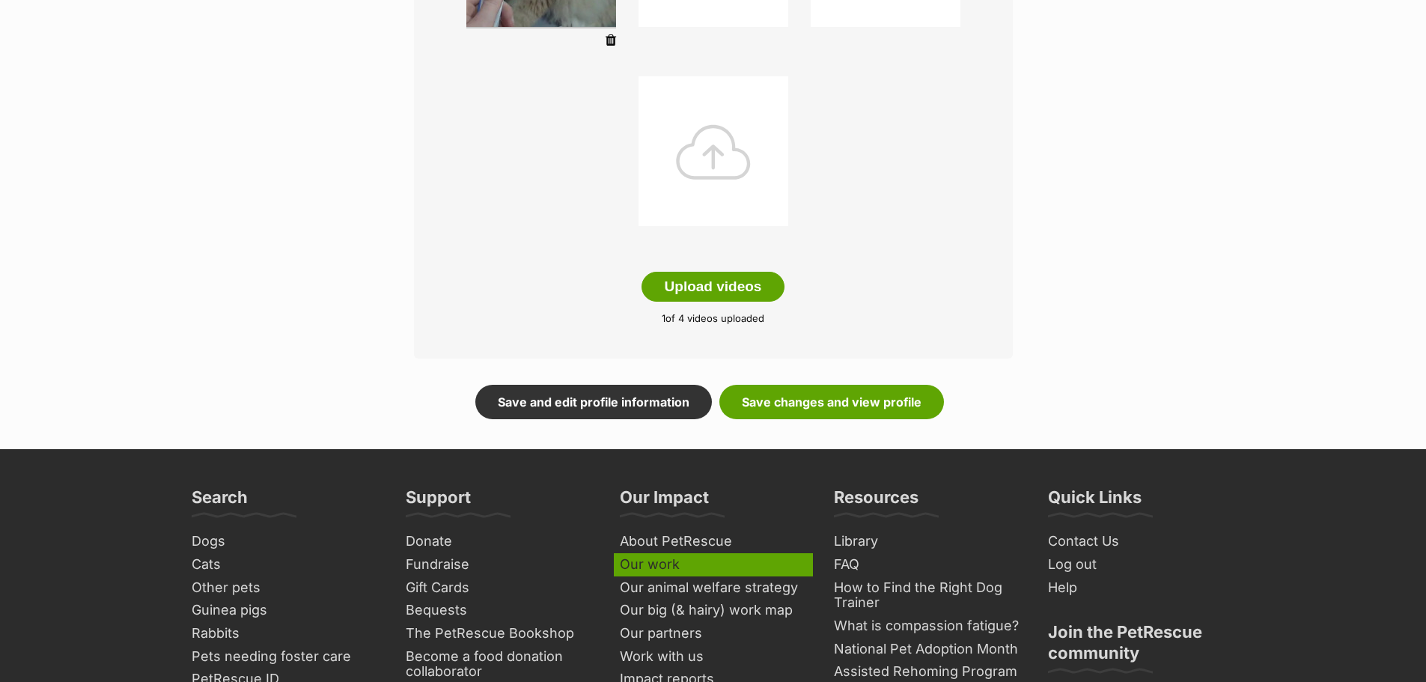
scroll to position [508, 0]
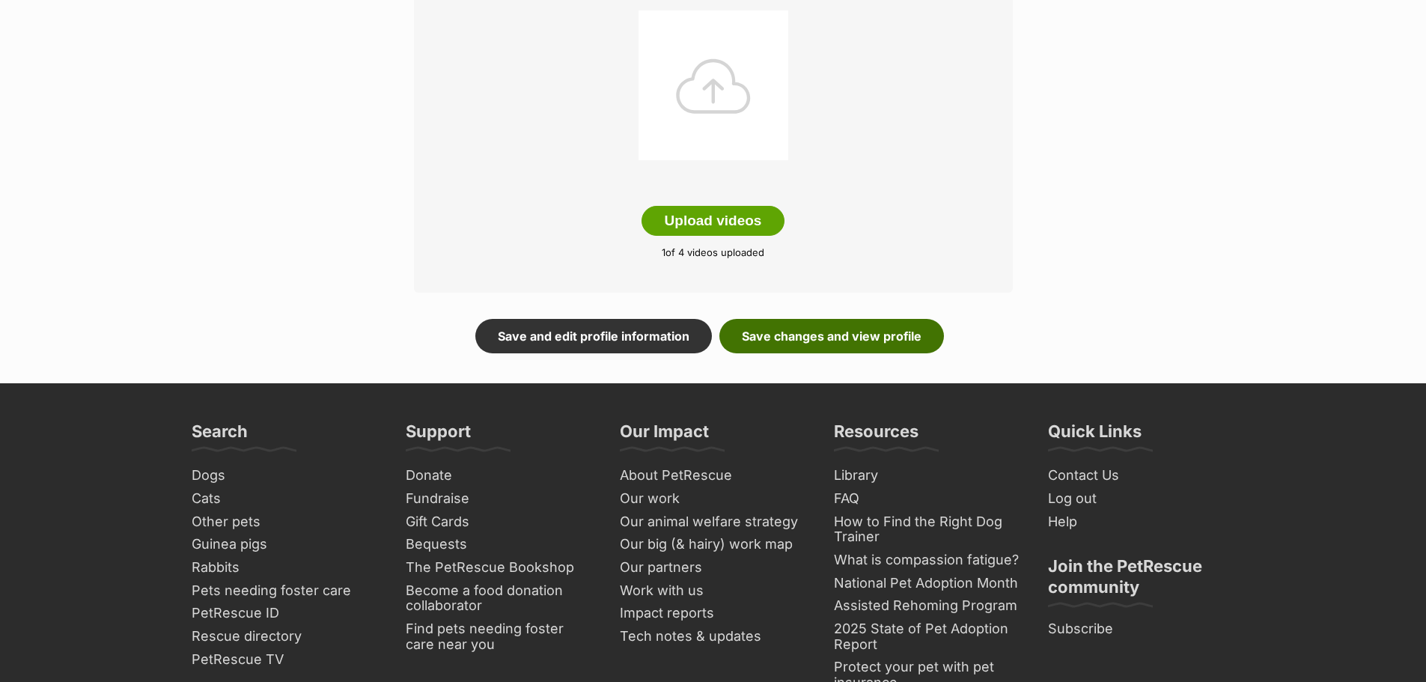
click at [795, 337] on link "Save changes and view profile" at bounding box center [831, 336] width 225 height 34
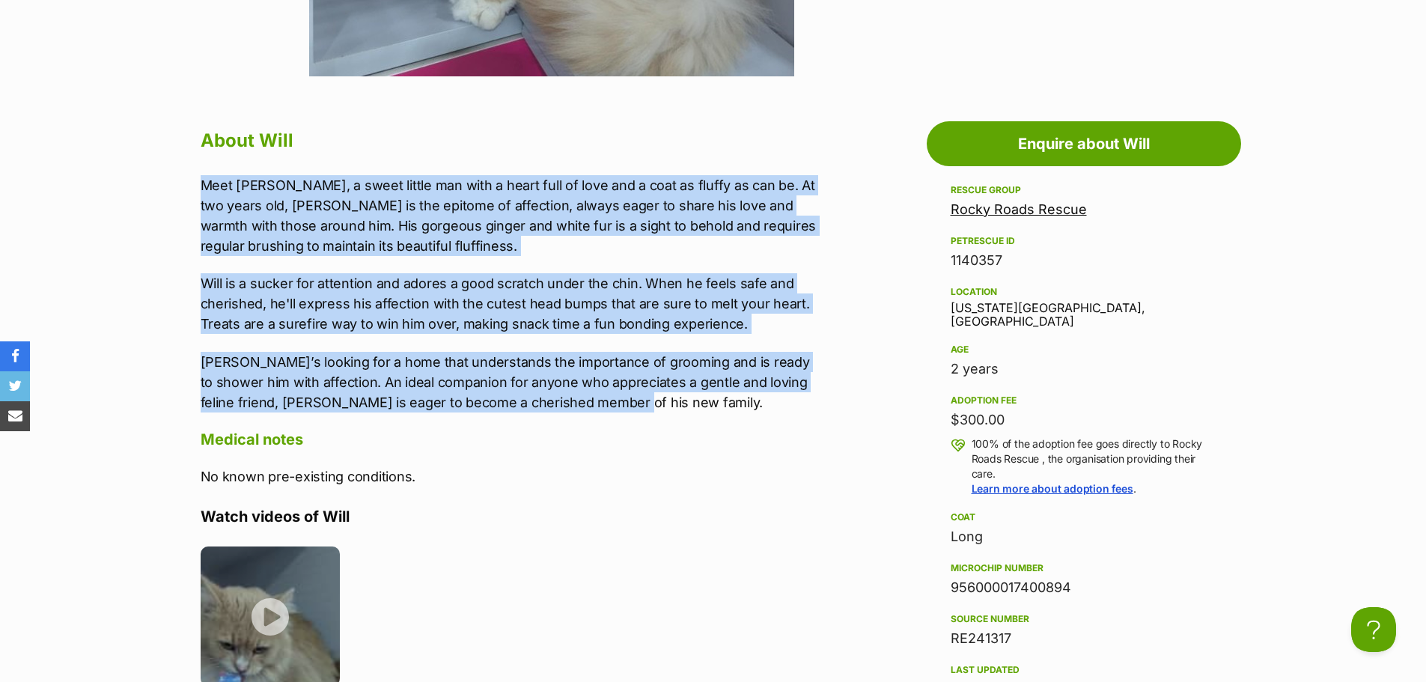
drag, startPoint x: 196, startPoint y: 185, endPoint x: 631, endPoint y: 404, distance: 486.8
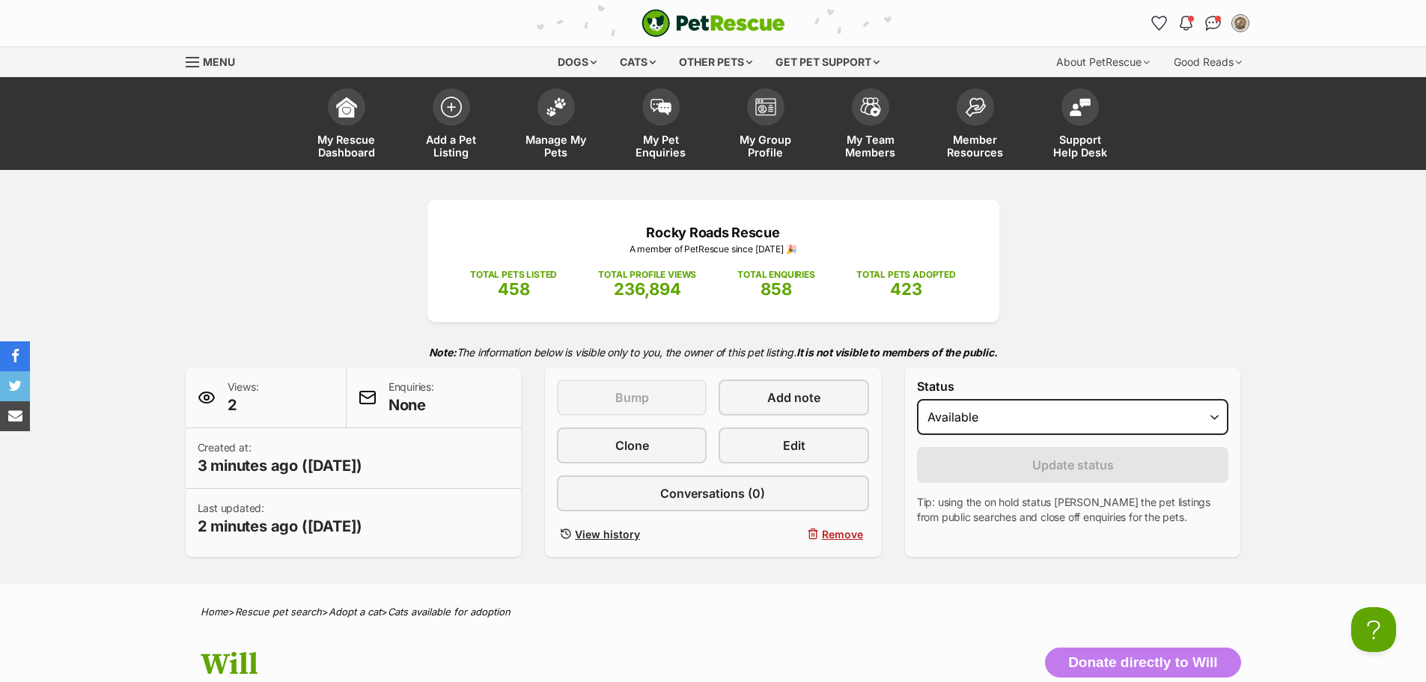
click at [740, 19] on img "PetRescue" at bounding box center [714, 23] width 144 height 28
